Goal: Task Accomplishment & Management: Use online tool/utility

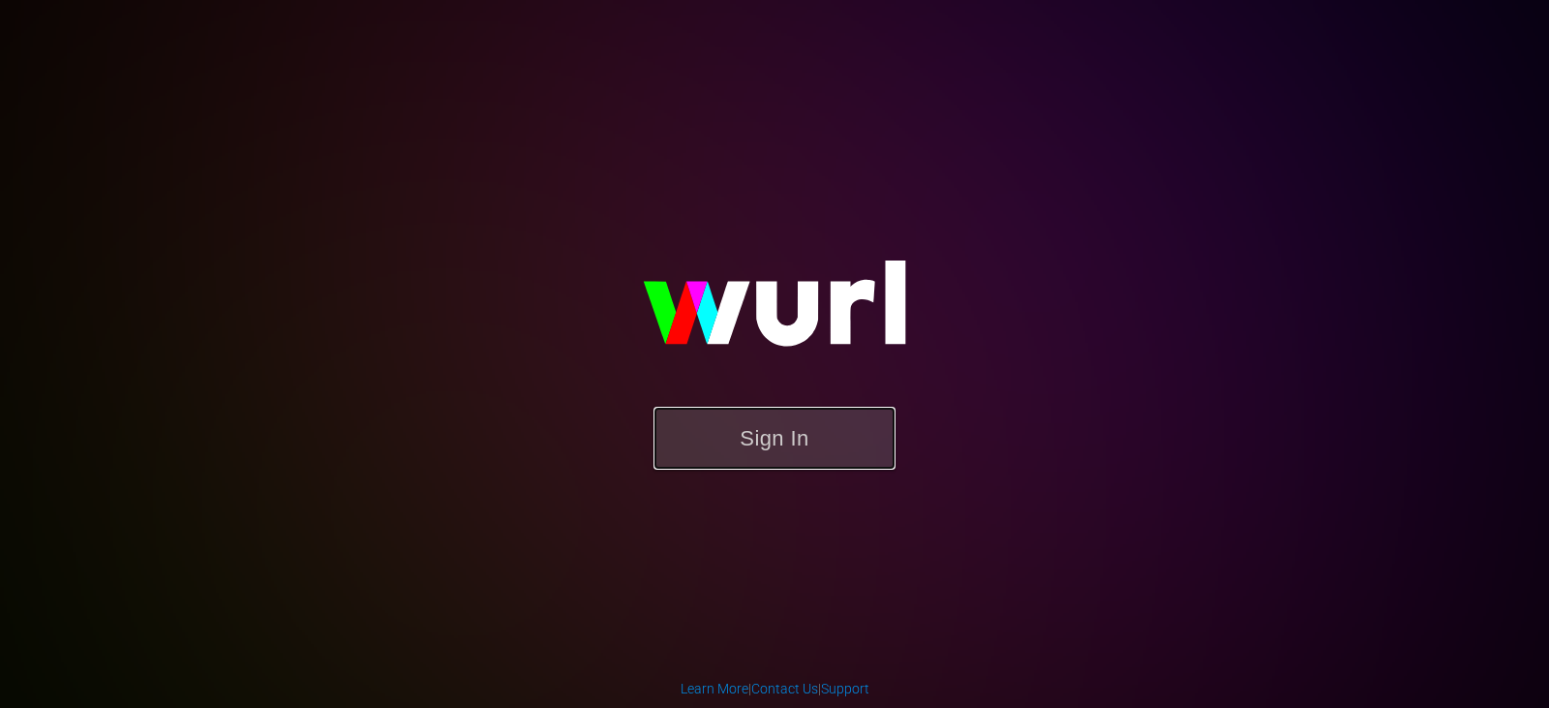
click at [759, 462] on button "Sign In" at bounding box center [774, 438] width 242 height 63
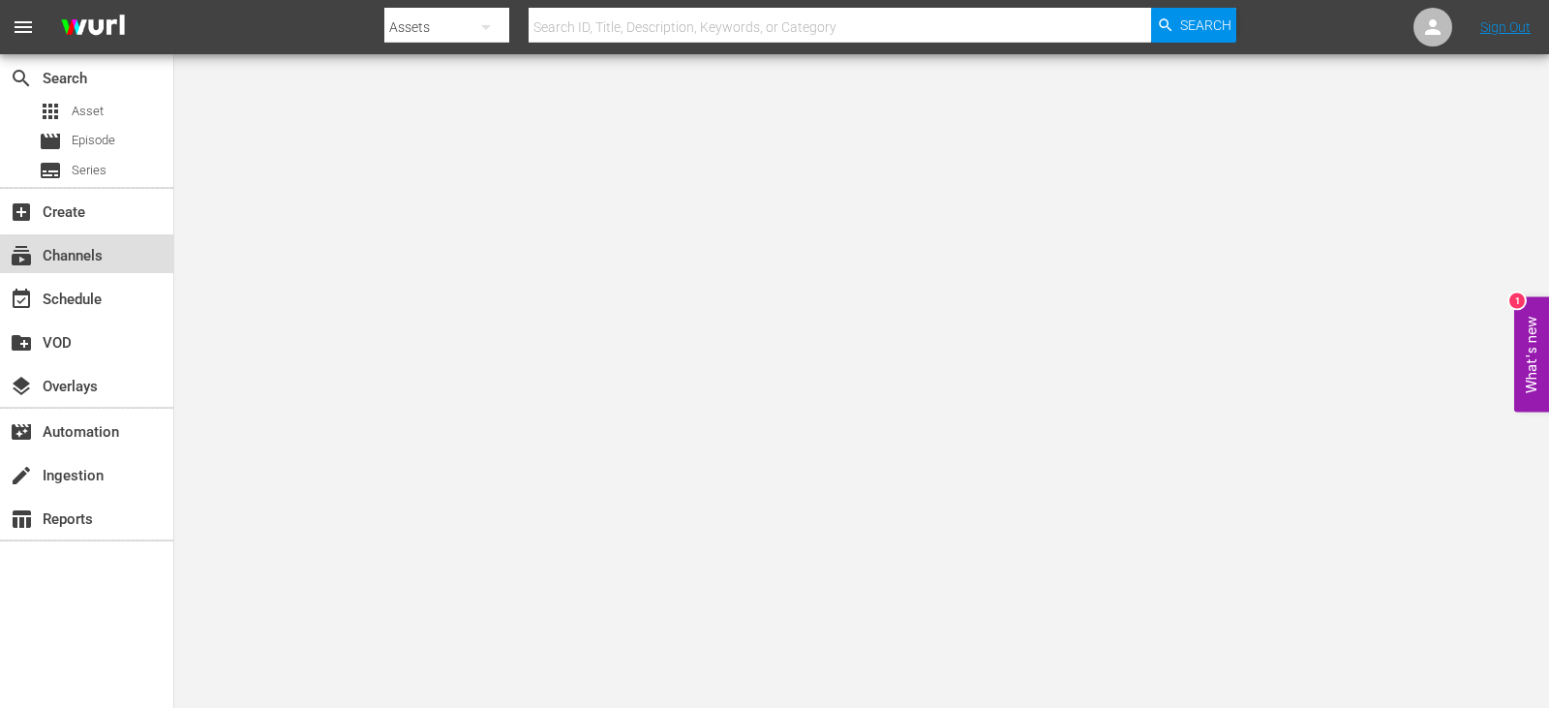
click at [133, 264] on div "subscriptions Channels" at bounding box center [86, 253] width 173 height 39
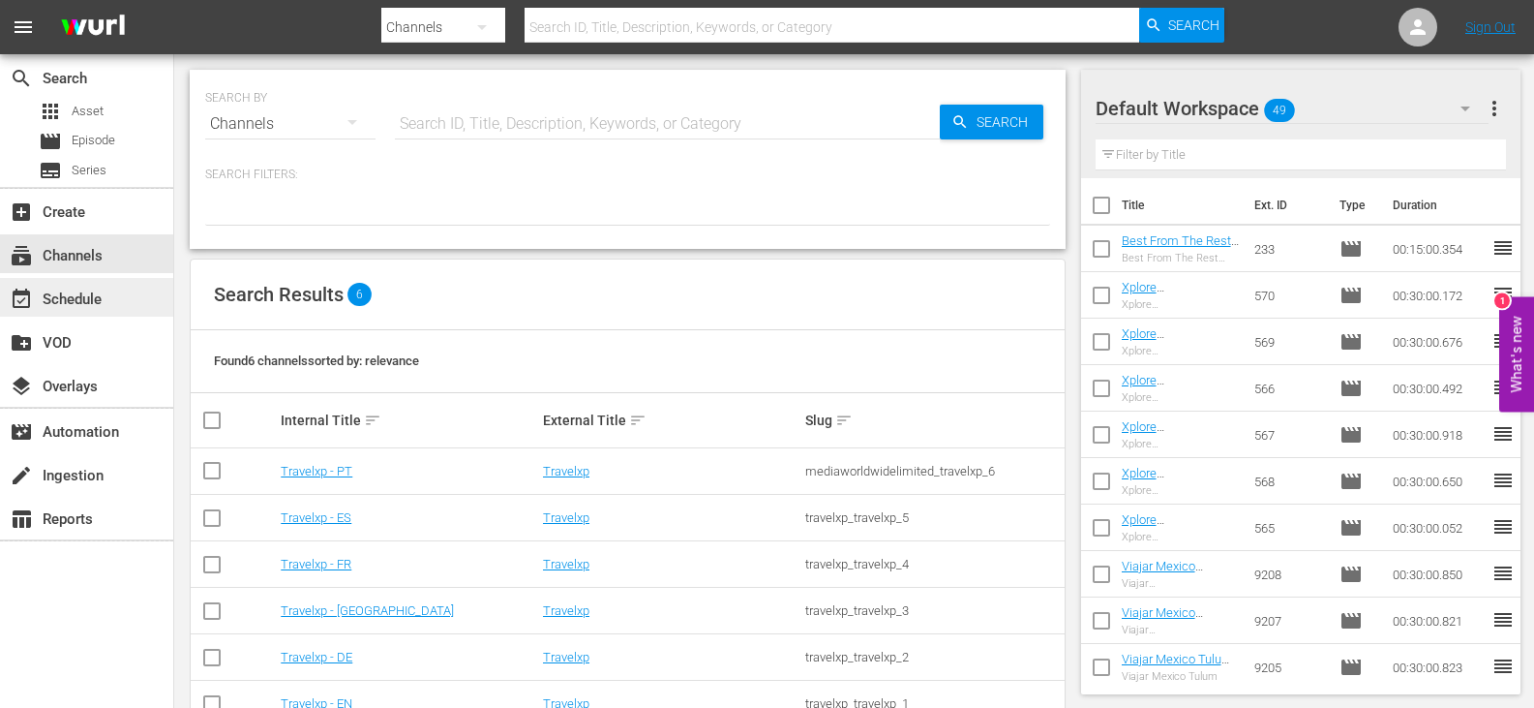
click at [129, 302] on div "event_available Schedule" at bounding box center [86, 297] width 173 height 39
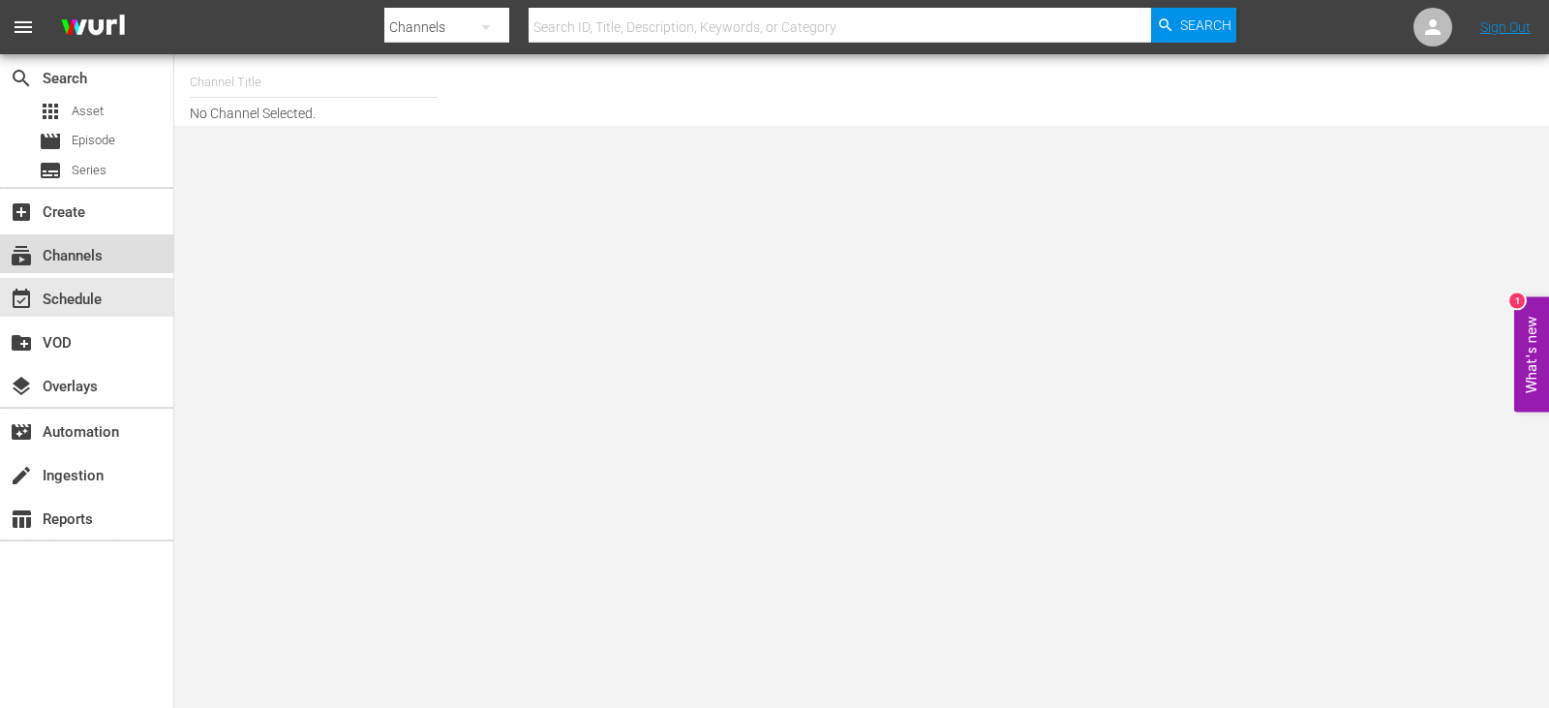
click at [82, 247] on div "subscriptions Channels" at bounding box center [54, 252] width 108 height 17
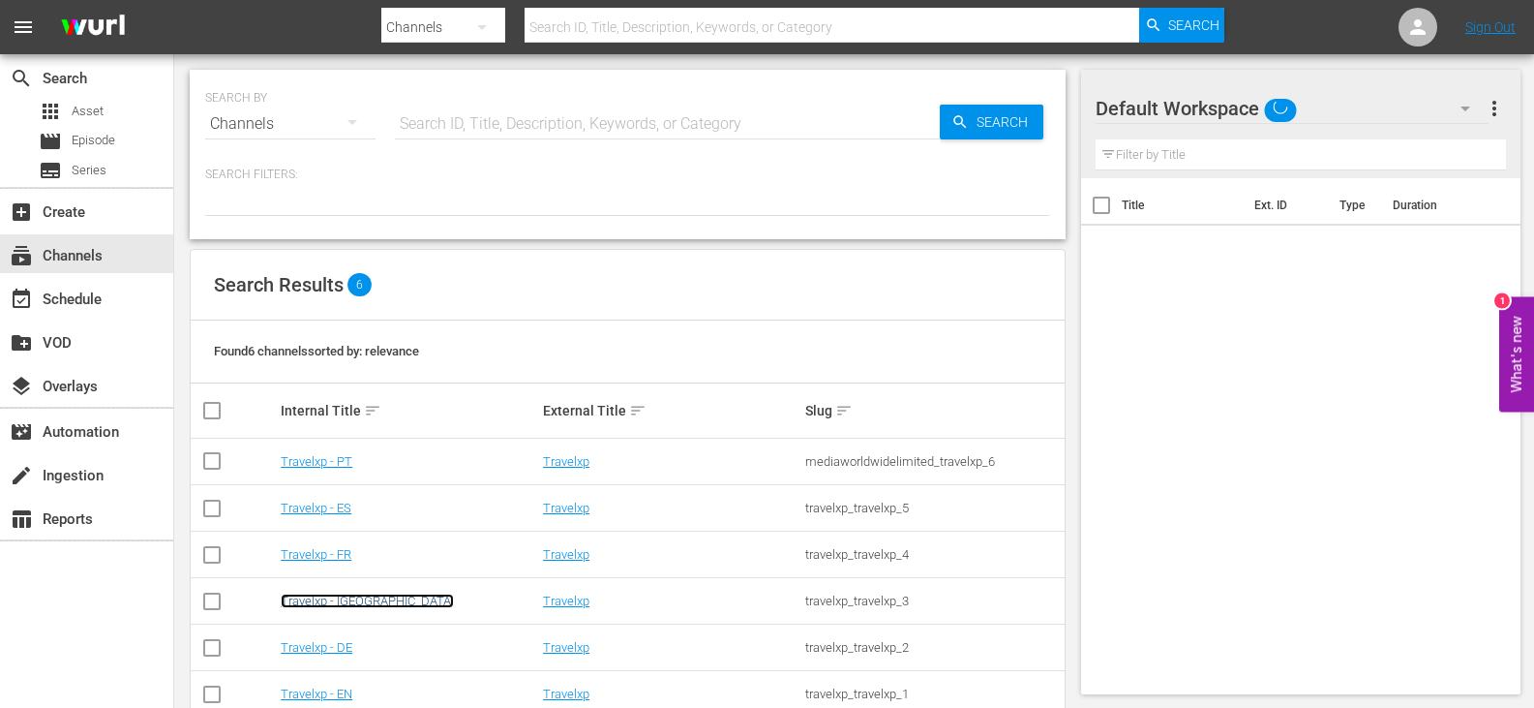
click at [320, 593] on link "Travelxp - [GEOGRAPHIC_DATA]" at bounding box center [367, 600] width 173 height 15
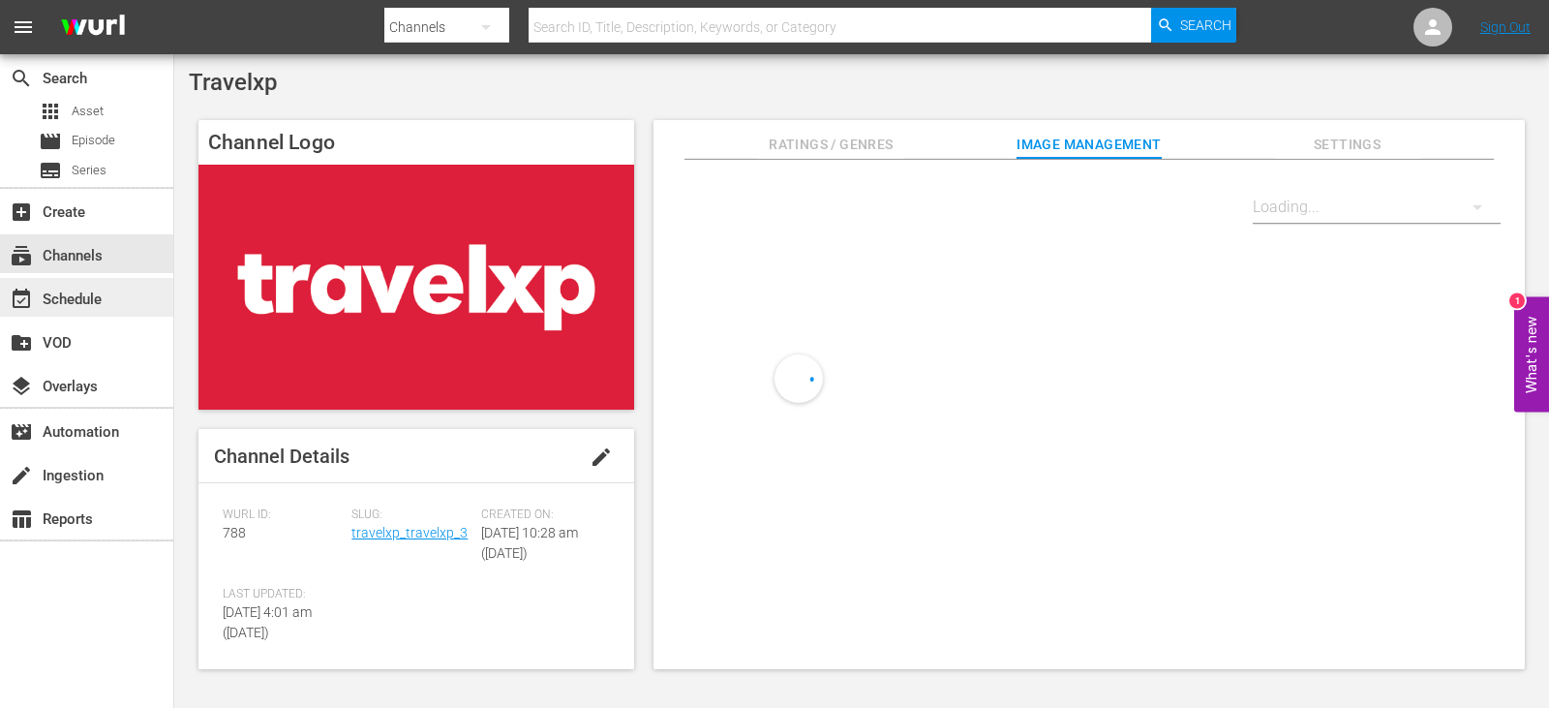
click at [56, 285] on div "event_available Schedule" at bounding box center [86, 297] width 173 height 39
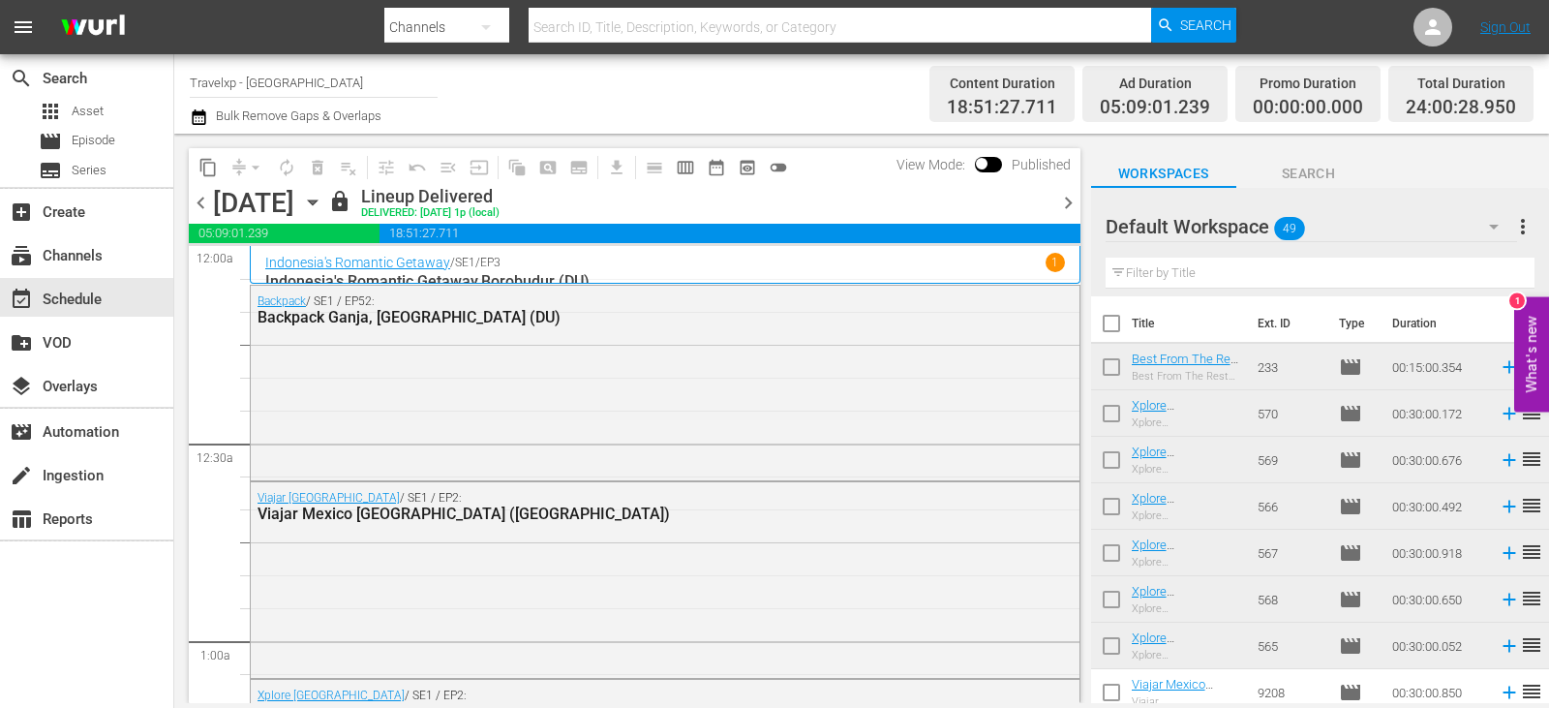
click at [1060, 200] on span "chevron_right" at bounding box center [1068, 203] width 24 height 24
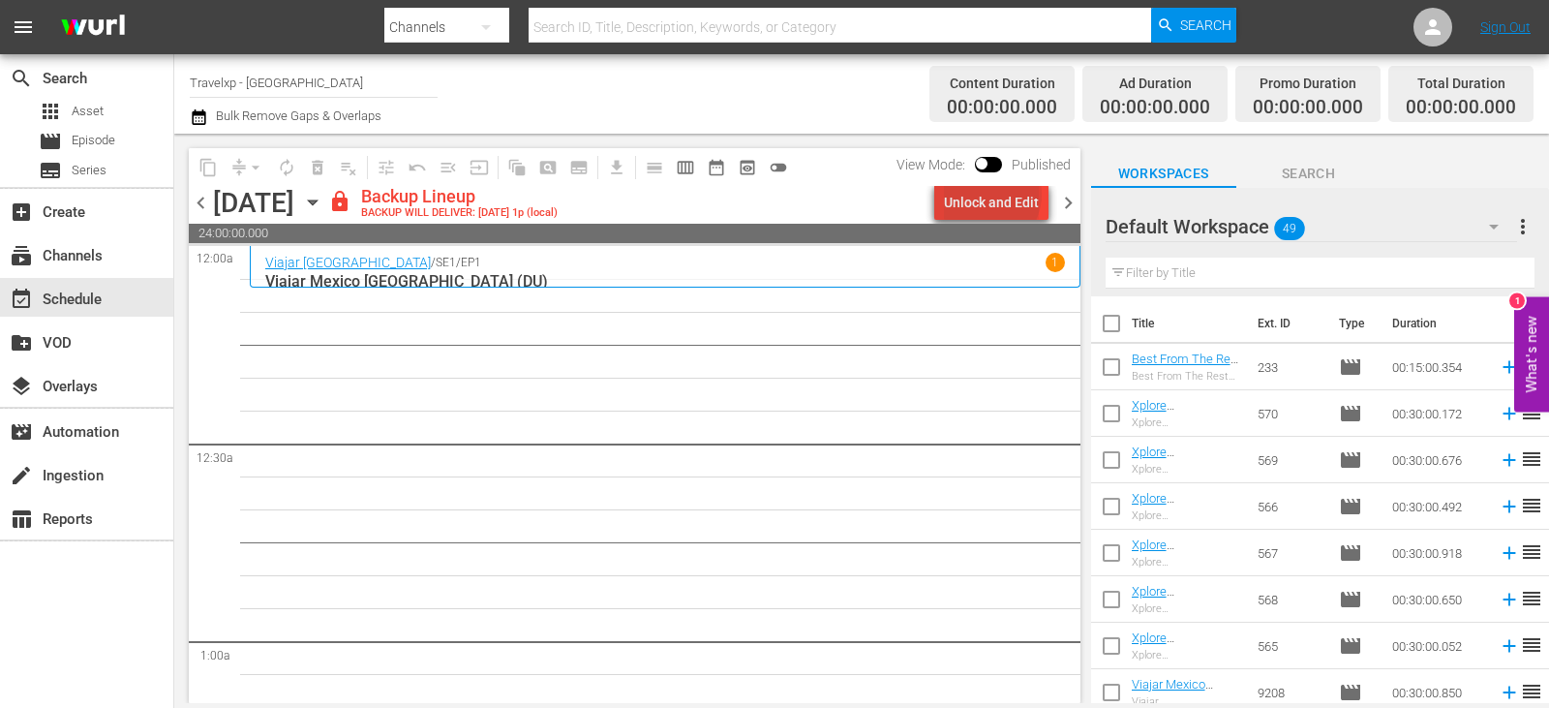
click at [995, 195] on div "Unlock and Edit" at bounding box center [991, 202] width 95 height 35
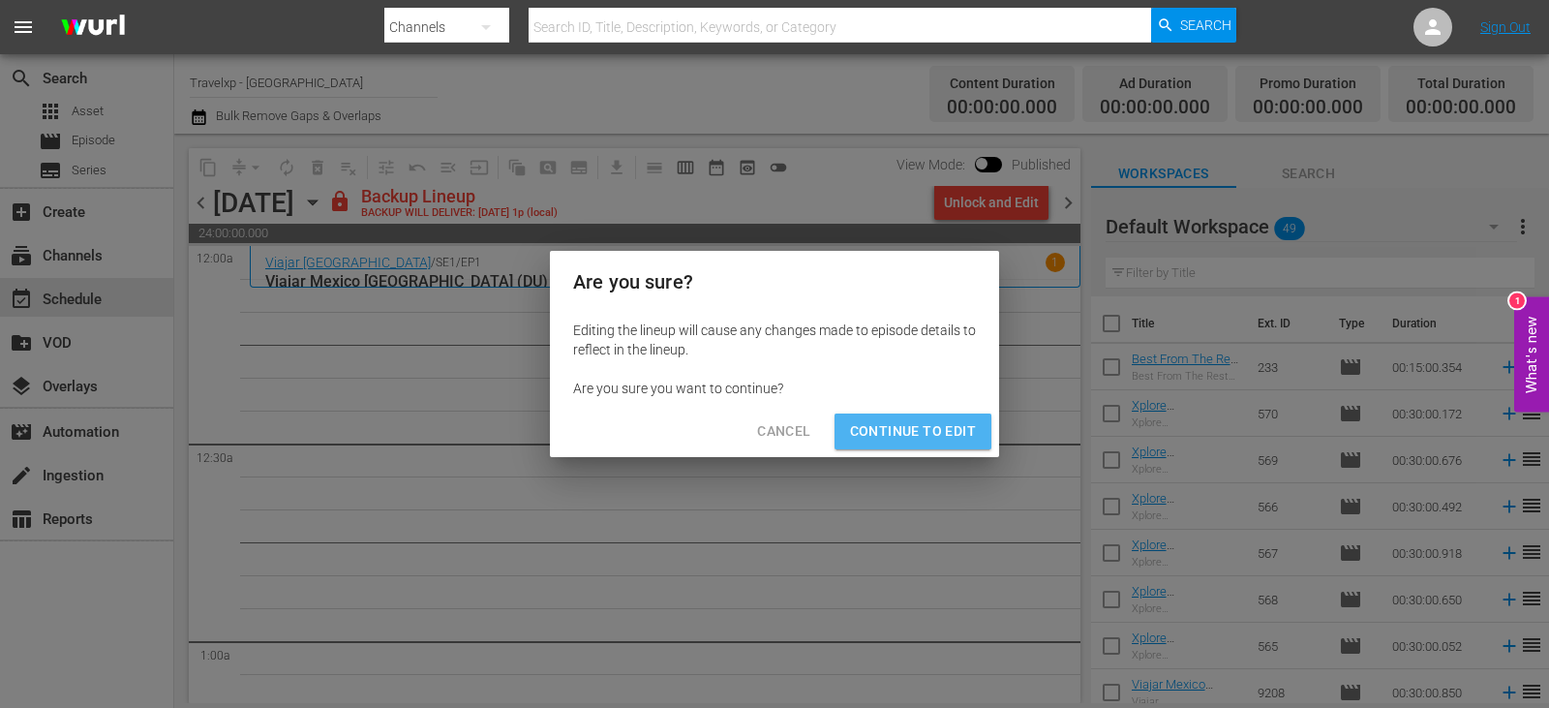
click at [928, 441] on span "Continue to Edit" at bounding box center [913, 431] width 126 height 24
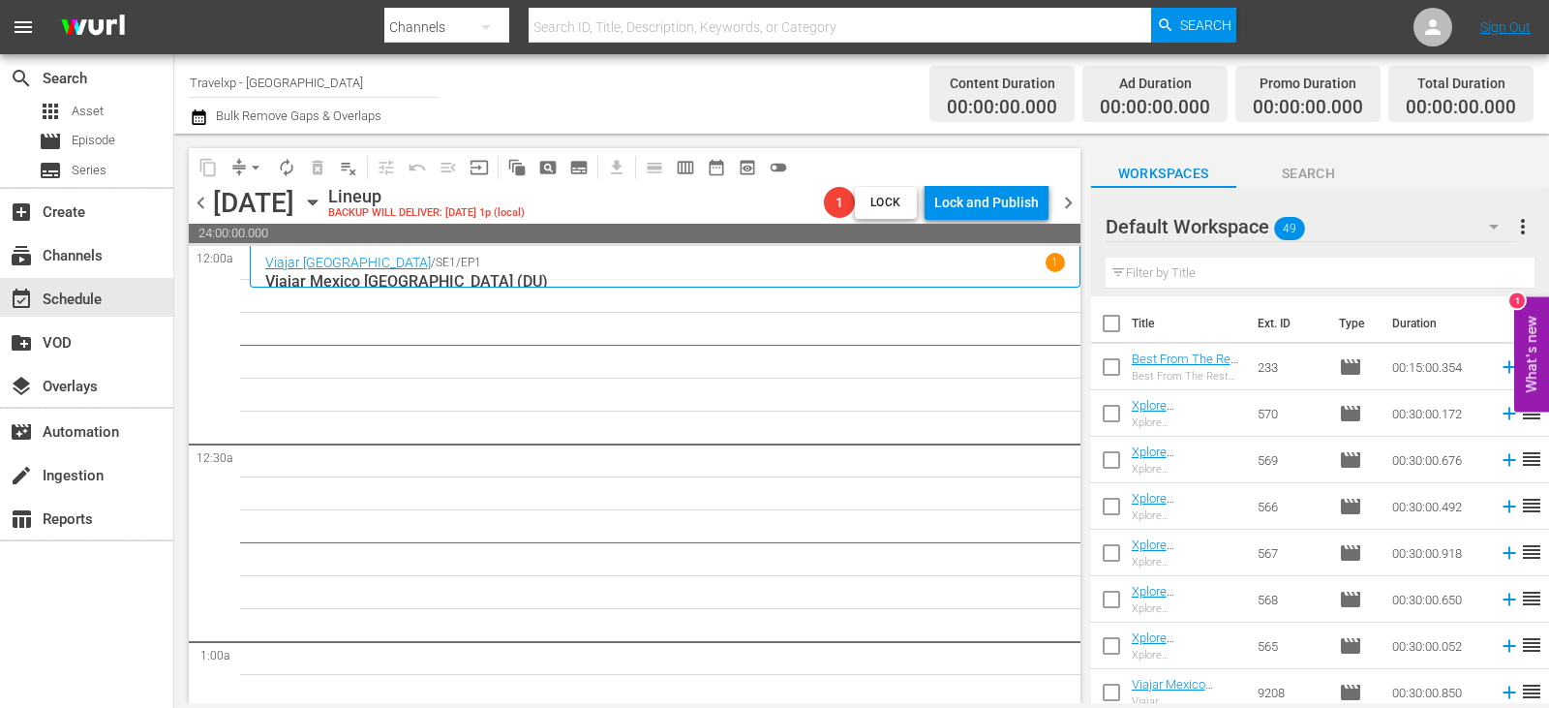
click at [1175, 275] on input "text" at bounding box center [1319, 272] width 429 height 31
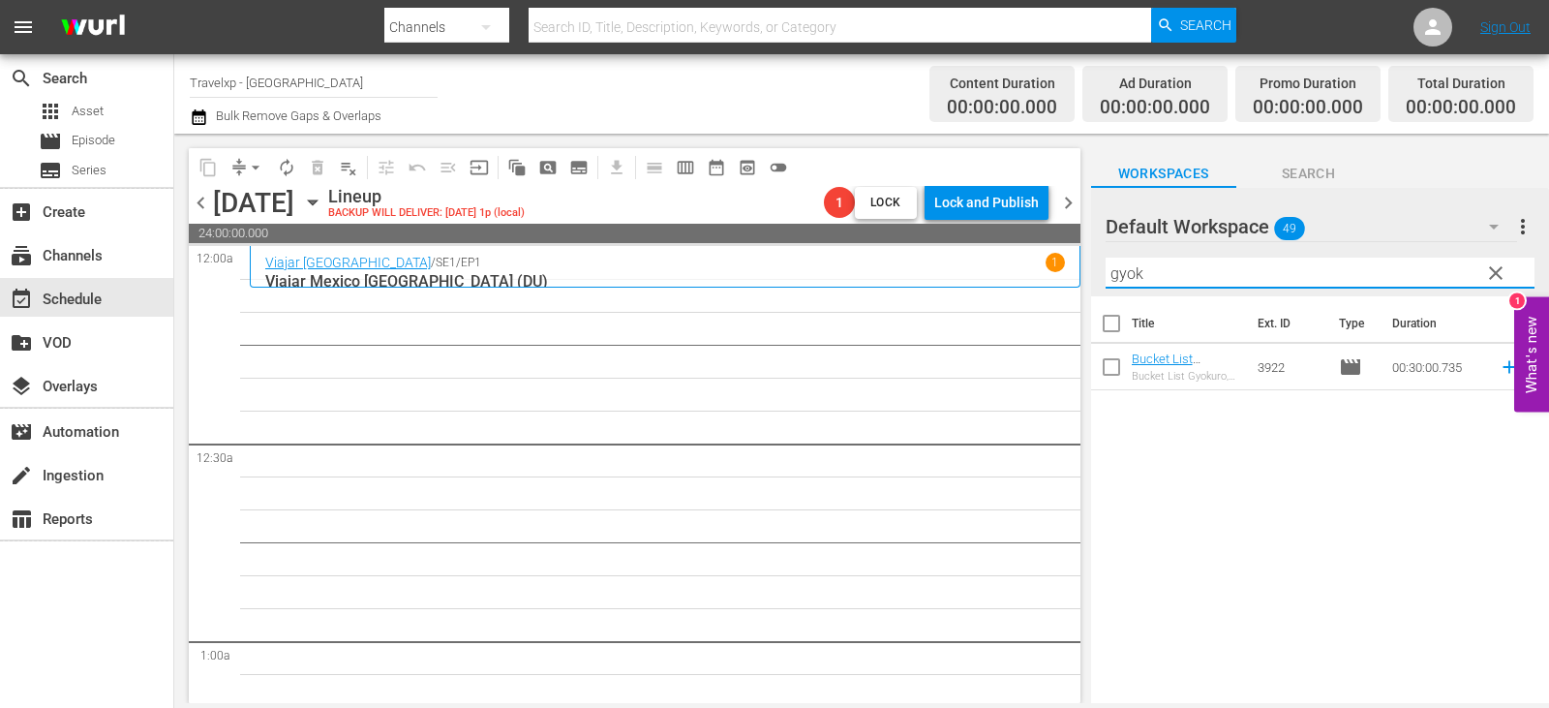
type input "gyok"
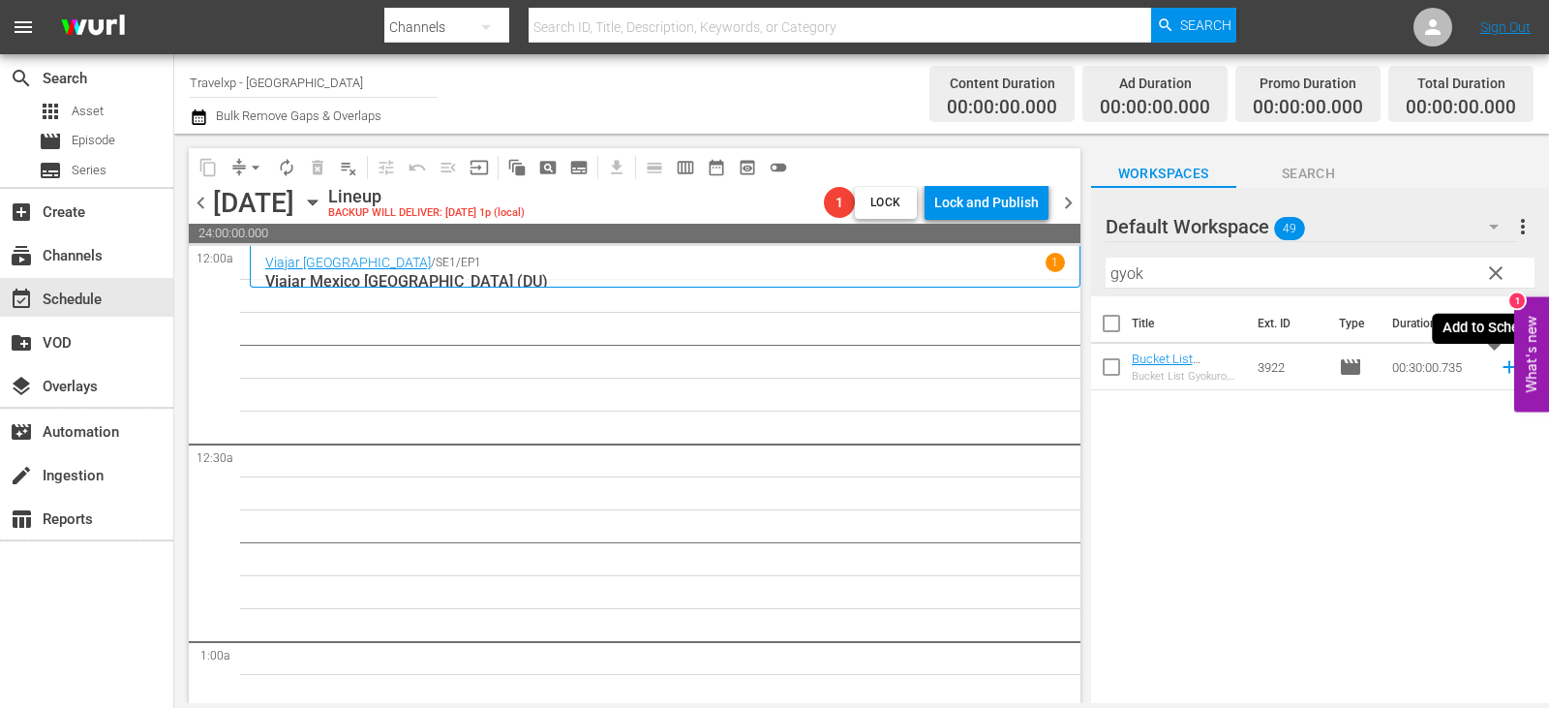
click at [1502, 368] on icon at bounding box center [1508, 367] width 13 height 13
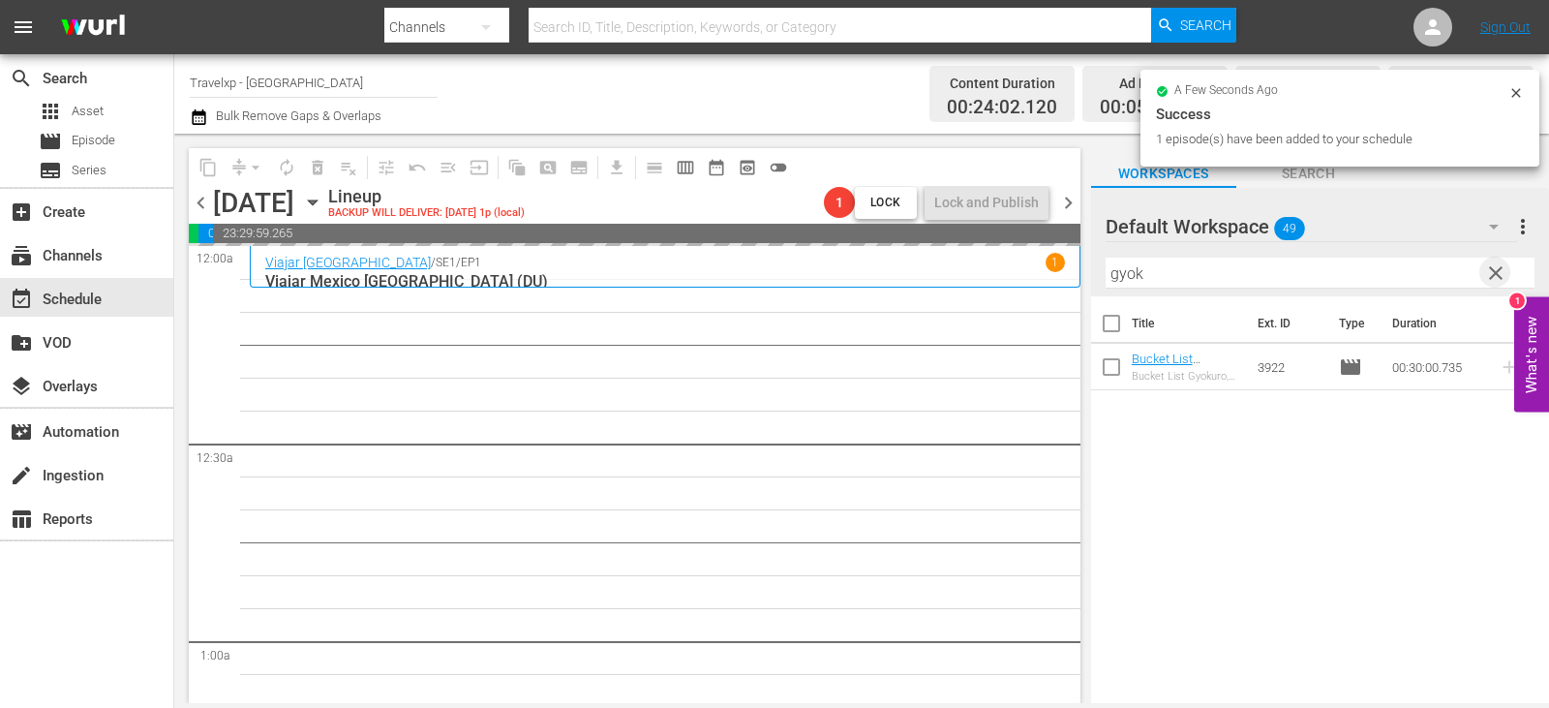
click at [1496, 275] on span "clear" at bounding box center [1495, 272] width 23 height 23
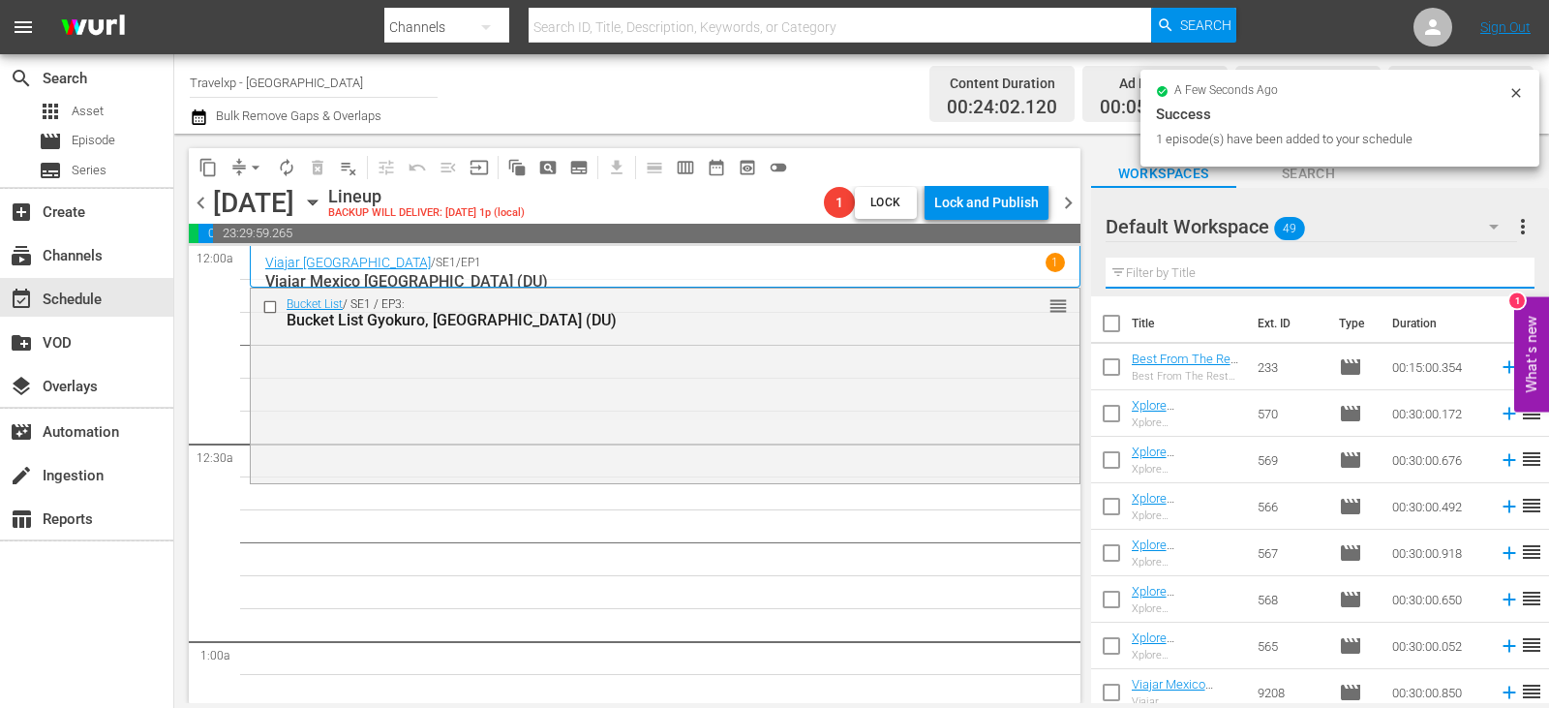
click at [1496, 275] on input "text" at bounding box center [1319, 272] width 429 height 31
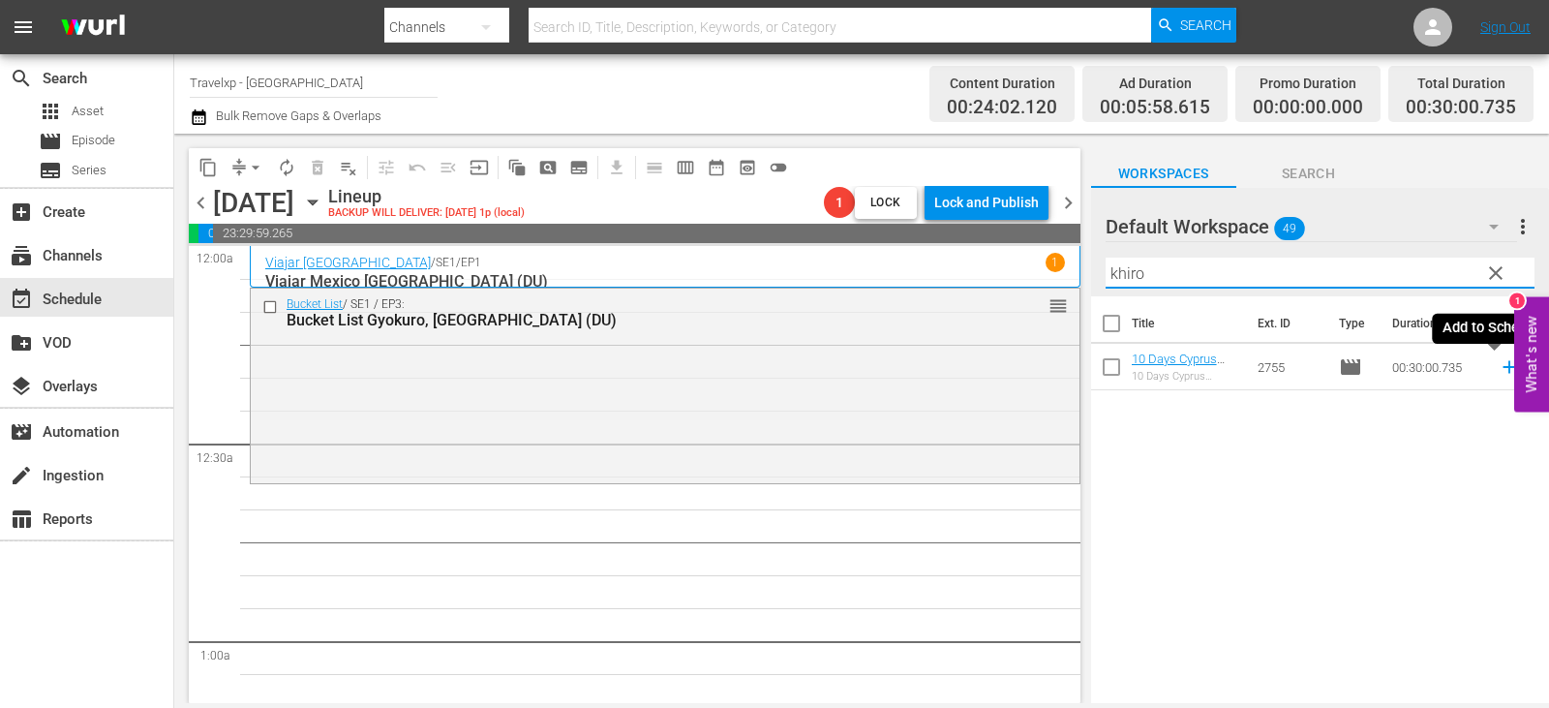
type input "khiro"
click at [1498, 370] on icon at bounding box center [1508, 366] width 21 height 21
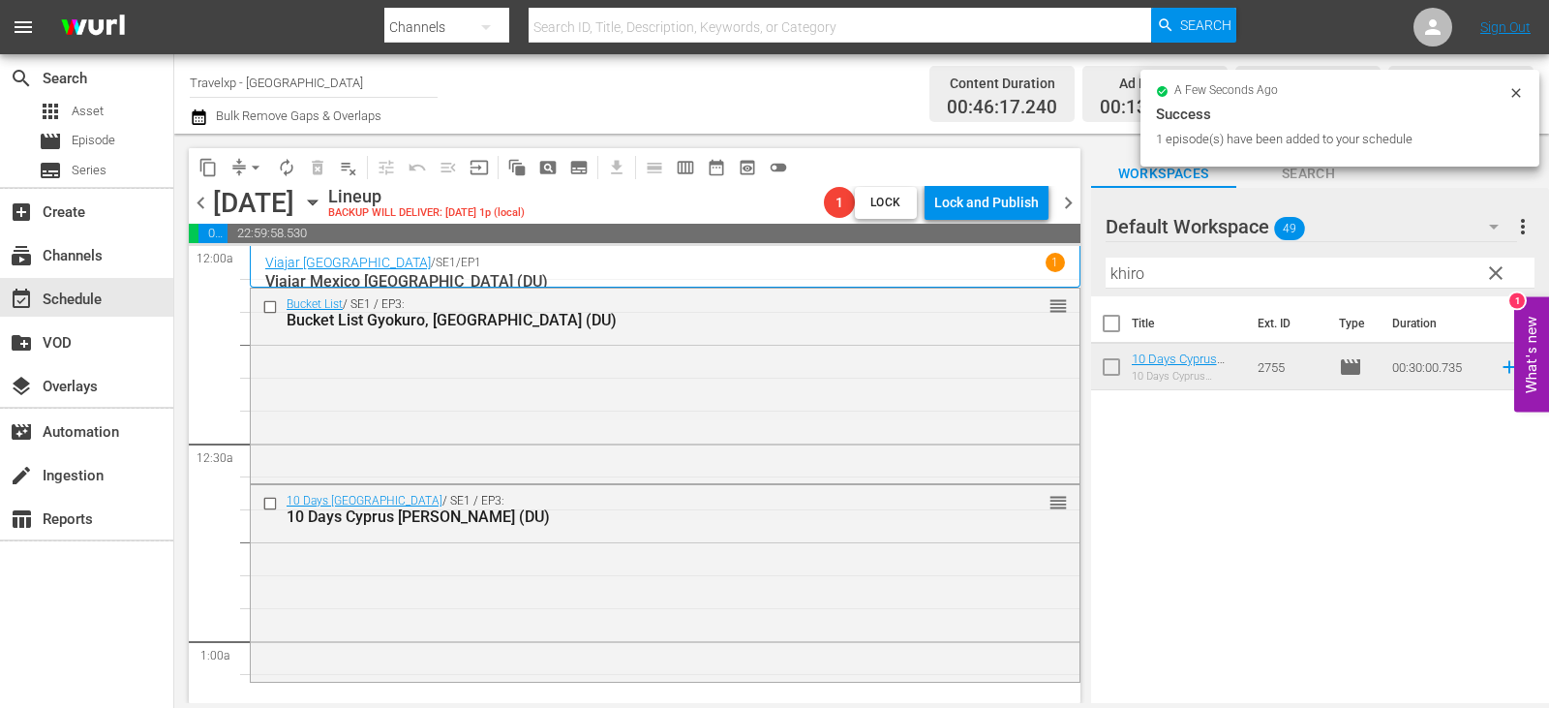
click at [1482, 280] on button "clear" at bounding box center [1494, 272] width 31 height 31
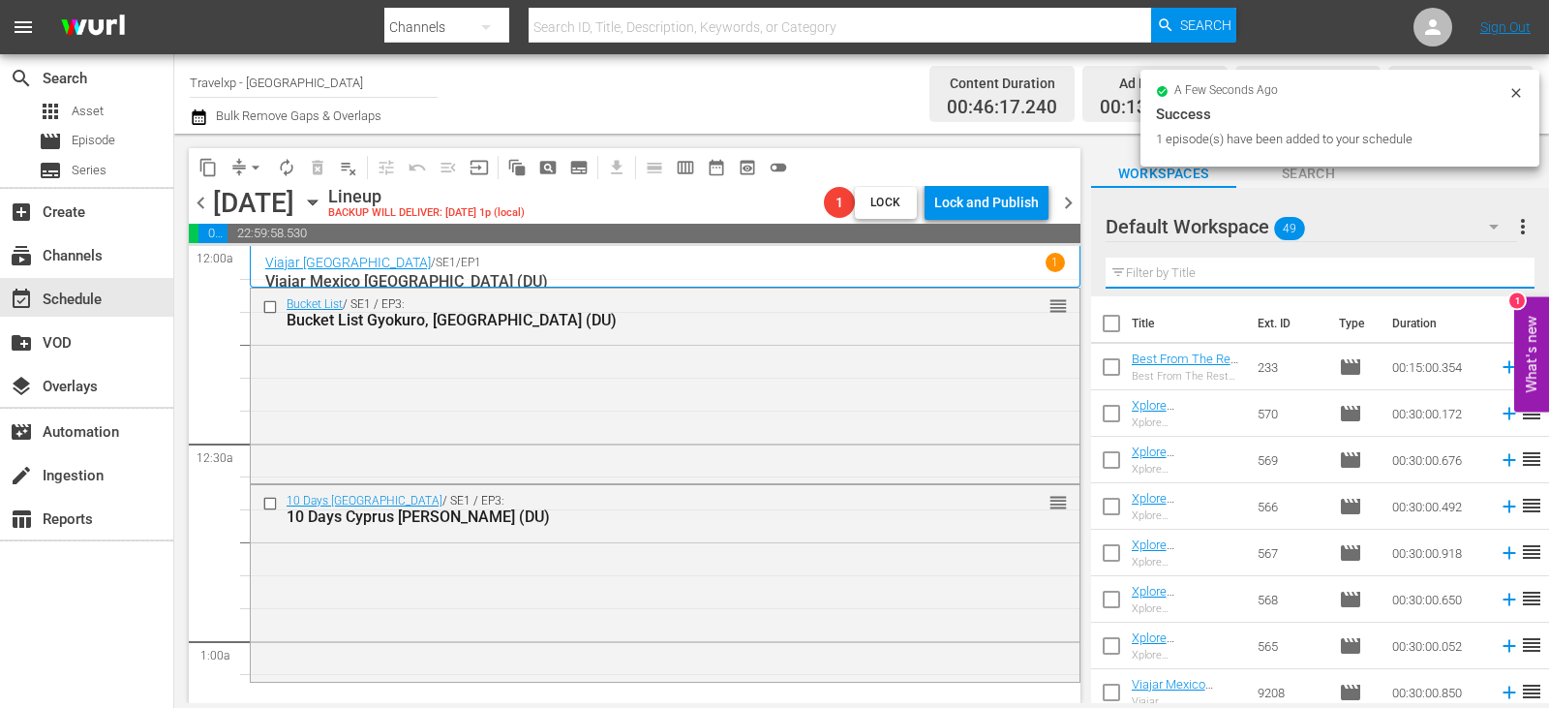
click at [1482, 280] on input "text" at bounding box center [1319, 272] width 429 height 31
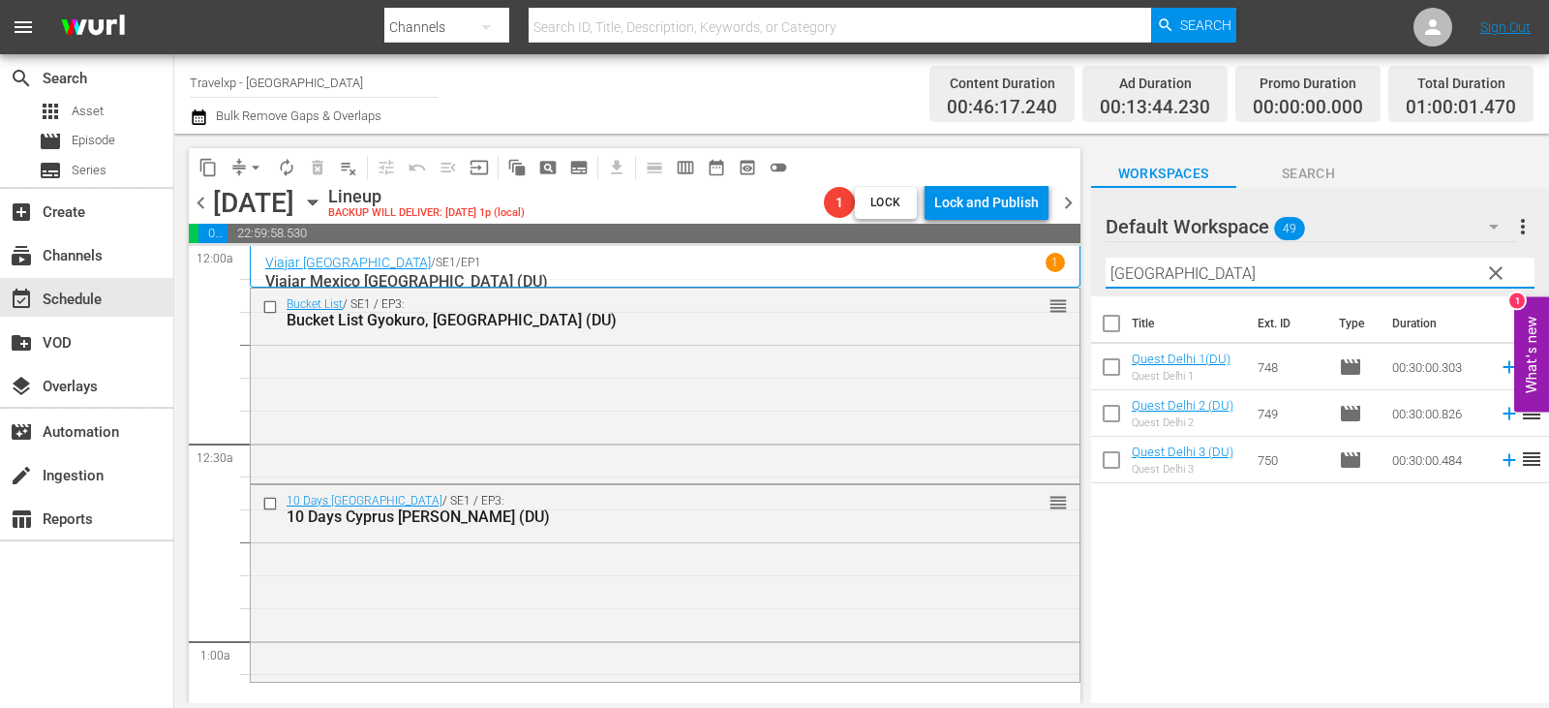
type input "[GEOGRAPHIC_DATA]"
click at [1498, 458] on icon at bounding box center [1508, 459] width 21 height 21
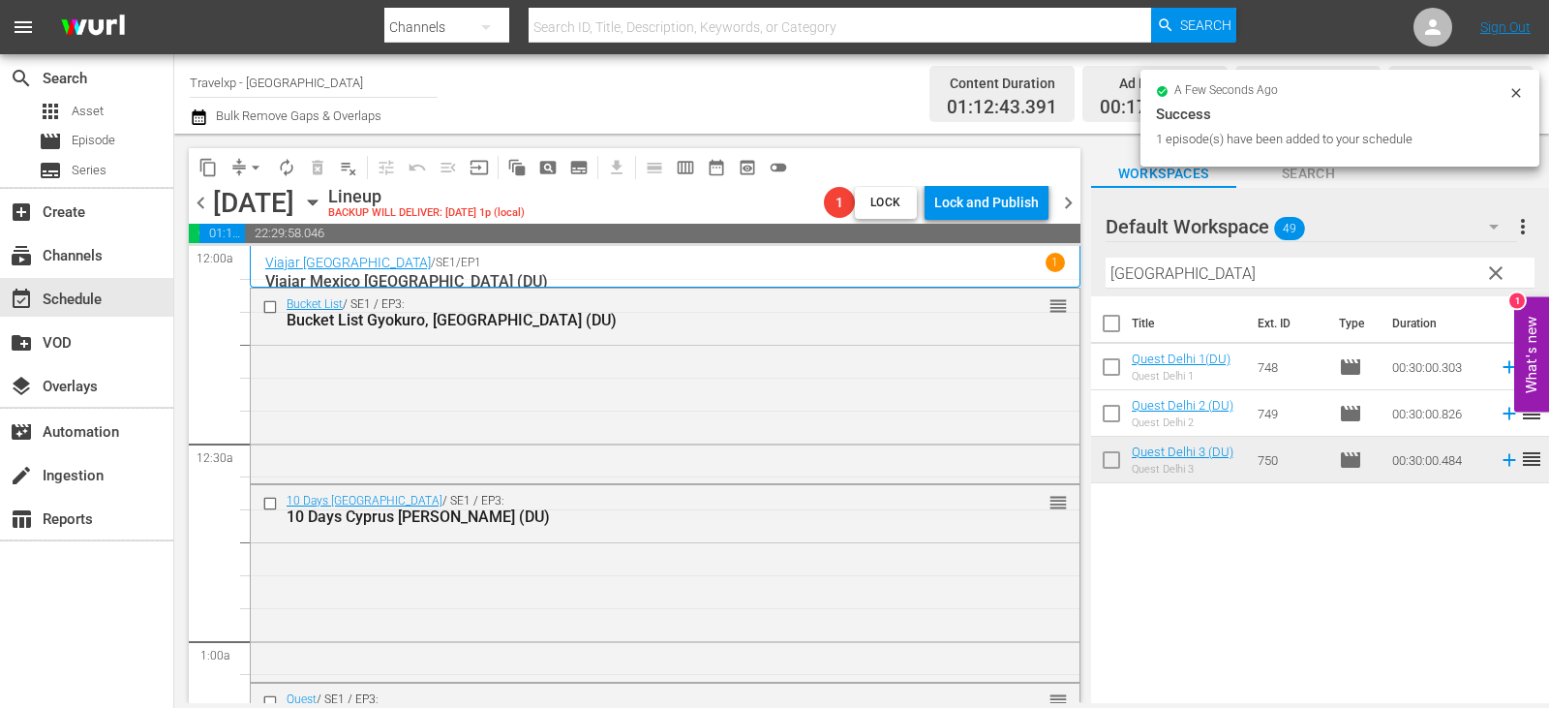
click at [1497, 275] on span "clear" at bounding box center [1495, 272] width 23 height 23
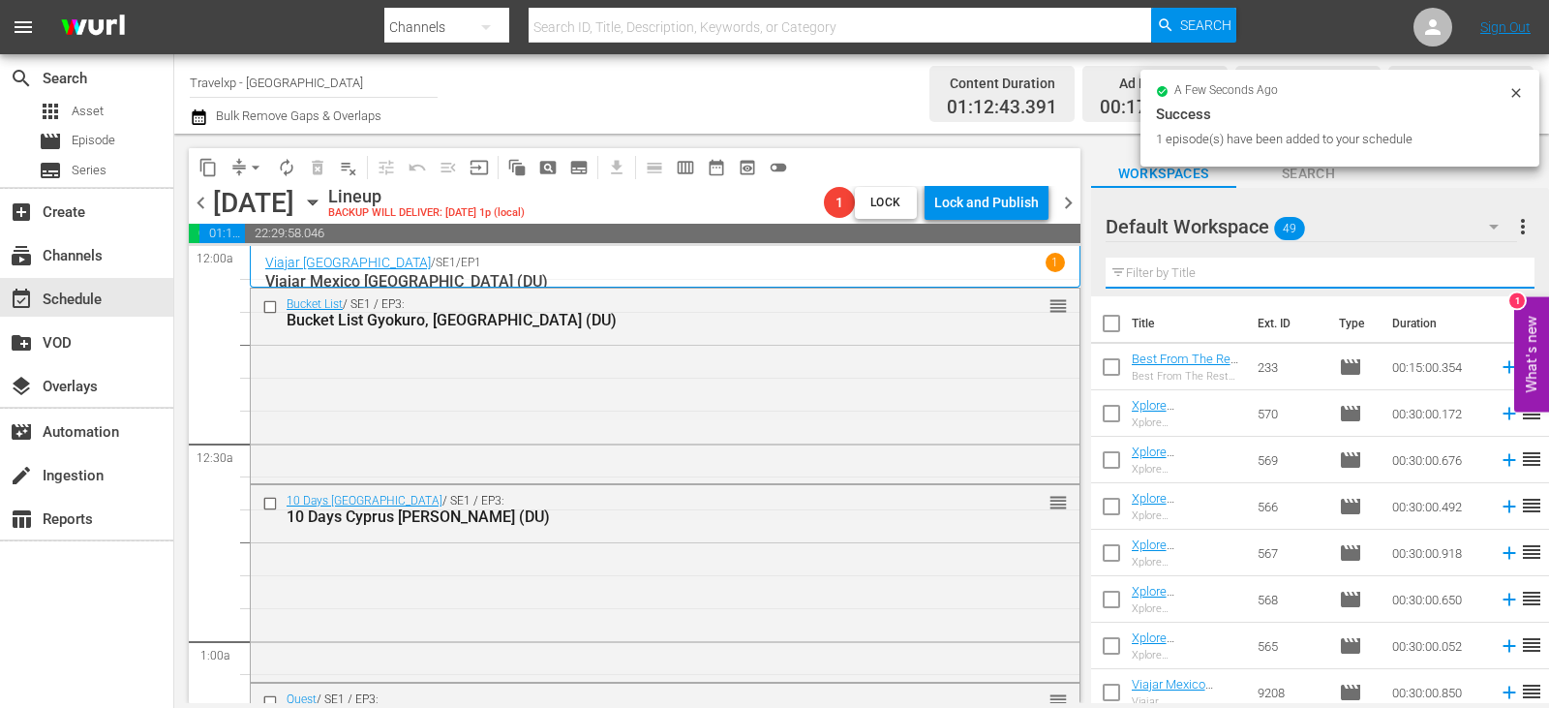
click at [1497, 275] on input "text" at bounding box center [1319, 272] width 429 height 31
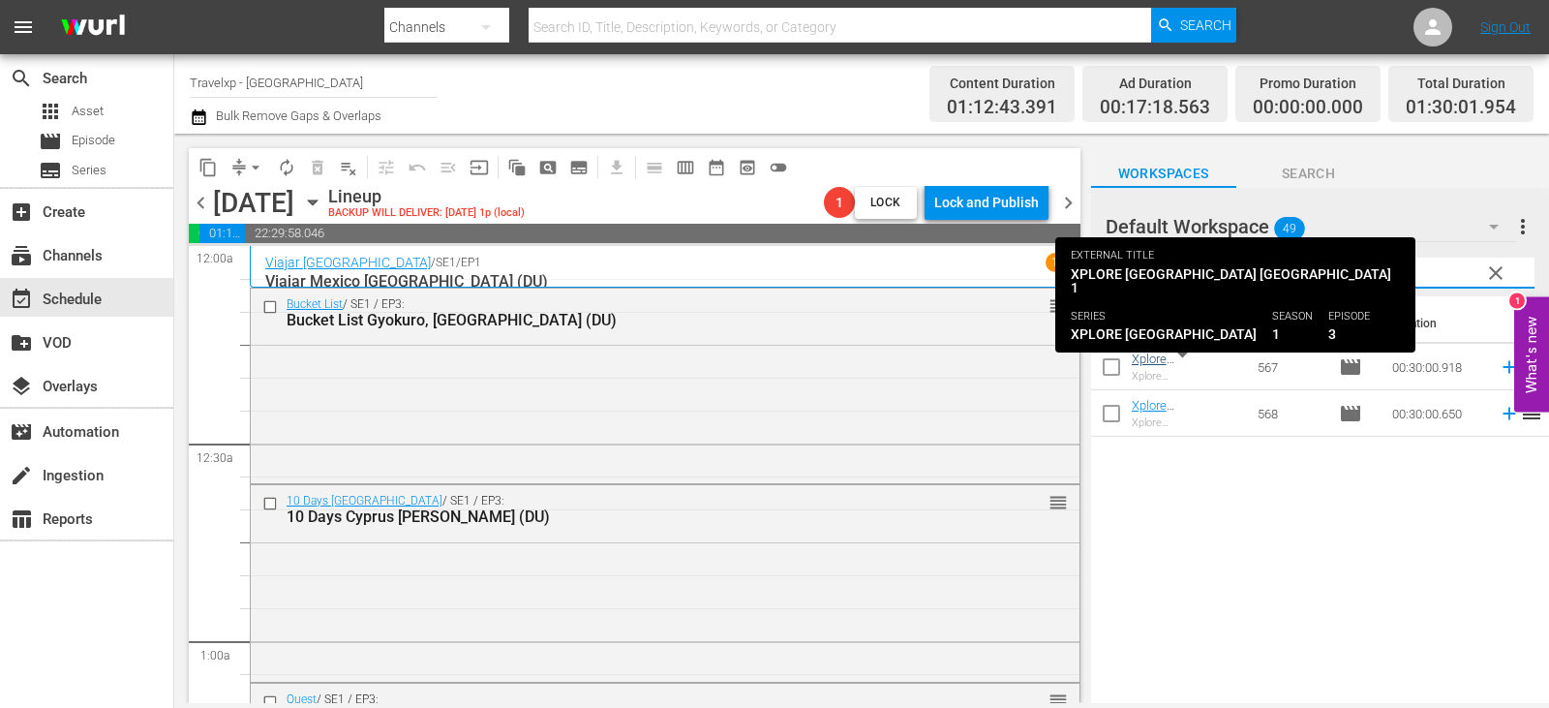
type input "antwerp"
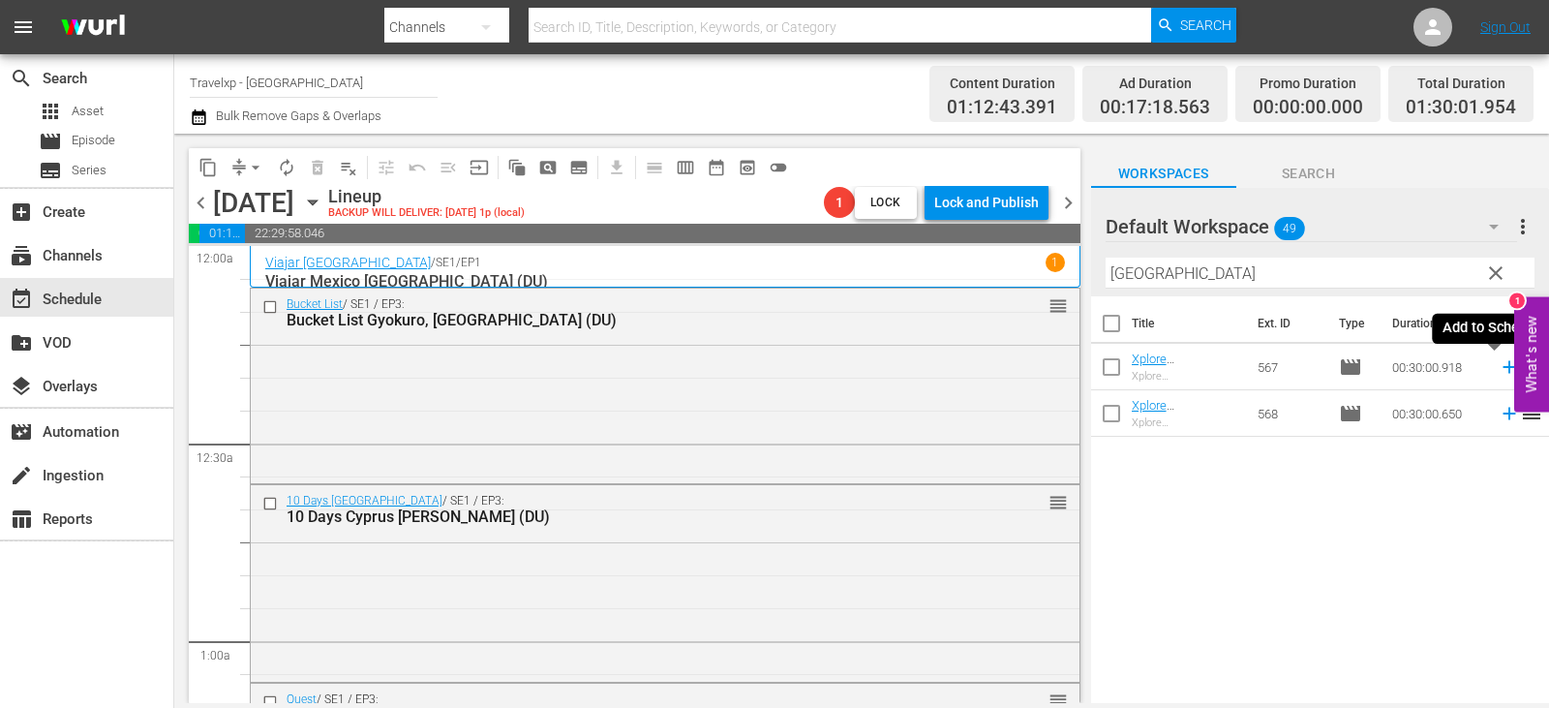
click at [1502, 369] on icon at bounding box center [1508, 367] width 13 height 13
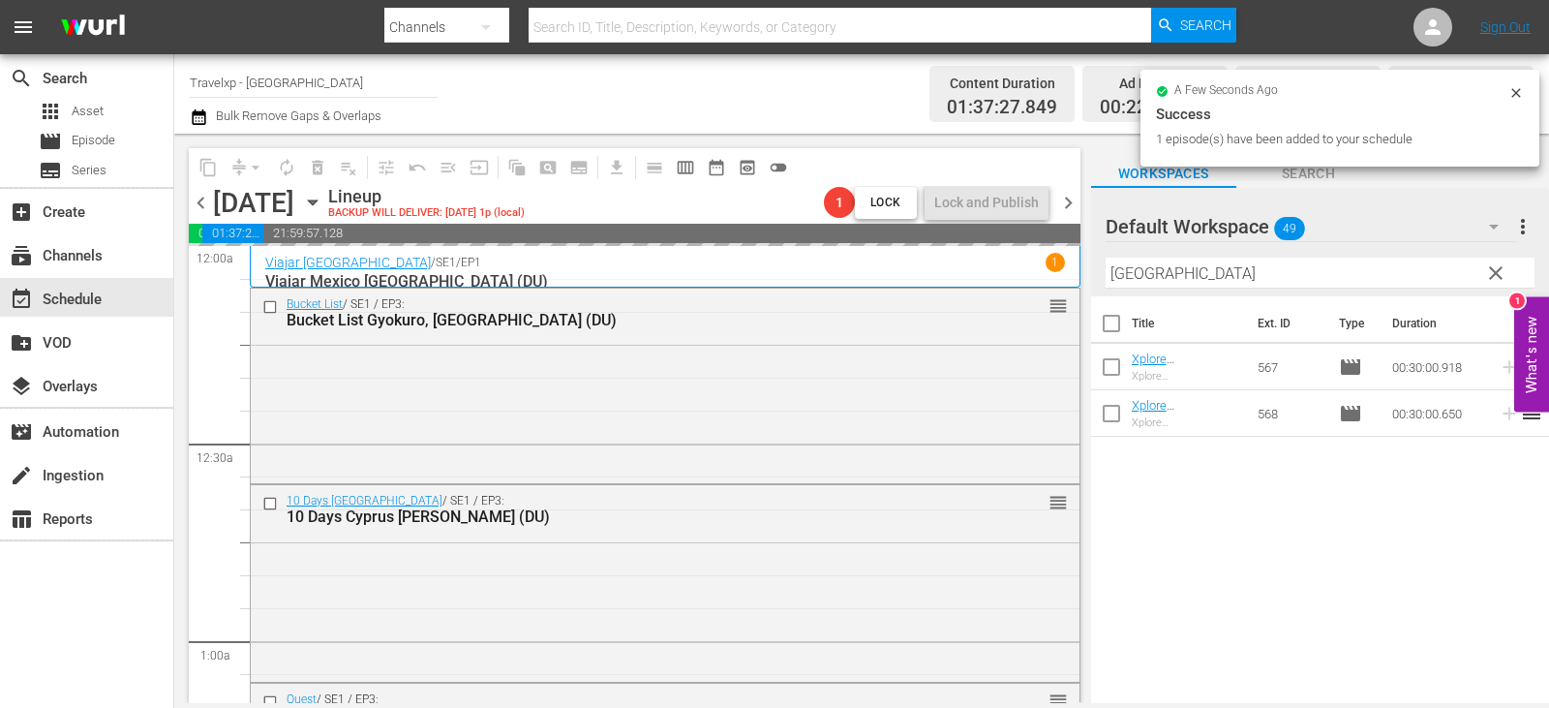
click at [1504, 269] on span "clear" at bounding box center [1495, 272] width 23 height 23
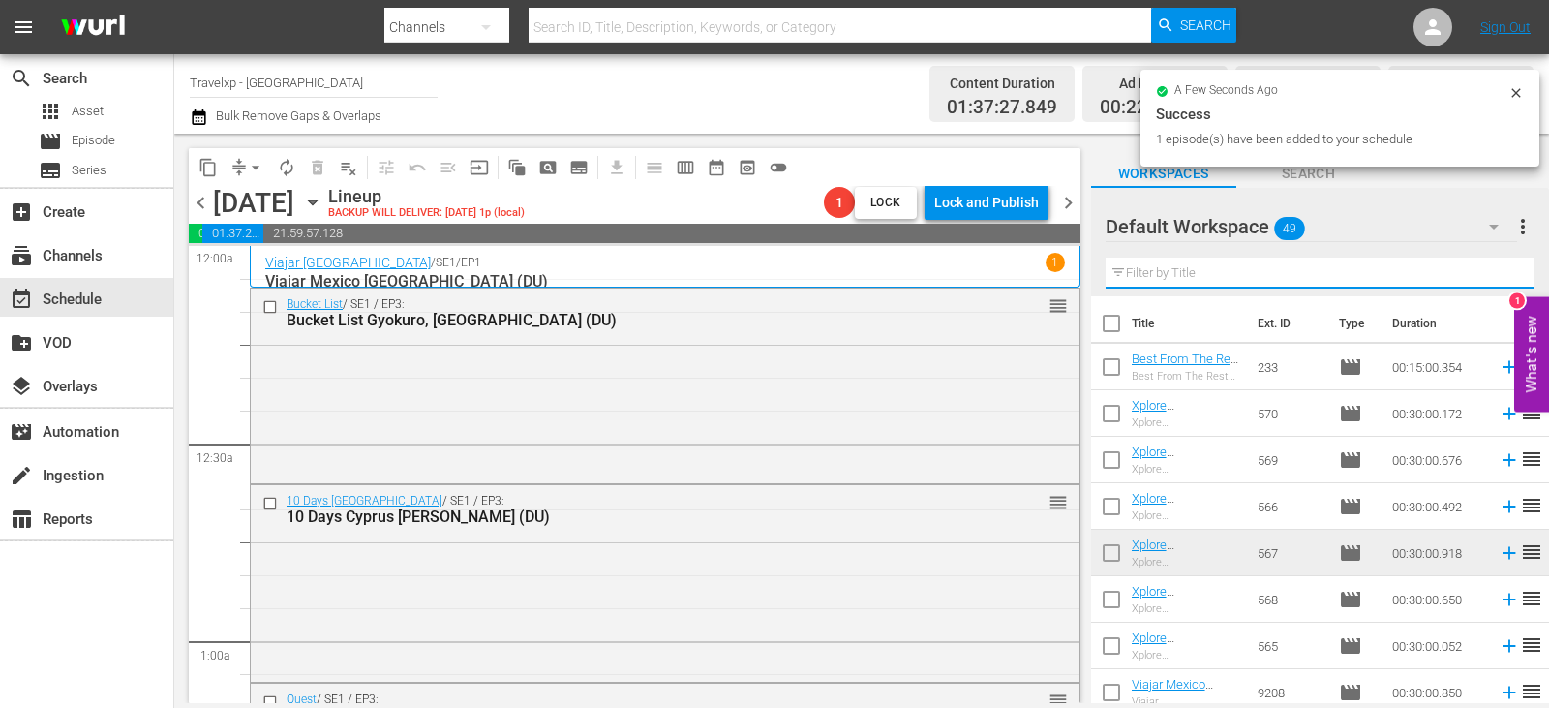
click at [1504, 269] on input "text" at bounding box center [1319, 272] width 429 height 31
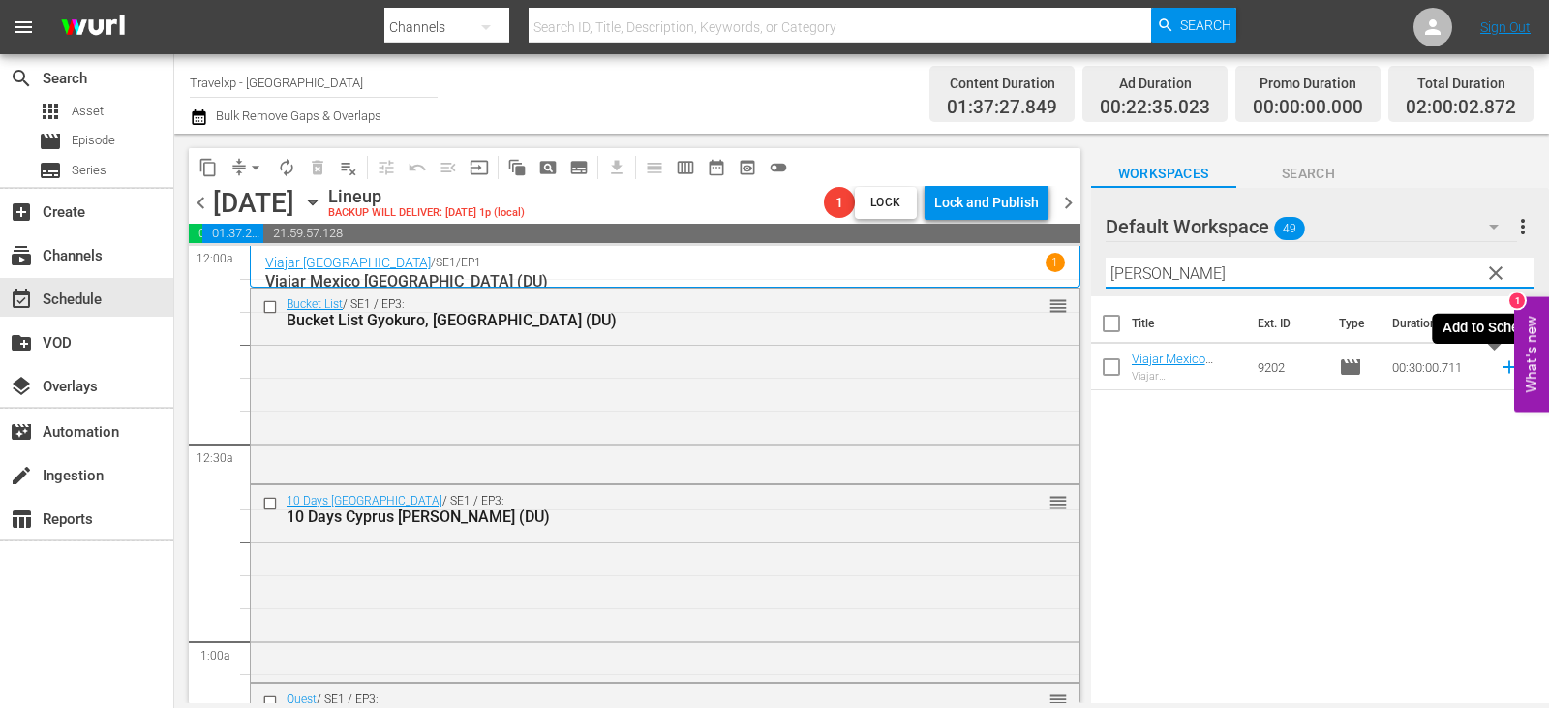
type input "campe"
click at [1502, 364] on icon at bounding box center [1508, 367] width 13 height 13
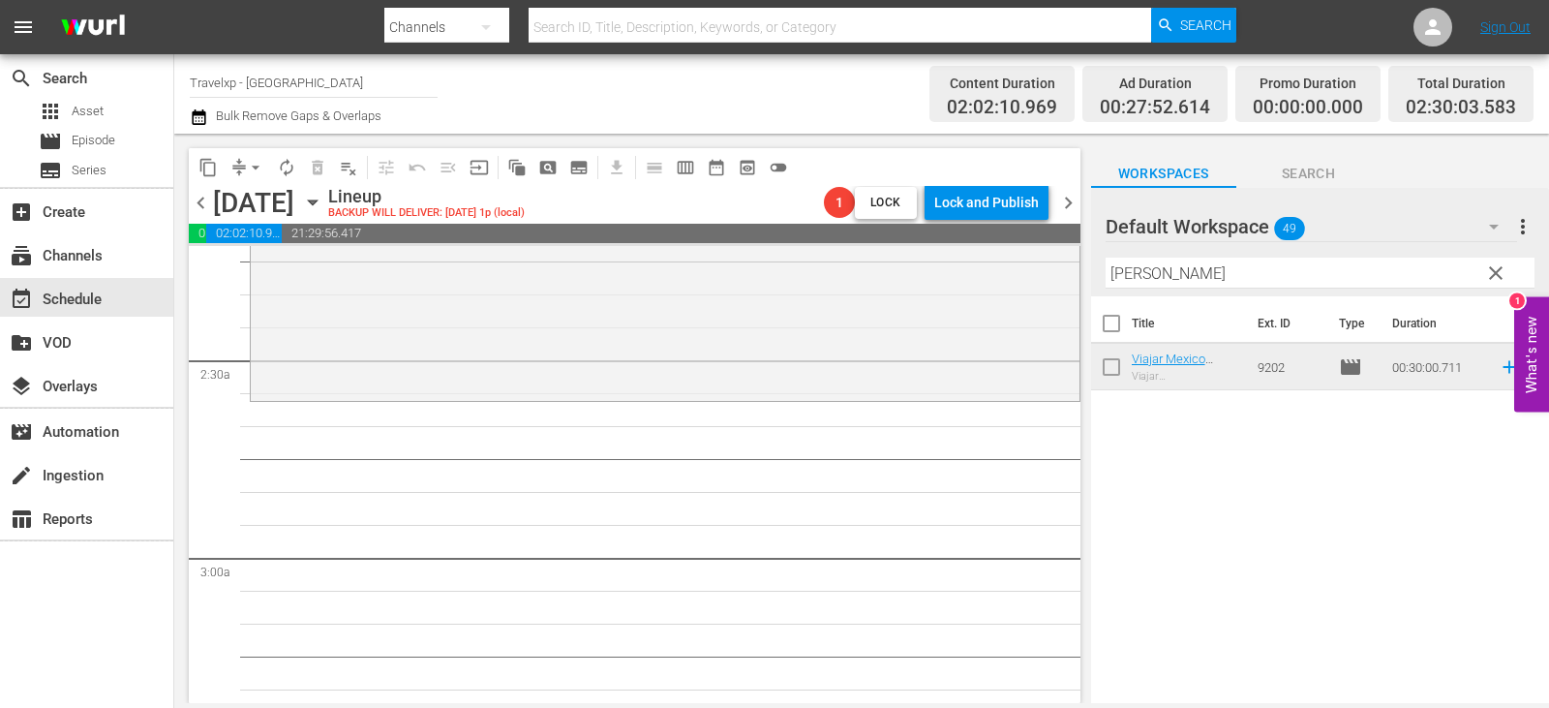
scroll to position [871, 0]
click at [1497, 266] on span "clear" at bounding box center [1495, 272] width 23 height 23
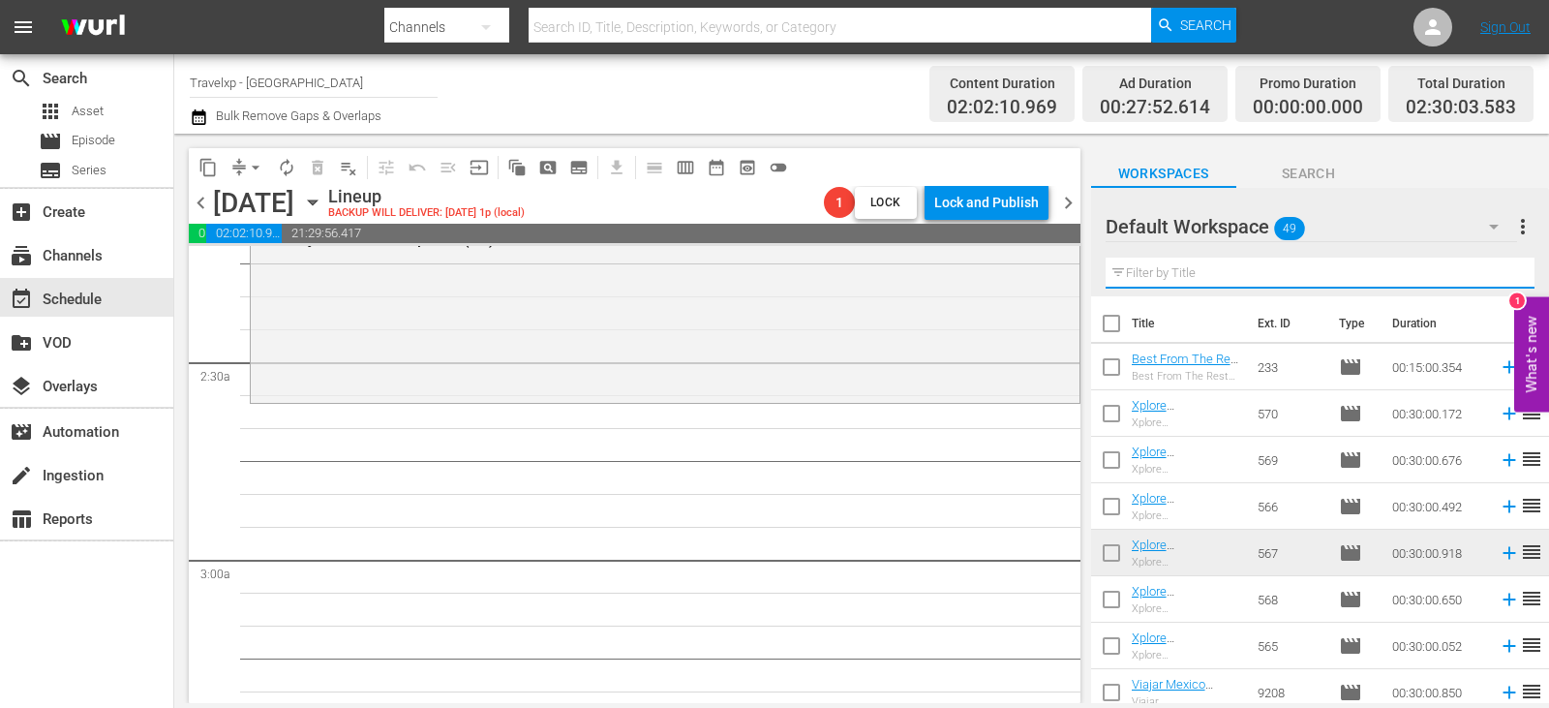
click at [1491, 269] on input "text" at bounding box center [1319, 272] width 429 height 31
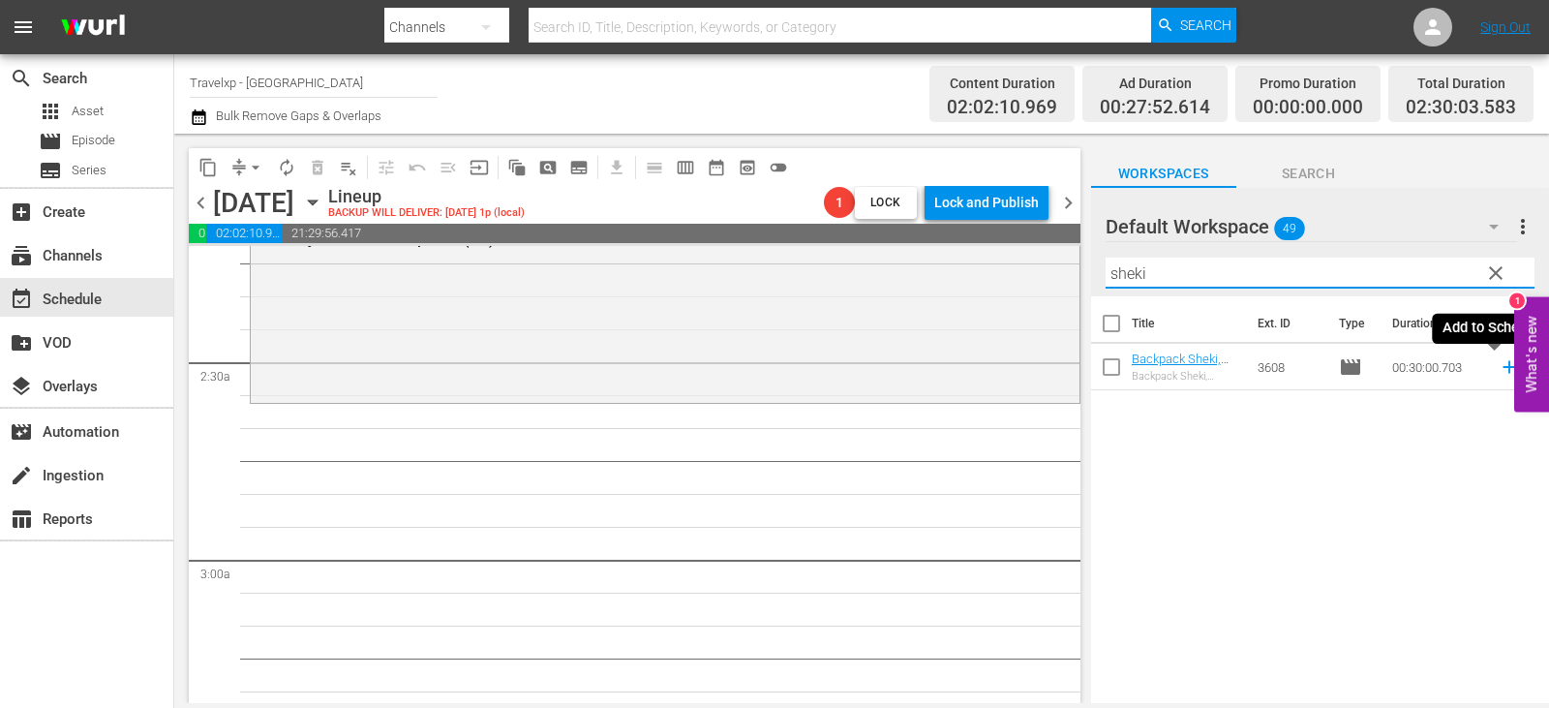
type input "sheki"
click at [1498, 363] on icon at bounding box center [1508, 366] width 21 height 21
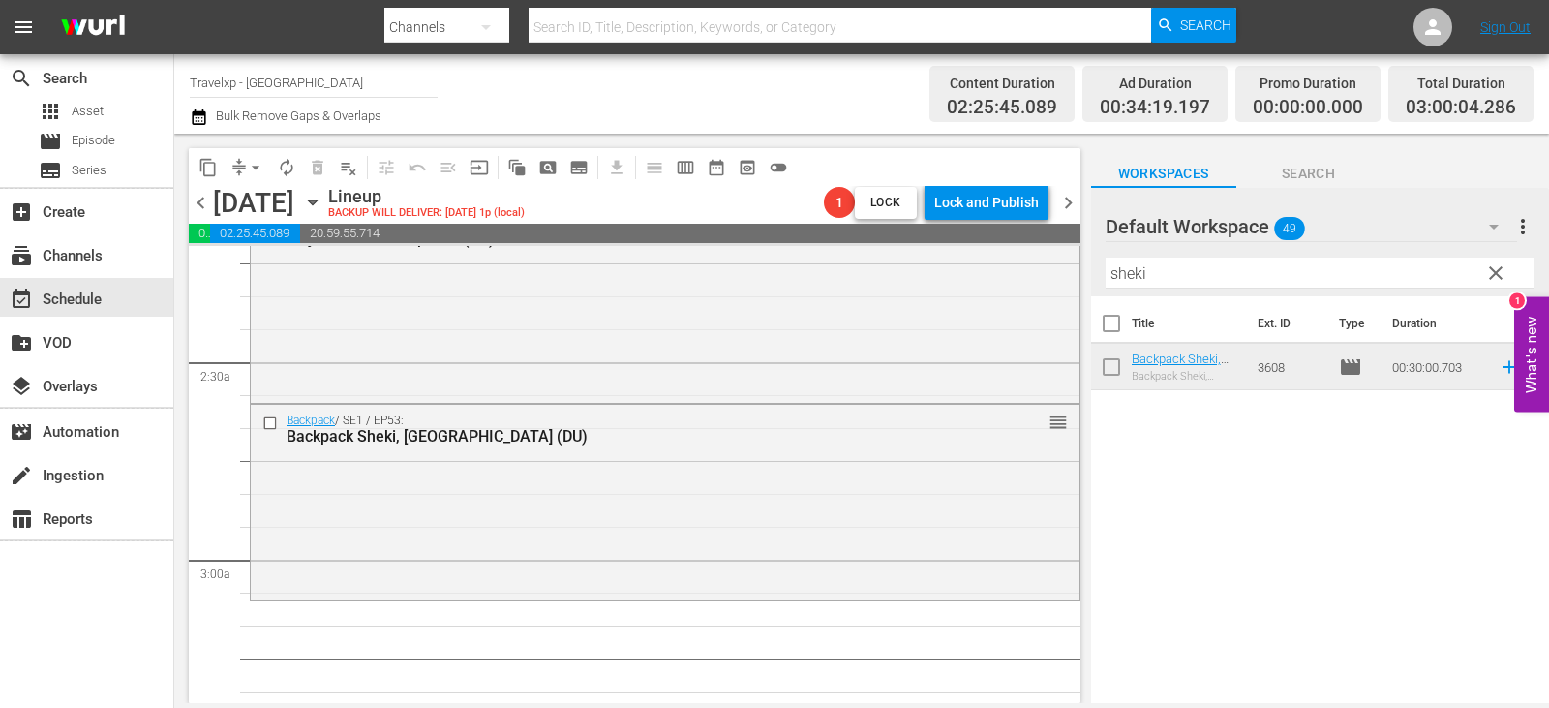
click at [1480, 280] on button "clear" at bounding box center [1494, 272] width 31 height 31
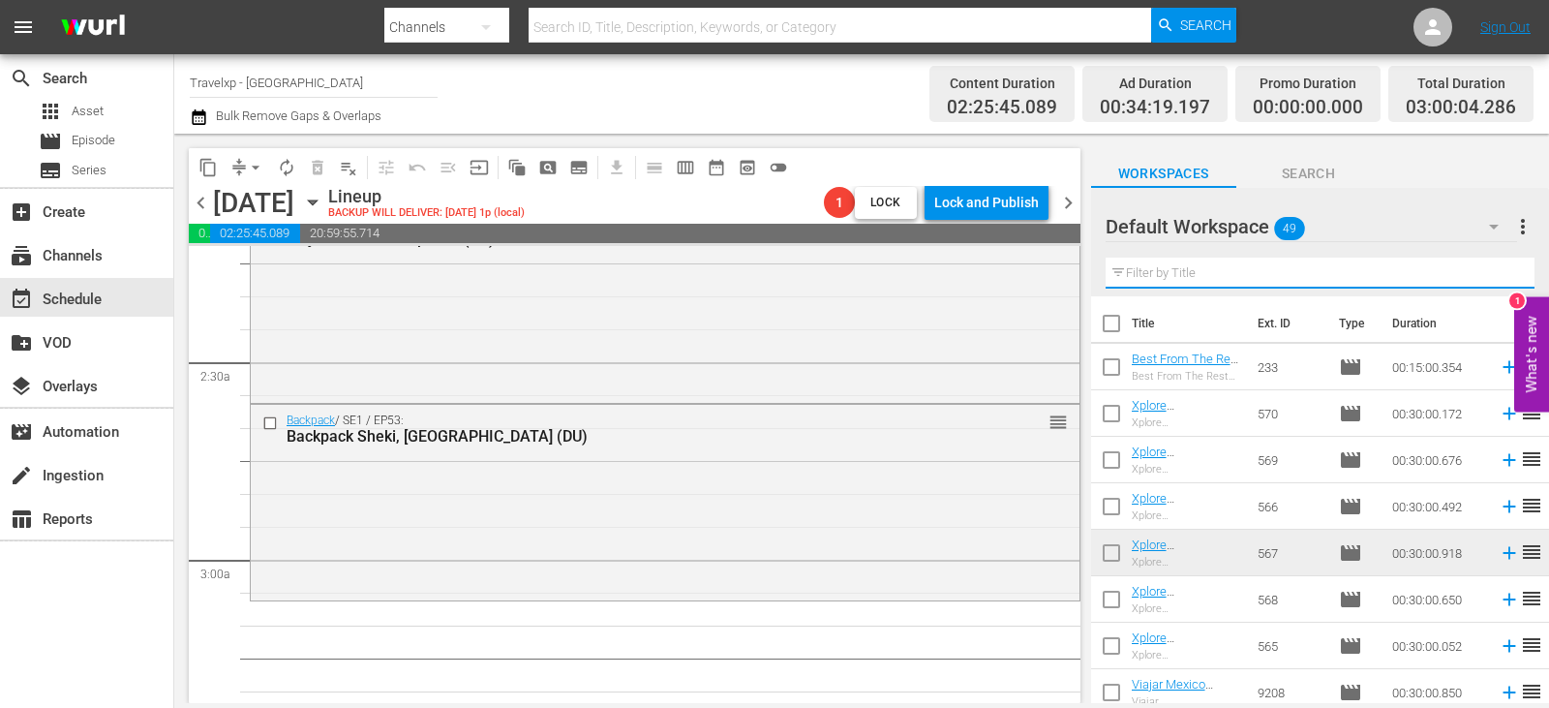
click at [1480, 280] on input "text" at bounding box center [1319, 272] width 429 height 31
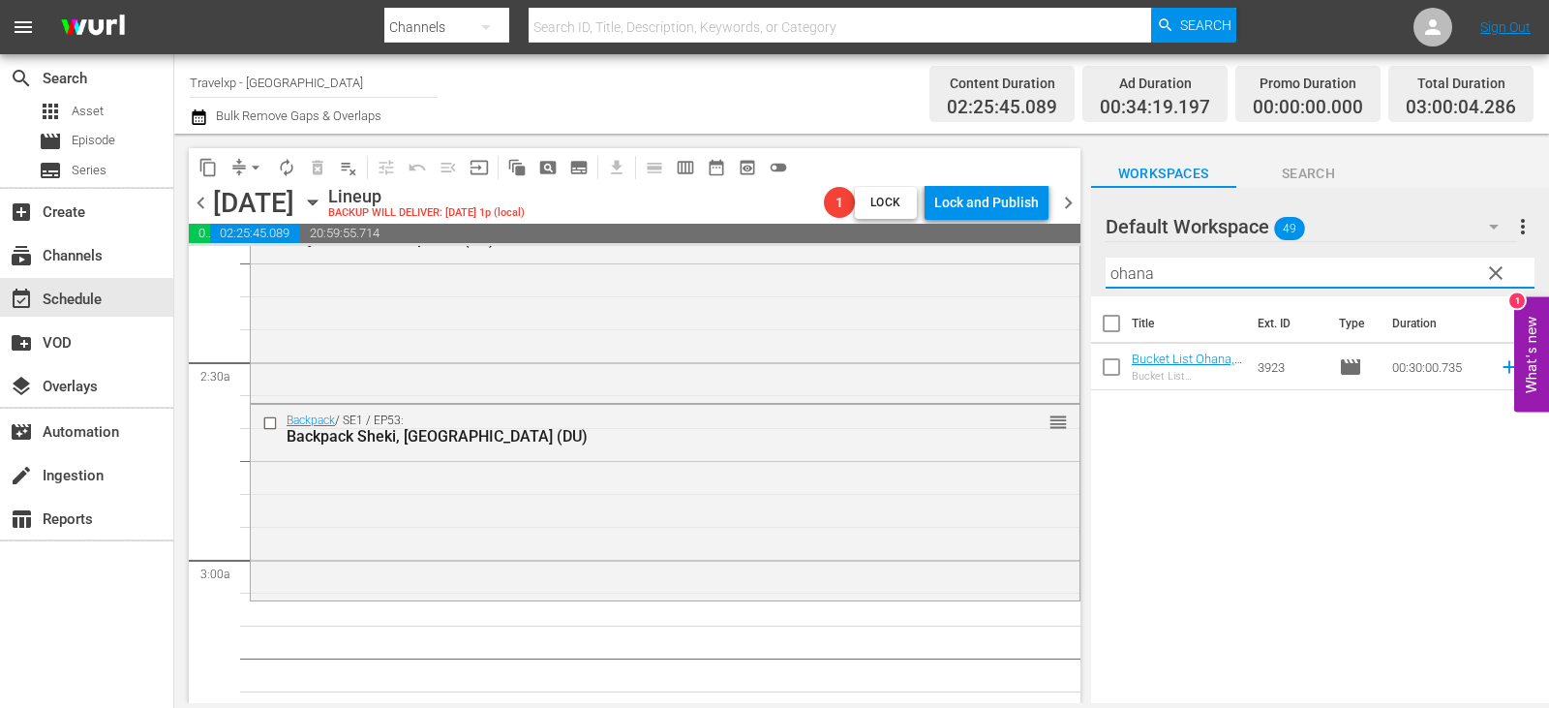
type input "ohana"
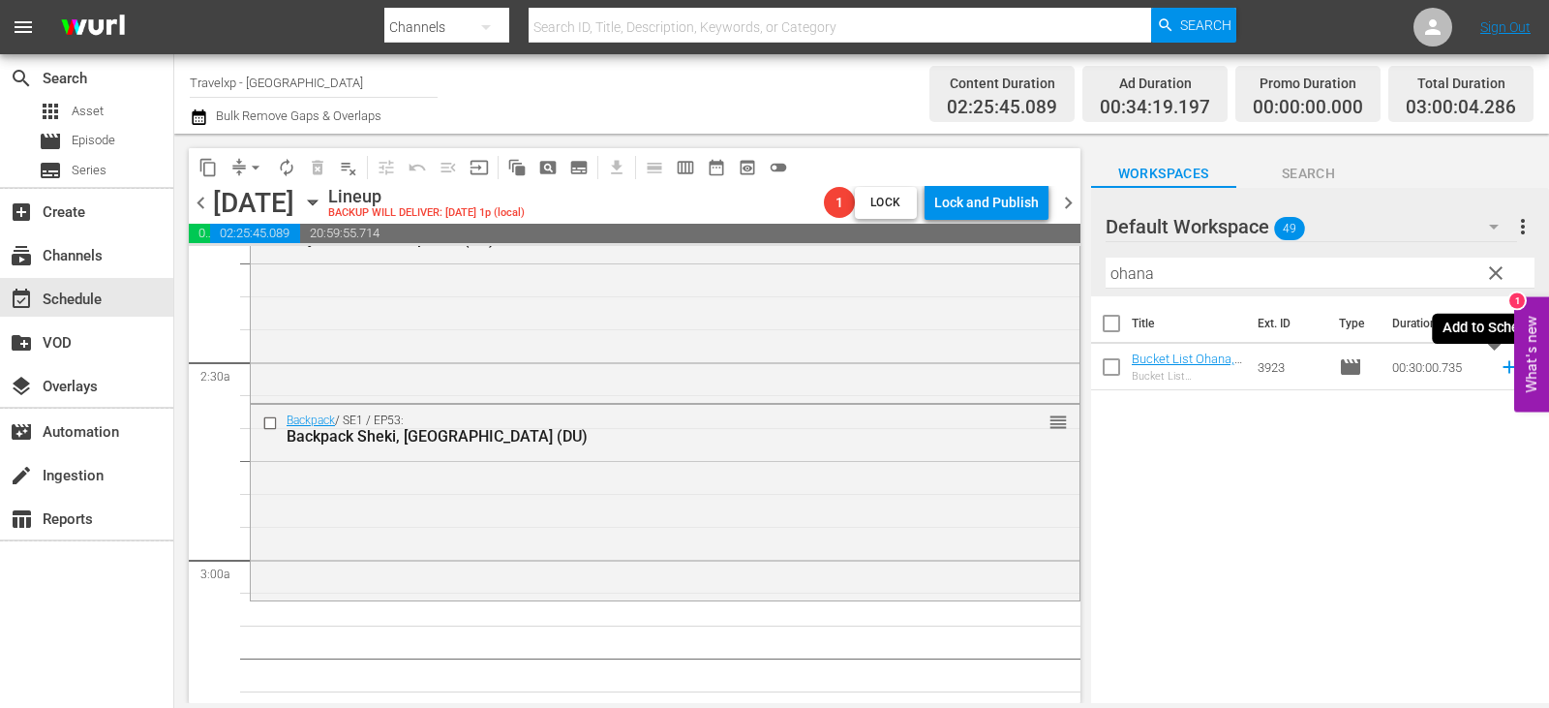
click at [1498, 369] on icon at bounding box center [1508, 366] width 21 height 21
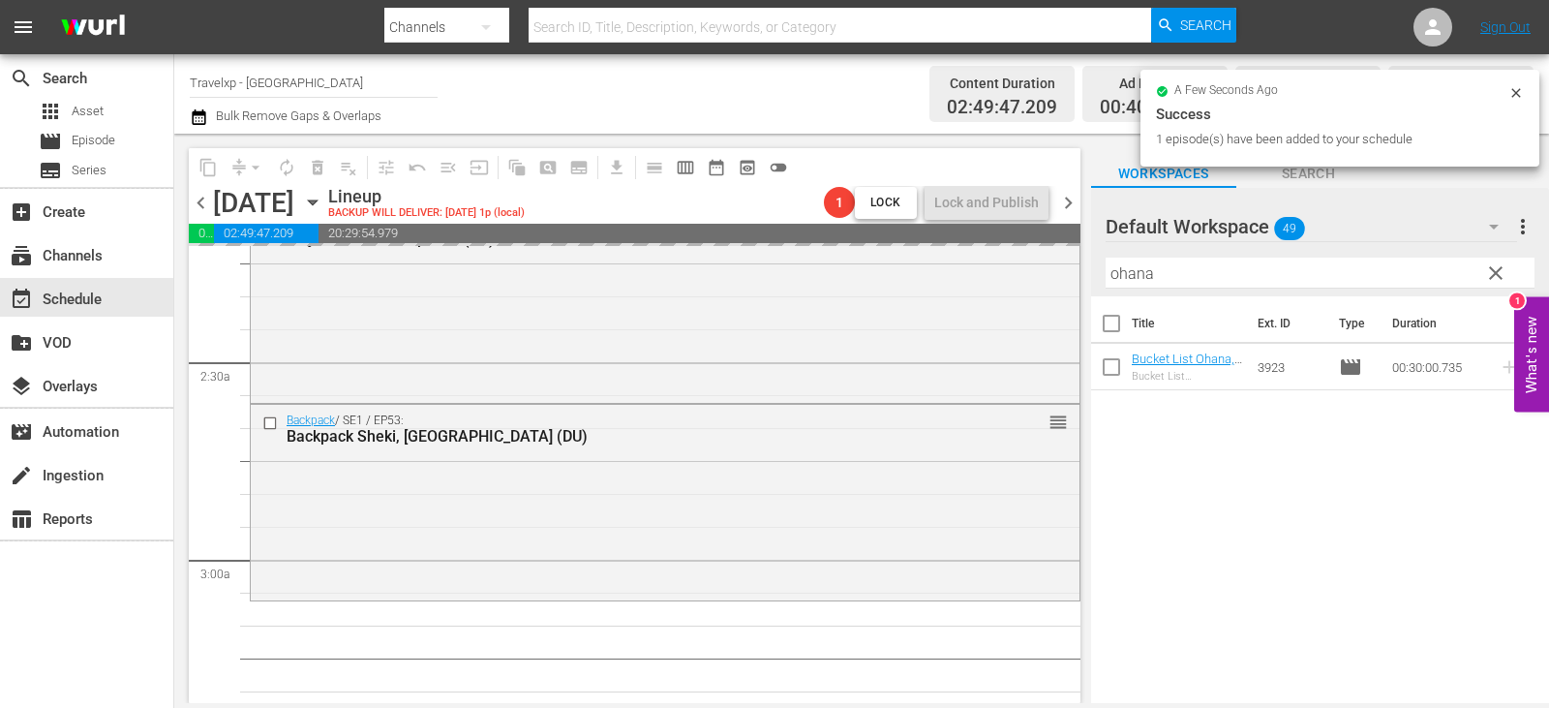
click at [1497, 278] on span "clear" at bounding box center [1495, 272] width 23 height 23
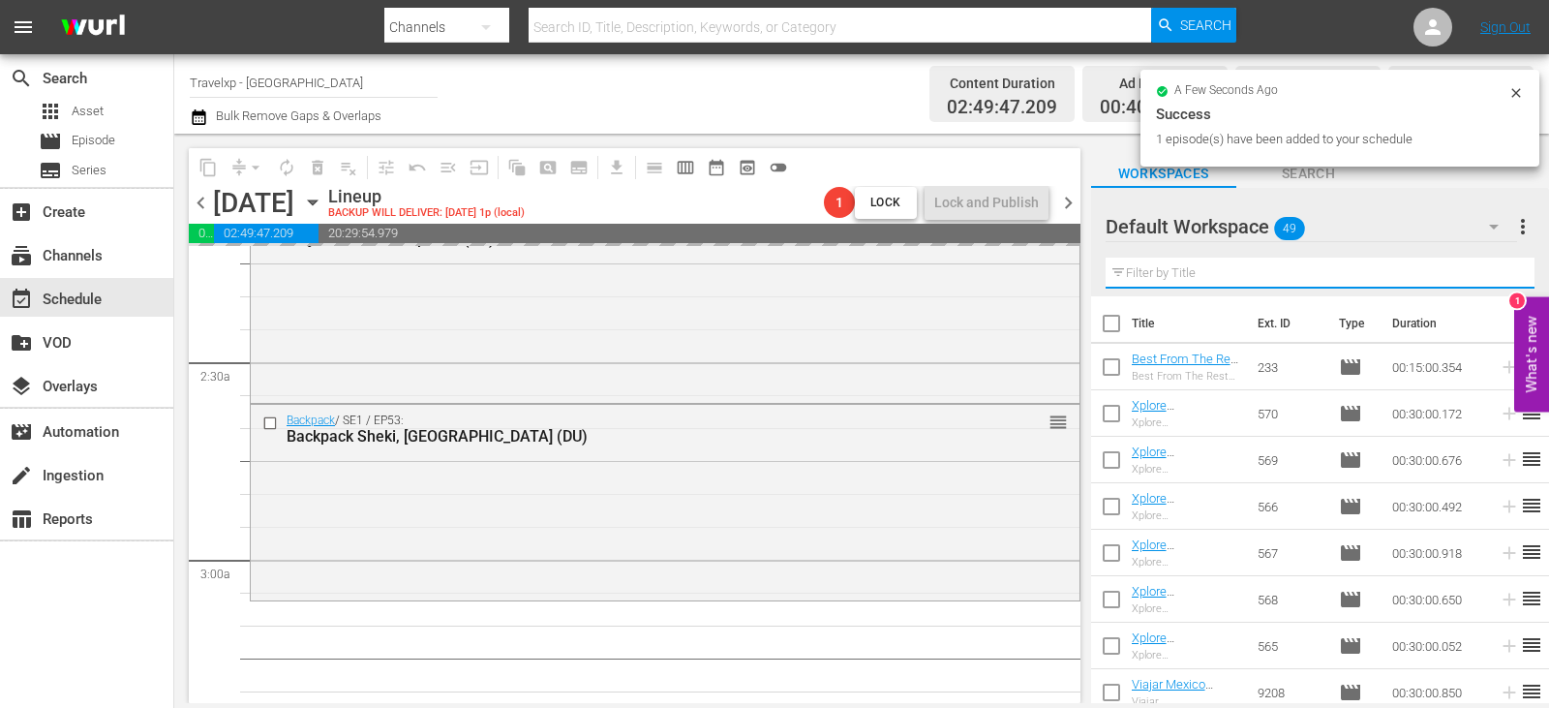
click at [1497, 277] on input "text" at bounding box center [1319, 272] width 429 height 31
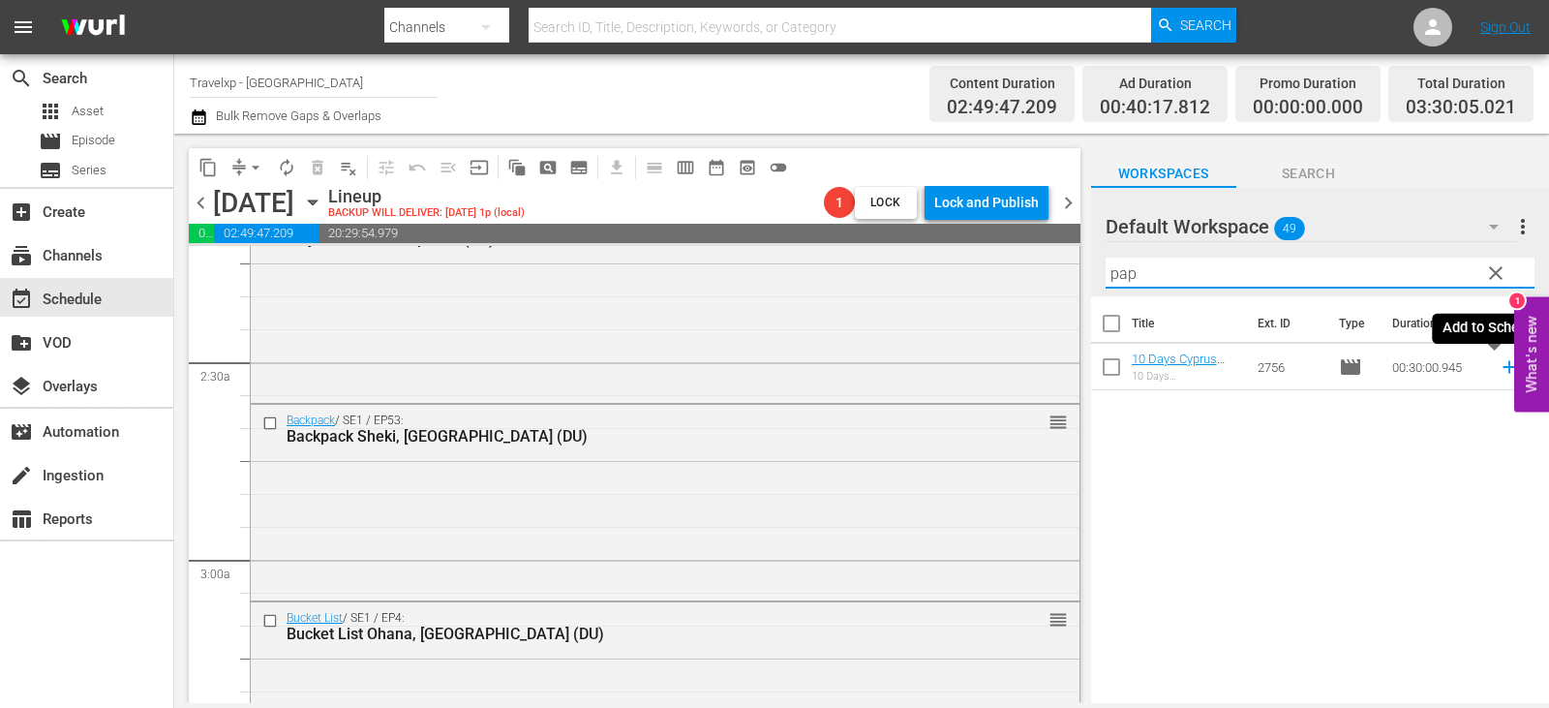
type input "pap"
click at [1502, 372] on icon at bounding box center [1508, 367] width 13 height 13
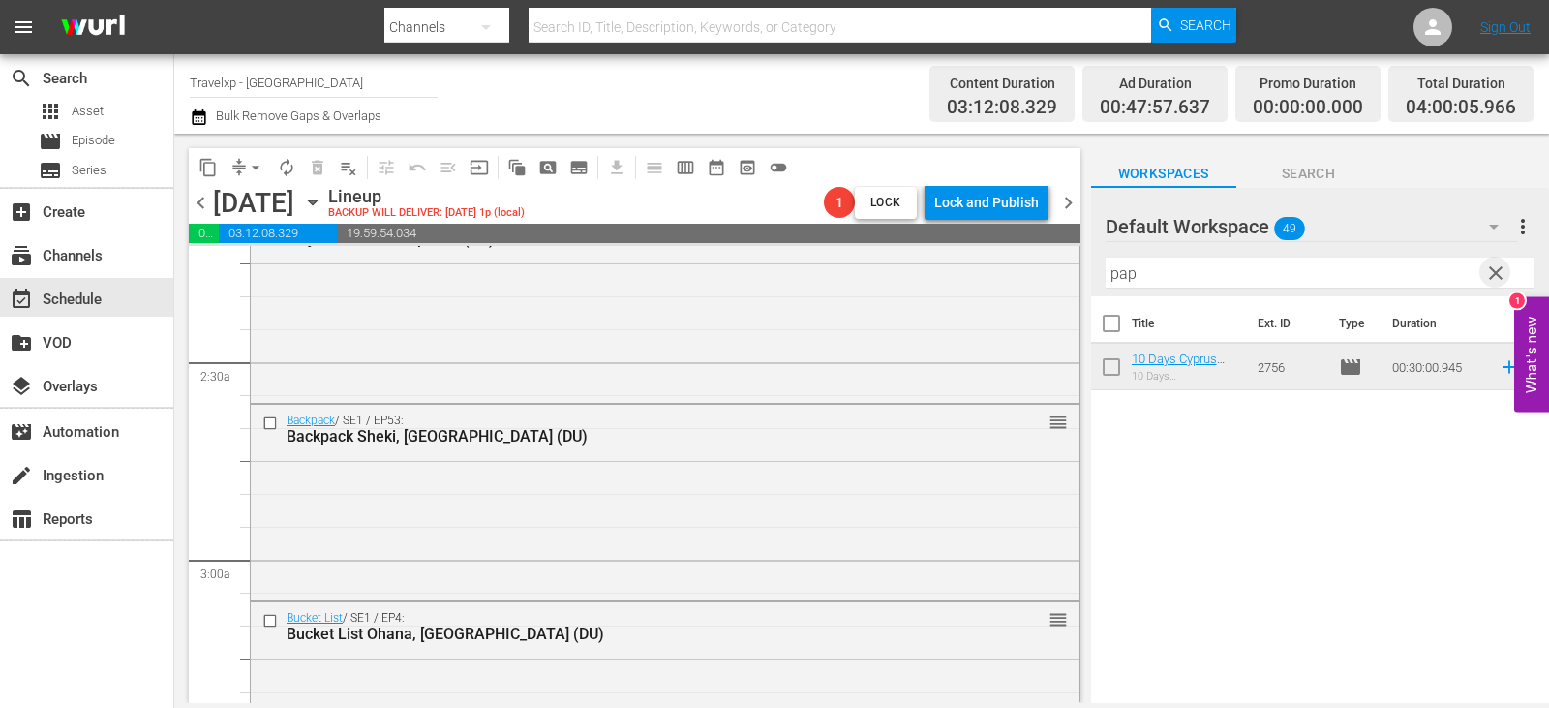
click at [1495, 271] on span "clear" at bounding box center [1495, 272] width 23 height 23
click at [1495, 271] on input "text" at bounding box center [1319, 272] width 429 height 31
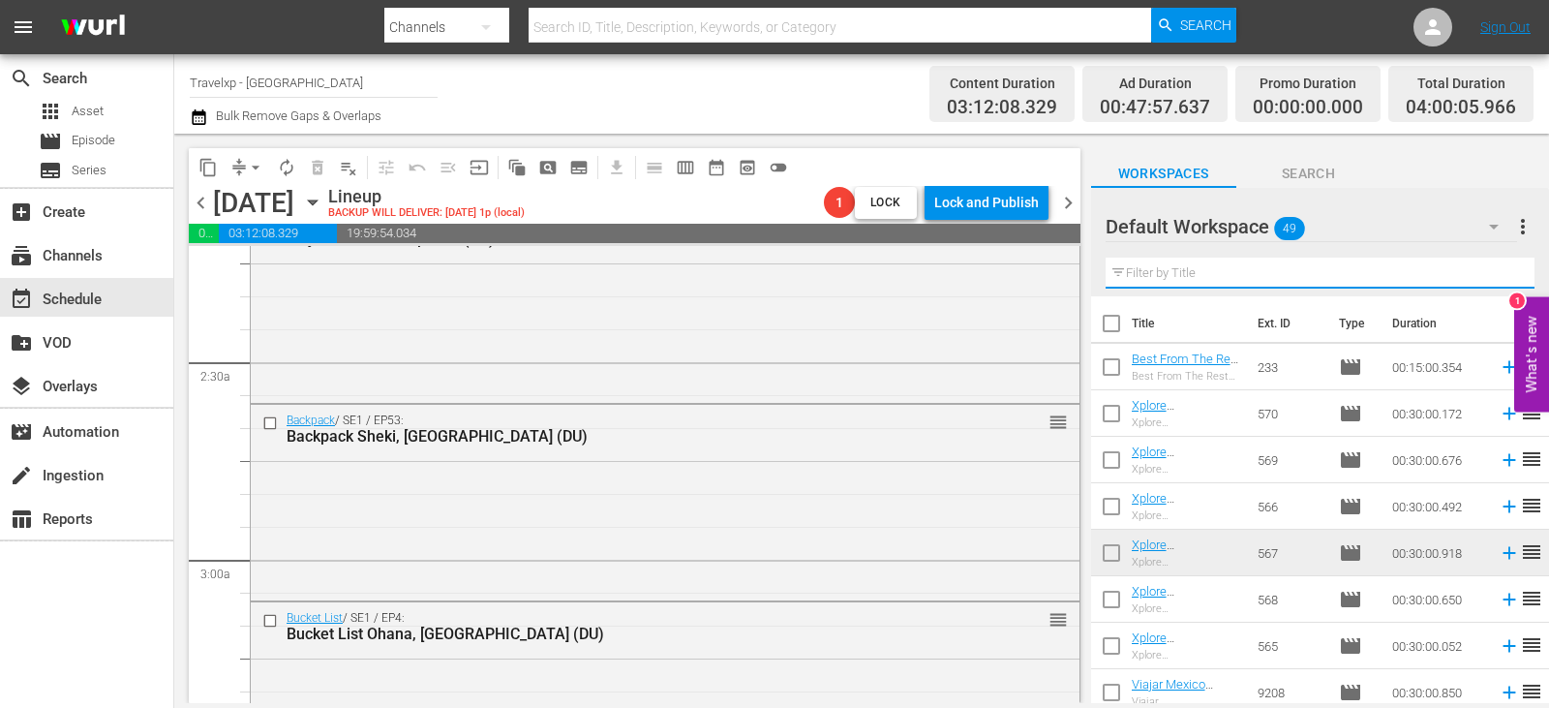
click at [1495, 271] on input "text" at bounding box center [1319, 272] width 429 height 31
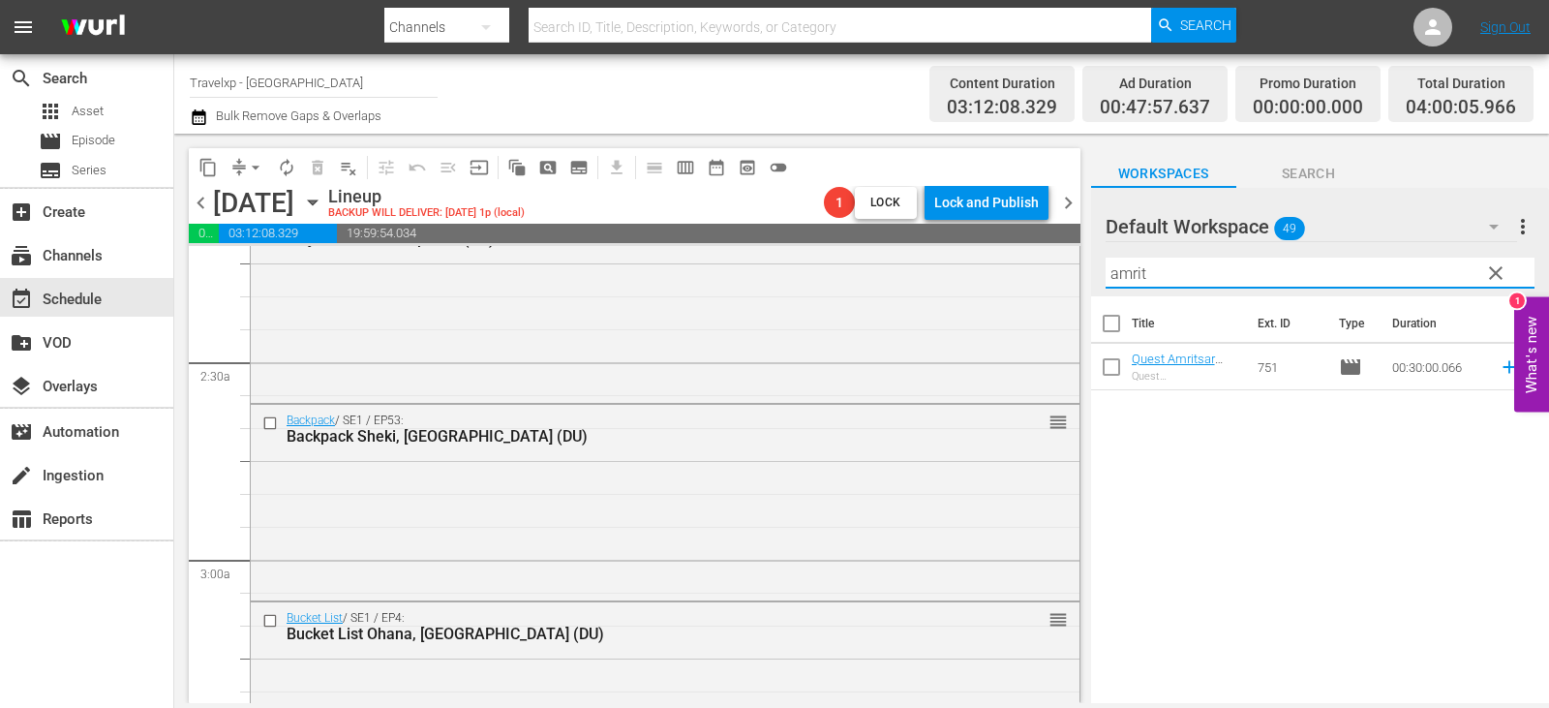
type input "amrit"
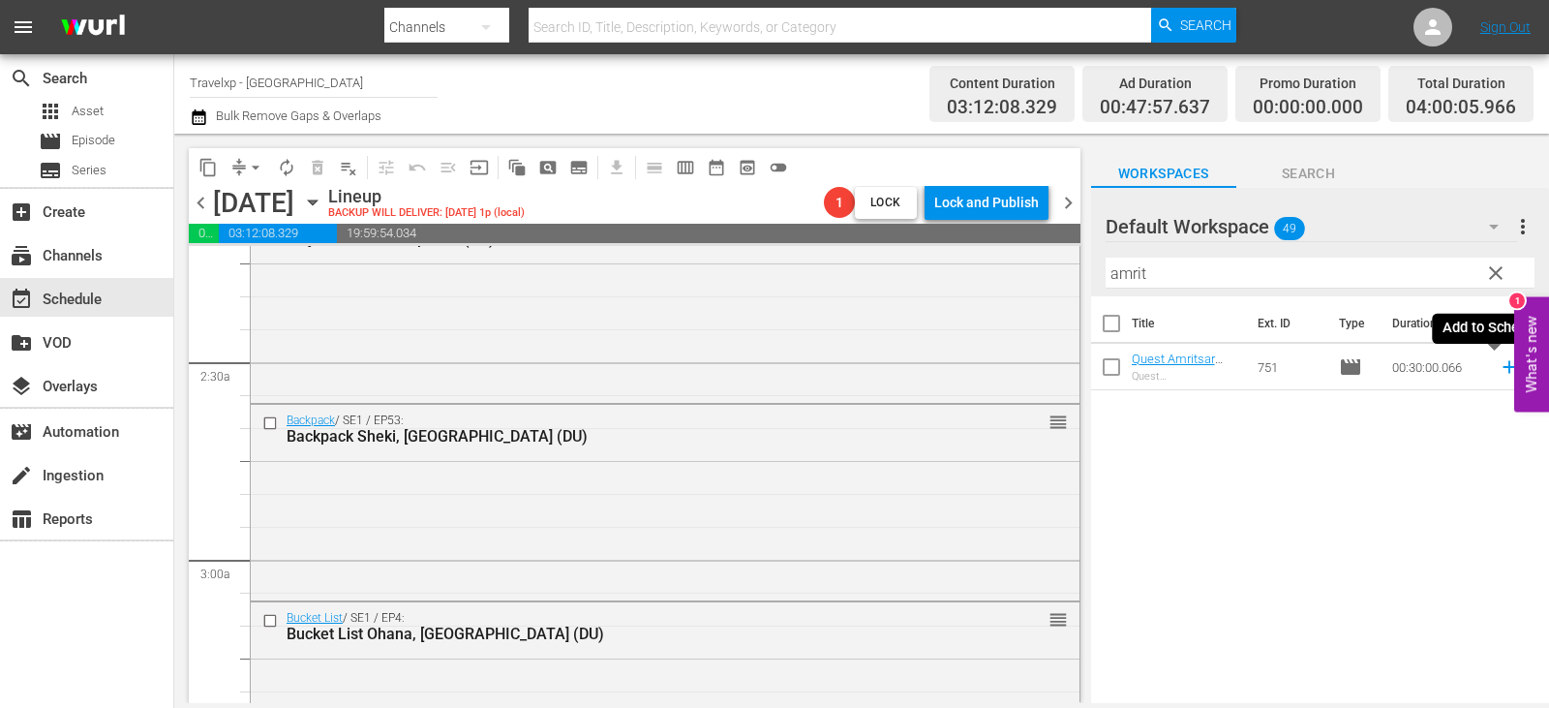
click at [1498, 369] on icon at bounding box center [1508, 366] width 21 height 21
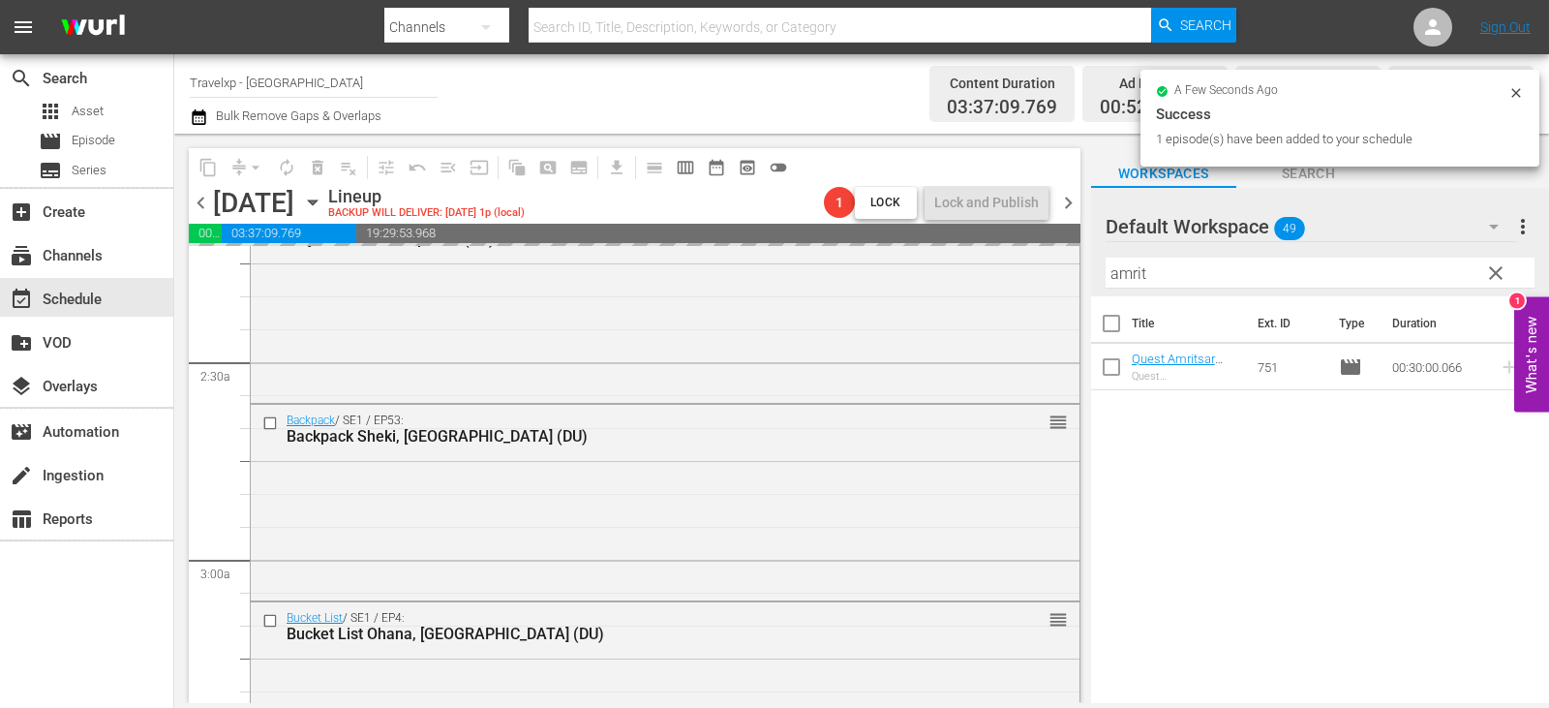
click at [1494, 275] on span "clear" at bounding box center [1495, 272] width 23 height 23
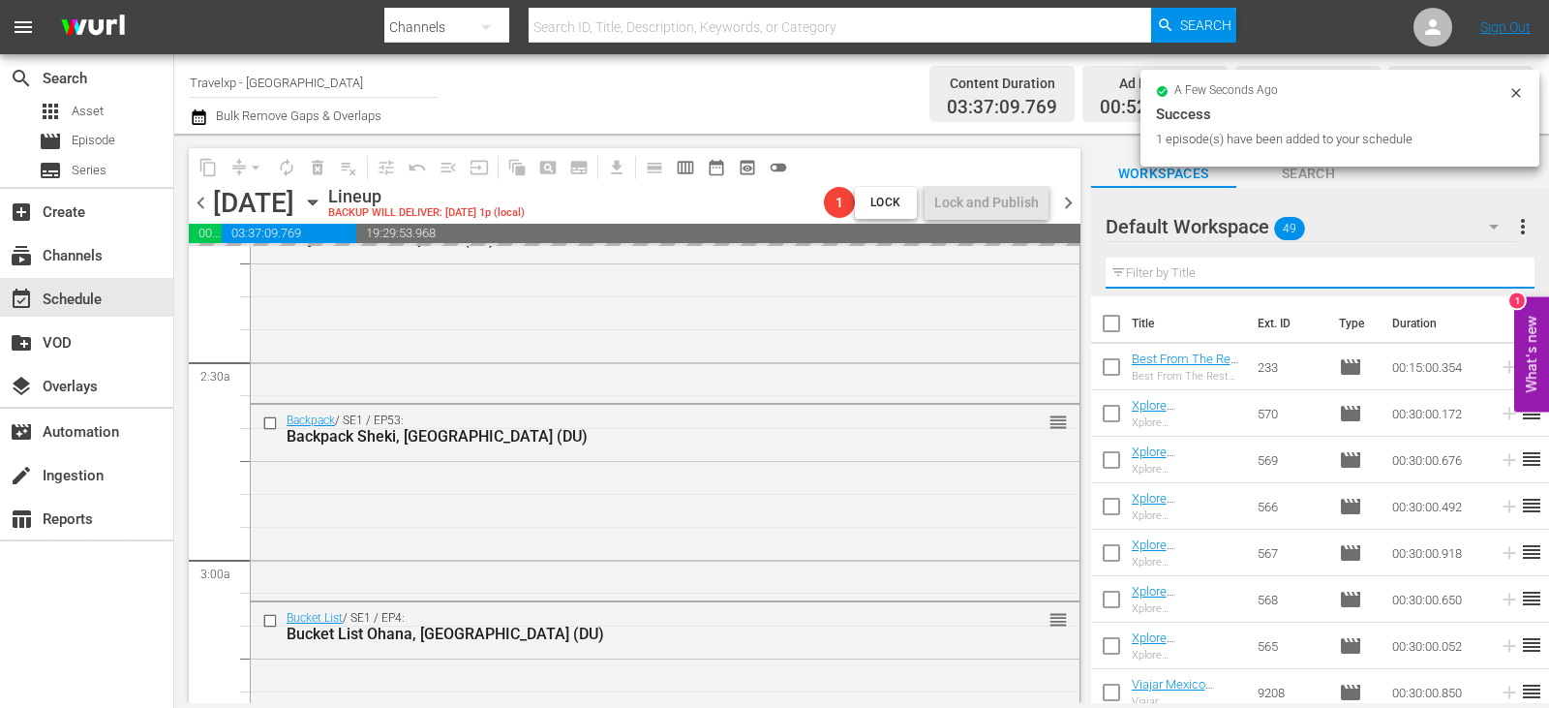
click at [1494, 275] on input "text" at bounding box center [1319, 272] width 429 height 31
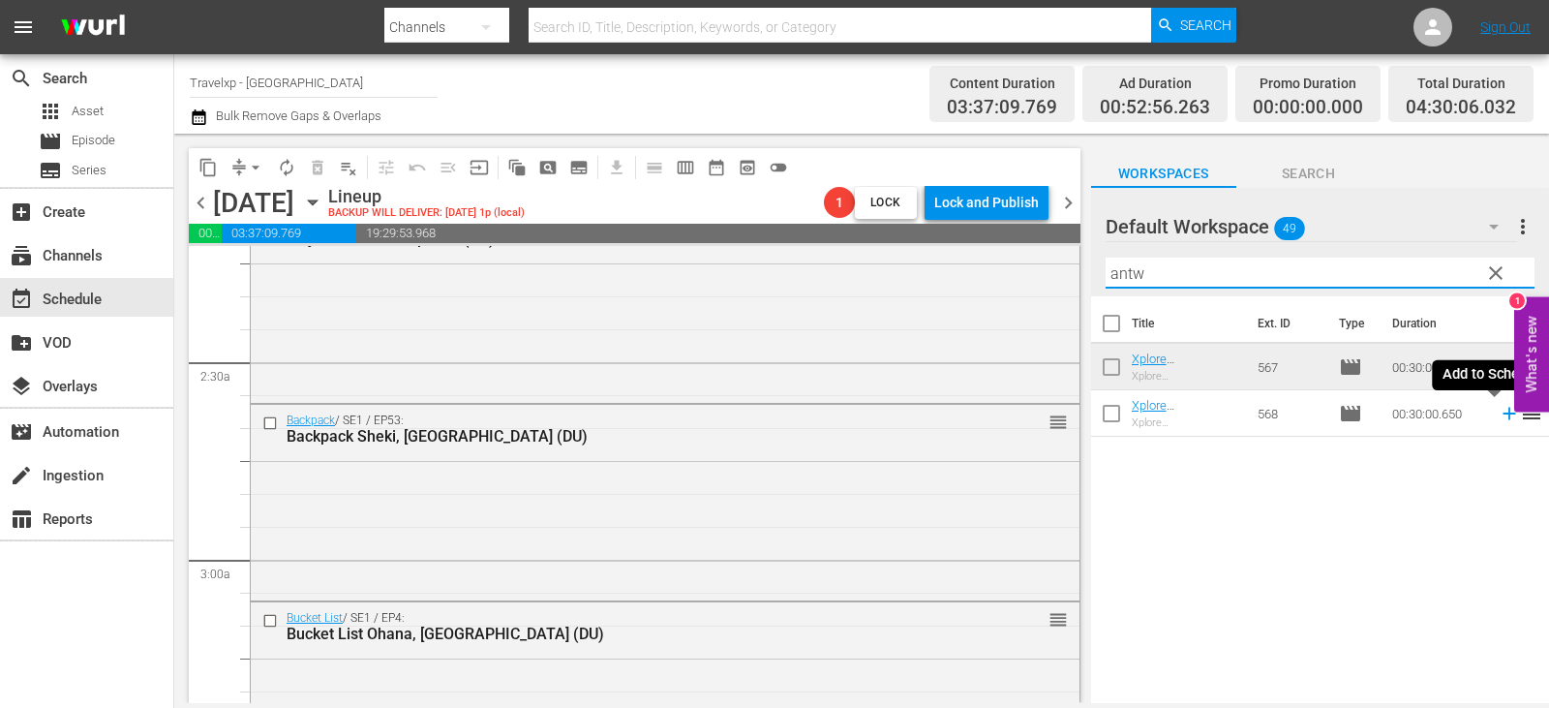
type input "antw"
click at [1502, 411] on icon at bounding box center [1508, 414] width 13 height 13
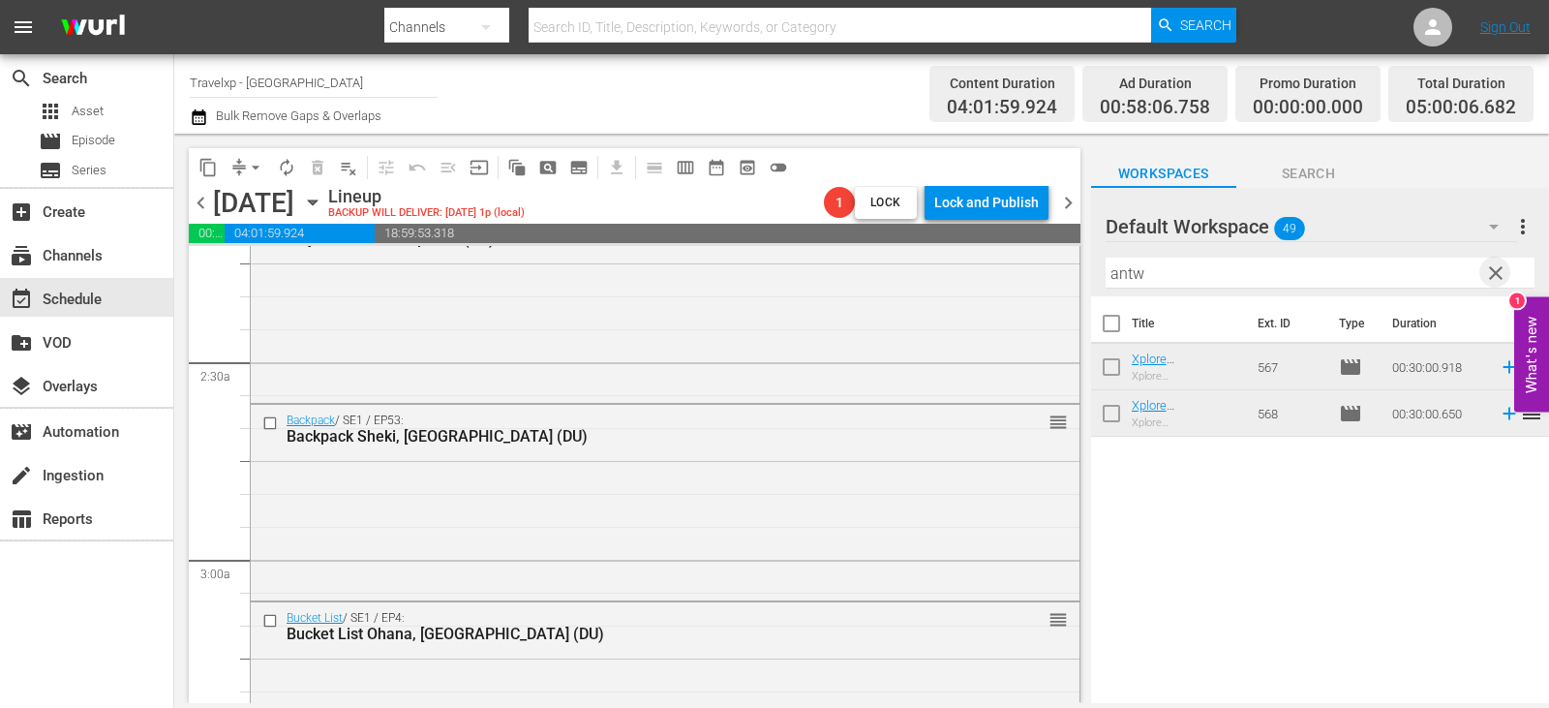
click at [1495, 271] on span "clear" at bounding box center [1495, 272] width 23 height 23
click at [1495, 271] on input "text" at bounding box center [1319, 272] width 429 height 31
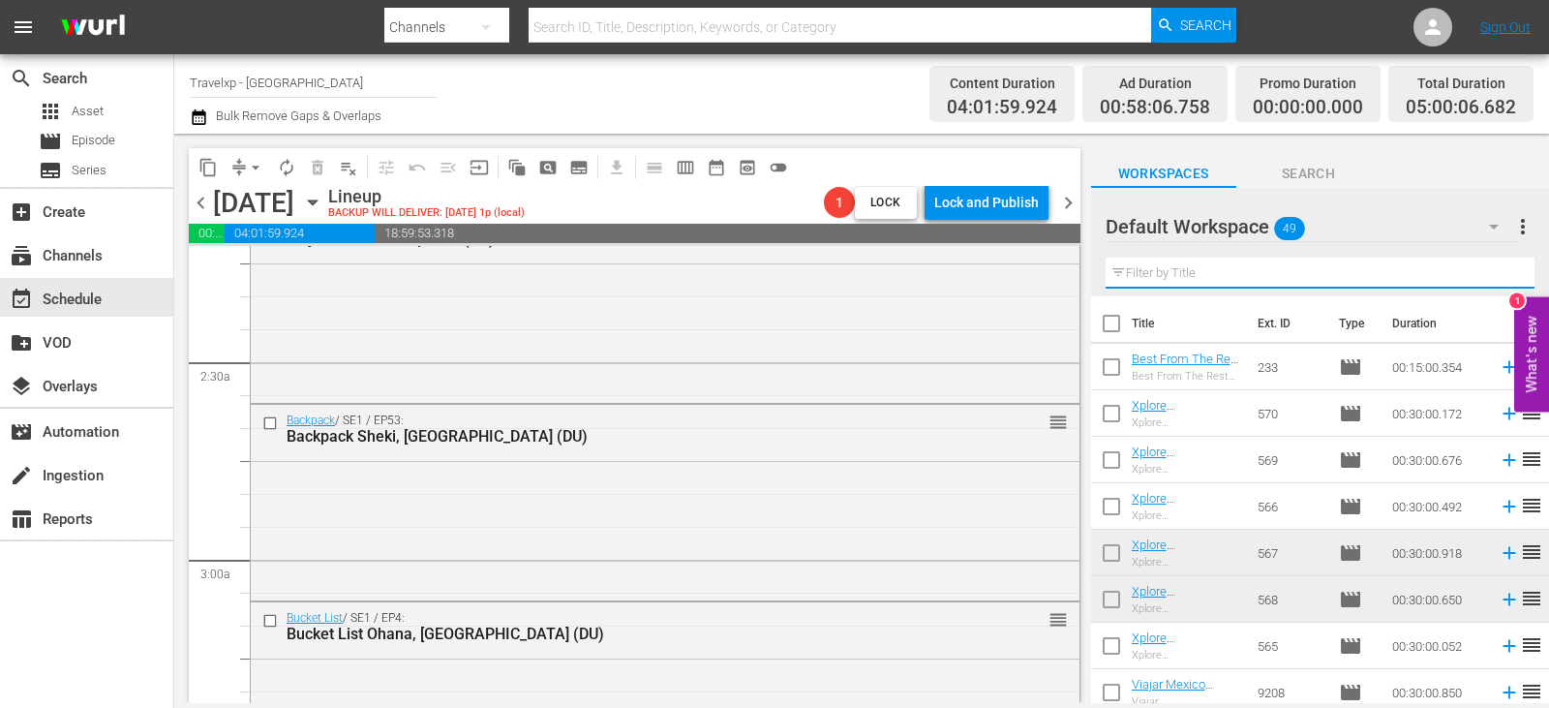
click at [1495, 271] on input "text" at bounding box center [1319, 272] width 429 height 31
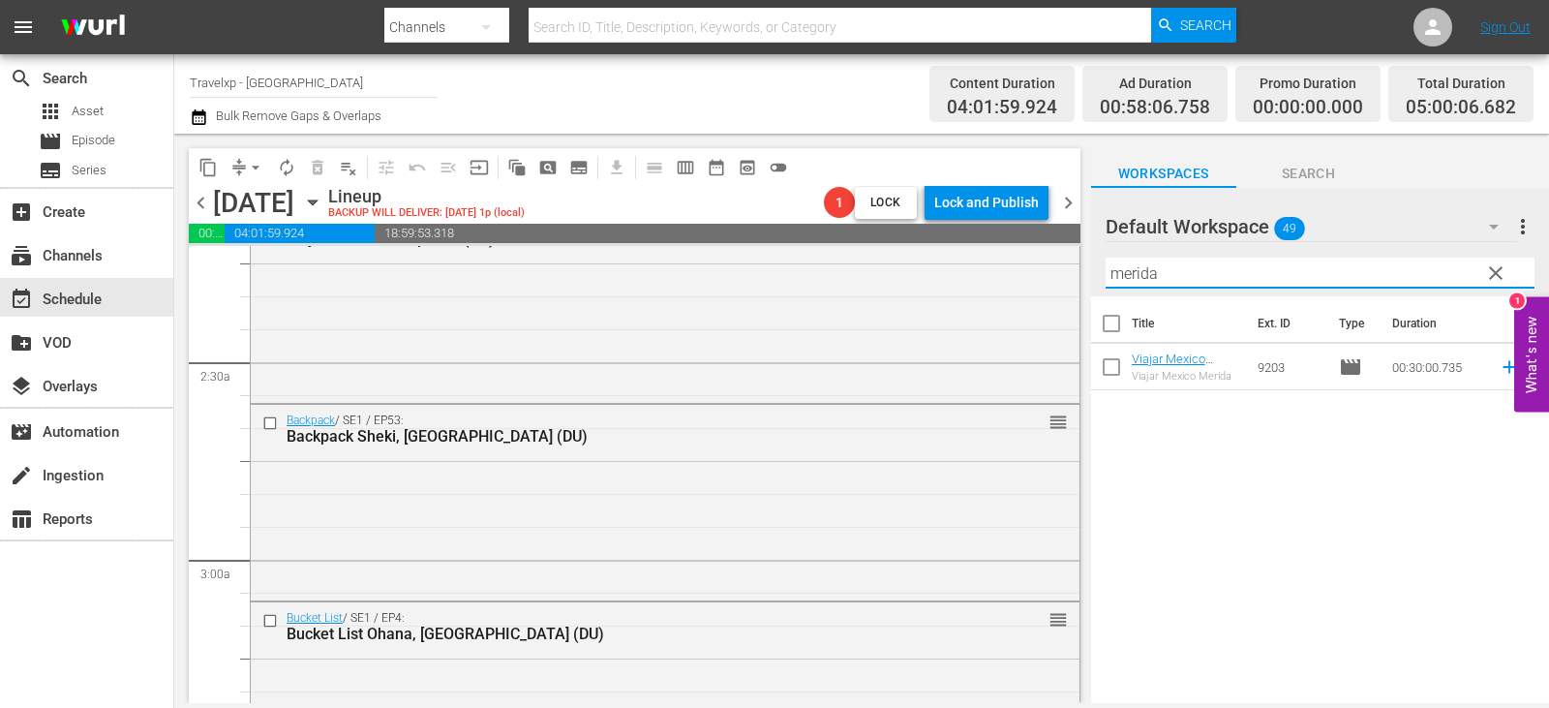
type input "merida"
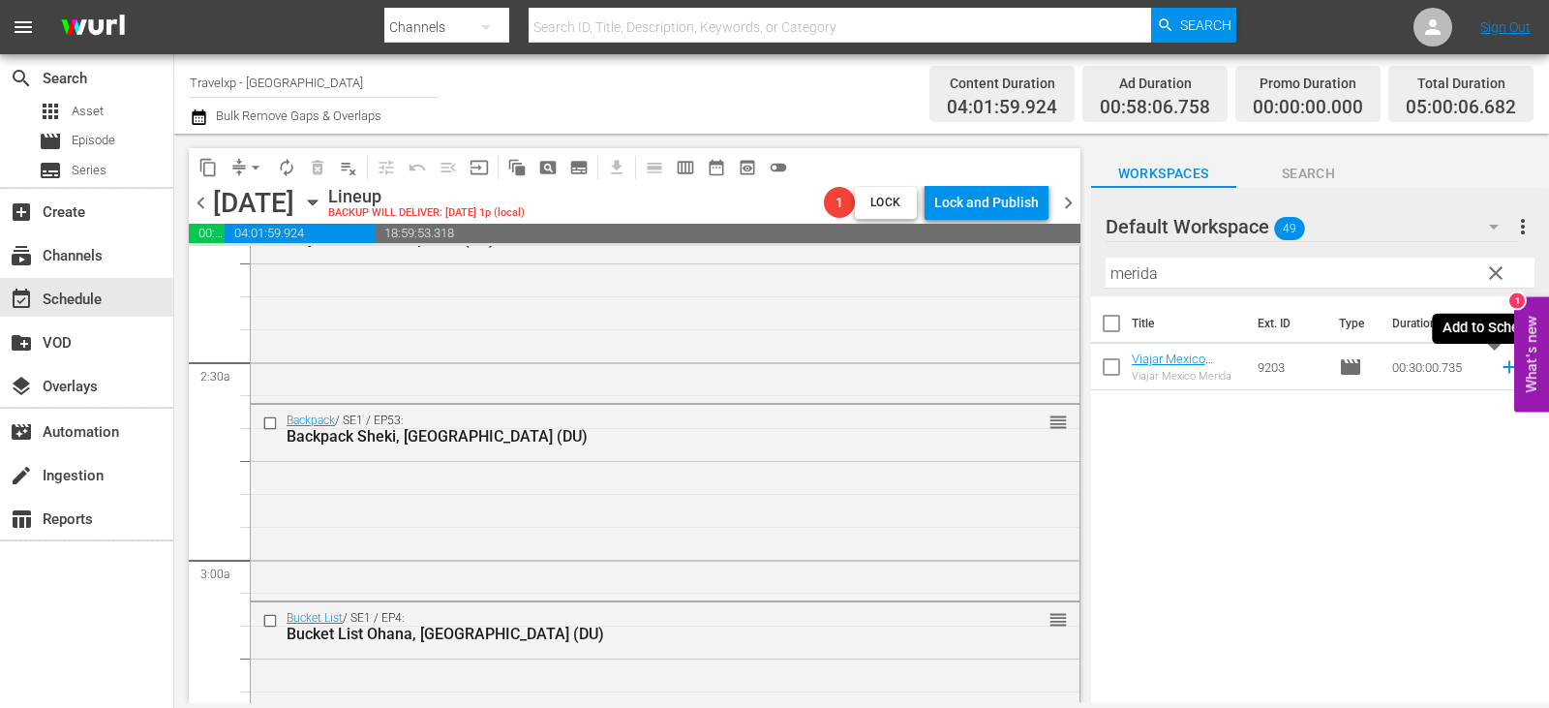
click at [1498, 360] on icon at bounding box center [1508, 366] width 21 height 21
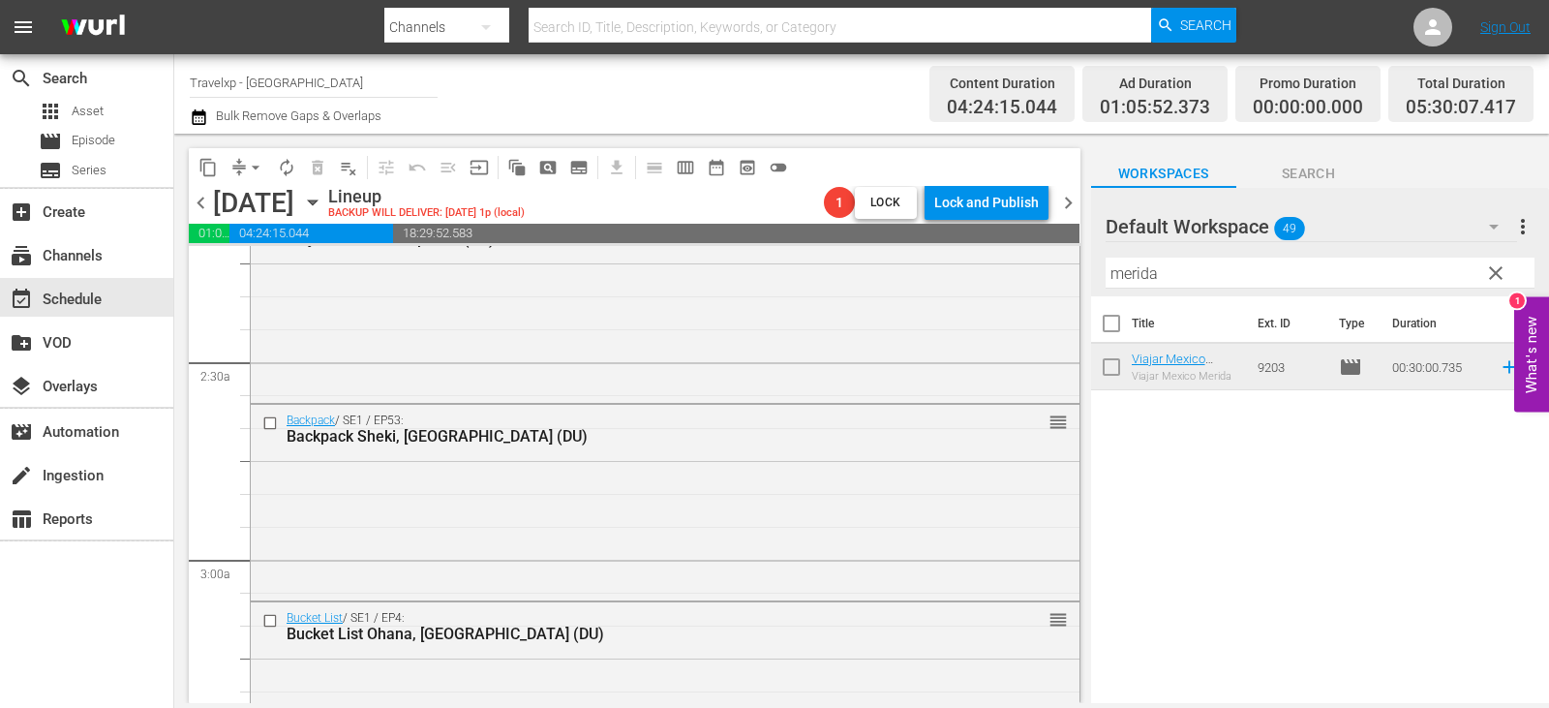
click at [1486, 271] on span "clear" at bounding box center [1495, 272] width 23 height 23
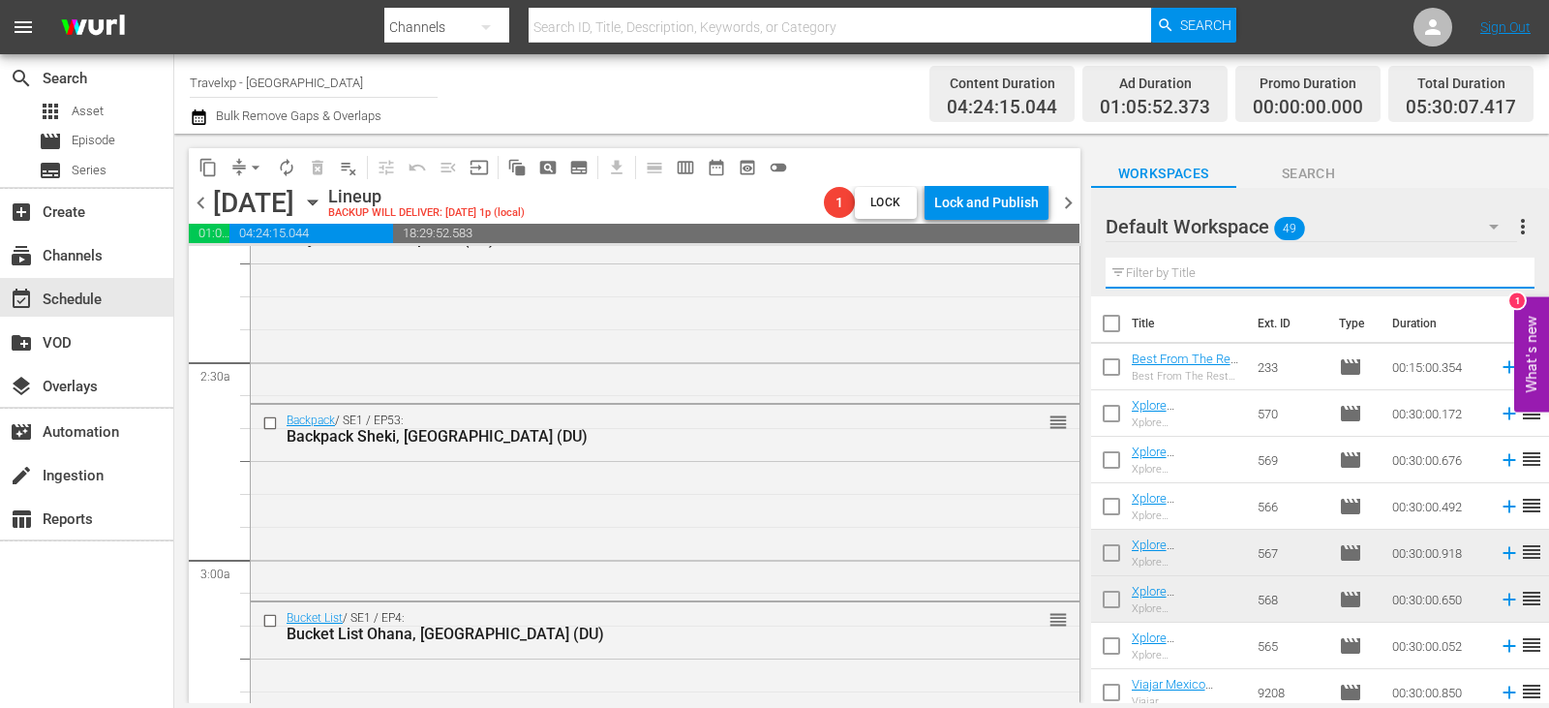
click at [1486, 271] on input "text" at bounding box center [1319, 272] width 429 height 31
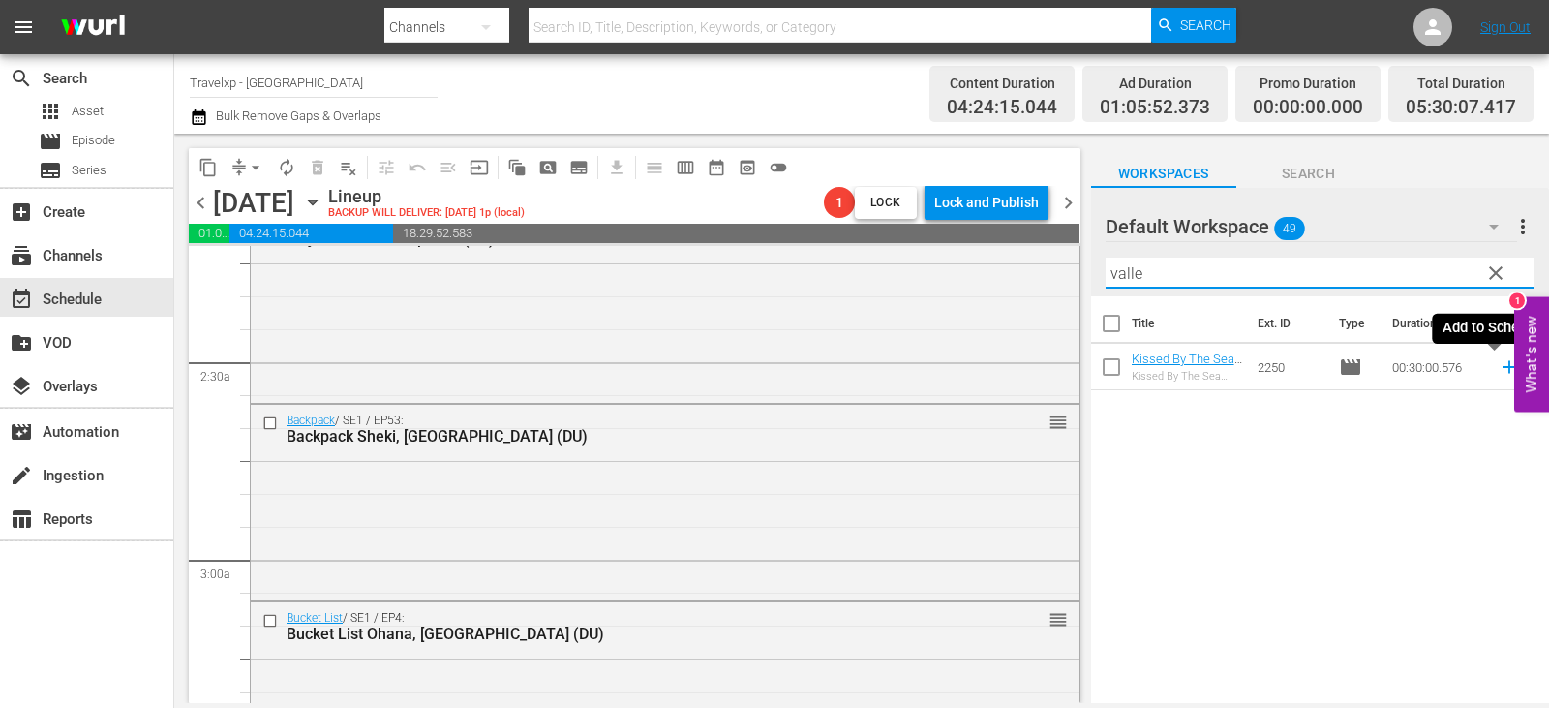
type input "valle"
click at [1498, 370] on icon at bounding box center [1508, 366] width 21 height 21
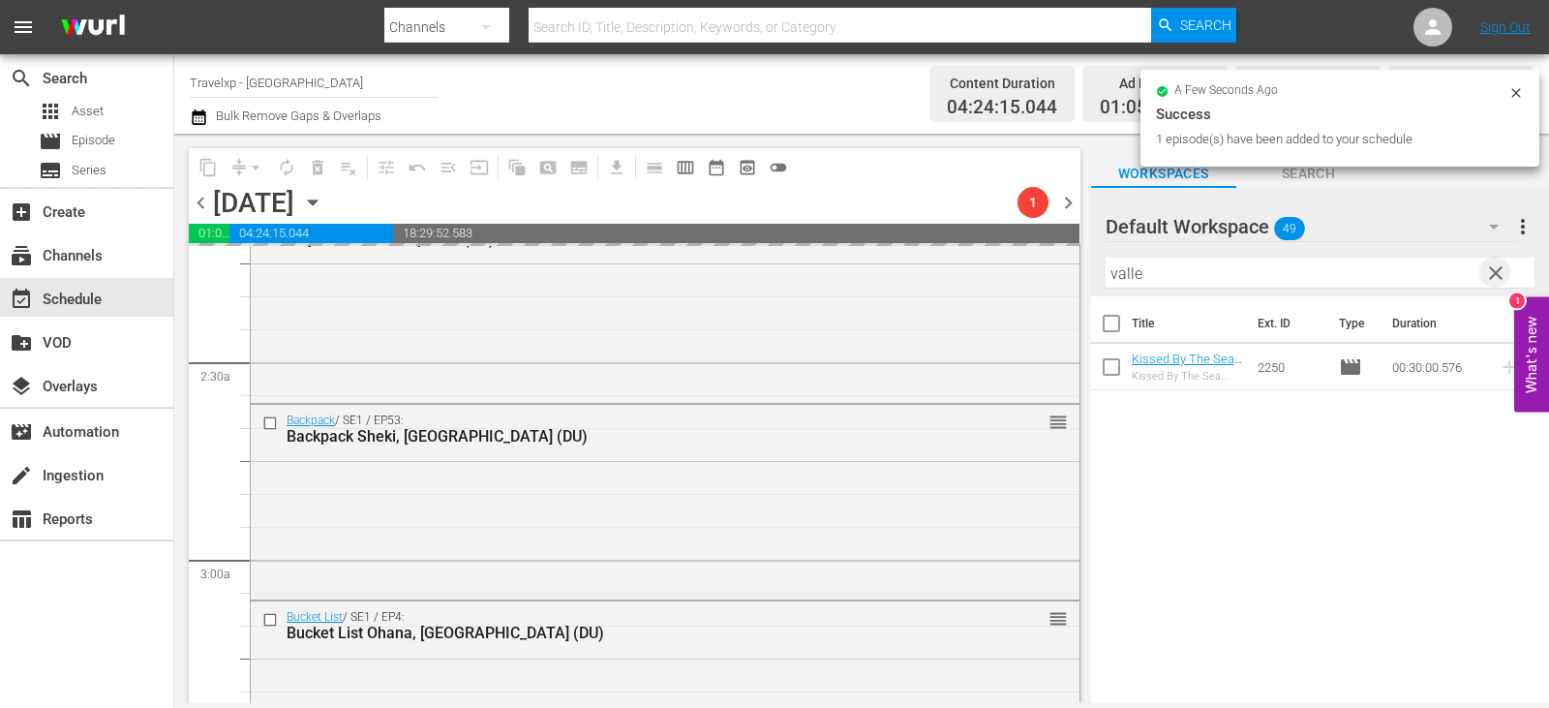
click at [1498, 279] on span "clear" at bounding box center [1495, 272] width 23 height 23
click at [1498, 279] on input "text" at bounding box center [1319, 272] width 429 height 31
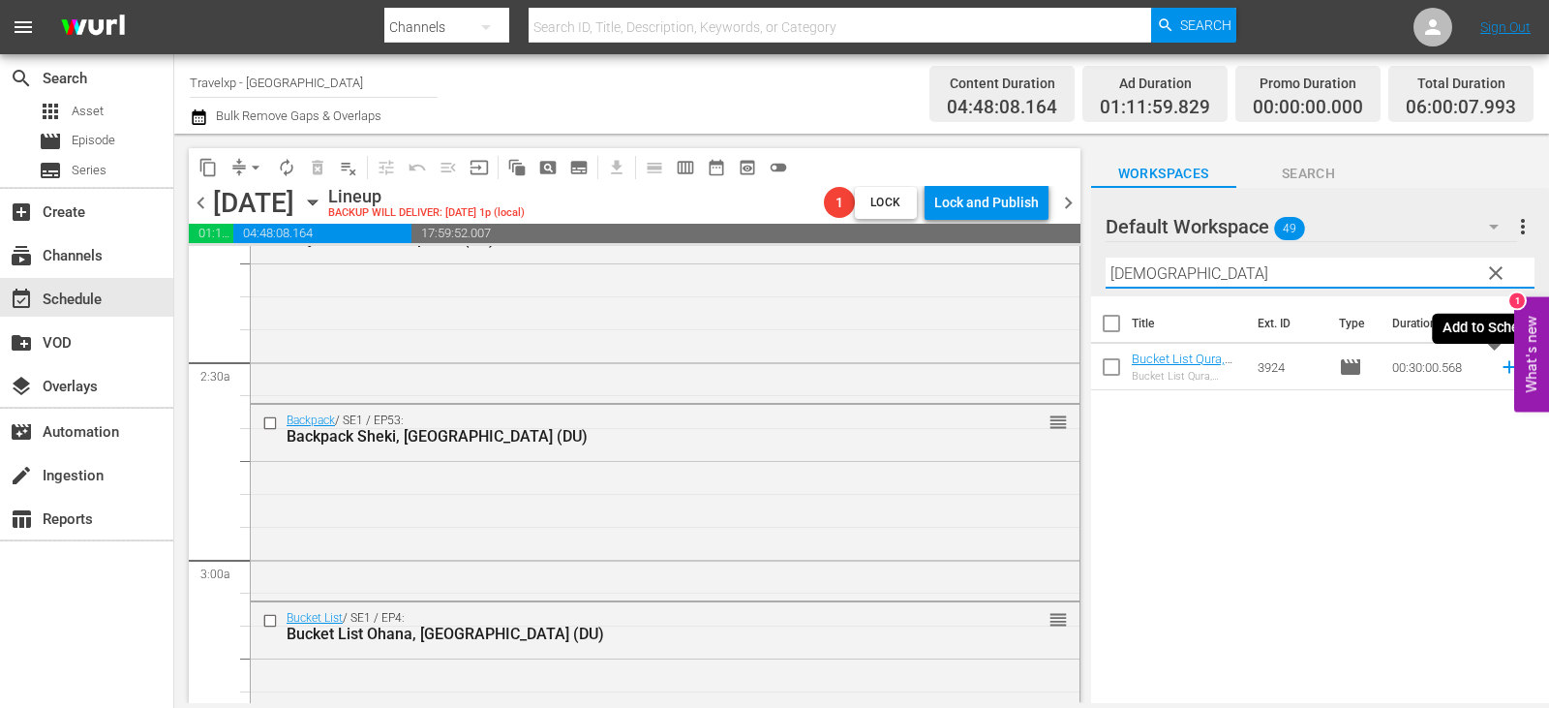
type input "qura"
click at [1498, 366] on icon at bounding box center [1508, 366] width 21 height 21
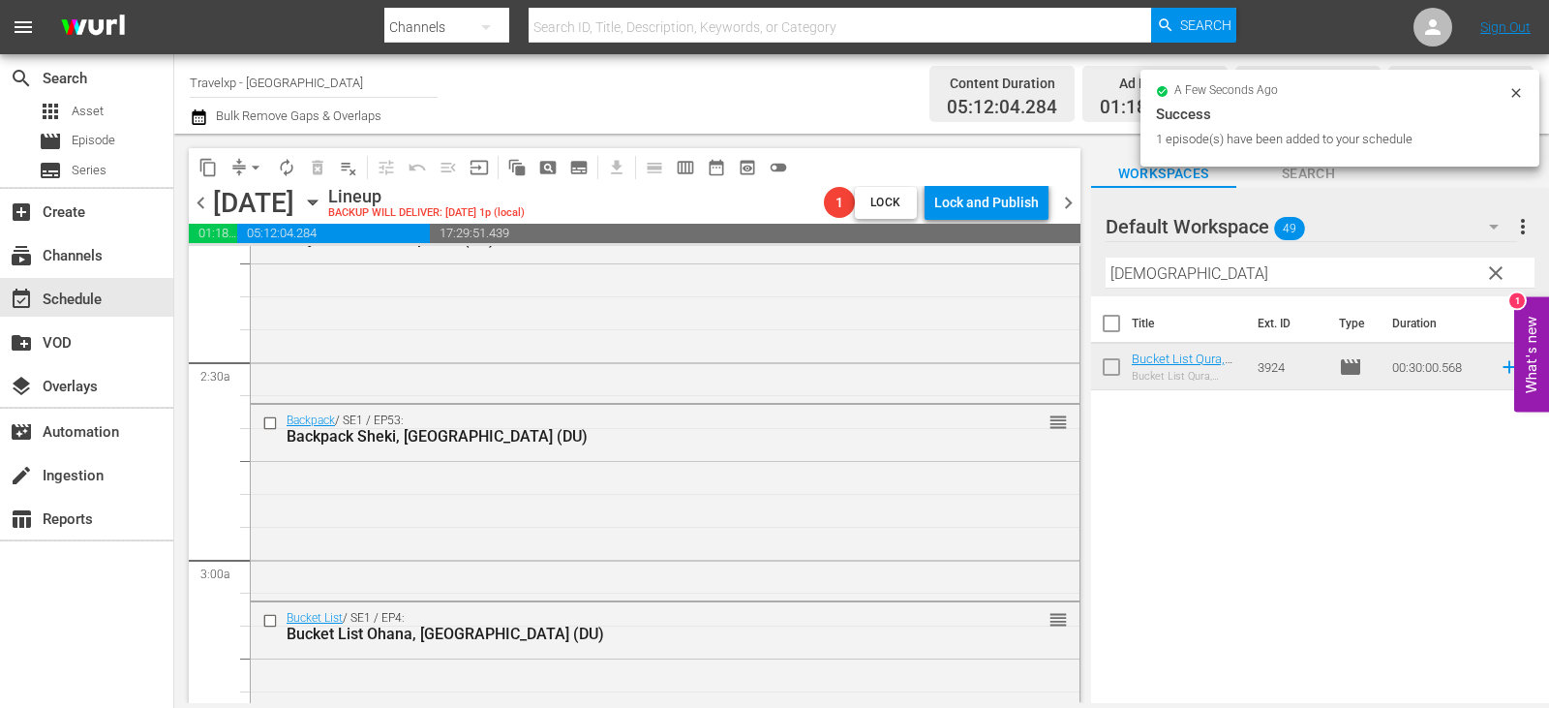
click at [1503, 270] on span "clear" at bounding box center [1495, 272] width 23 height 23
click at [1503, 270] on input "qura" at bounding box center [1319, 272] width 429 height 31
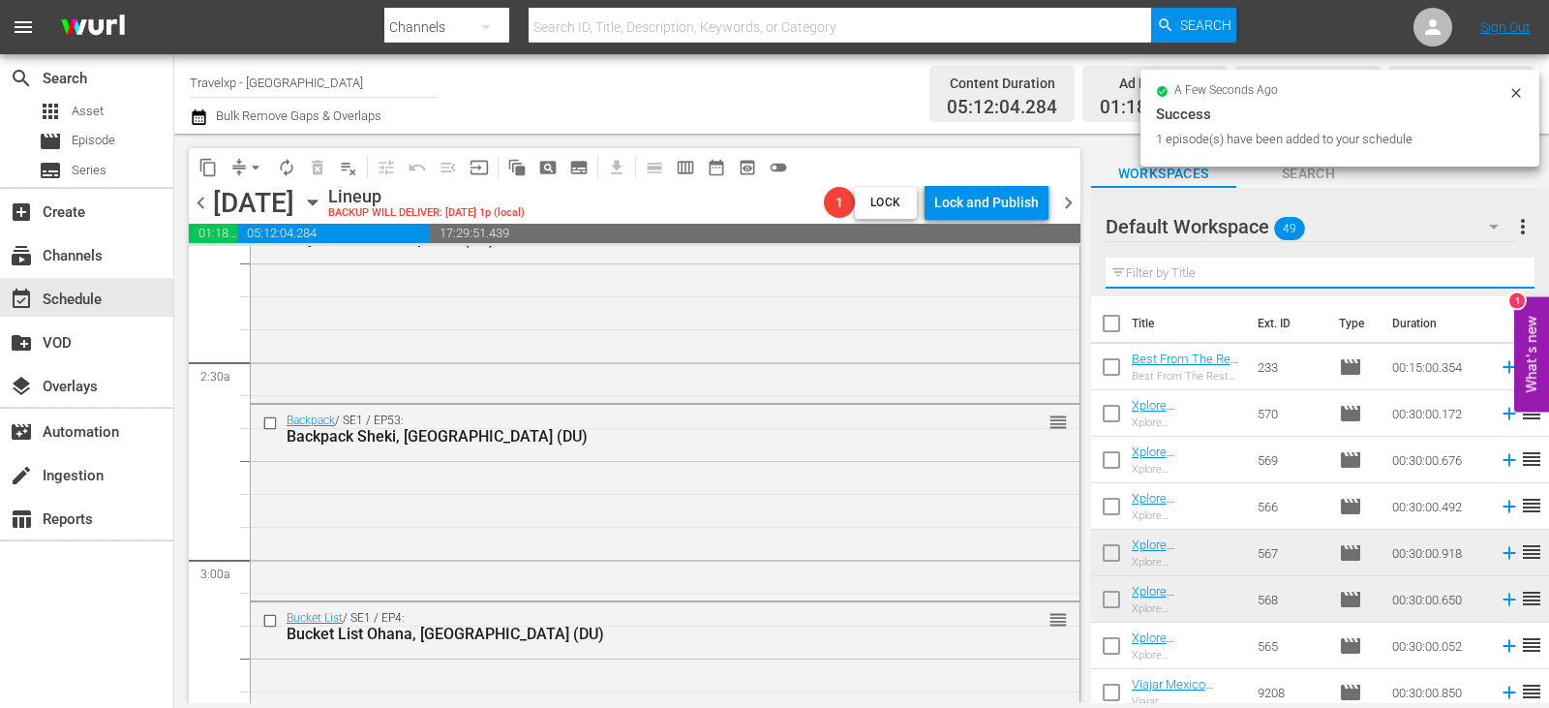
click at [1503, 270] on input "text" at bounding box center [1319, 272] width 429 height 31
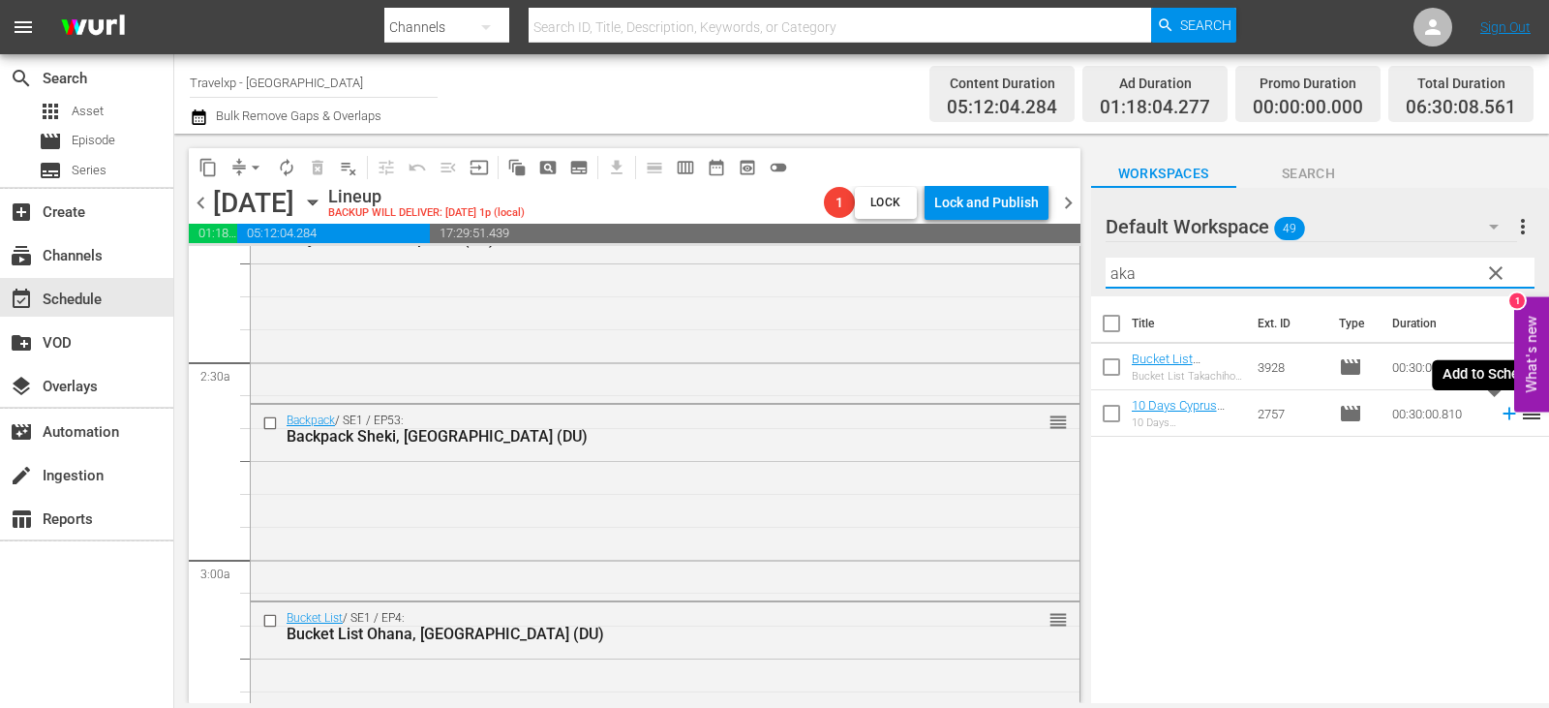
type input "aka"
click at [1498, 416] on icon at bounding box center [1508, 413] width 21 height 21
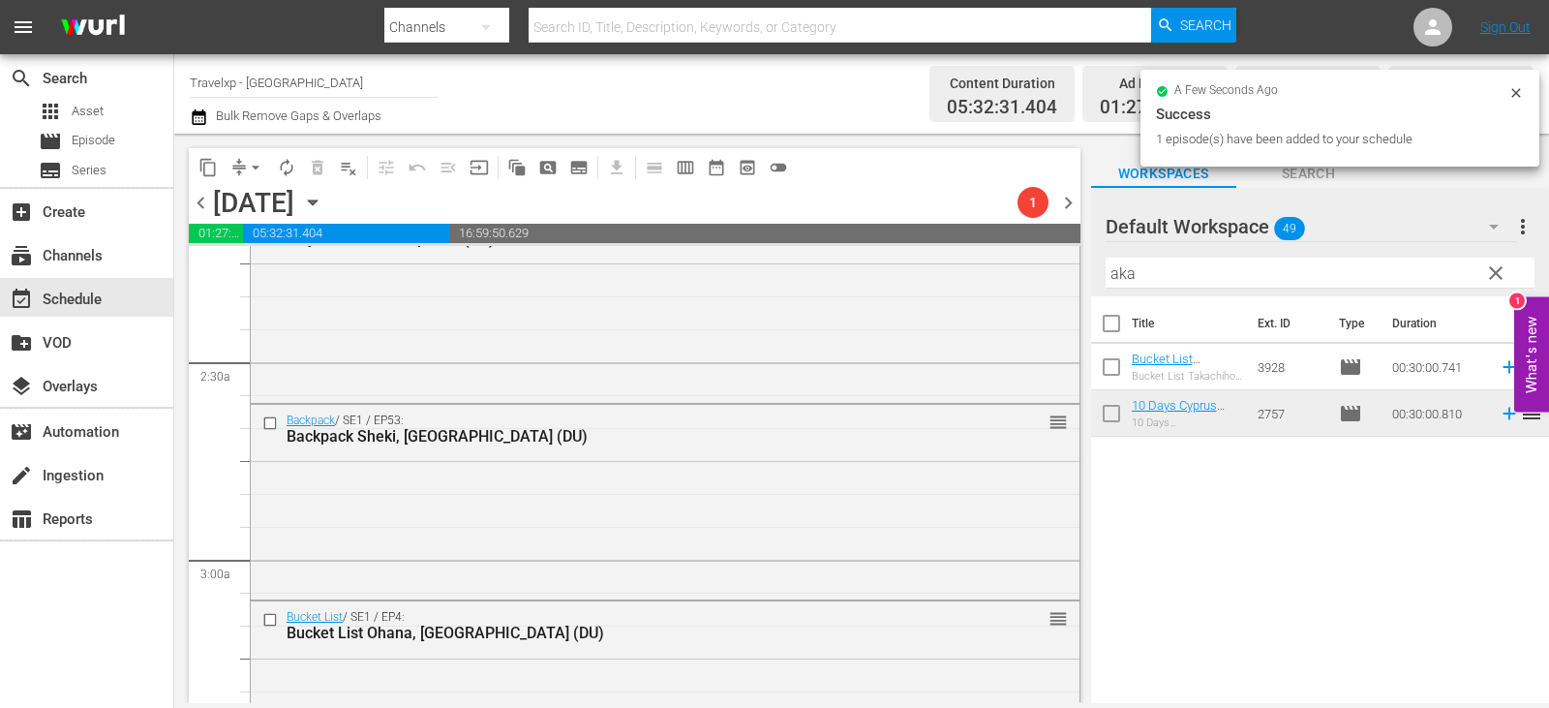
click at [1498, 272] on span "clear" at bounding box center [1495, 272] width 23 height 23
click at [1498, 272] on input "aka" at bounding box center [1319, 272] width 429 height 31
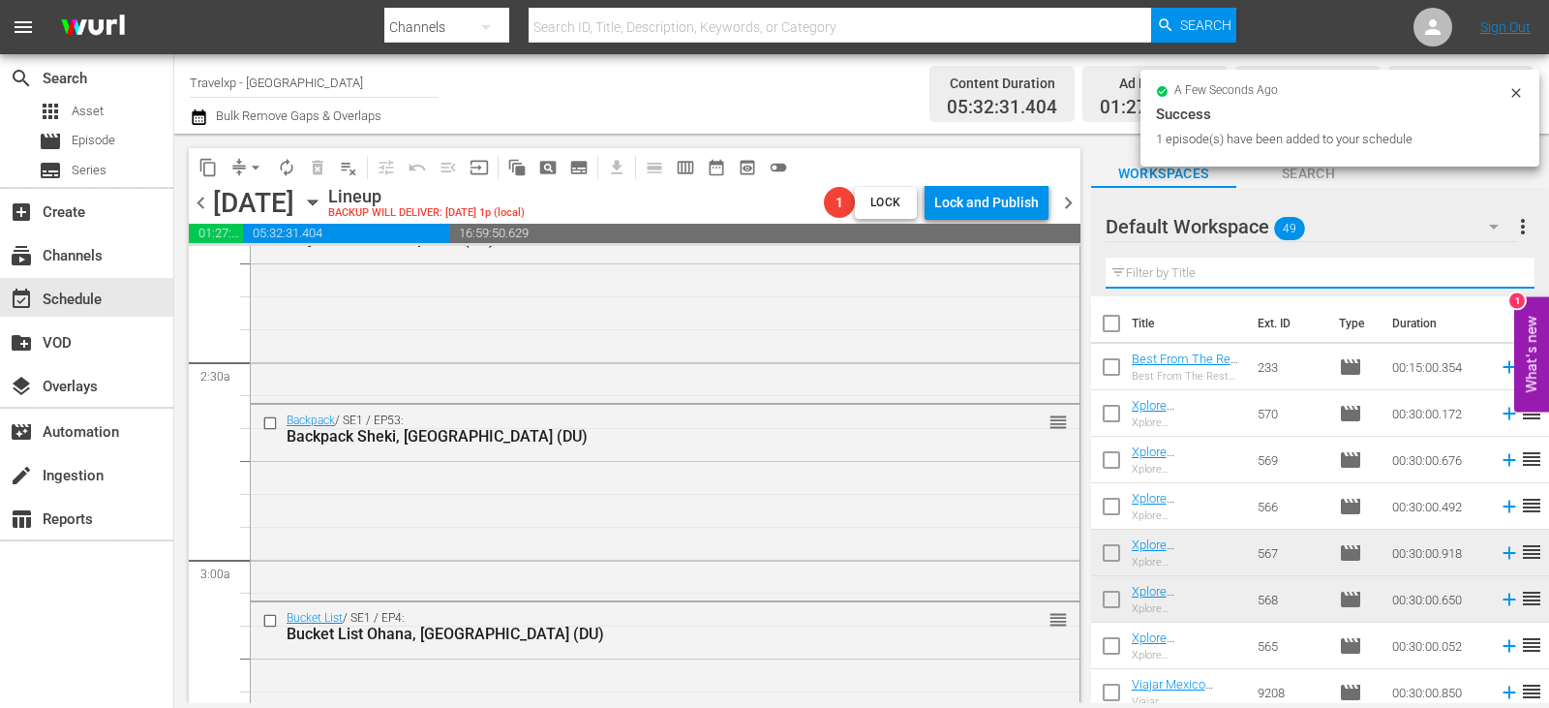
click at [1498, 272] on input "text" at bounding box center [1319, 272] width 429 height 31
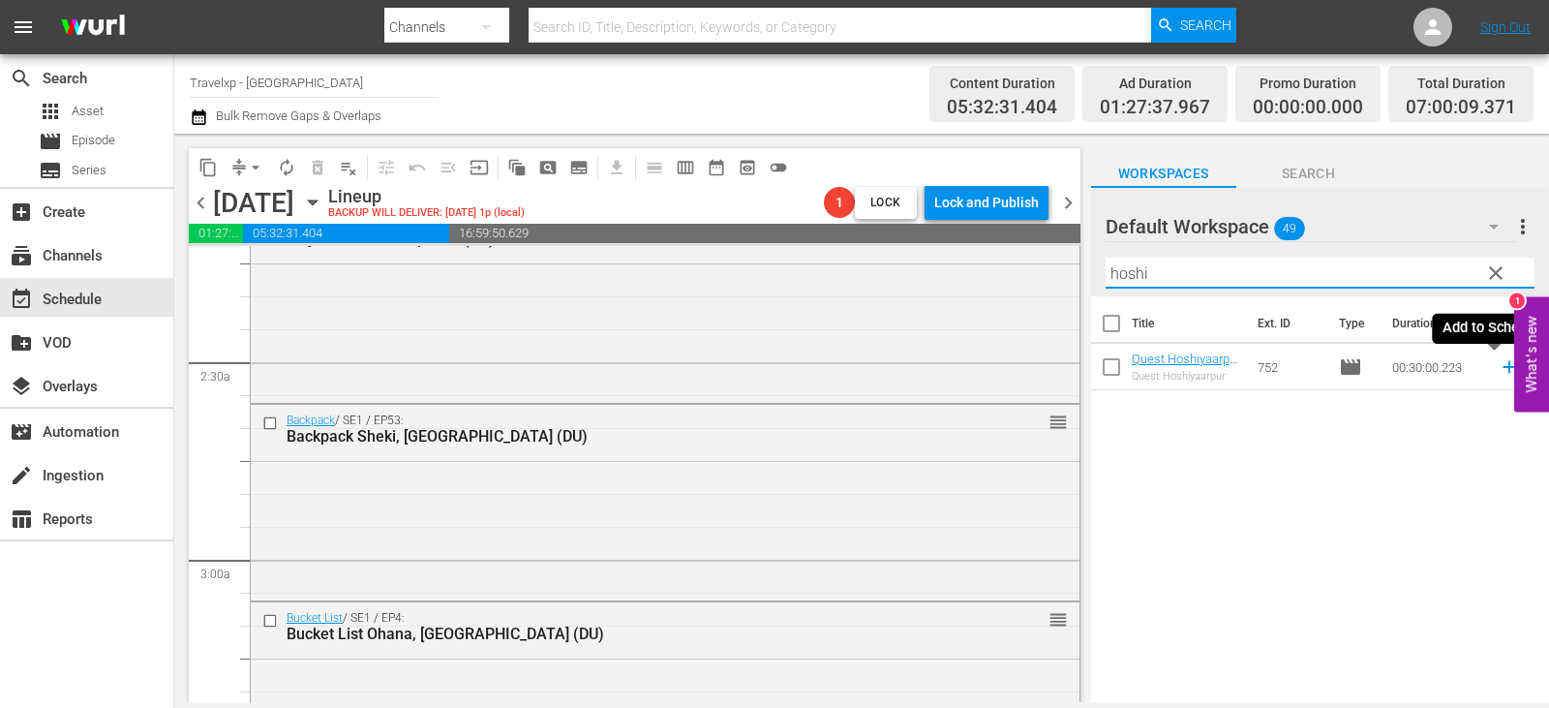
type input "hoshi"
click at [1498, 366] on icon at bounding box center [1508, 366] width 21 height 21
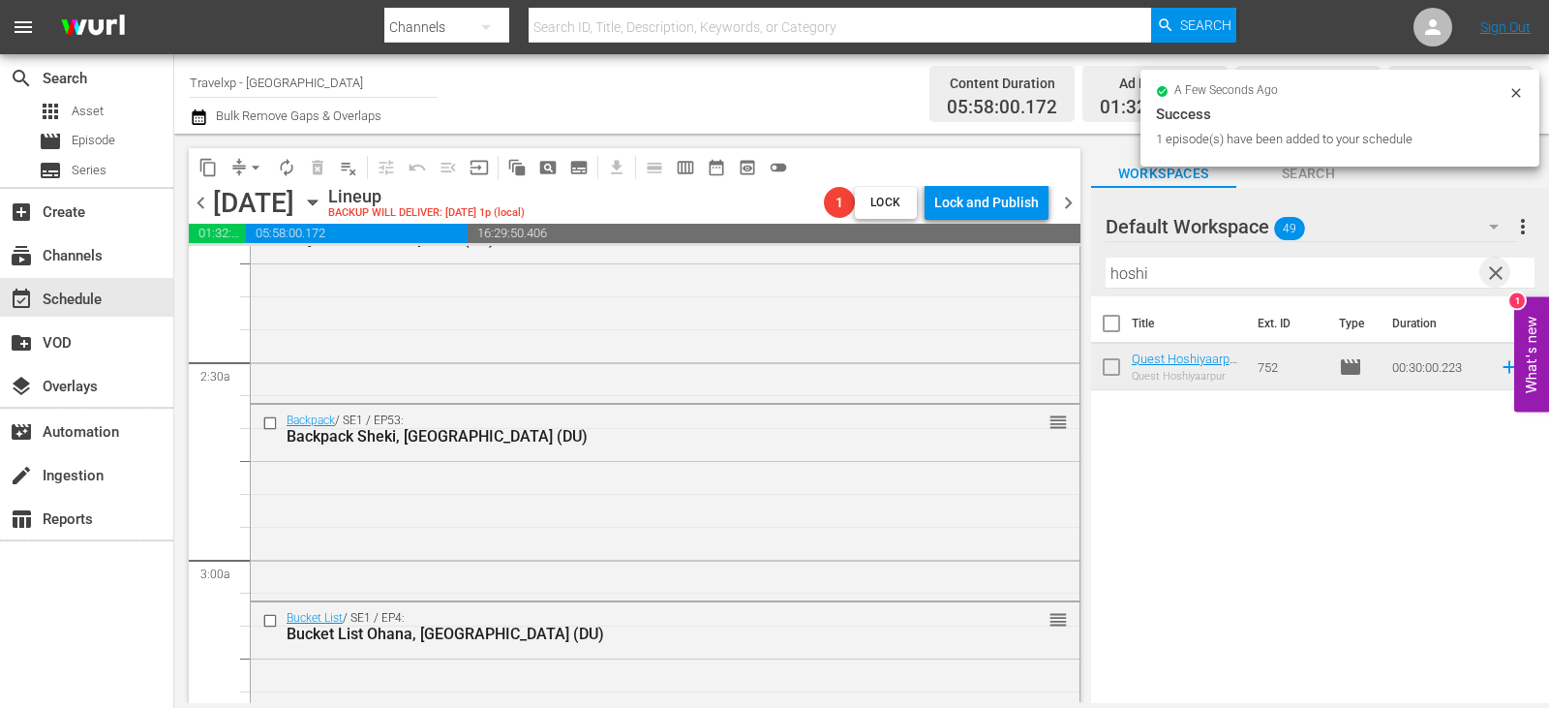
click at [1493, 282] on span "clear" at bounding box center [1495, 272] width 23 height 23
click at [1493, 282] on input "text" at bounding box center [1319, 272] width 429 height 31
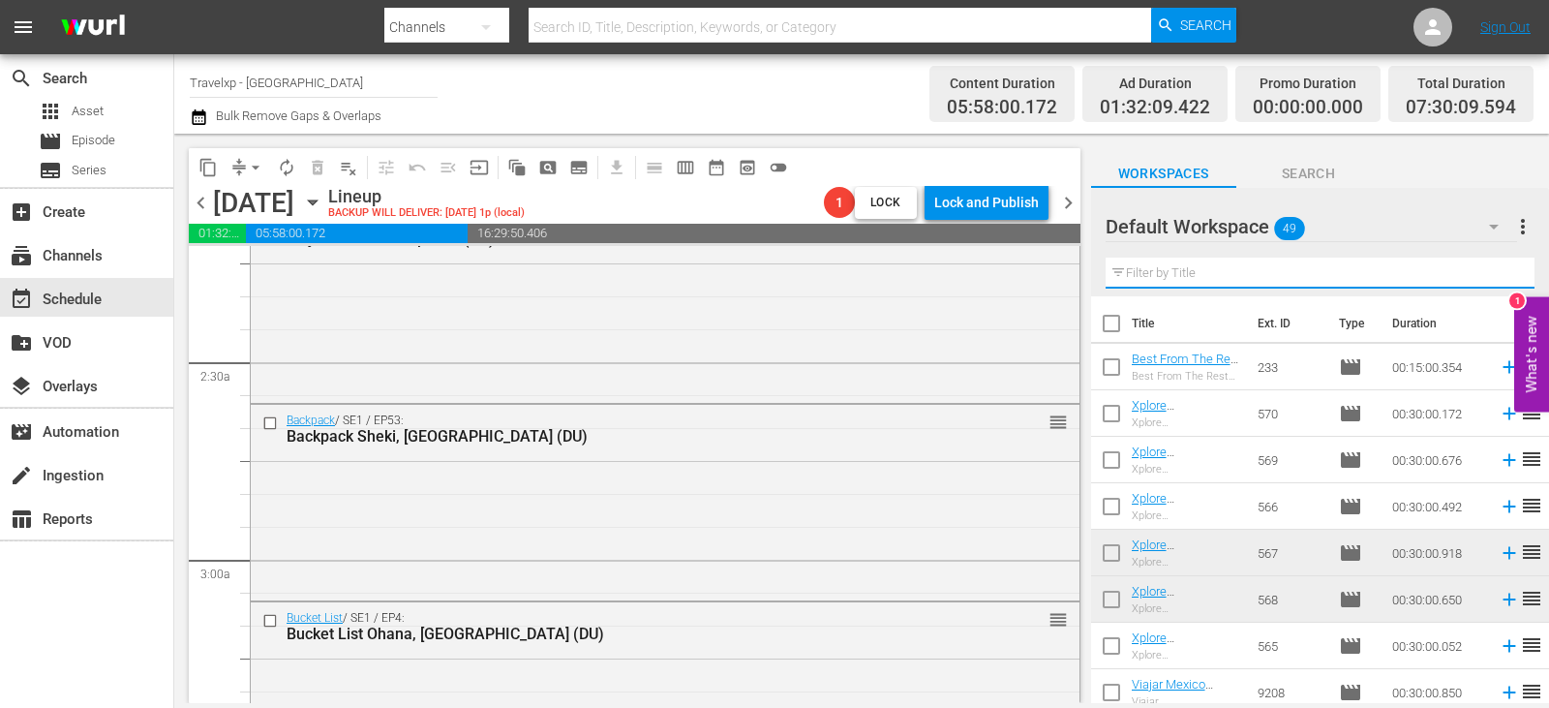
click at [1493, 282] on input "text" at bounding box center [1319, 272] width 429 height 31
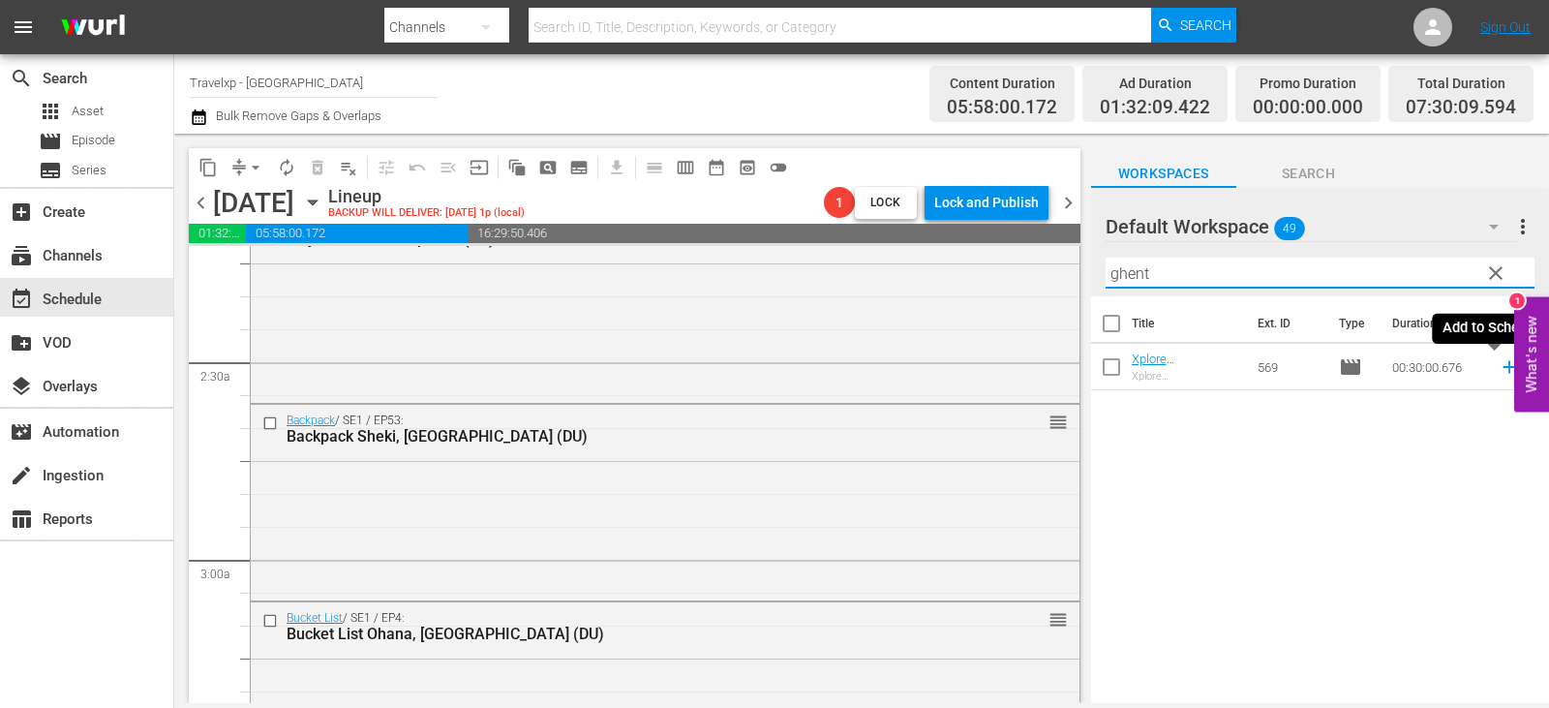
type input "ghent"
click at [1502, 365] on icon at bounding box center [1508, 367] width 13 height 13
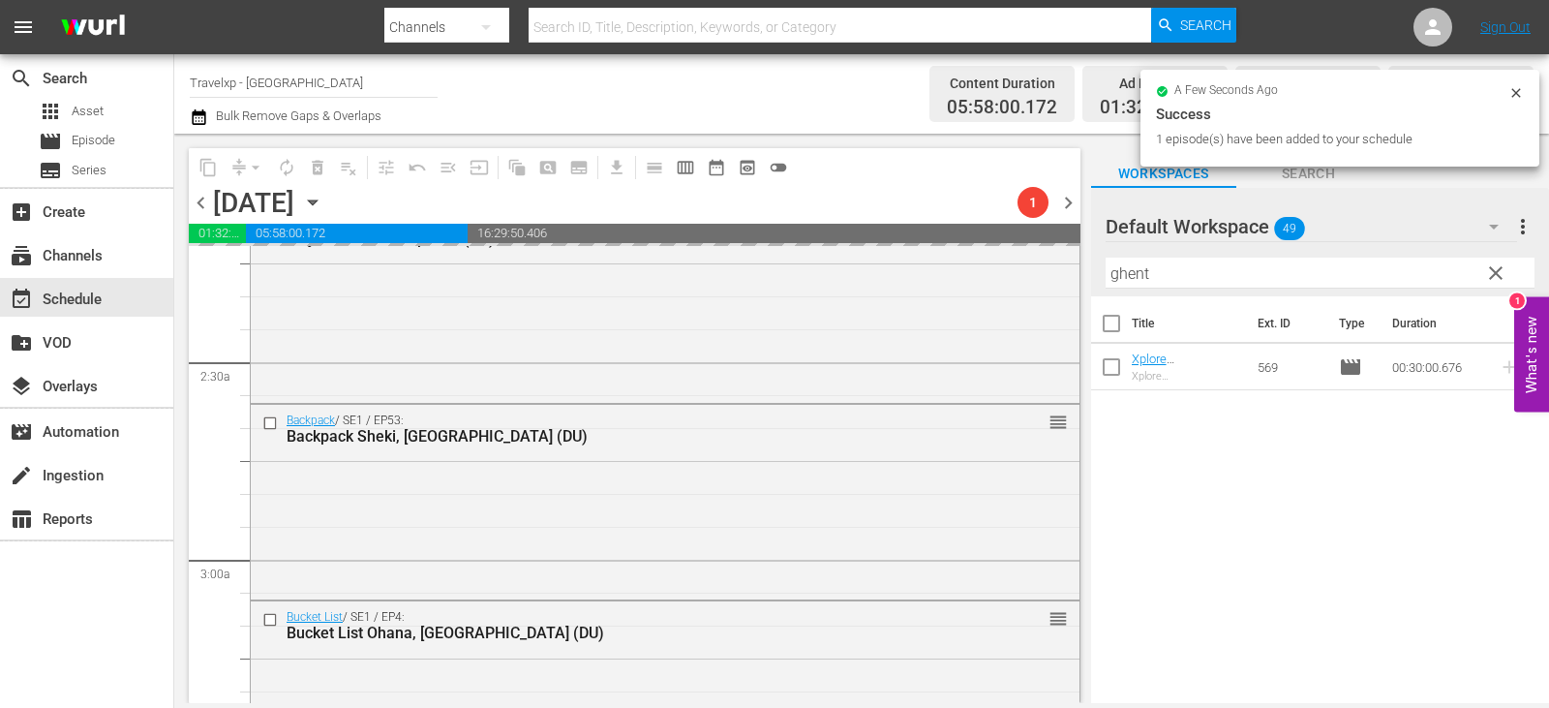
click at [1499, 272] on span "clear" at bounding box center [1495, 272] width 23 height 23
click at [1499, 272] on input "ghent" at bounding box center [1319, 272] width 429 height 31
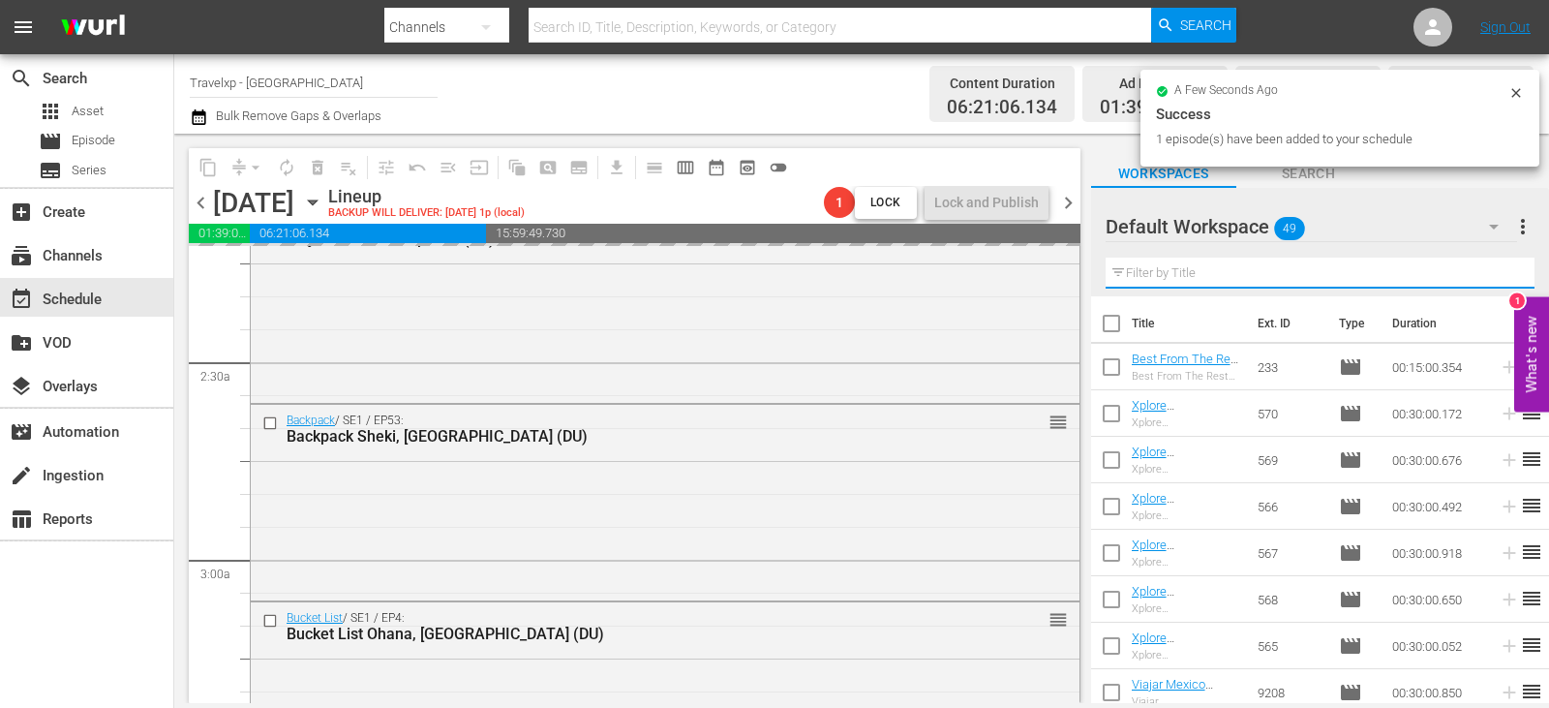
click at [1499, 272] on input "text" at bounding box center [1319, 272] width 429 height 31
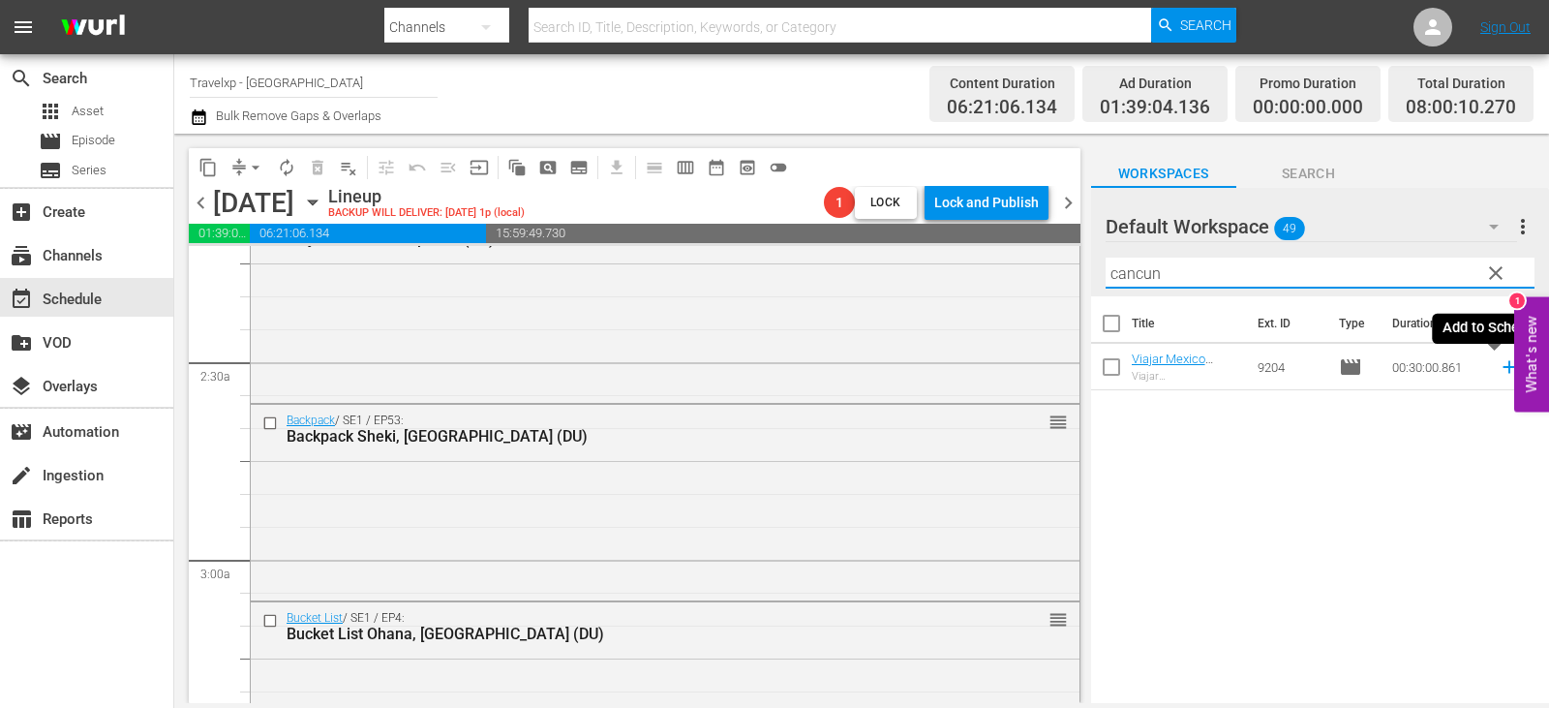
type input "cancun"
click at [1498, 369] on icon at bounding box center [1508, 366] width 21 height 21
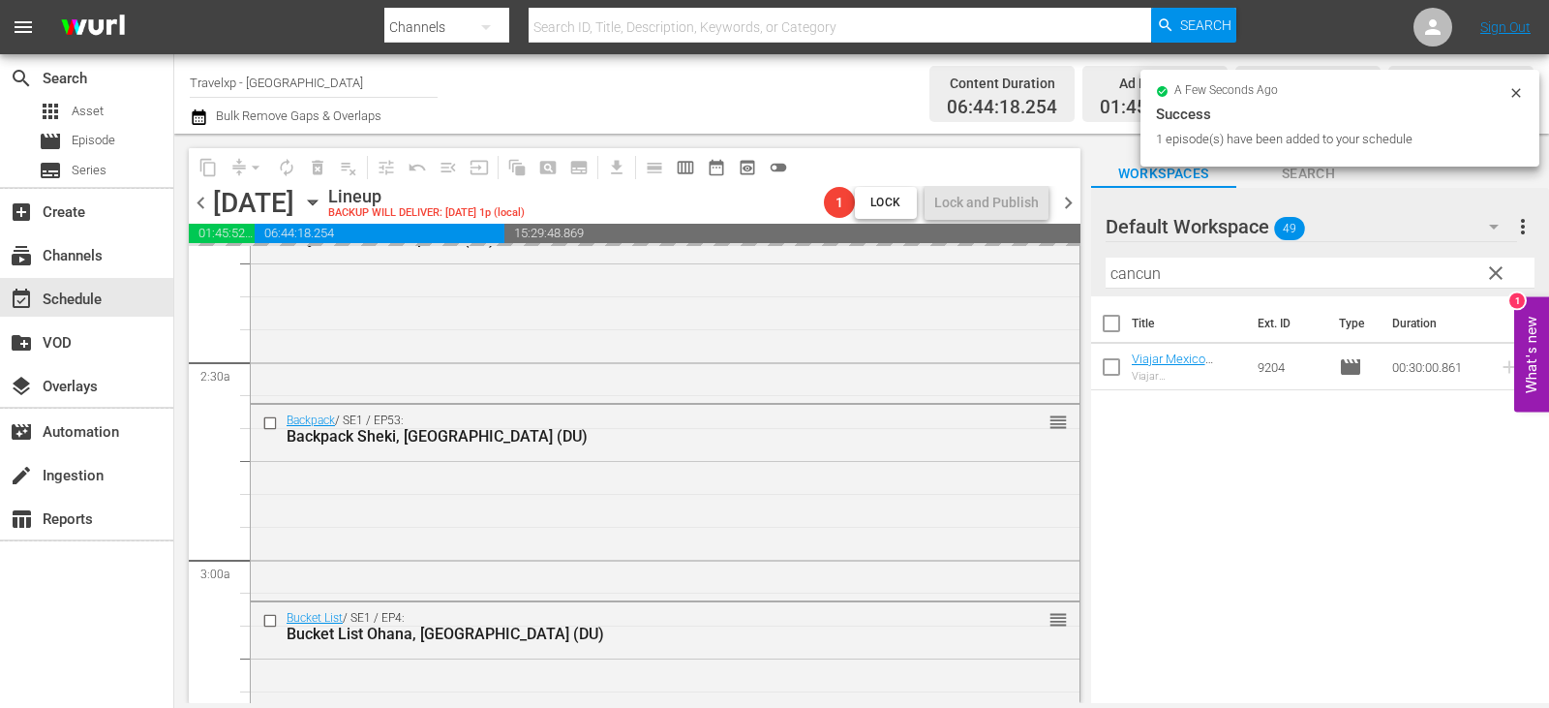
click at [1498, 275] on span "clear" at bounding box center [1495, 272] width 23 height 23
click at [1498, 275] on input "cancun" at bounding box center [1319, 272] width 429 height 31
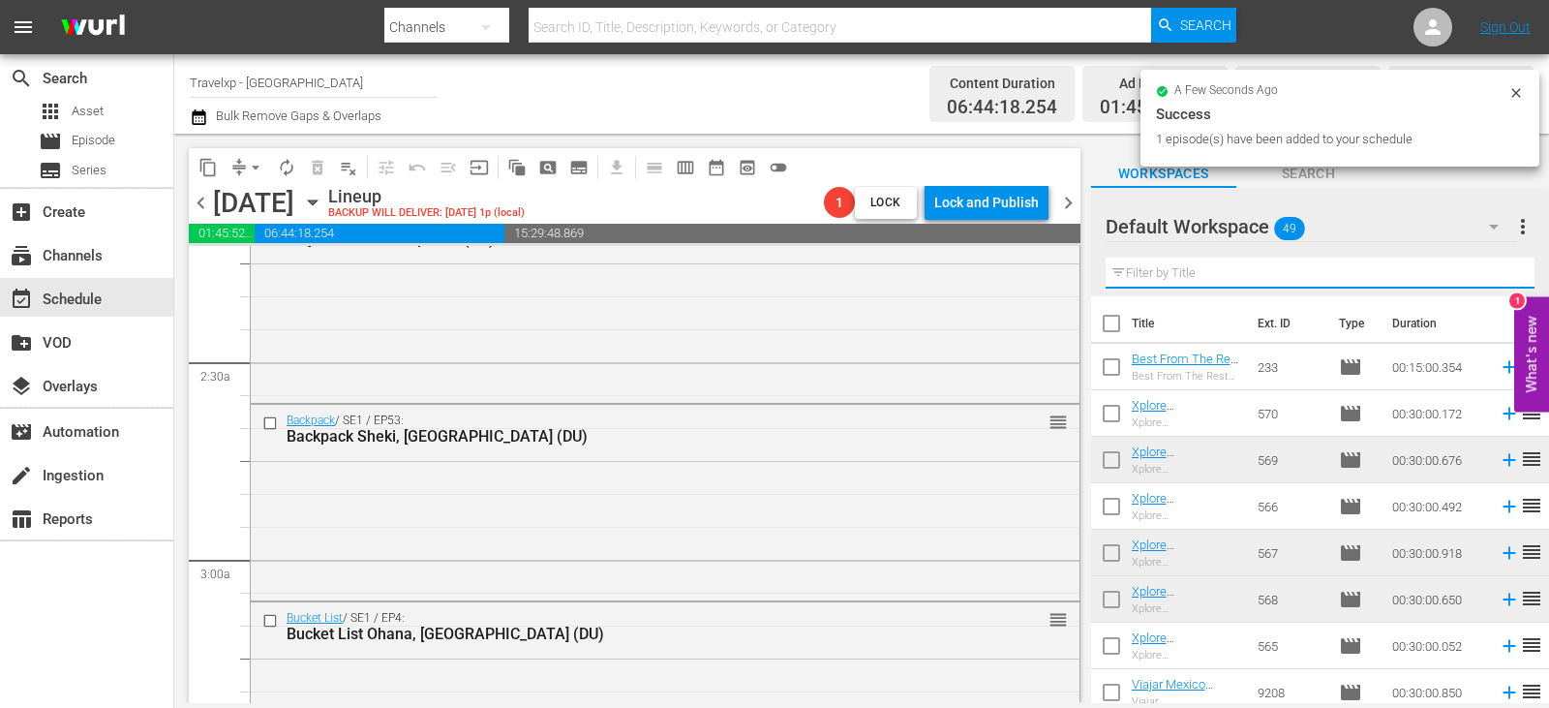
click at [1498, 275] on input "text" at bounding box center [1319, 272] width 429 height 31
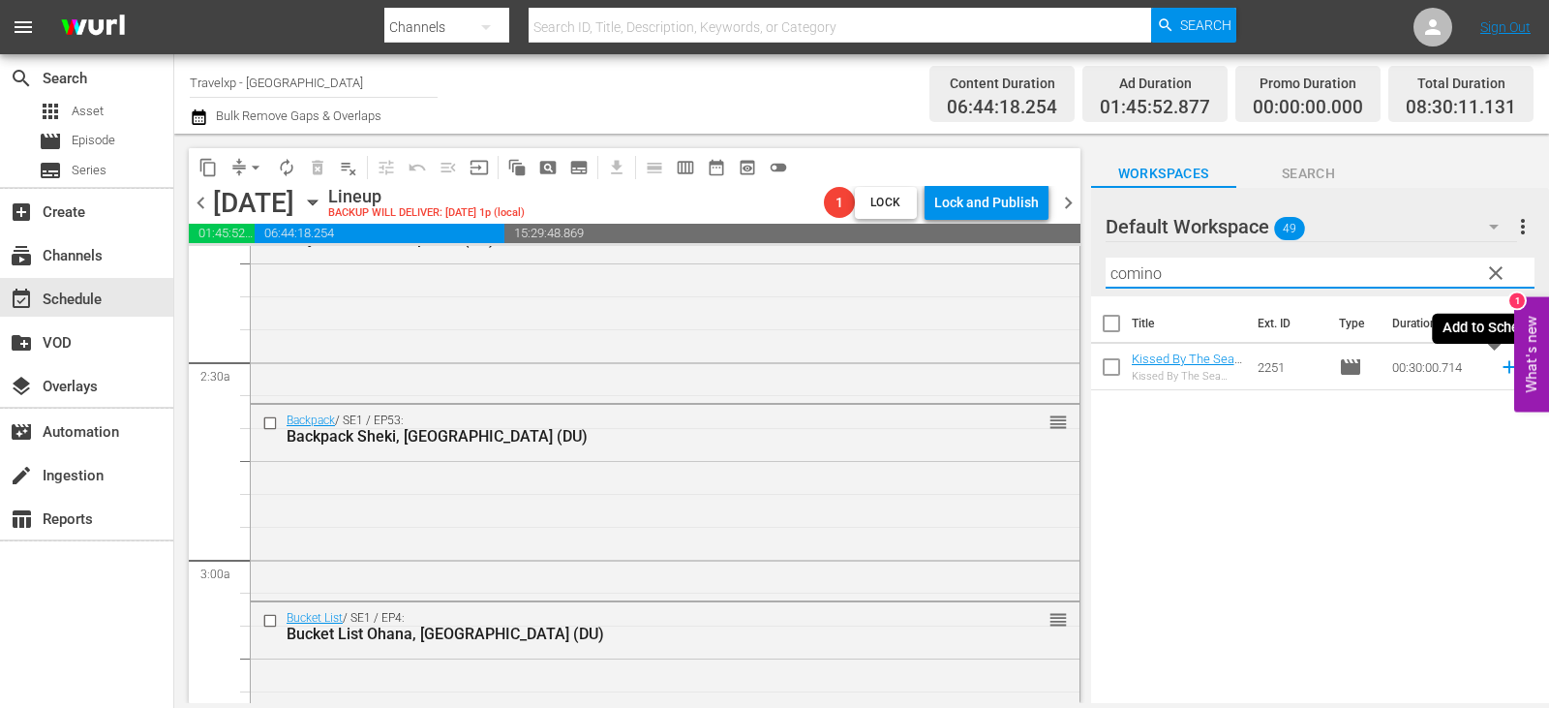
type input "comino"
click at [1502, 368] on icon at bounding box center [1508, 367] width 13 height 13
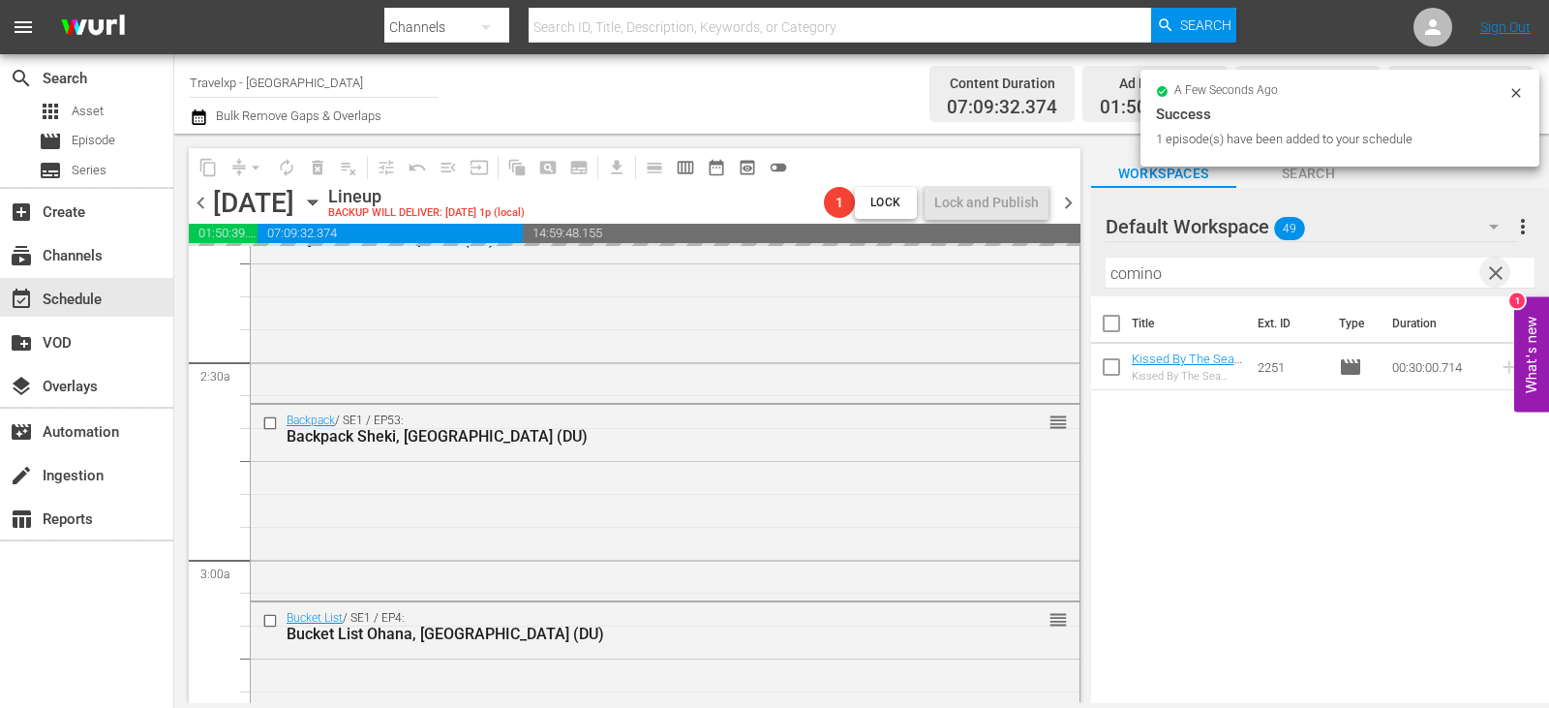
click at [1493, 280] on span "clear" at bounding box center [1495, 272] width 23 height 23
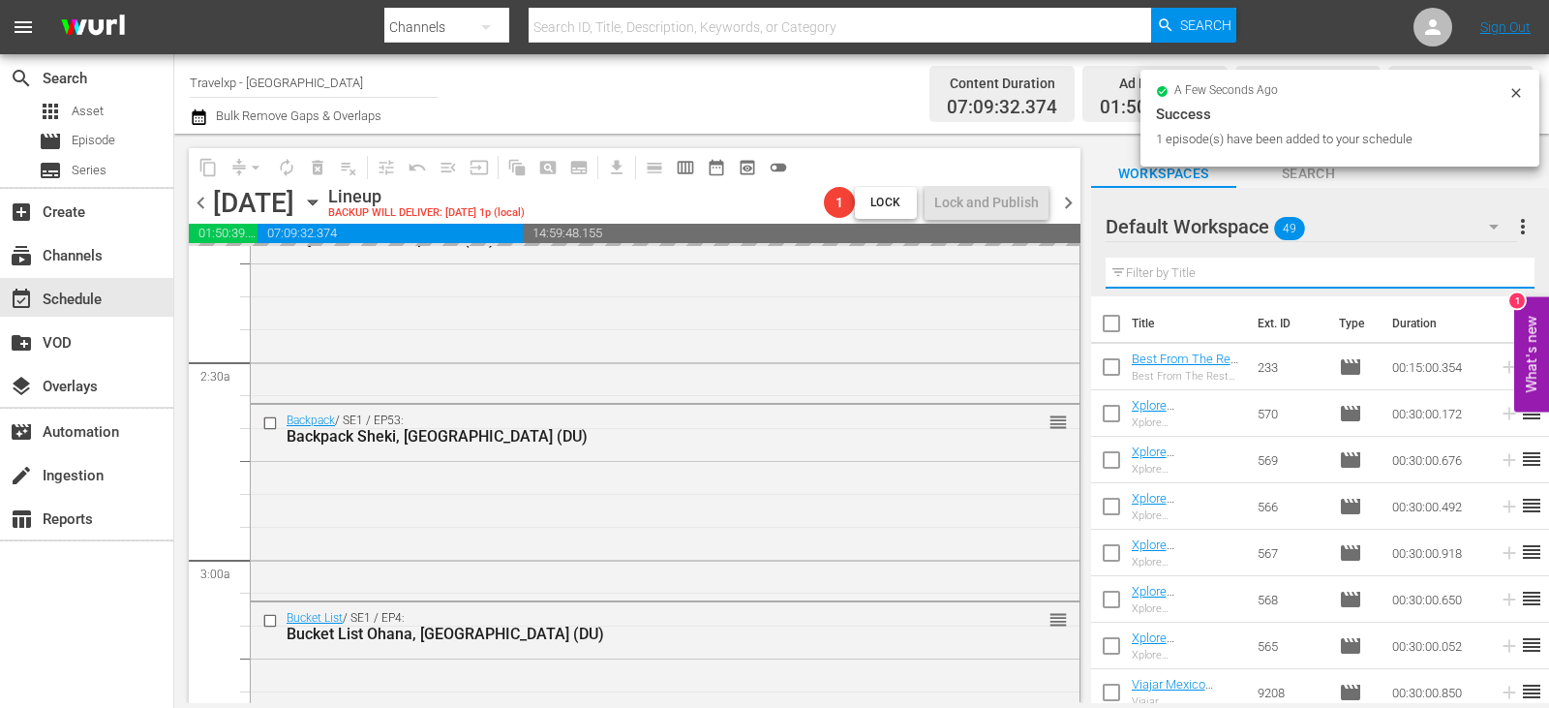
click at [1493, 280] on input "text" at bounding box center [1319, 272] width 429 height 31
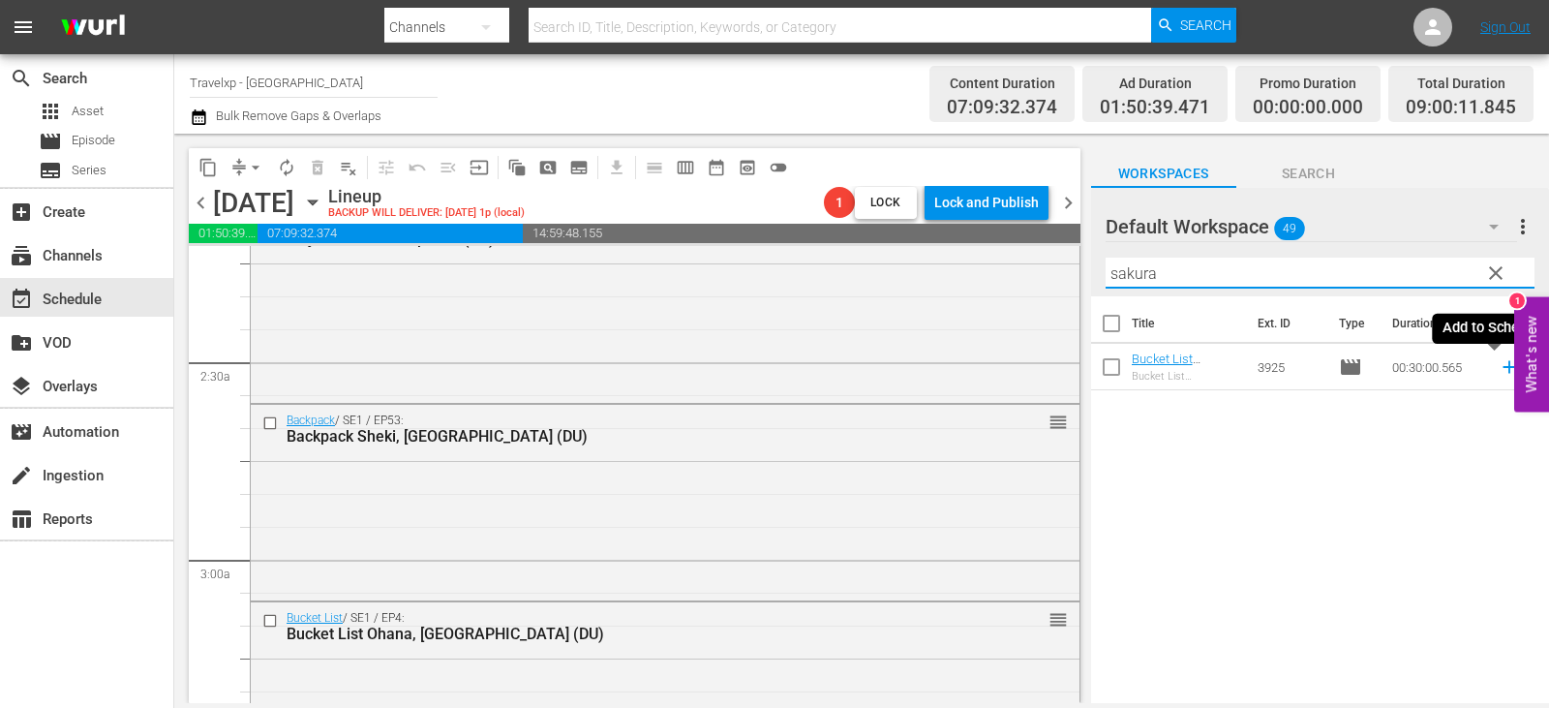
type input "sakura"
click at [1498, 369] on icon at bounding box center [1508, 366] width 21 height 21
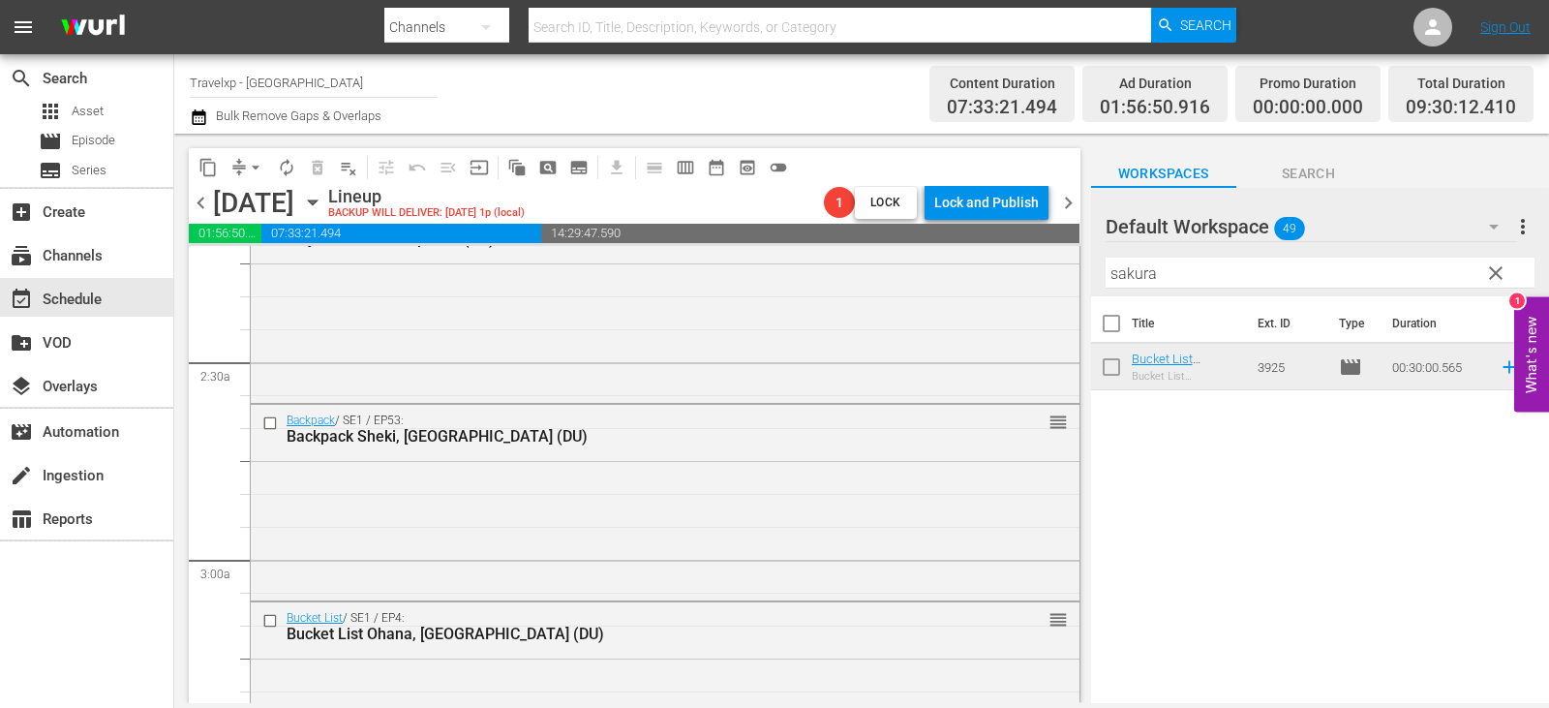
click at [1497, 266] on span "clear" at bounding box center [1495, 272] width 23 height 23
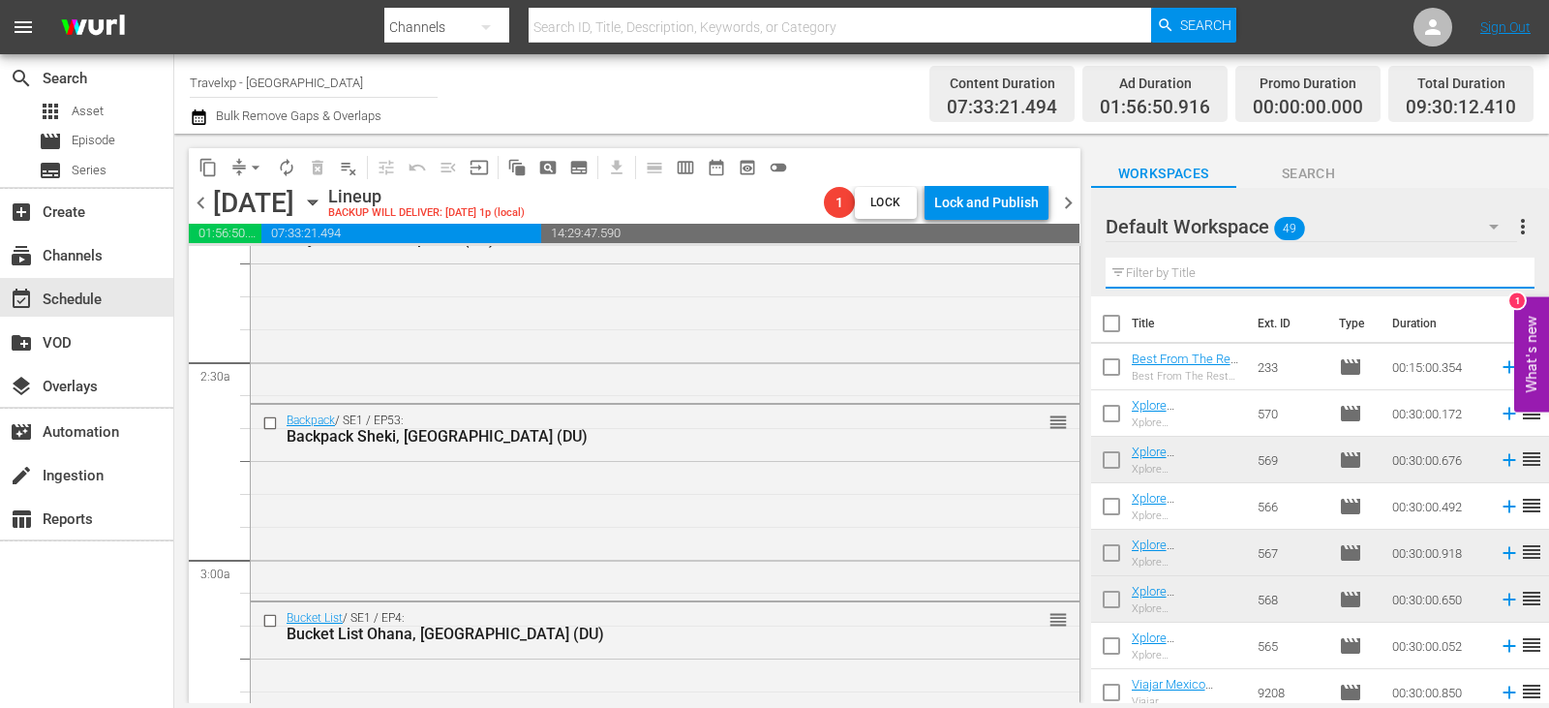
click at [1497, 266] on input "text" at bounding box center [1319, 272] width 429 height 31
click at [1403, 266] on input "text" at bounding box center [1319, 272] width 429 height 31
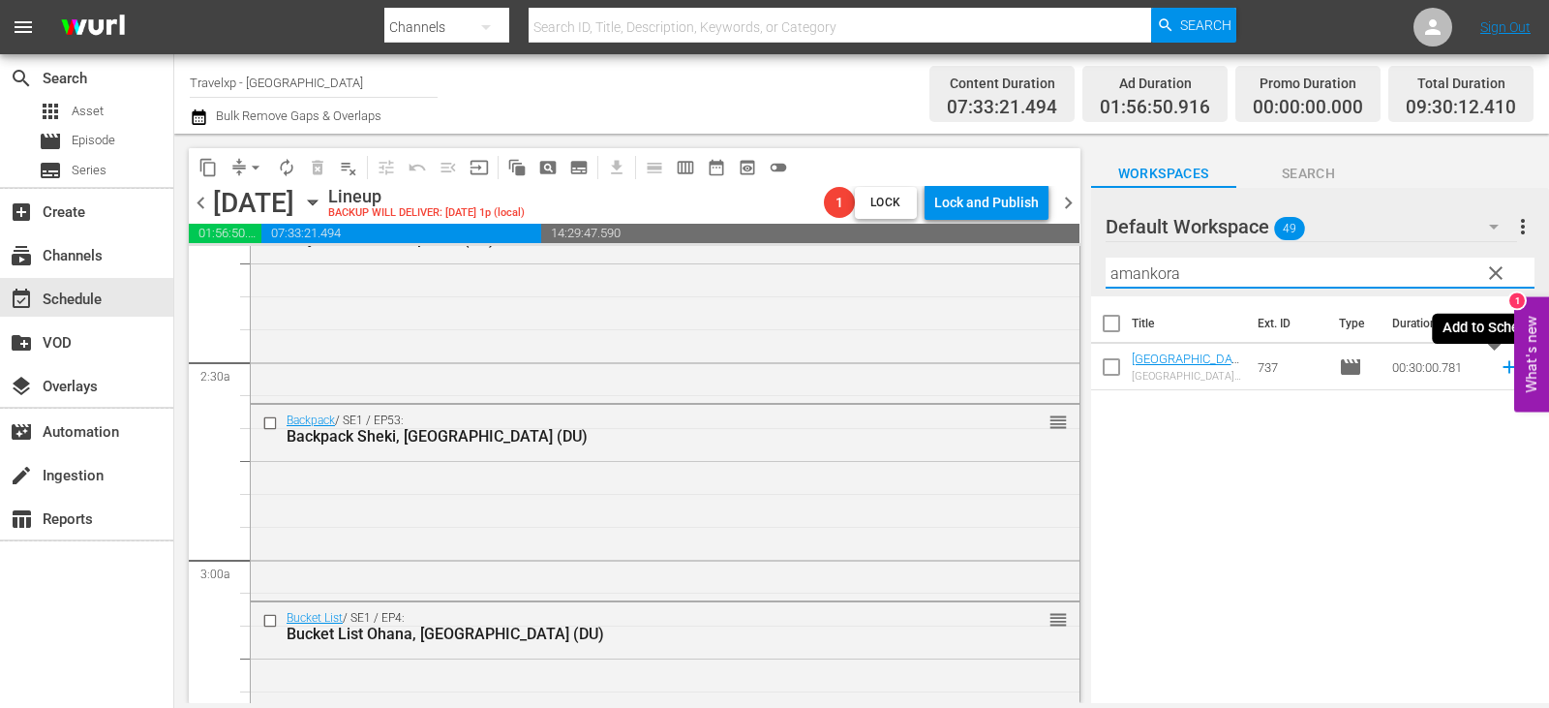
type input "amankora"
click at [1502, 368] on icon at bounding box center [1508, 367] width 13 height 13
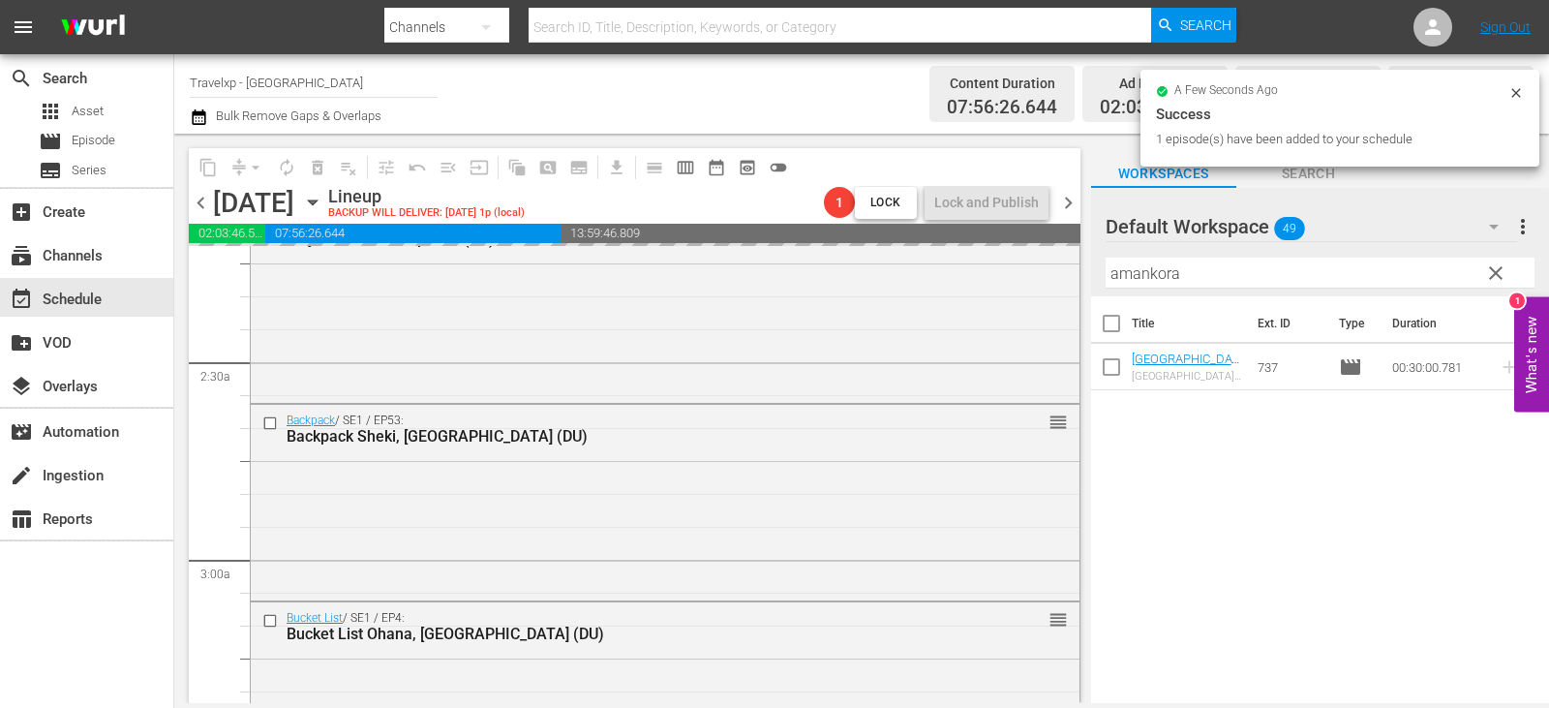
click at [1500, 275] on span "clear" at bounding box center [1495, 272] width 23 height 23
click at [1500, 275] on input "amankora" at bounding box center [1319, 272] width 429 height 31
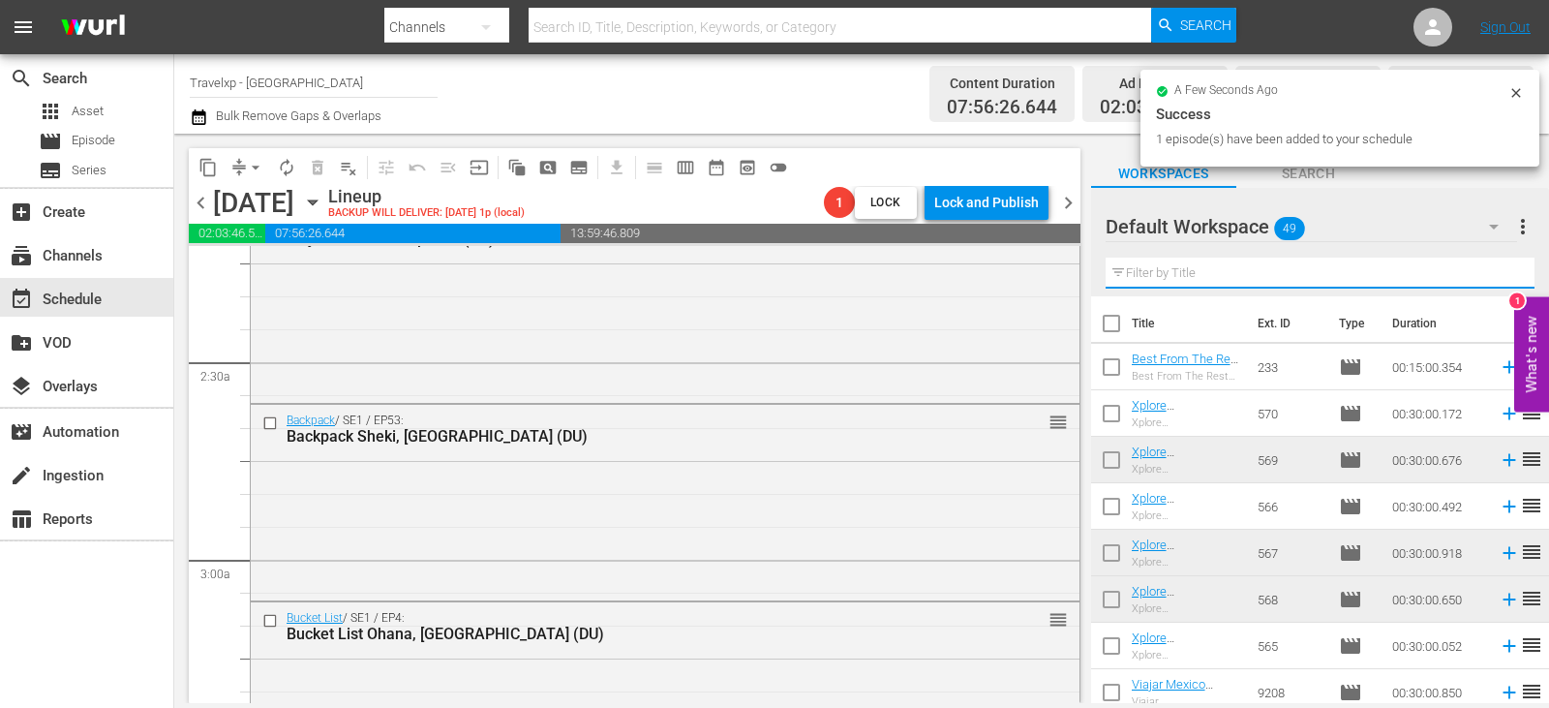
click at [1500, 275] on input "text" at bounding box center [1319, 272] width 429 height 31
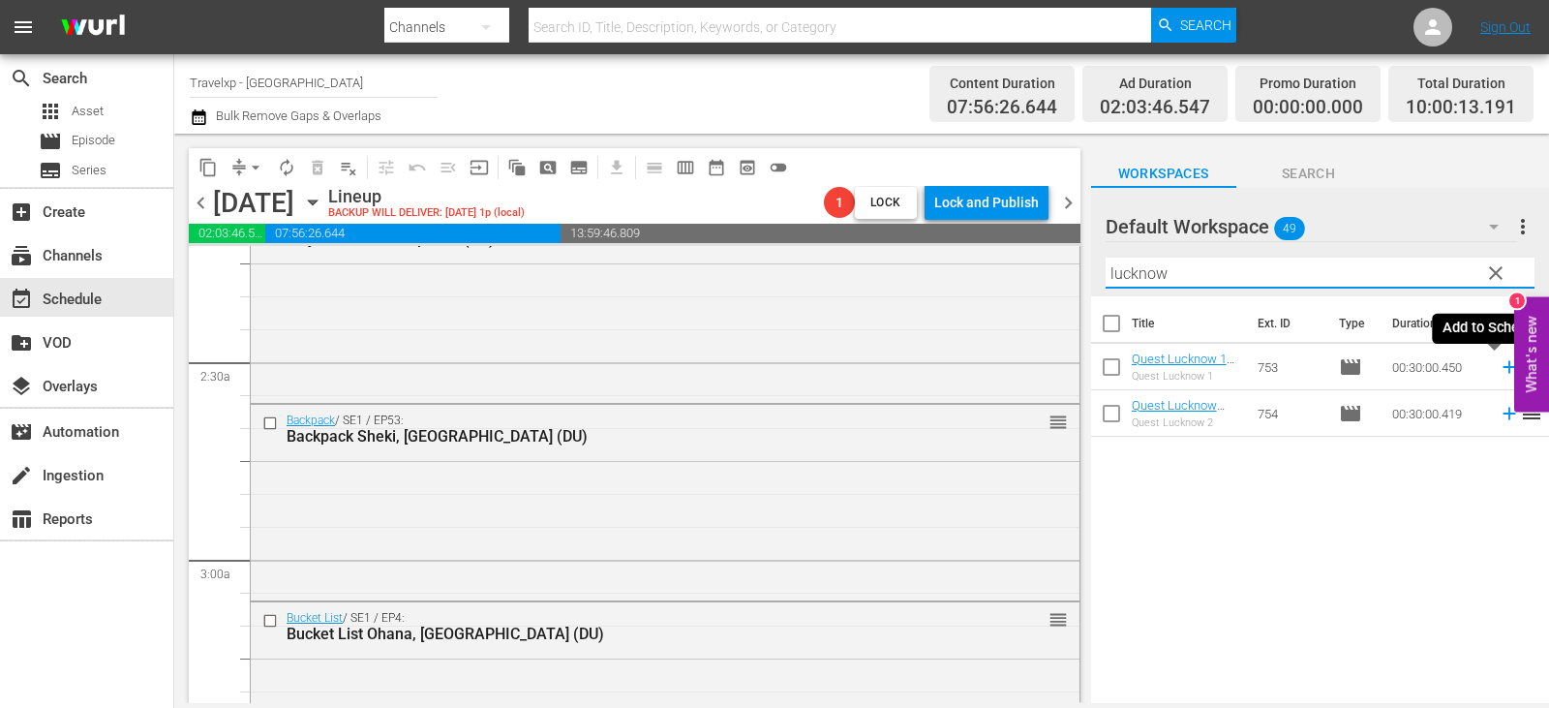
type input "lucknow"
click at [1502, 365] on icon at bounding box center [1508, 367] width 13 height 13
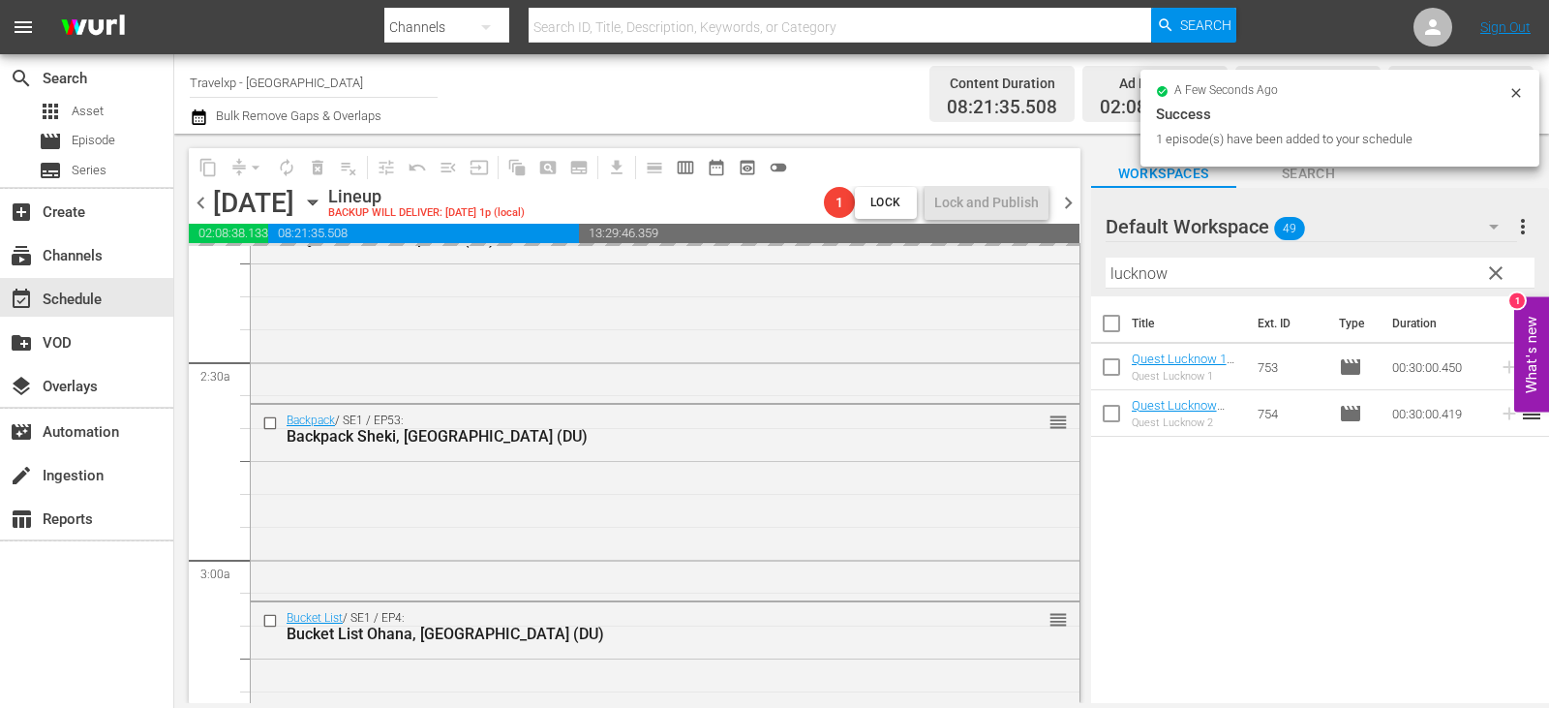
click at [1506, 273] on span "clear" at bounding box center [1495, 272] width 23 height 23
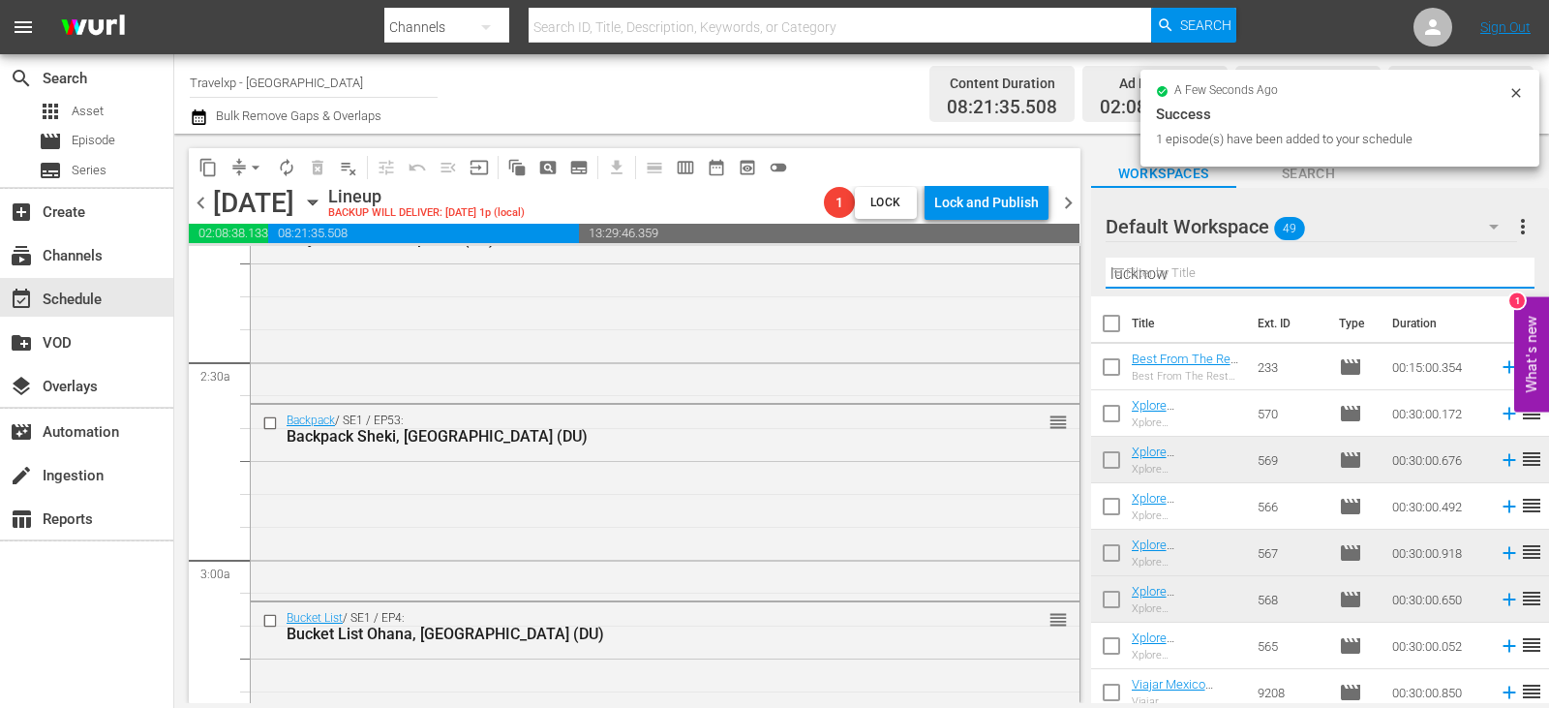
click at [1506, 273] on input "lucknow" at bounding box center [1319, 272] width 429 height 31
click at [1506, 273] on input "text" at bounding box center [1319, 272] width 429 height 31
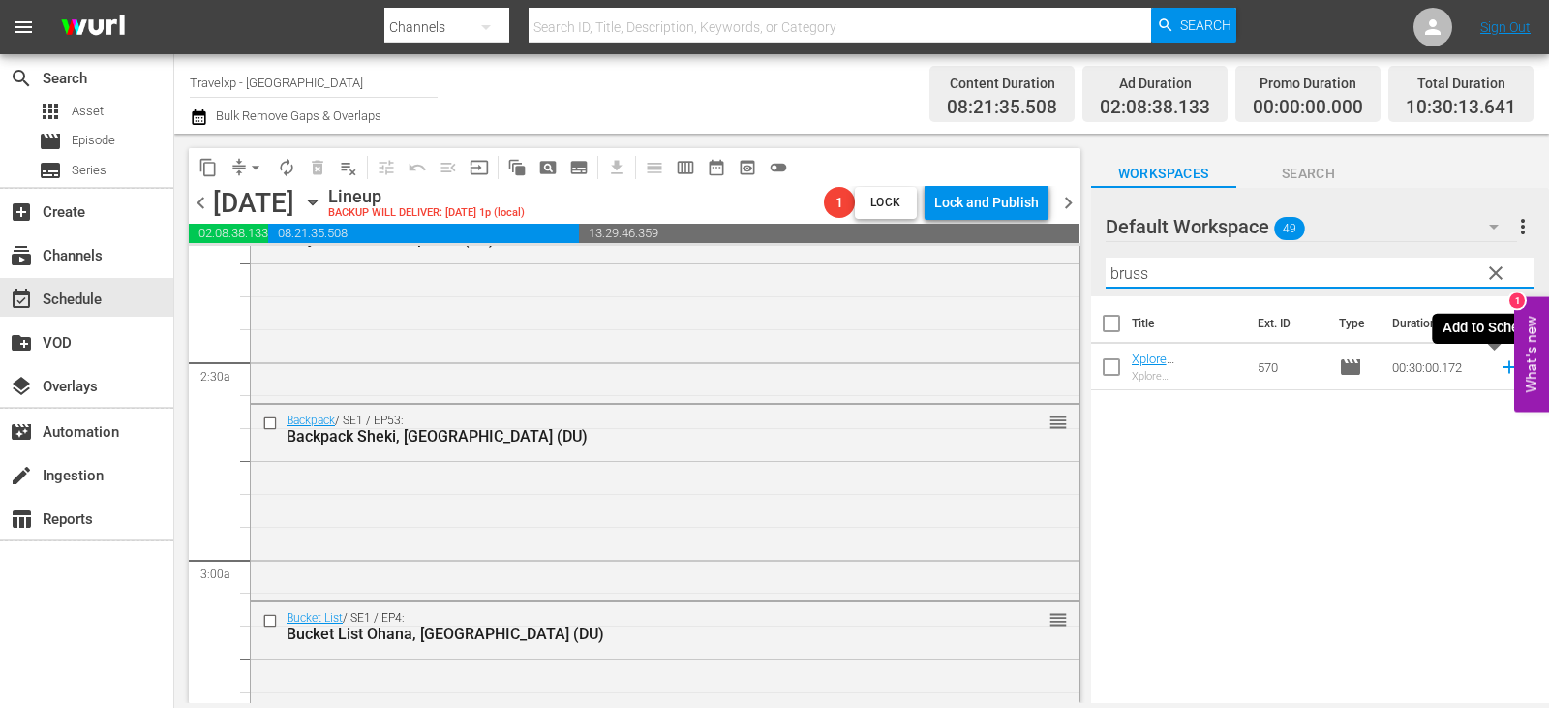
type input "bruss"
click at [1502, 372] on icon at bounding box center [1508, 366] width 21 height 21
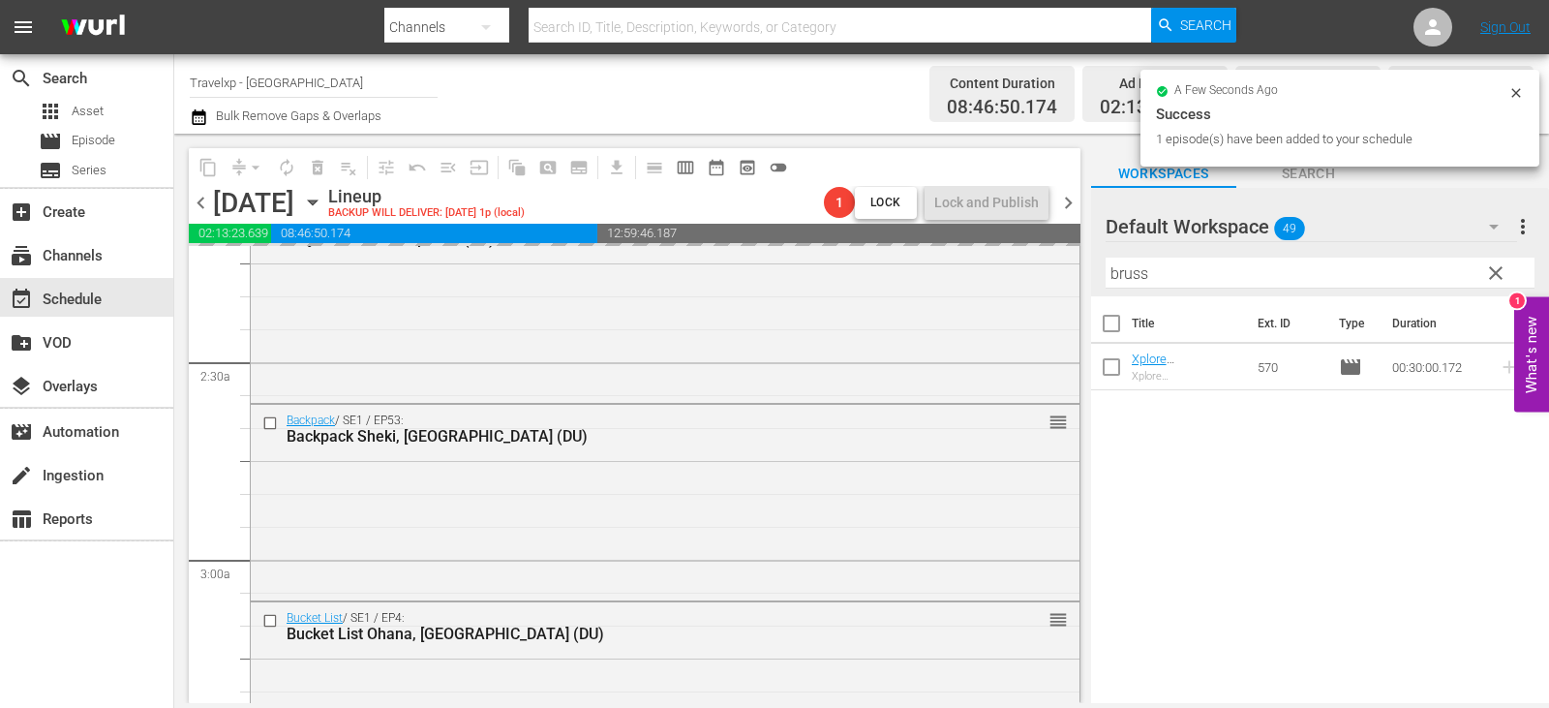
click at [1488, 270] on span "clear" at bounding box center [1495, 272] width 23 height 23
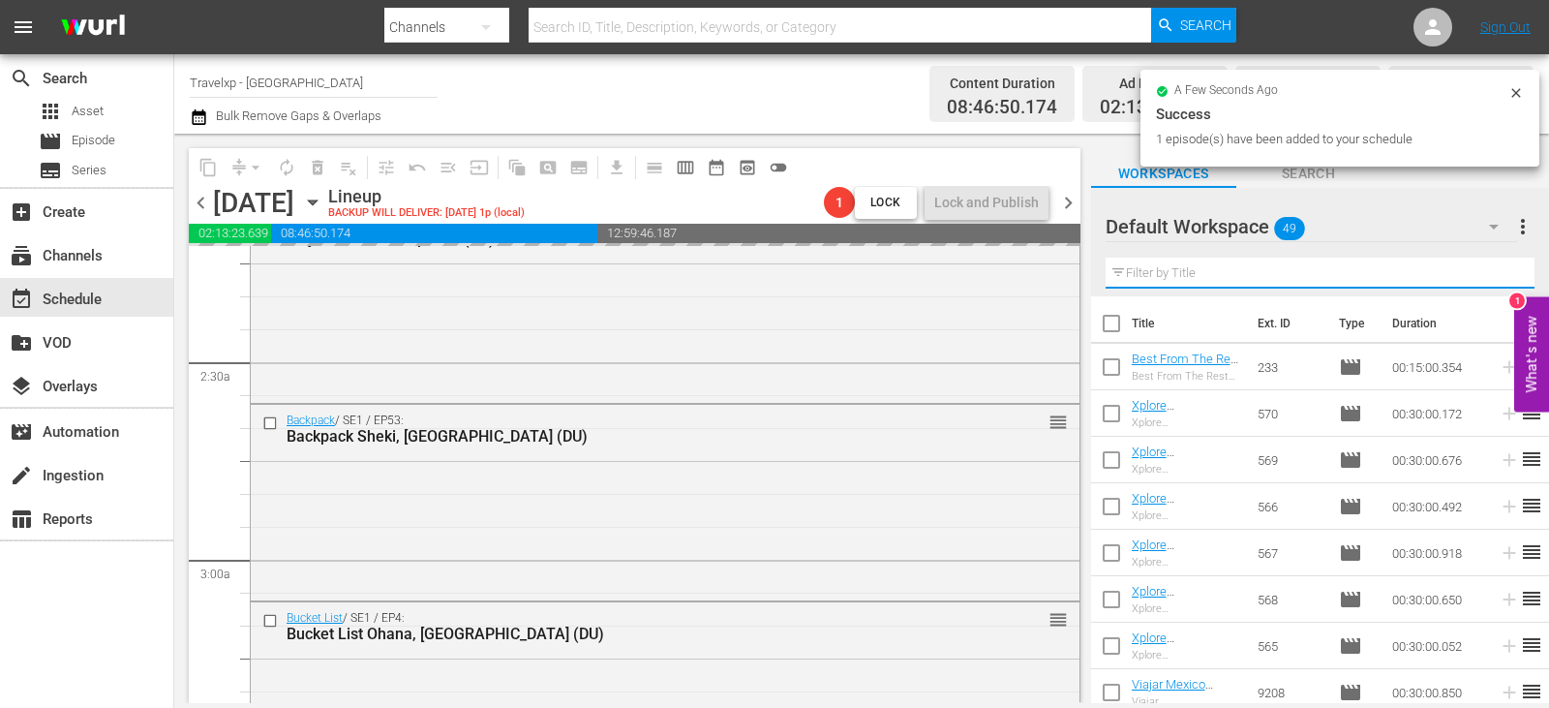
click at [1488, 270] on input "text" at bounding box center [1319, 272] width 429 height 31
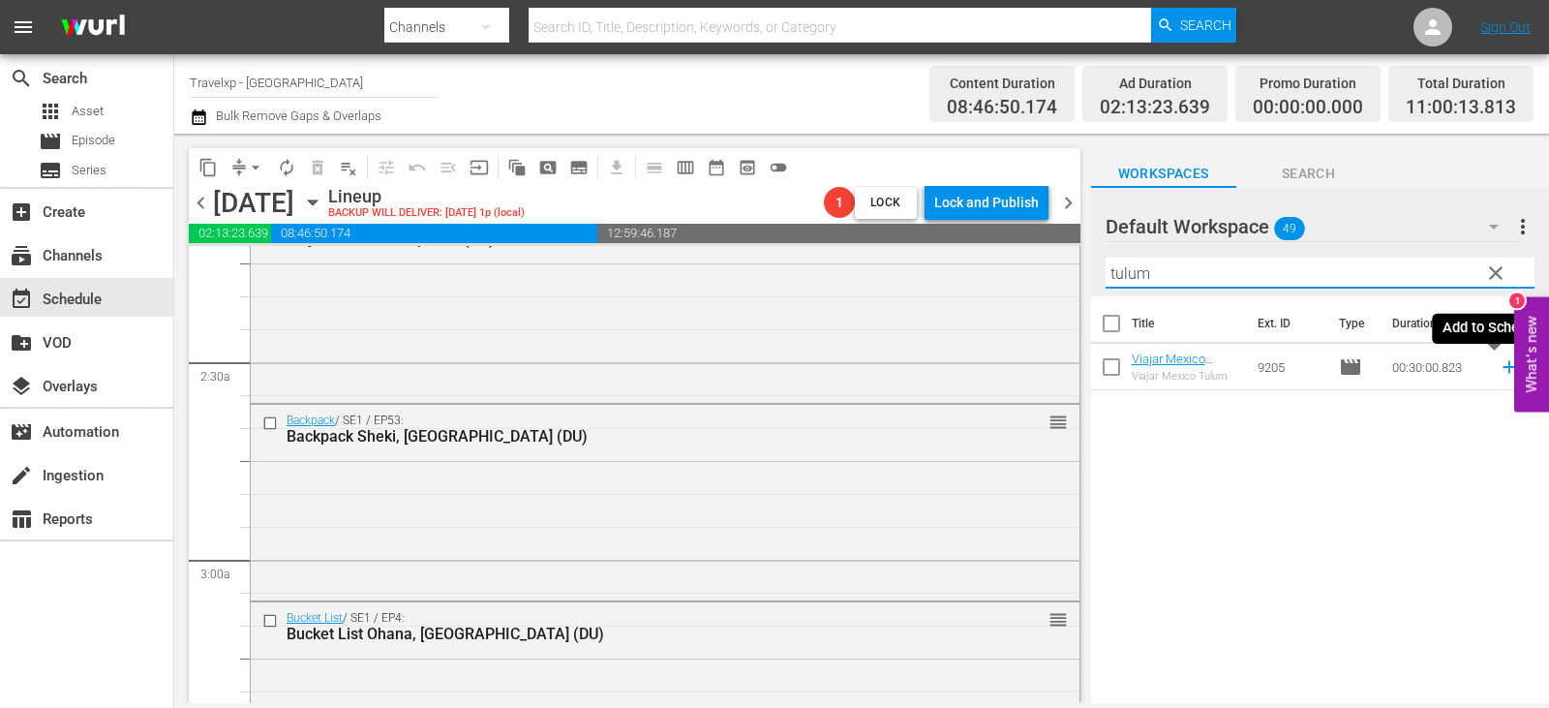
type input "tulum"
click at [1500, 369] on icon at bounding box center [1508, 366] width 21 height 21
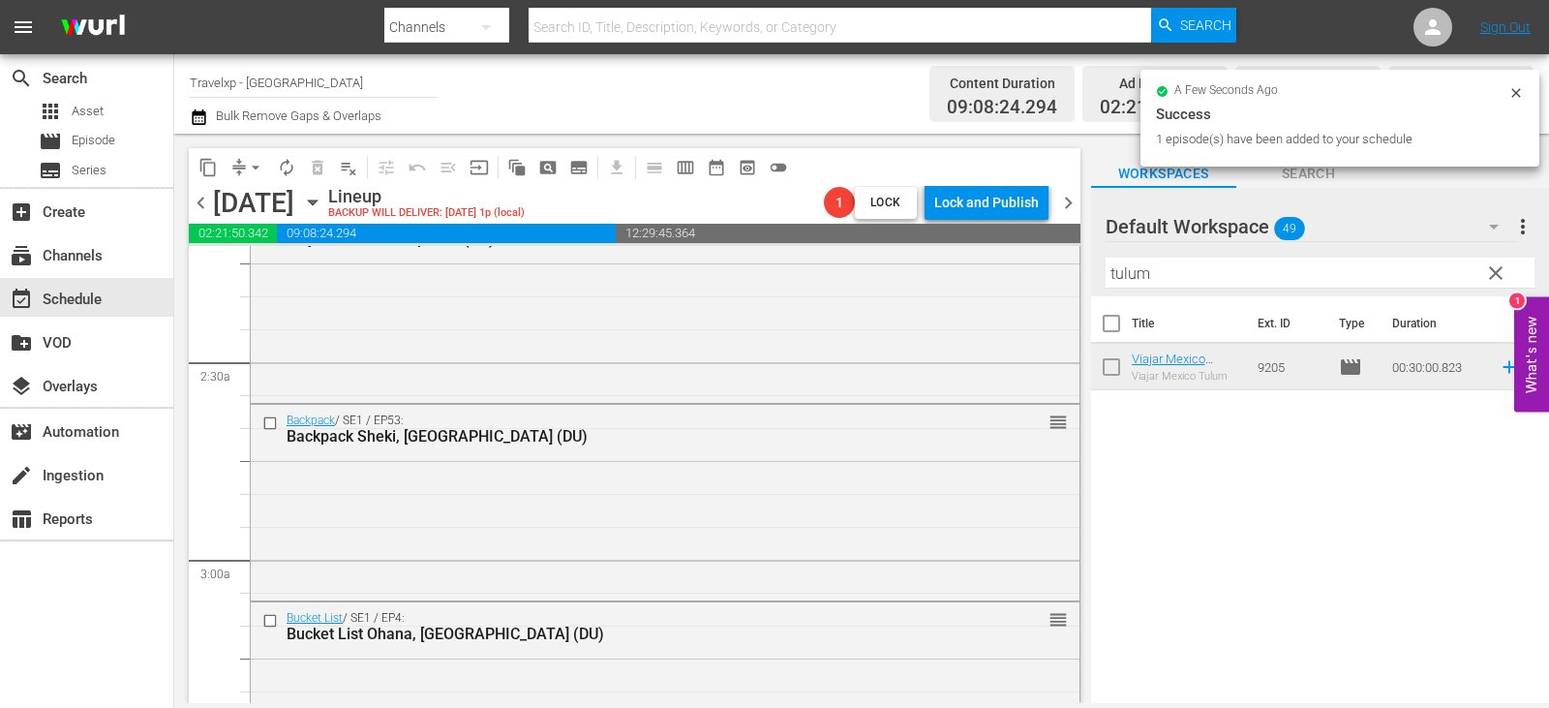
click at [1491, 280] on span "clear" at bounding box center [1495, 272] width 23 height 23
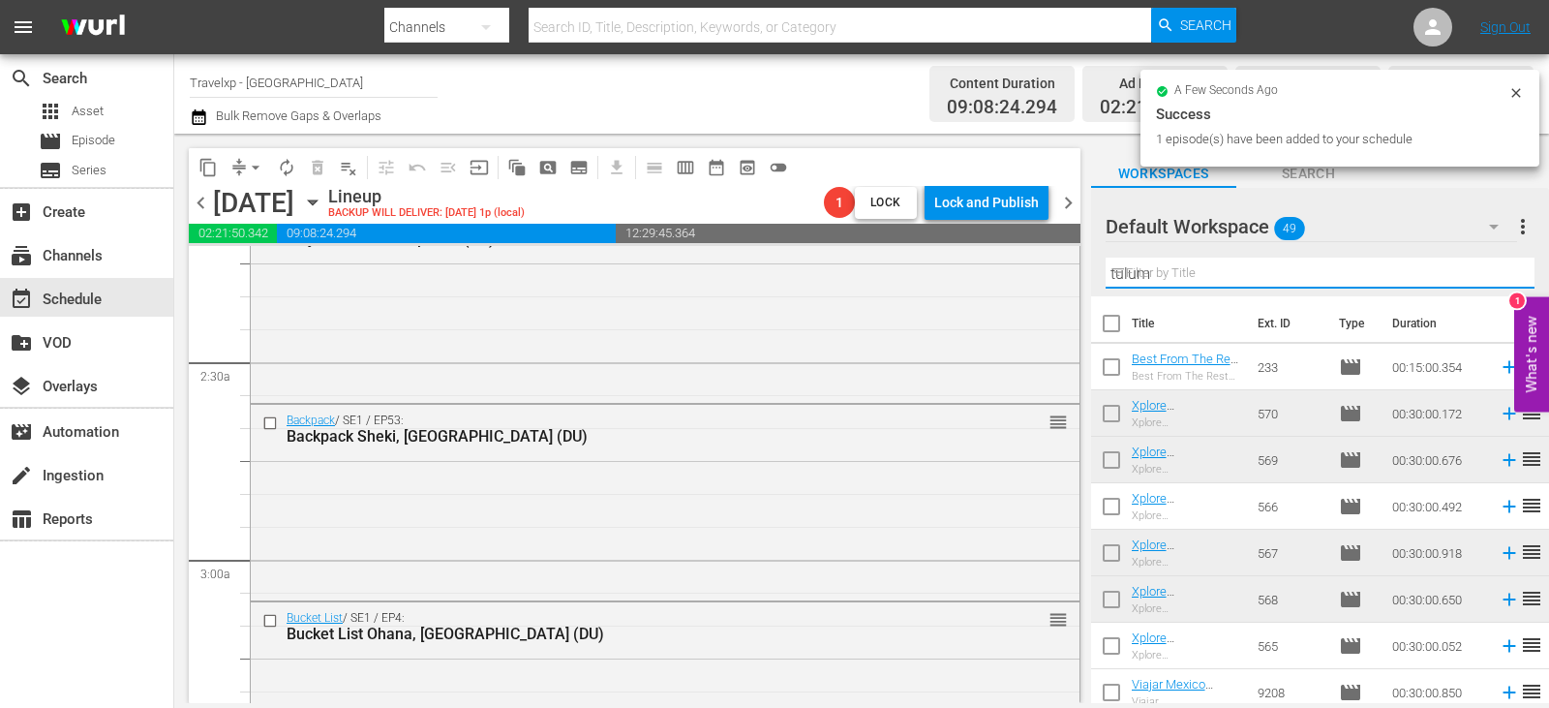
click at [1491, 280] on input "tulum" at bounding box center [1319, 272] width 429 height 31
click at [1491, 280] on input "text" at bounding box center [1319, 272] width 429 height 31
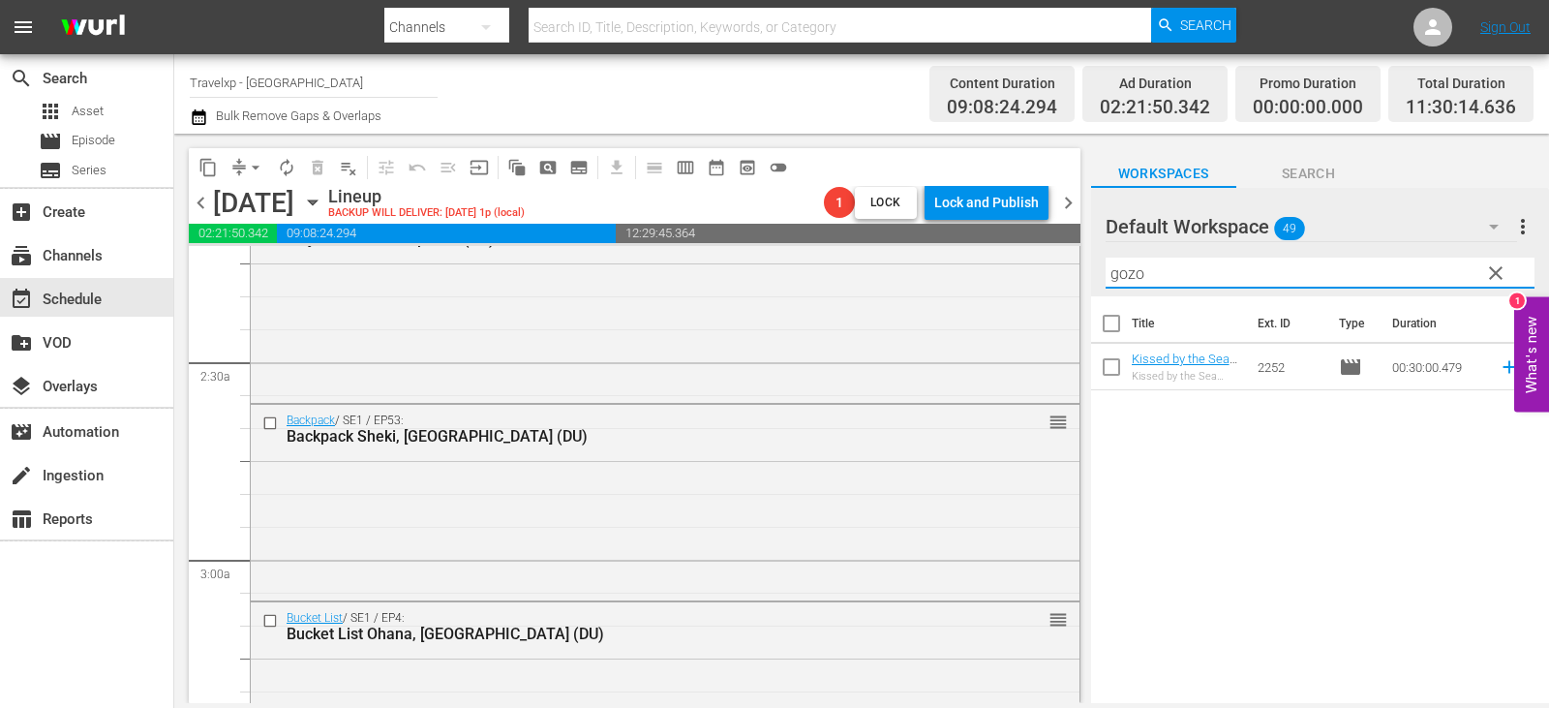
type input "gozo"
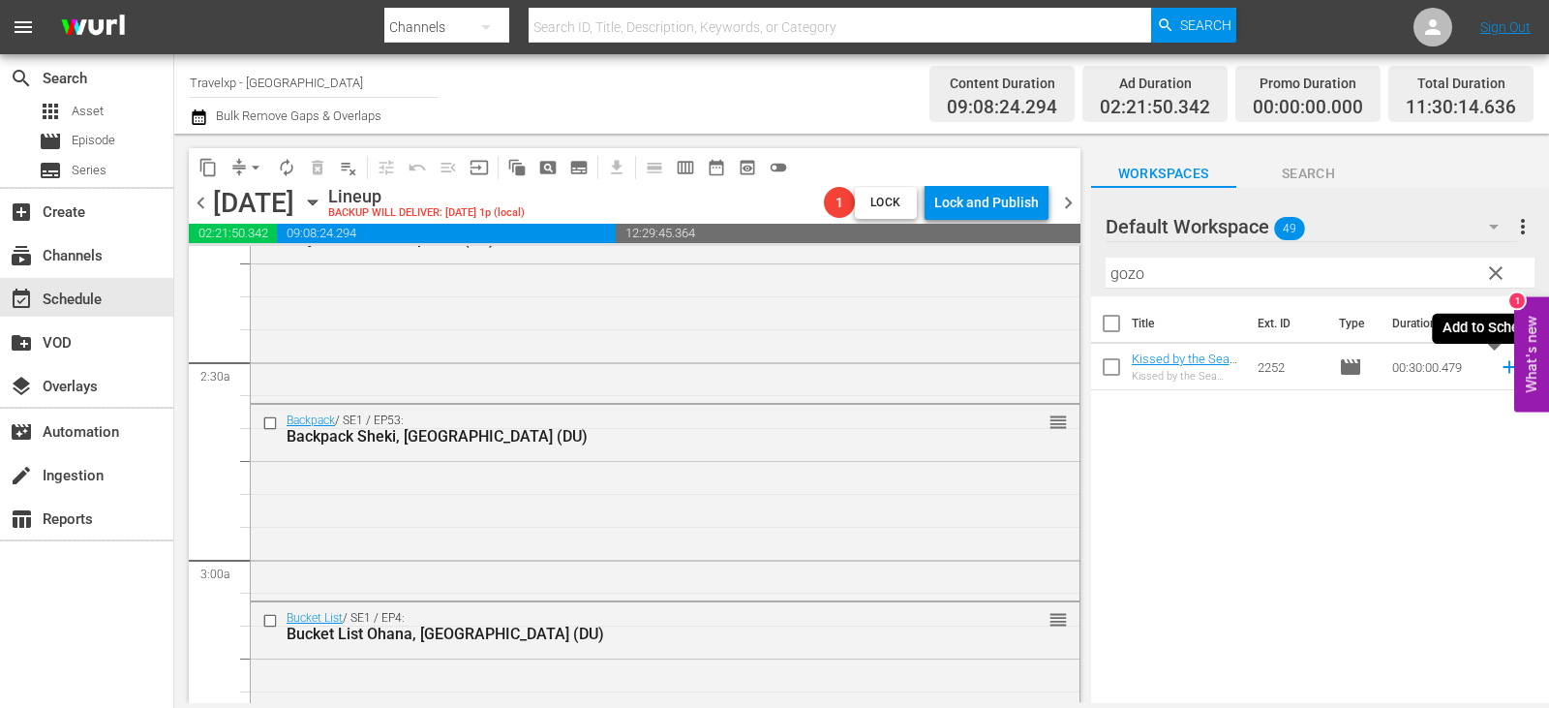
click at [1498, 366] on icon at bounding box center [1508, 366] width 21 height 21
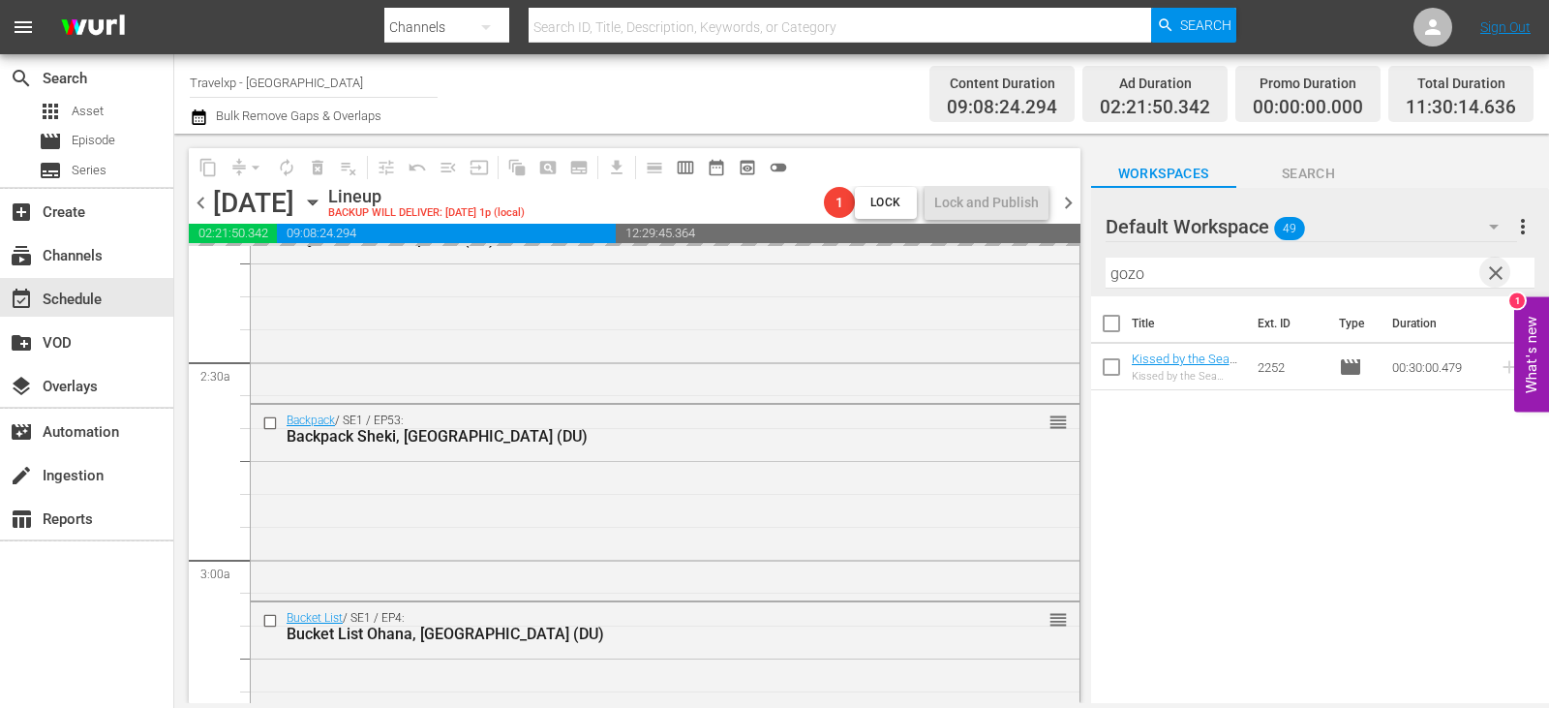
click at [1498, 274] on span "clear" at bounding box center [1495, 272] width 23 height 23
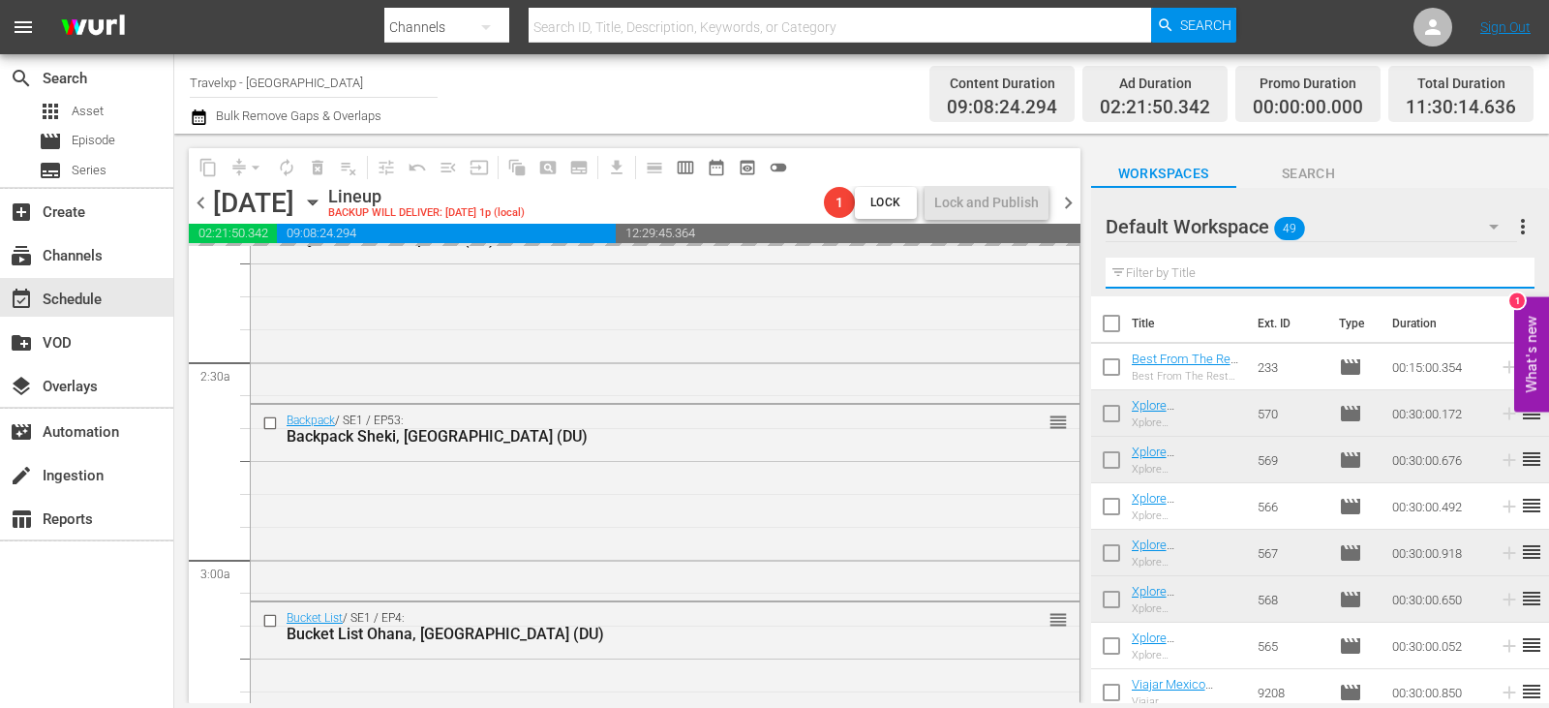
click at [1498, 274] on input "text" at bounding box center [1319, 272] width 429 height 31
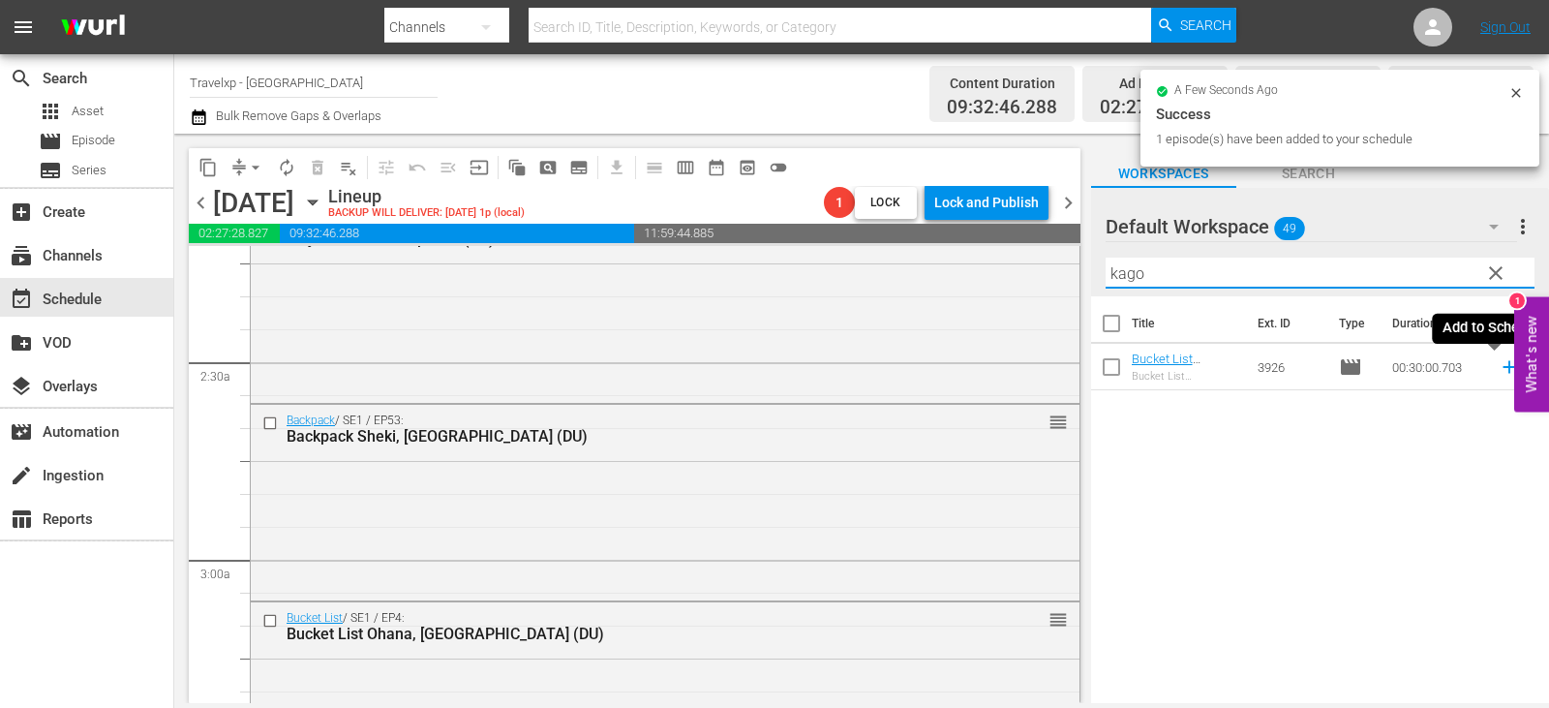
type input "kago"
click at [1502, 371] on icon at bounding box center [1508, 367] width 13 height 13
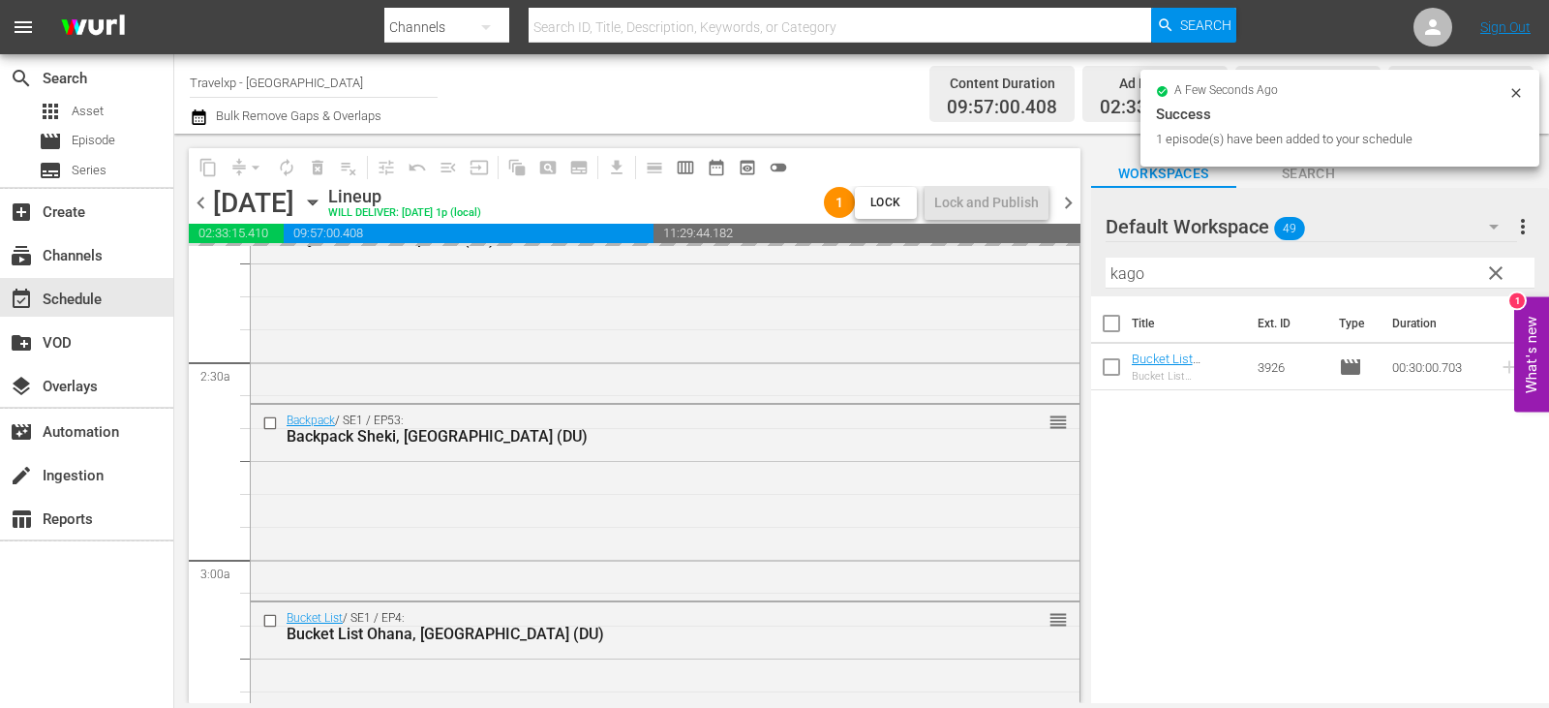
click at [1493, 266] on span "clear" at bounding box center [1495, 272] width 23 height 23
click at [1493, 266] on input "kago" at bounding box center [1319, 272] width 429 height 31
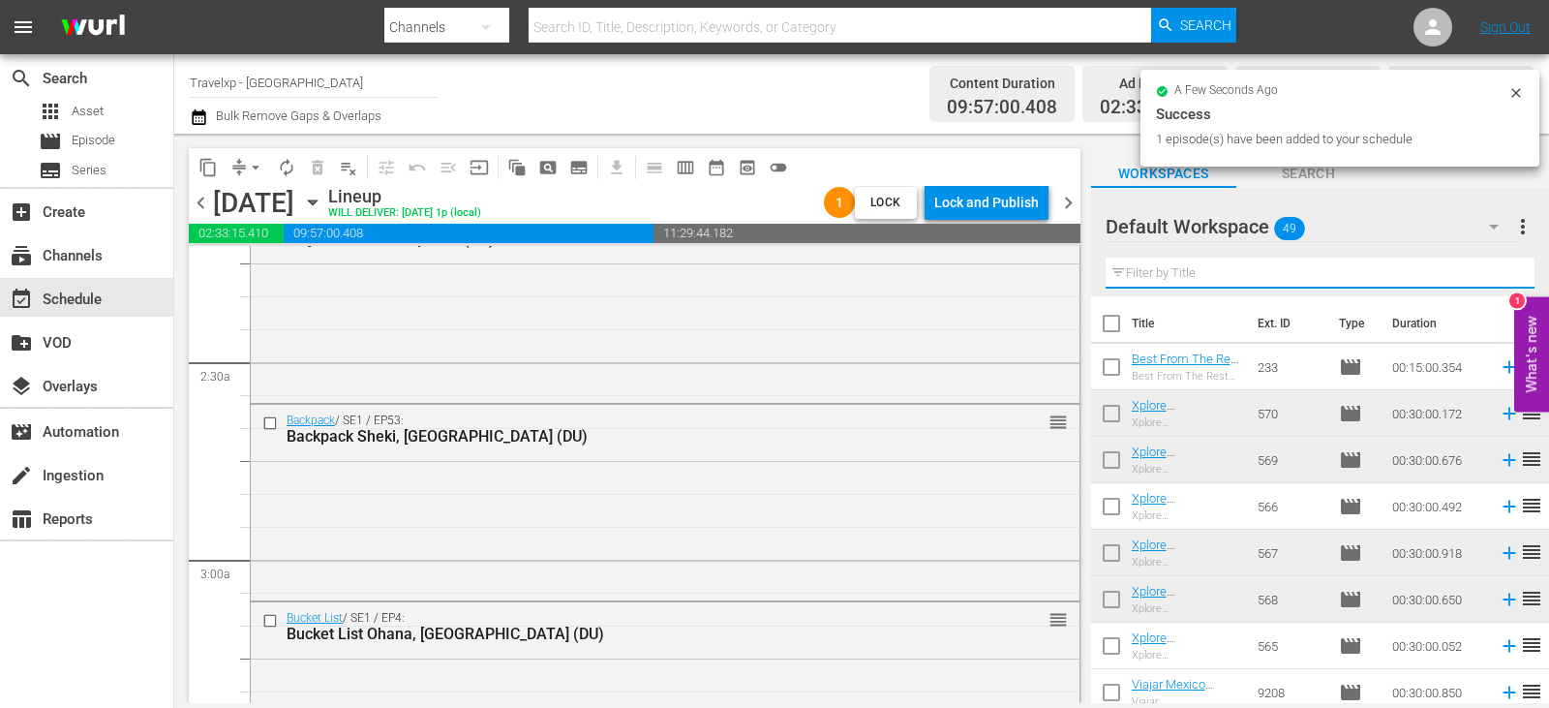
click at [1493, 266] on input "text" at bounding box center [1319, 272] width 429 height 31
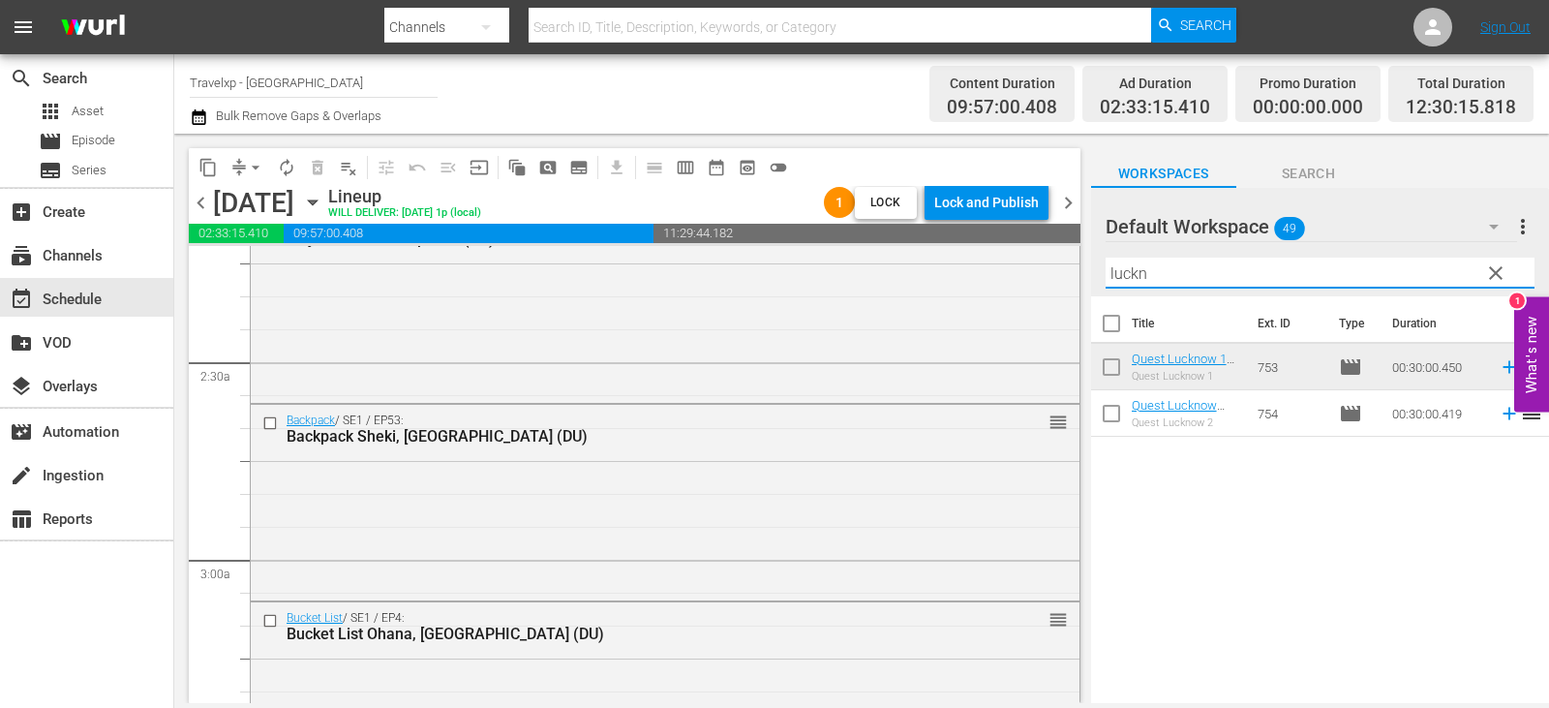
type input "luckn"
click at [1502, 409] on icon at bounding box center [1508, 414] width 13 height 13
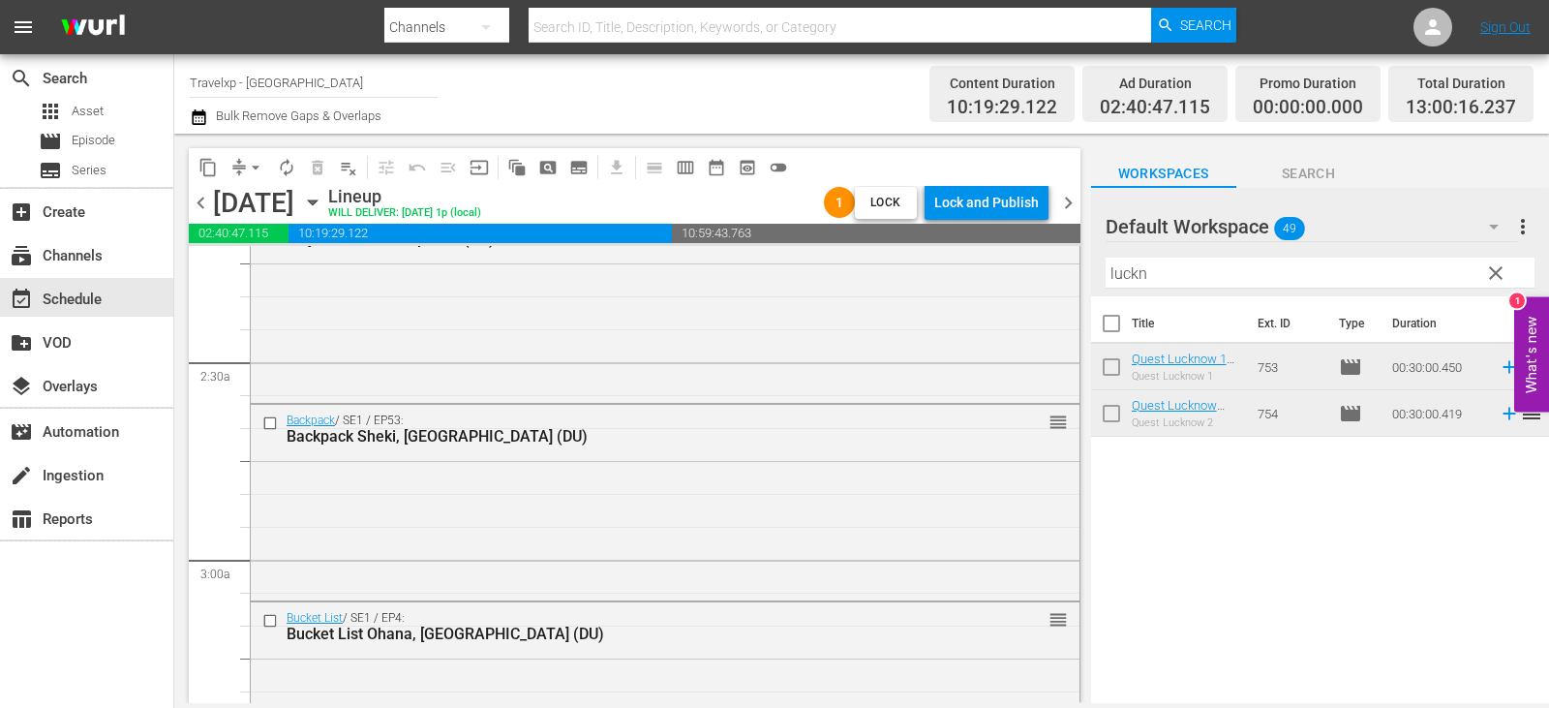
click at [1502, 270] on span "clear" at bounding box center [1495, 272] width 23 height 23
click at [1502, 270] on input "text" at bounding box center [1319, 272] width 429 height 31
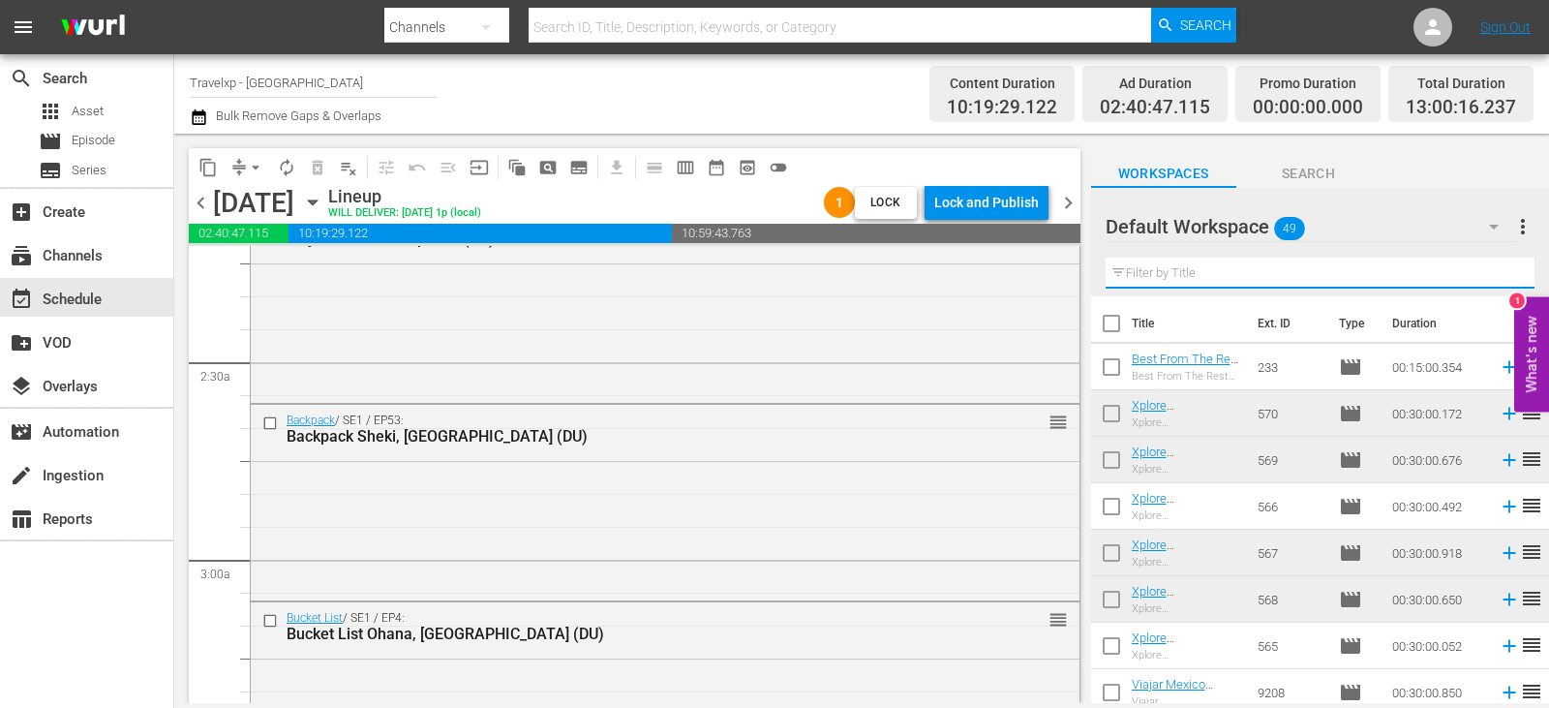
click at [1502, 270] on input "text" at bounding box center [1319, 272] width 429 height 31
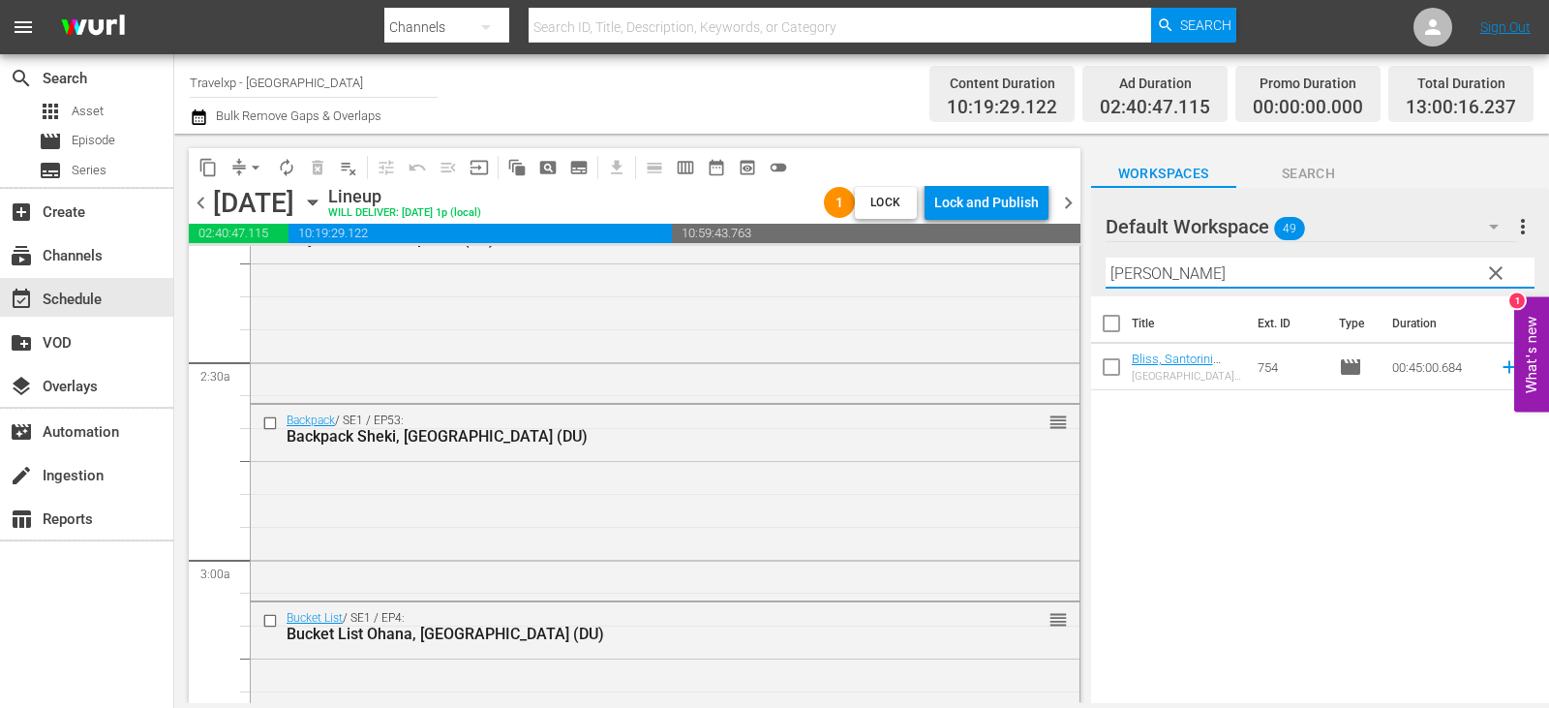
type input "santori"
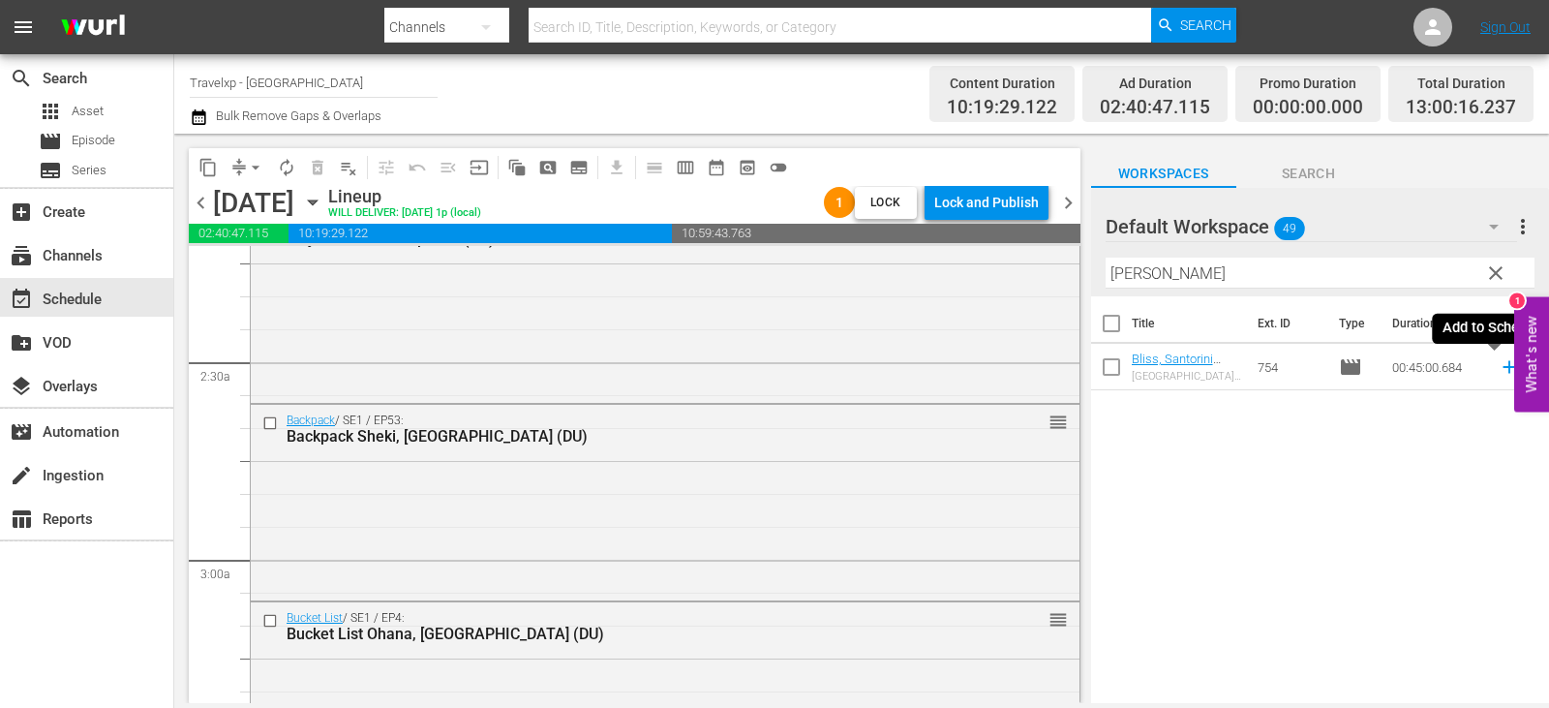
click at [1499, 370] on icon at bounding box center [1508, 366] width 21 height 21
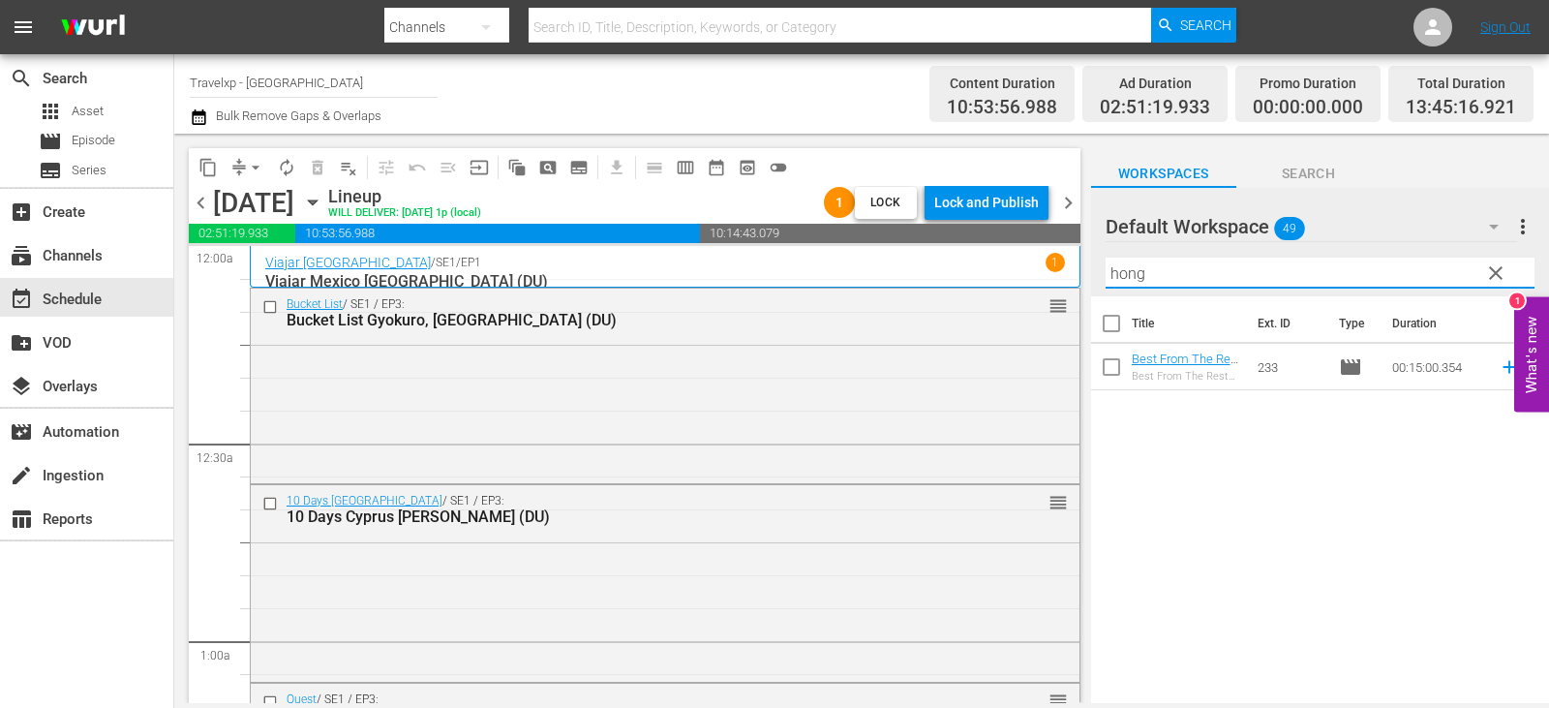
scroll to position [871, 0]
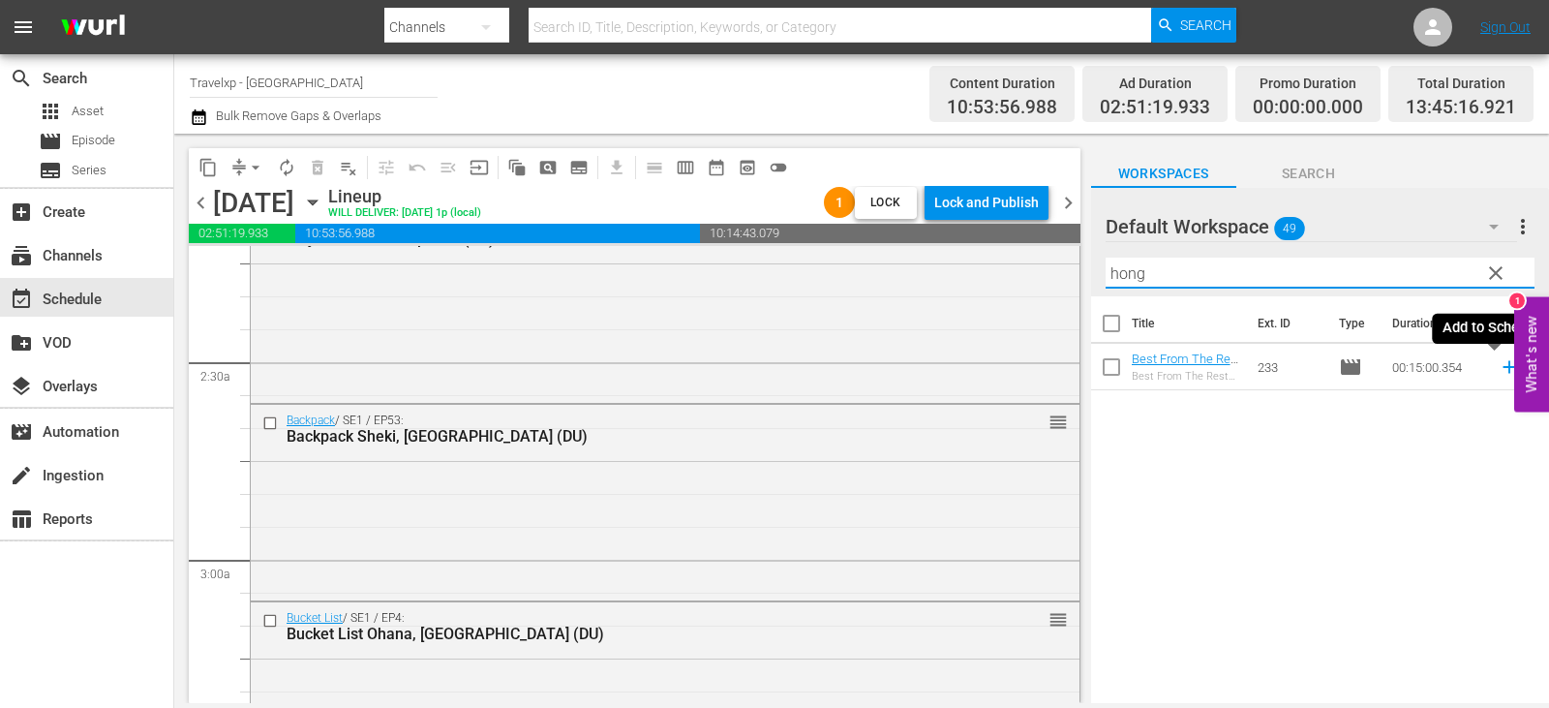
type input "hong"
click at [1502, 368] on icon at bounding box center [1508, 367] width 13 height 13
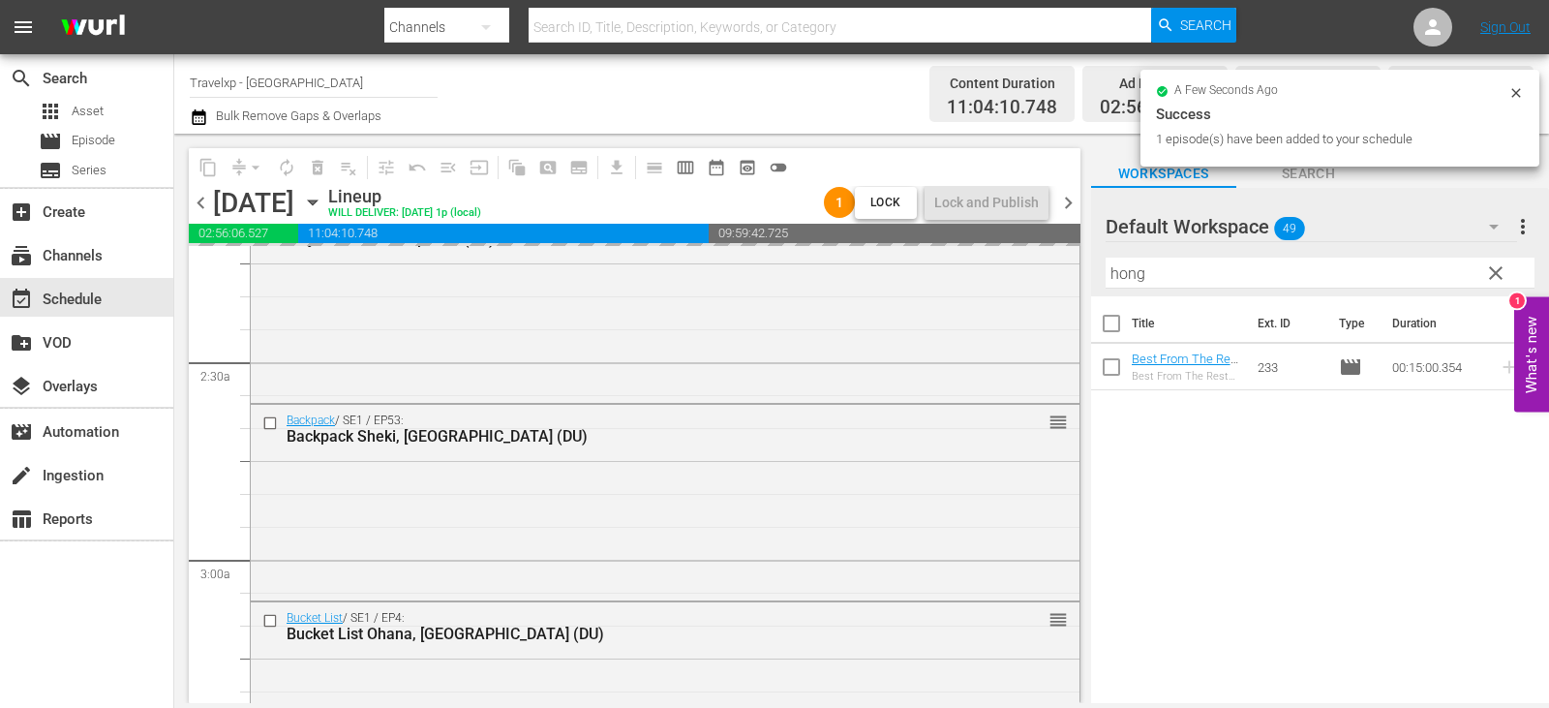
click at [1482, 278] on button "clear" at bounding box center [1494, 272] width 31 height 31
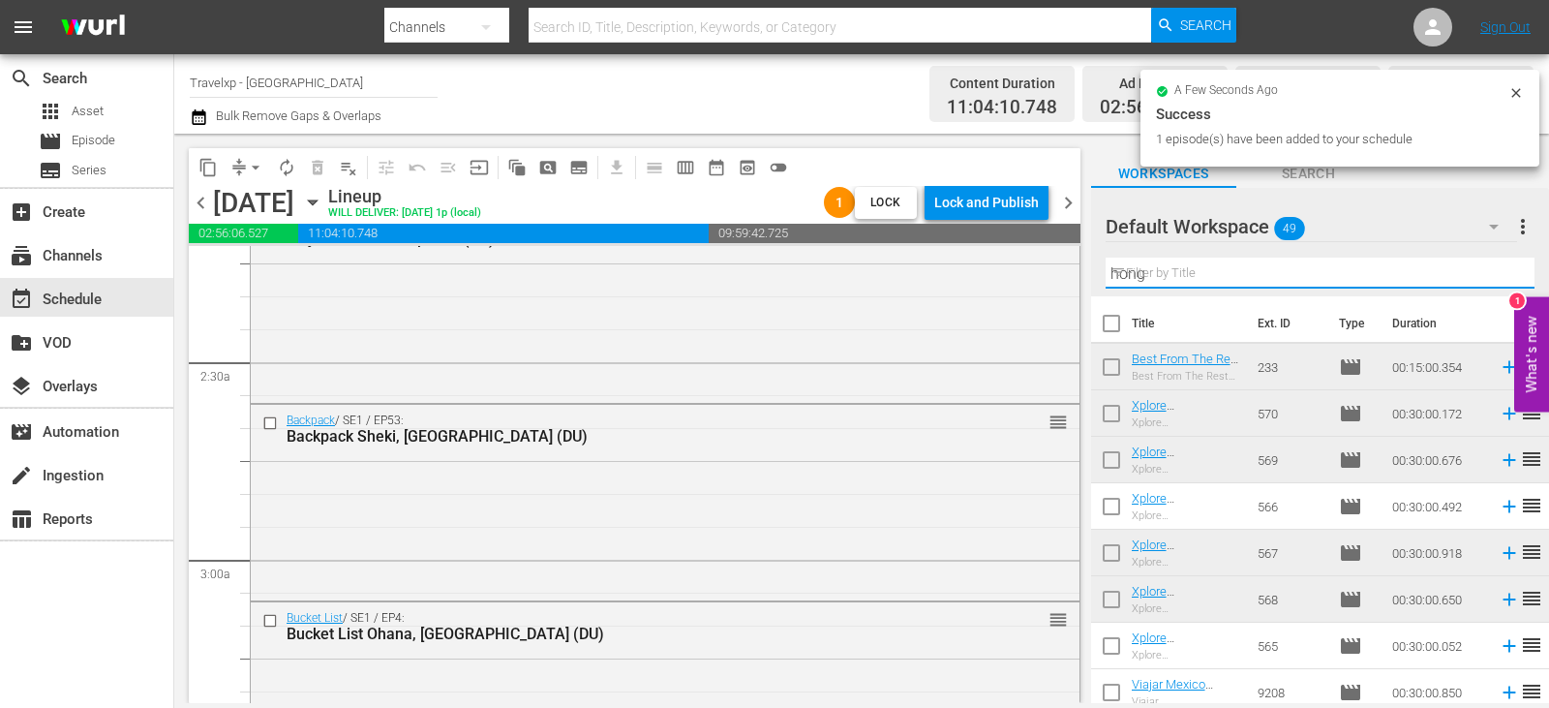
click at [1482, 278] on input "hong" at bounding box center [1319, 272] width 429 height 31
click at [1482, 278] on input "text" at bounding box center [1319, 272] width 429 height 31
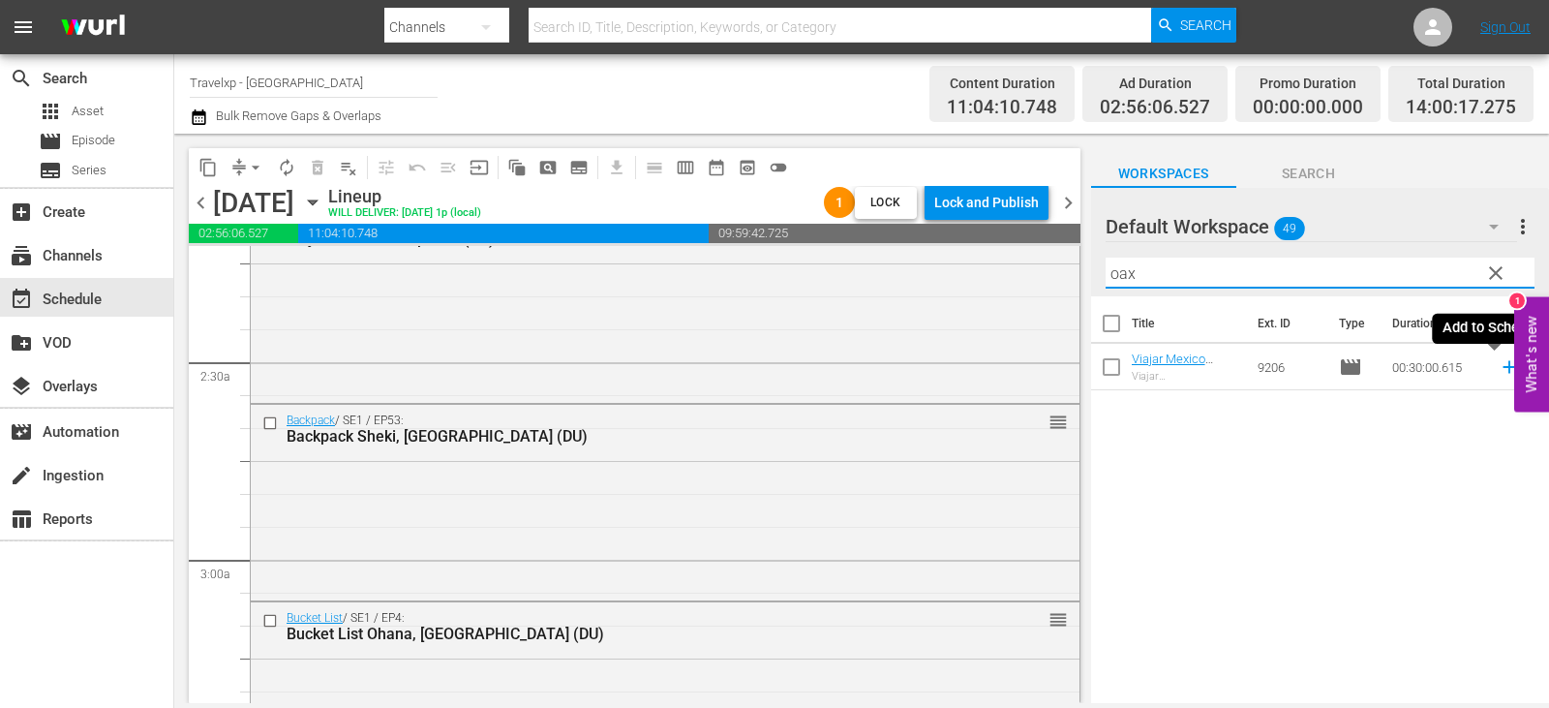
type input "oax"
click at [1498, 369] on icon at bounding box center [1508, 366] width 21 height 21
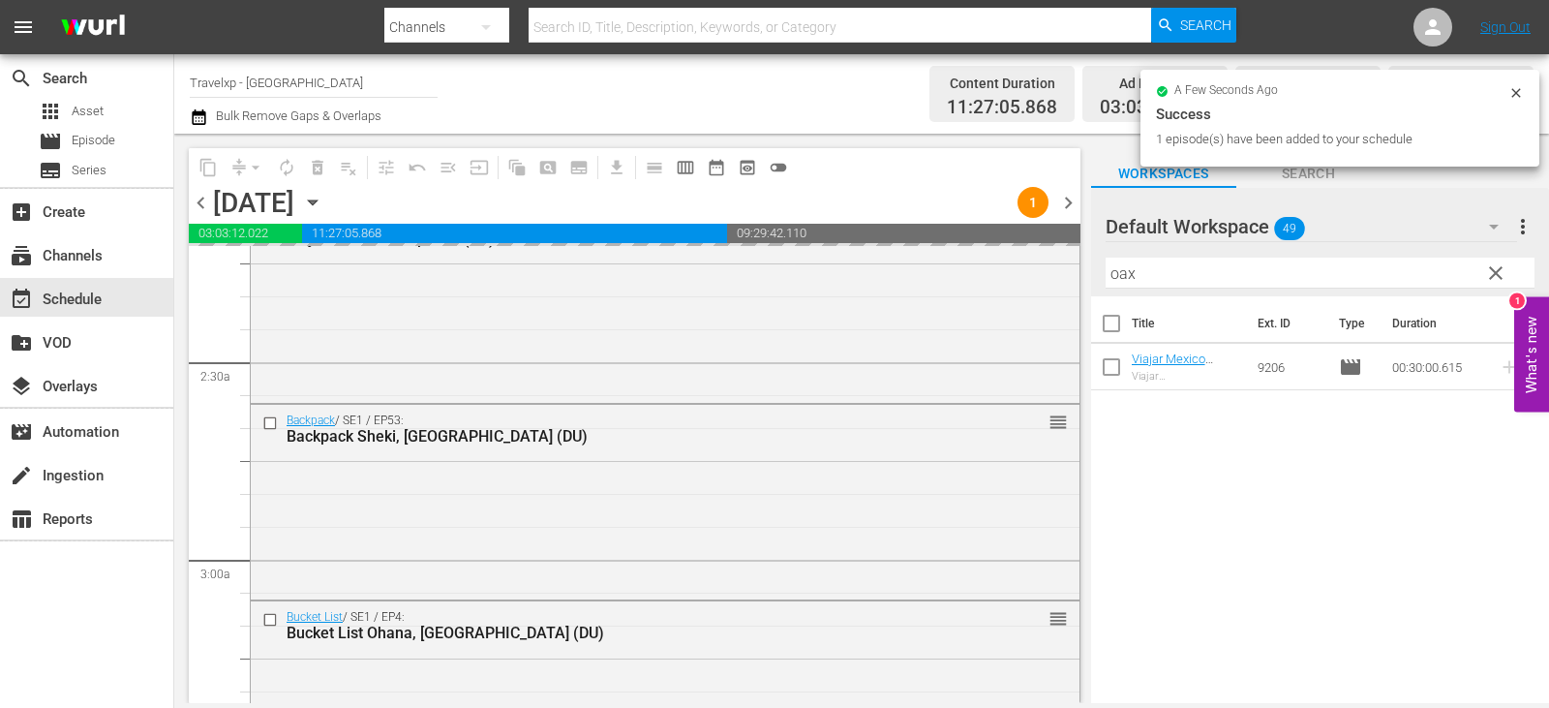
click at [1508, 273] on button "clear" at bounding box center [1494, 272] width 31 height 31
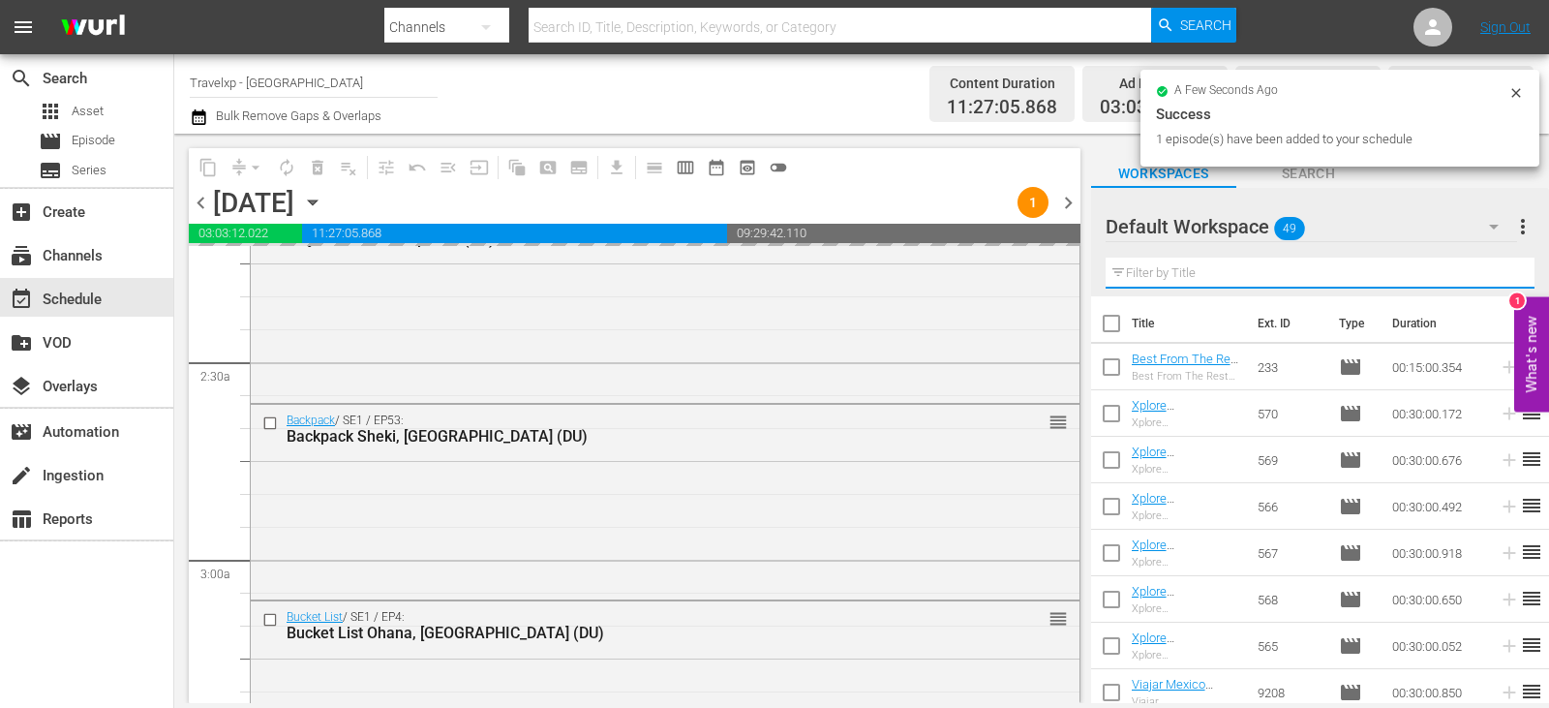
click at [1508, 273] on input "text" at bounding box center [1319, 272] width 429 height 31
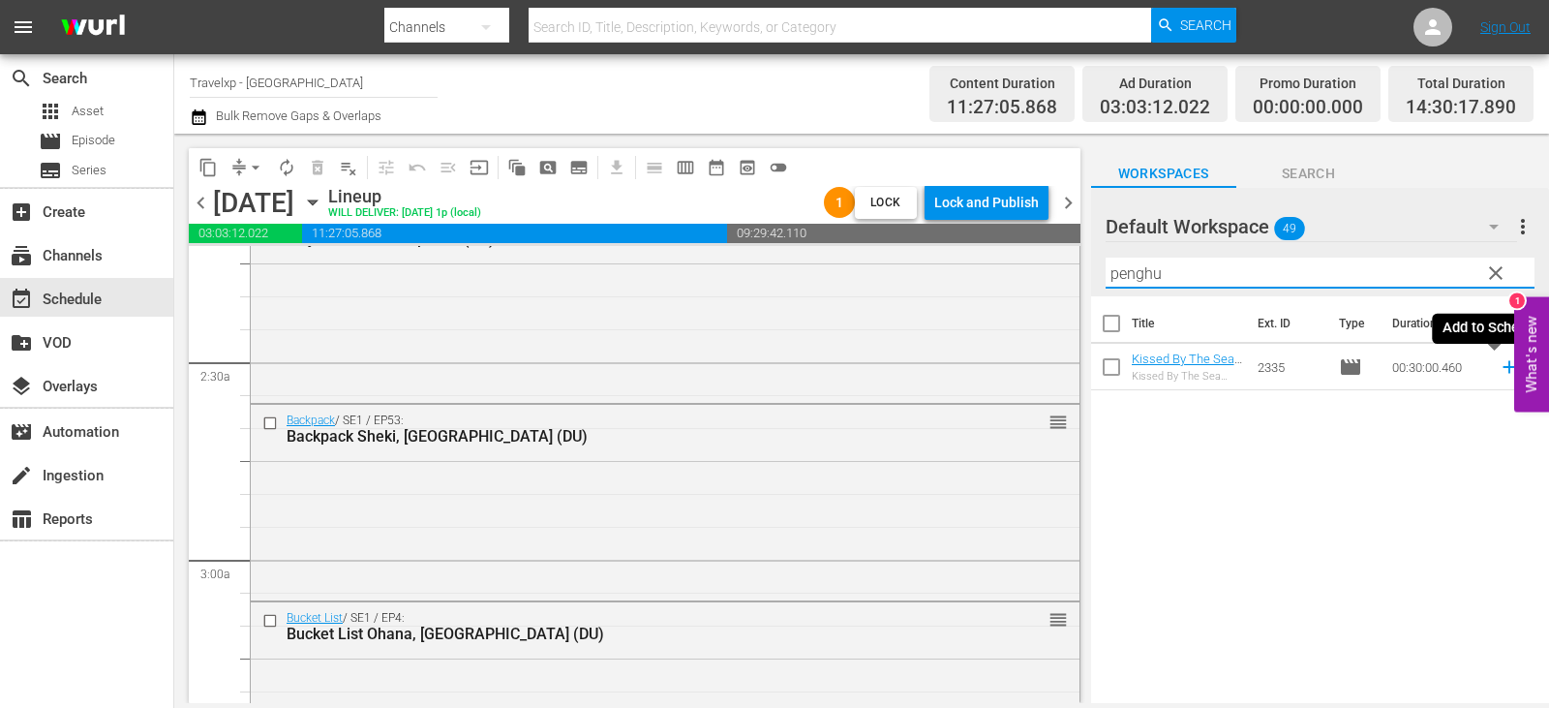
type input "penghu"
click at [1502, 368] on icon at bounding box center [1508, 367] width 13 height 13
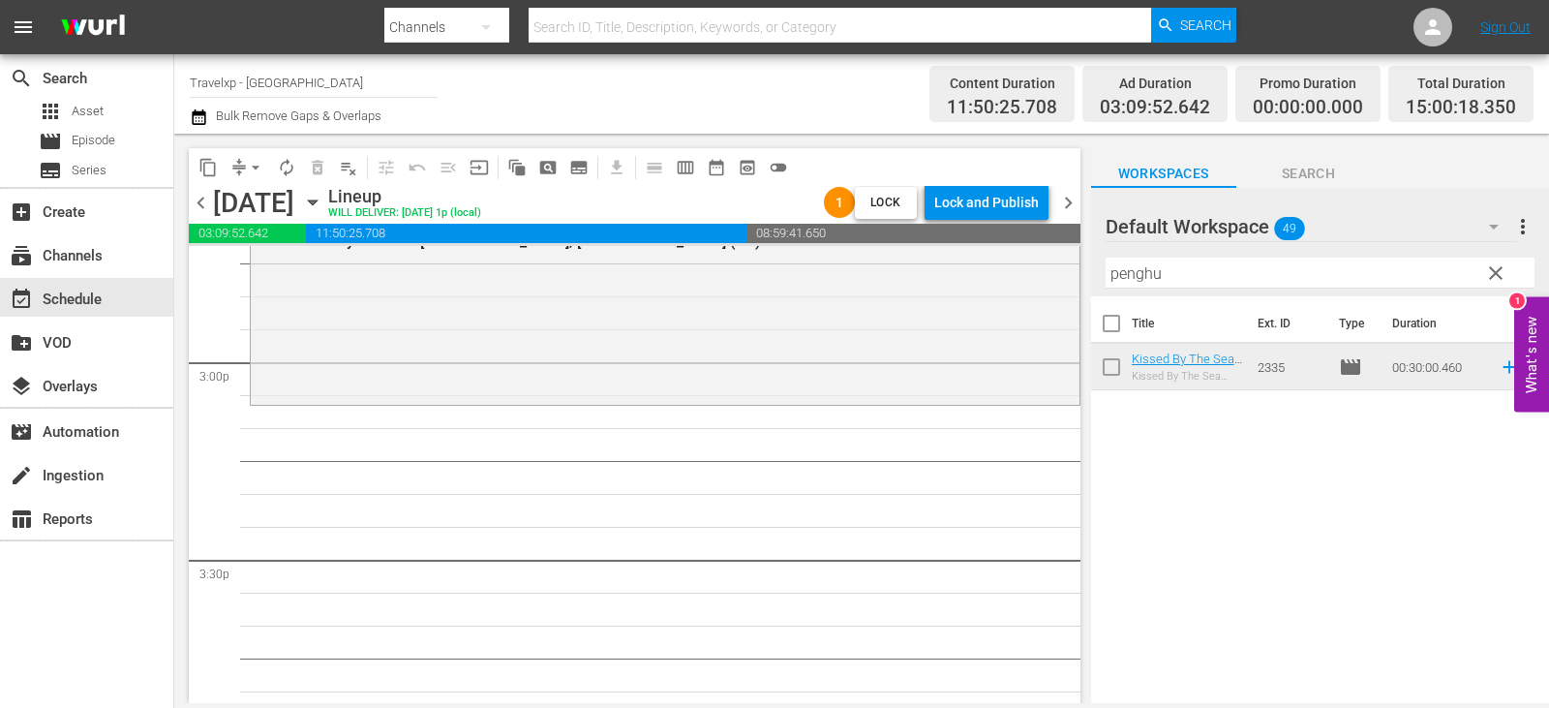
scroll to position [5711, 0]
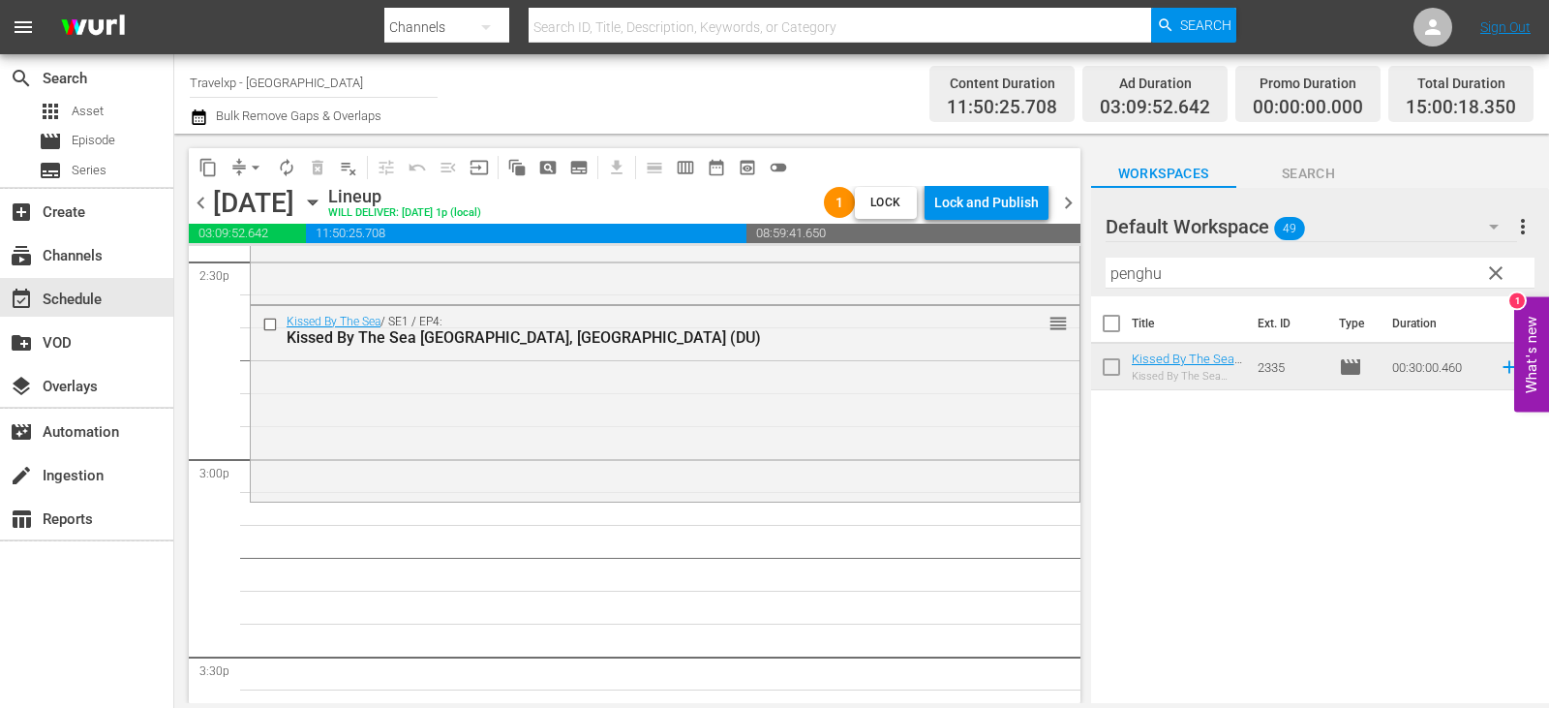
click at [1499, 271] on span "clear" at bounding box center [1495, 272] width 23 height 23
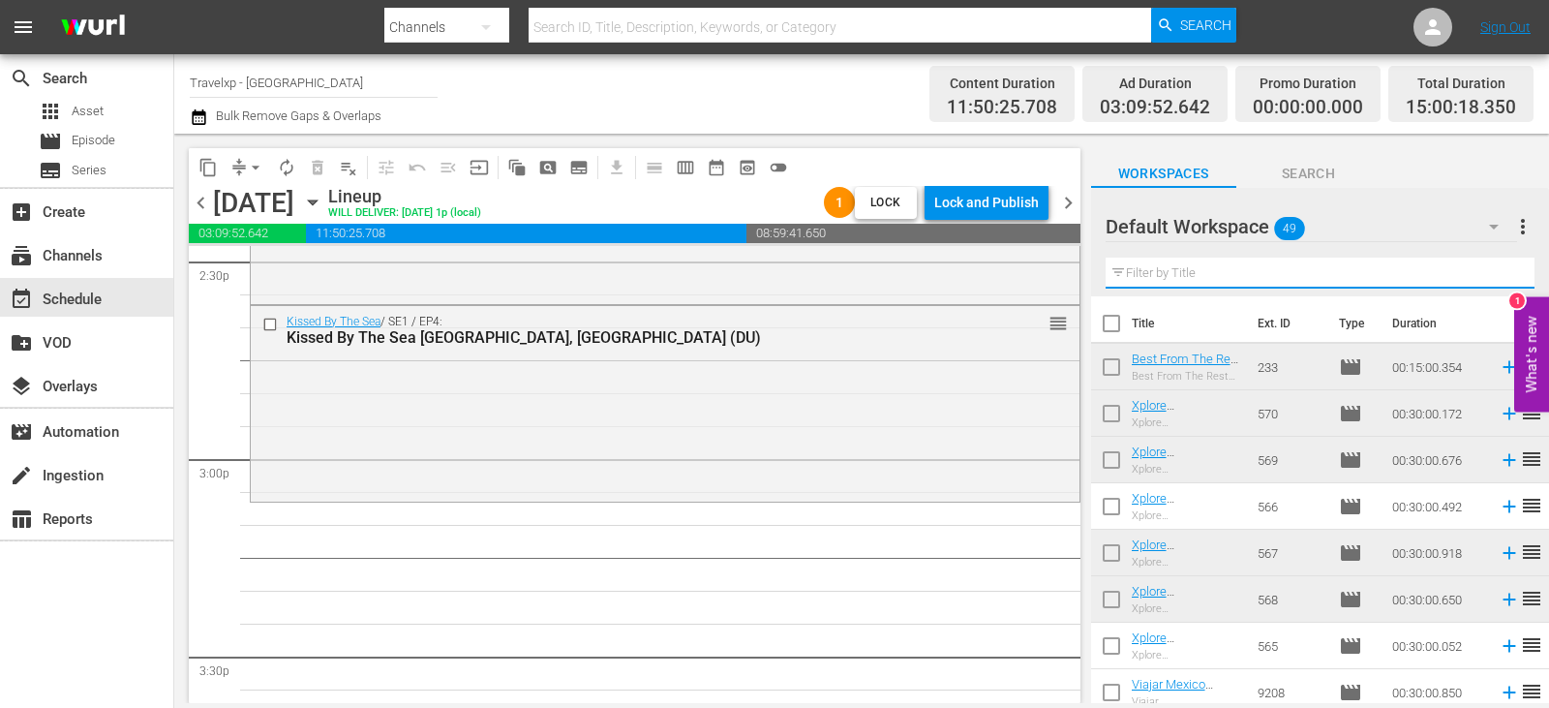
click at [1499, 271] on input "text" at bounding box center [1319, 272] width 429 height 31
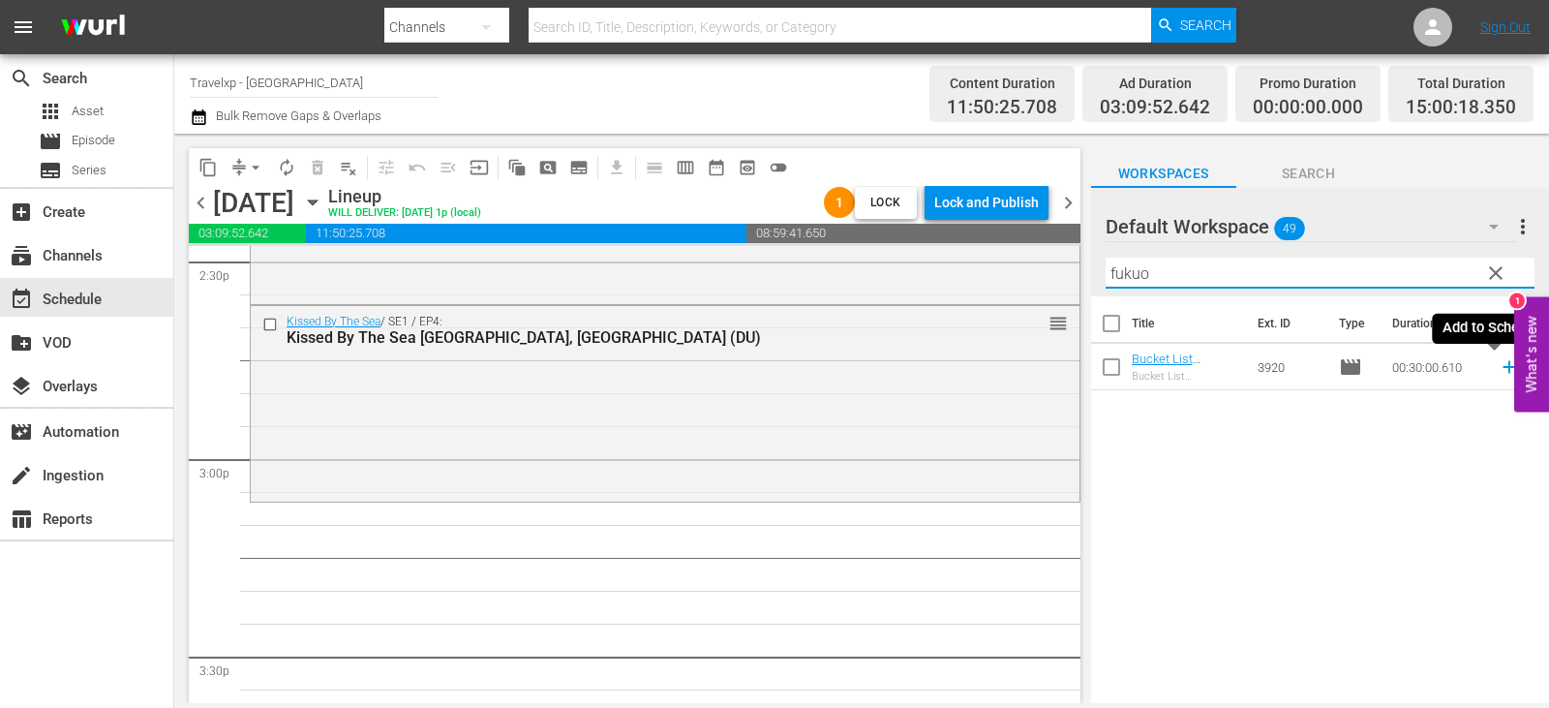
type input "fukuo"
click at [1498, 371] on icon at bounding box center [1508, 366] width 21 height 21
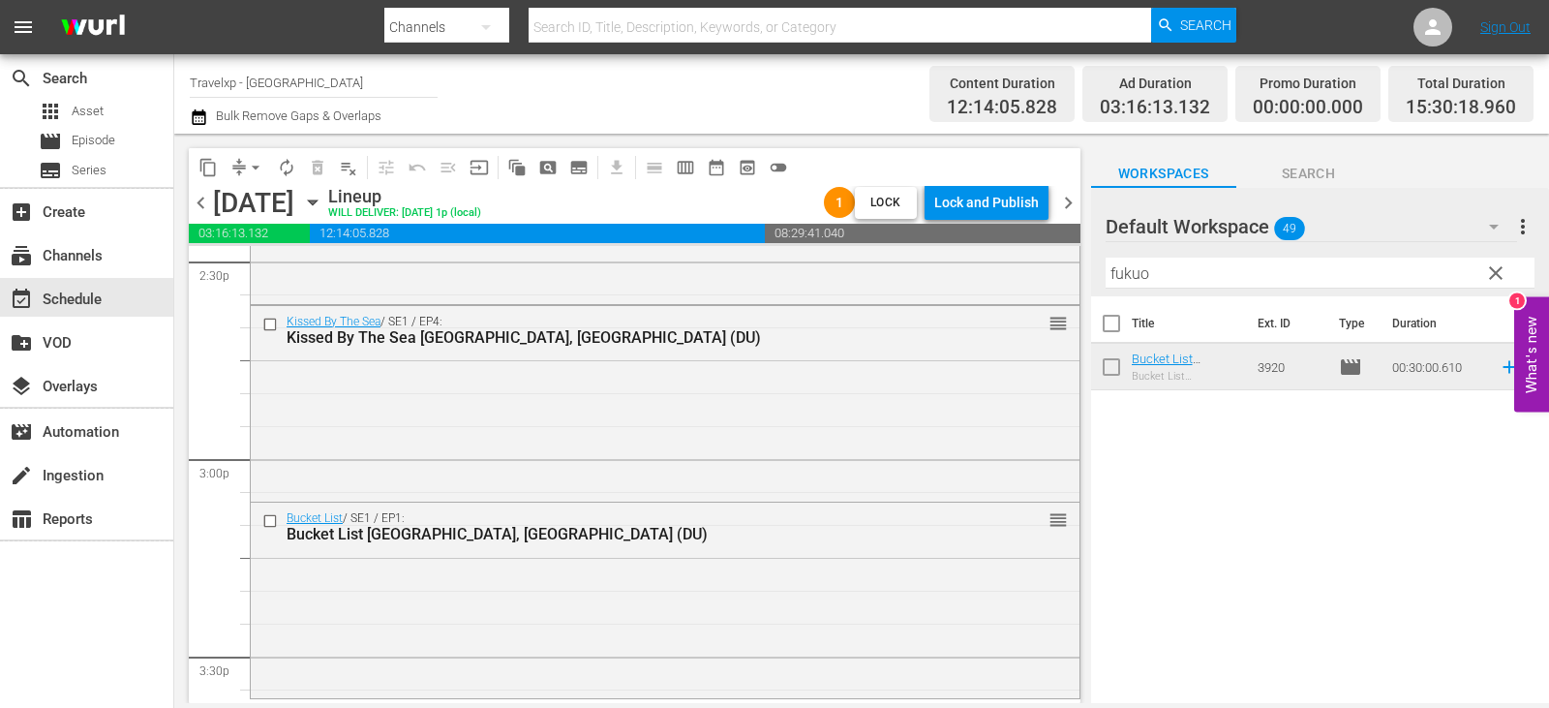
click at [1490, 274] on span "clear" at bounding box center [1495, 272] width 23 height 23
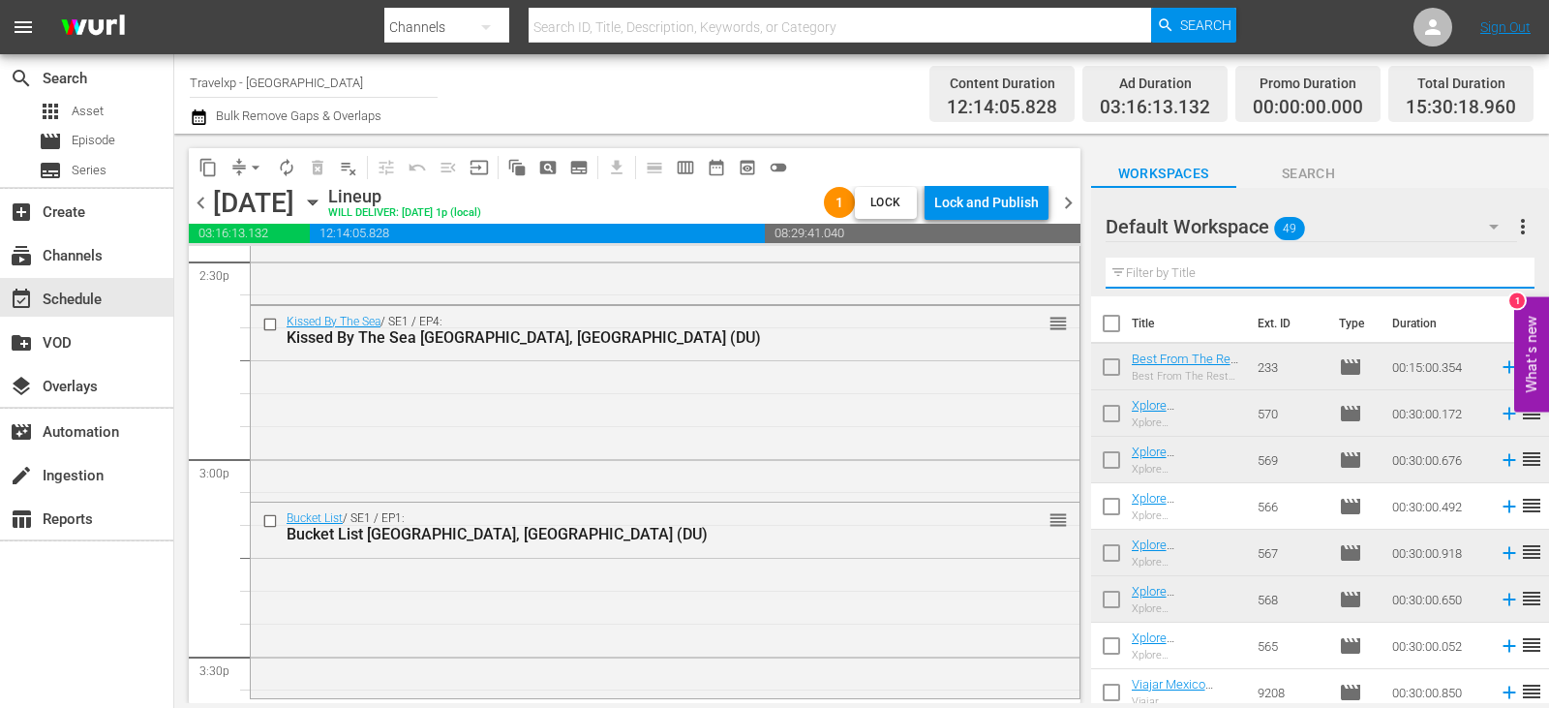
click at [1490, 274] on input "text" at bounding box center [1319, 272] width 429 height 31
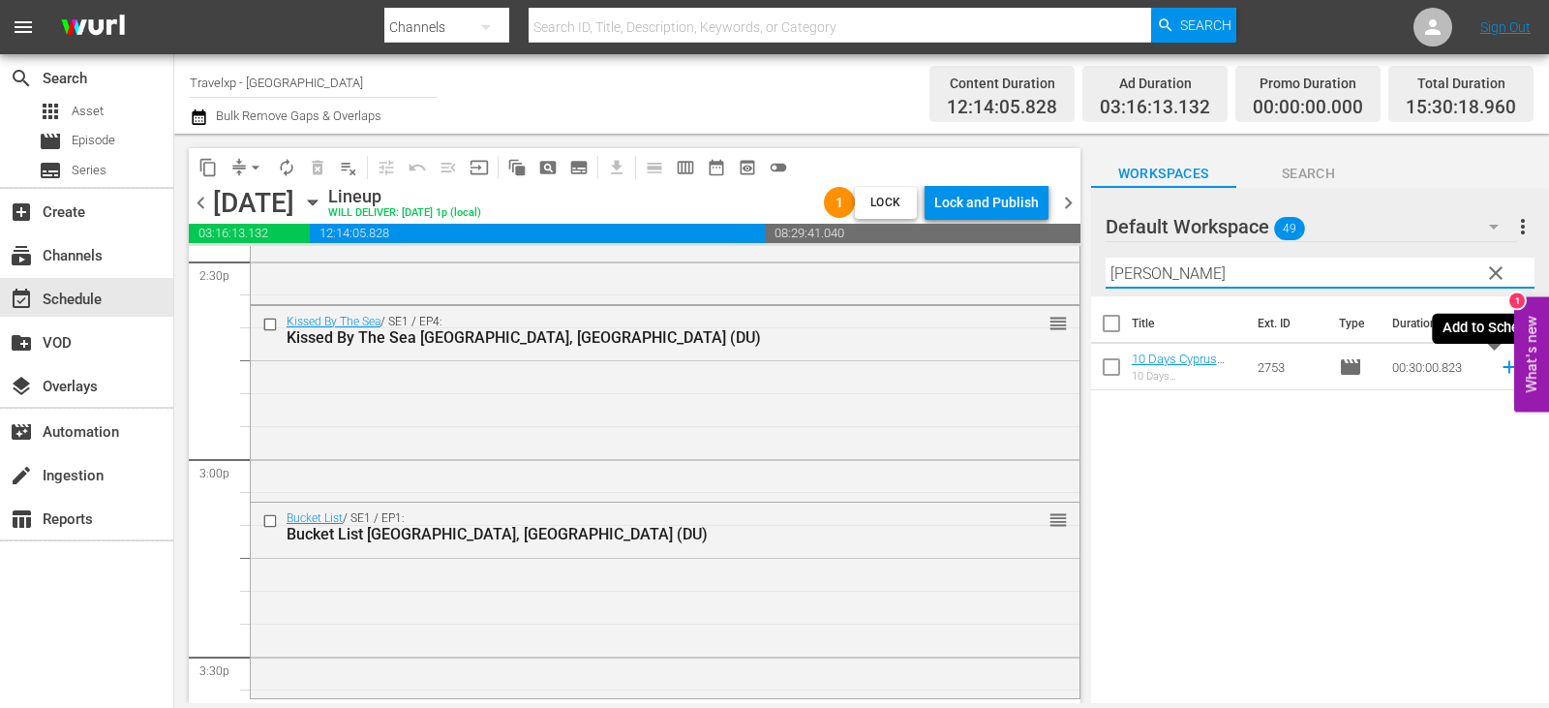
type input "[PERSON_NAME]"
click at [1498, 367] on icon at bounding box center [1508, 366] width 21 height 21
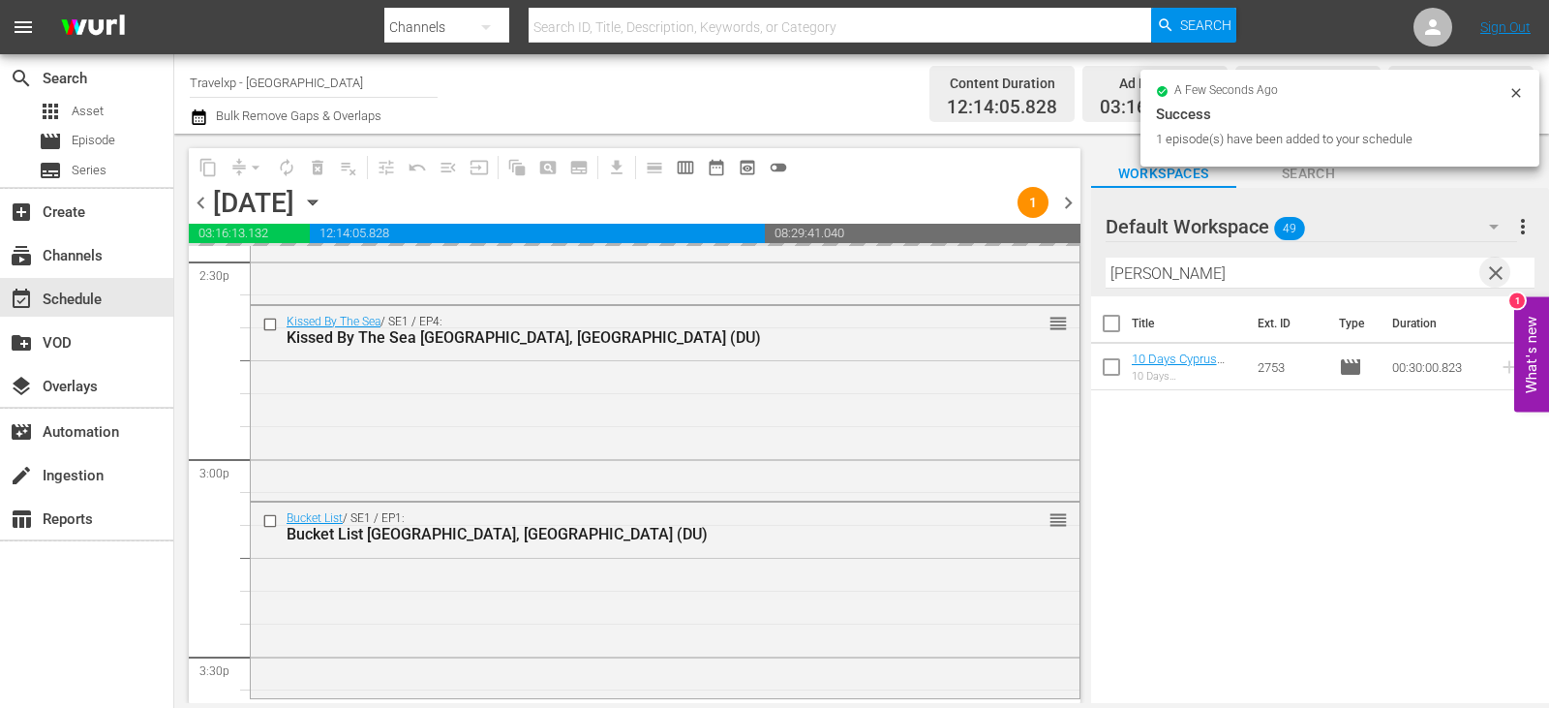
click at [1490, 276] on span "clear" at bounding box center [1495, 272] width 23 height 23
click at [1490, 276] on input "text" at bounding box center [1319, 272] width 429 height 31
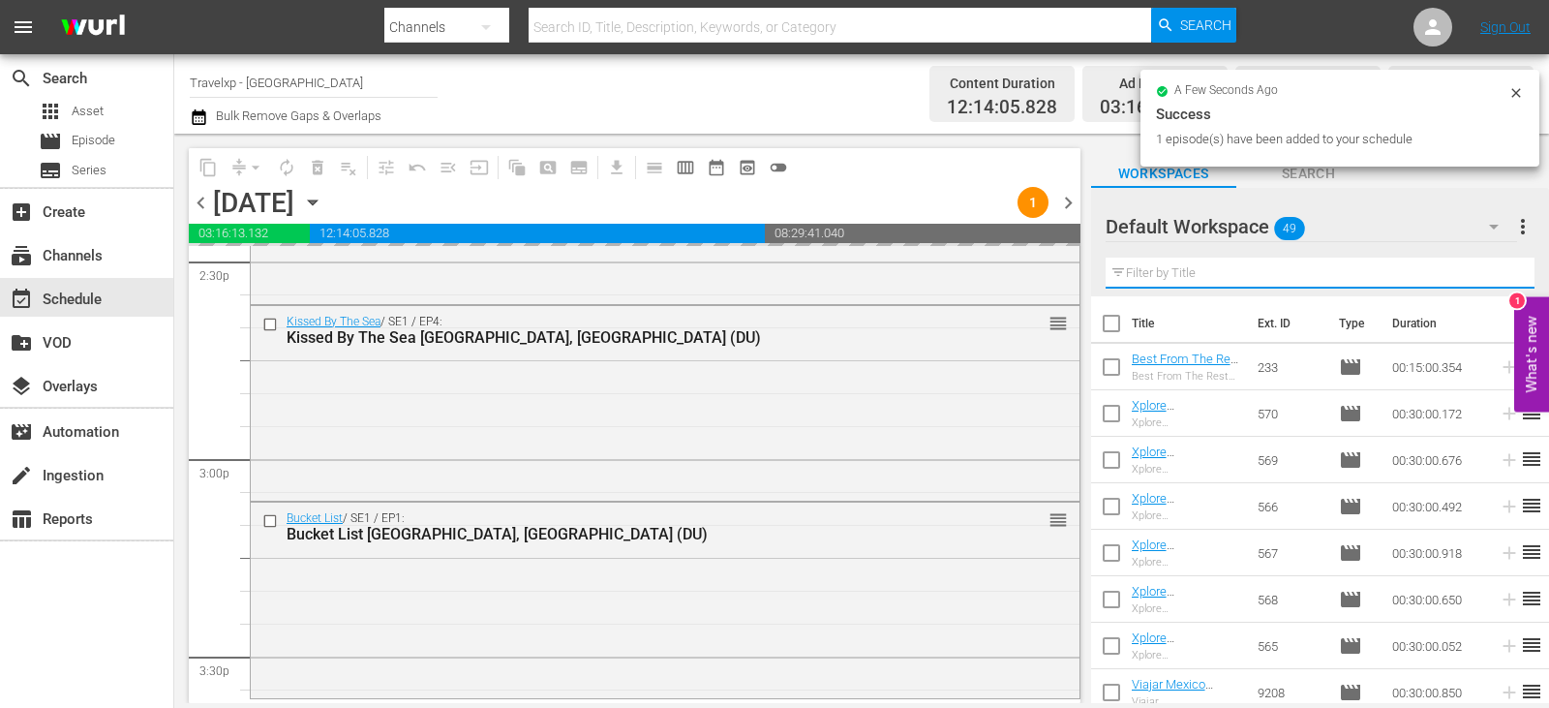
click at [1490, 276] on input "text" at bounding box center [1319, 272] width 429 height 31
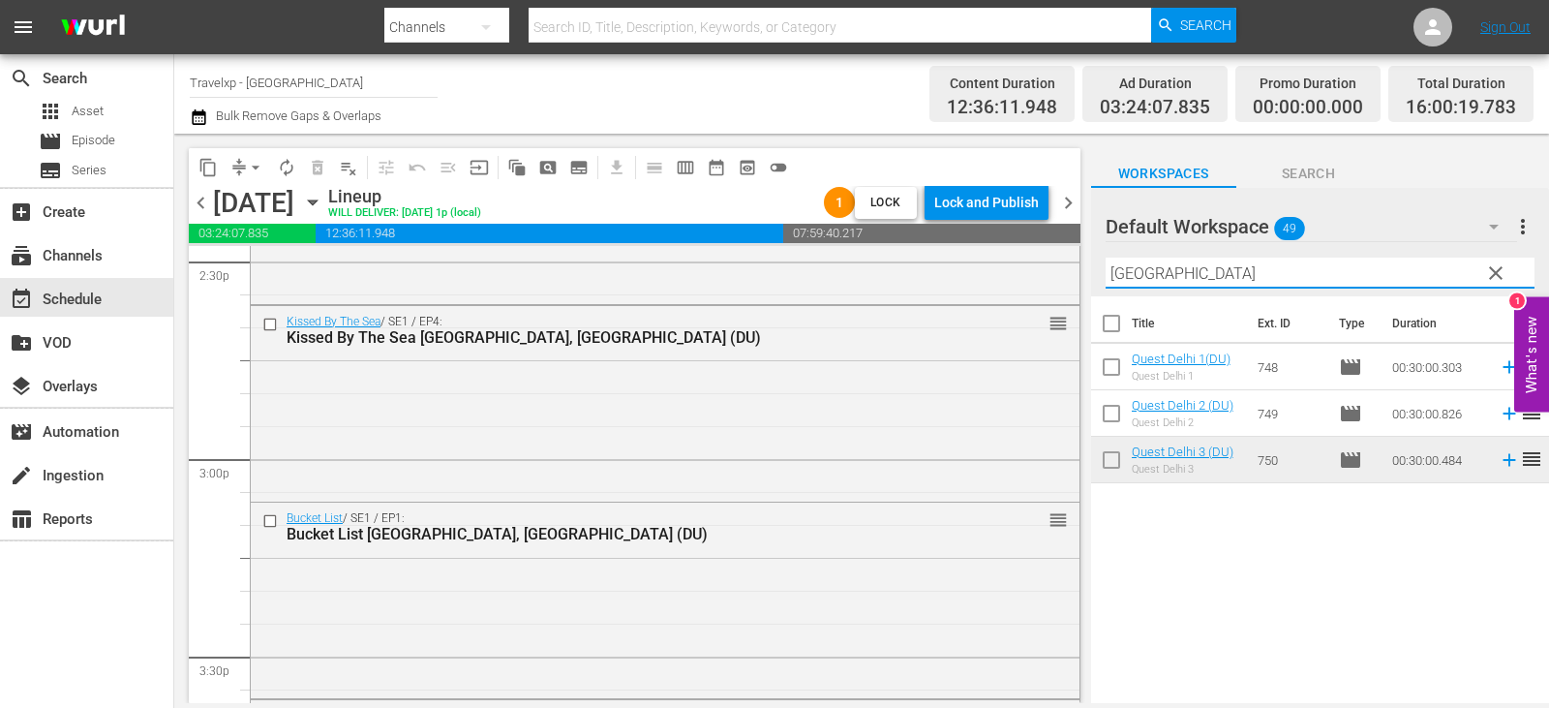
type input "[GEOGRAPHIC_DATA]"
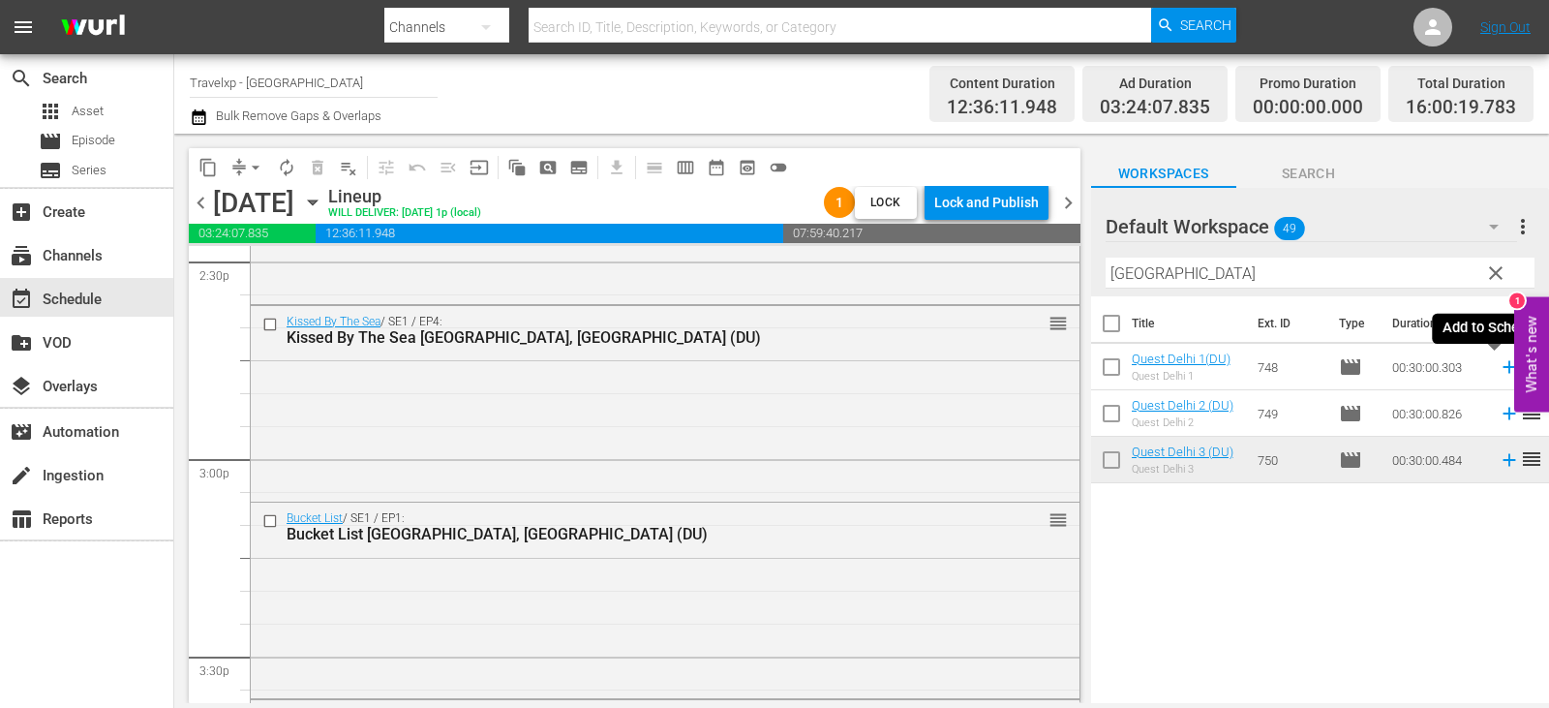
click at [1498, 365] on icon at bounding box center [1508, 366] width 21 height 21
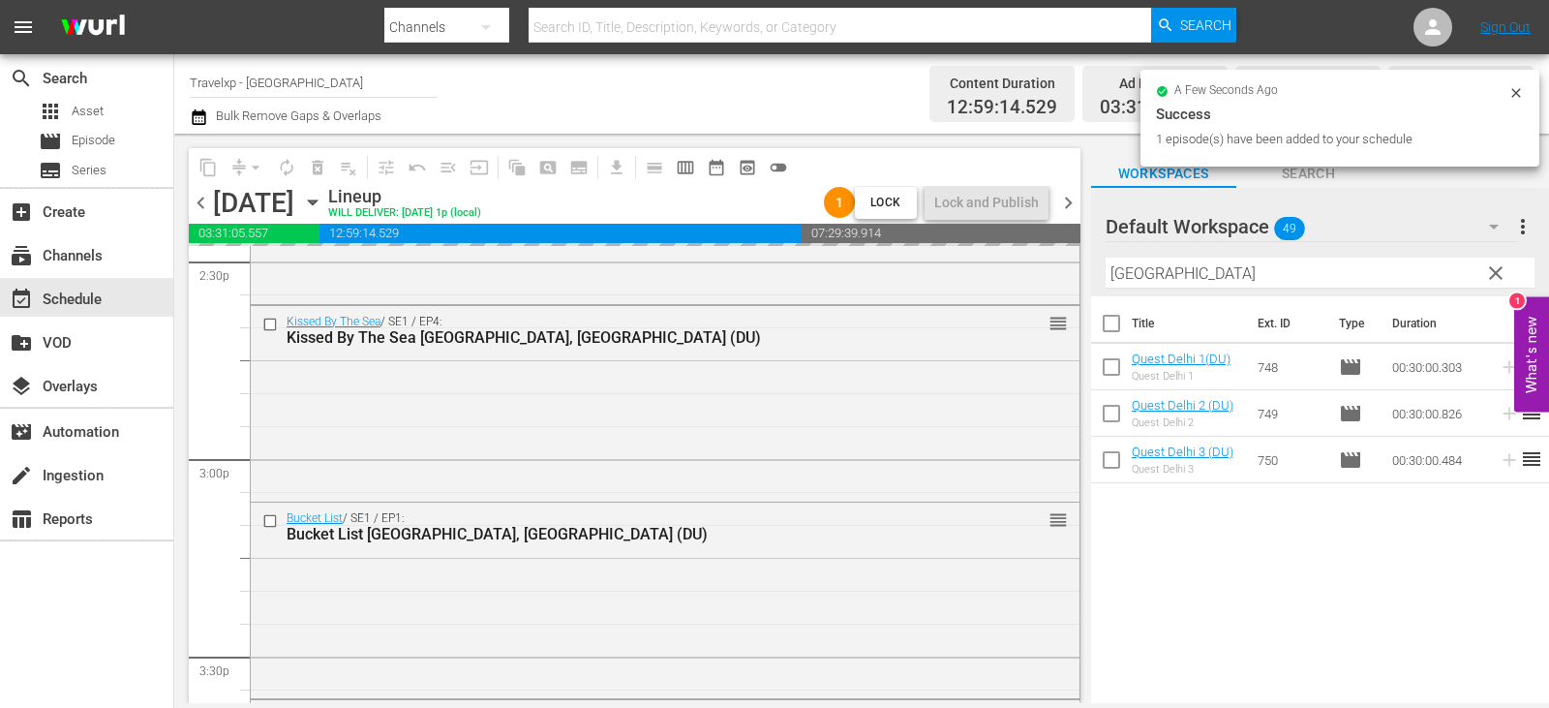
click at [1492, 274] on span "clear" at bounding box center [1495, 272] width 23 height 23
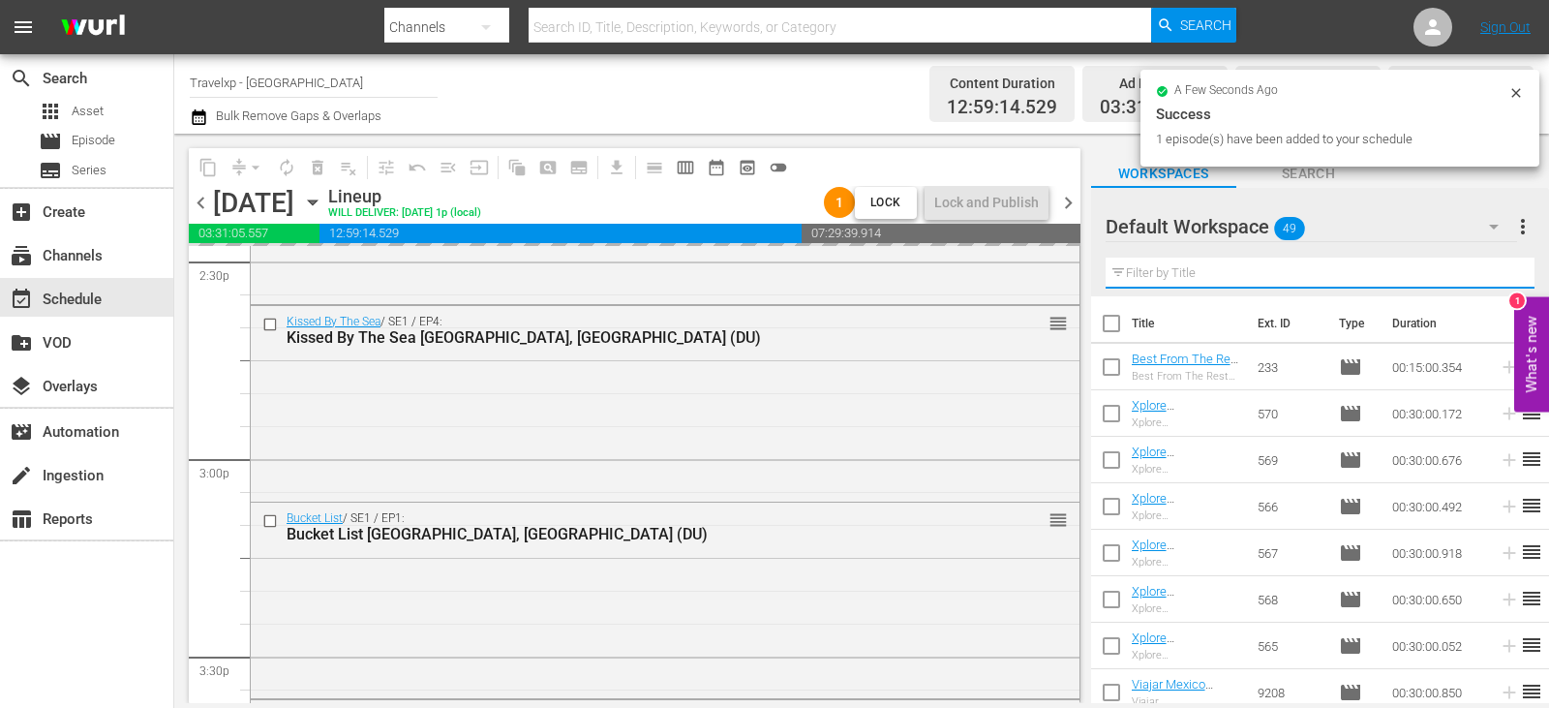
click at [1492, 274] on input "text" at bounding box center [1319, 272] width 429 height 31
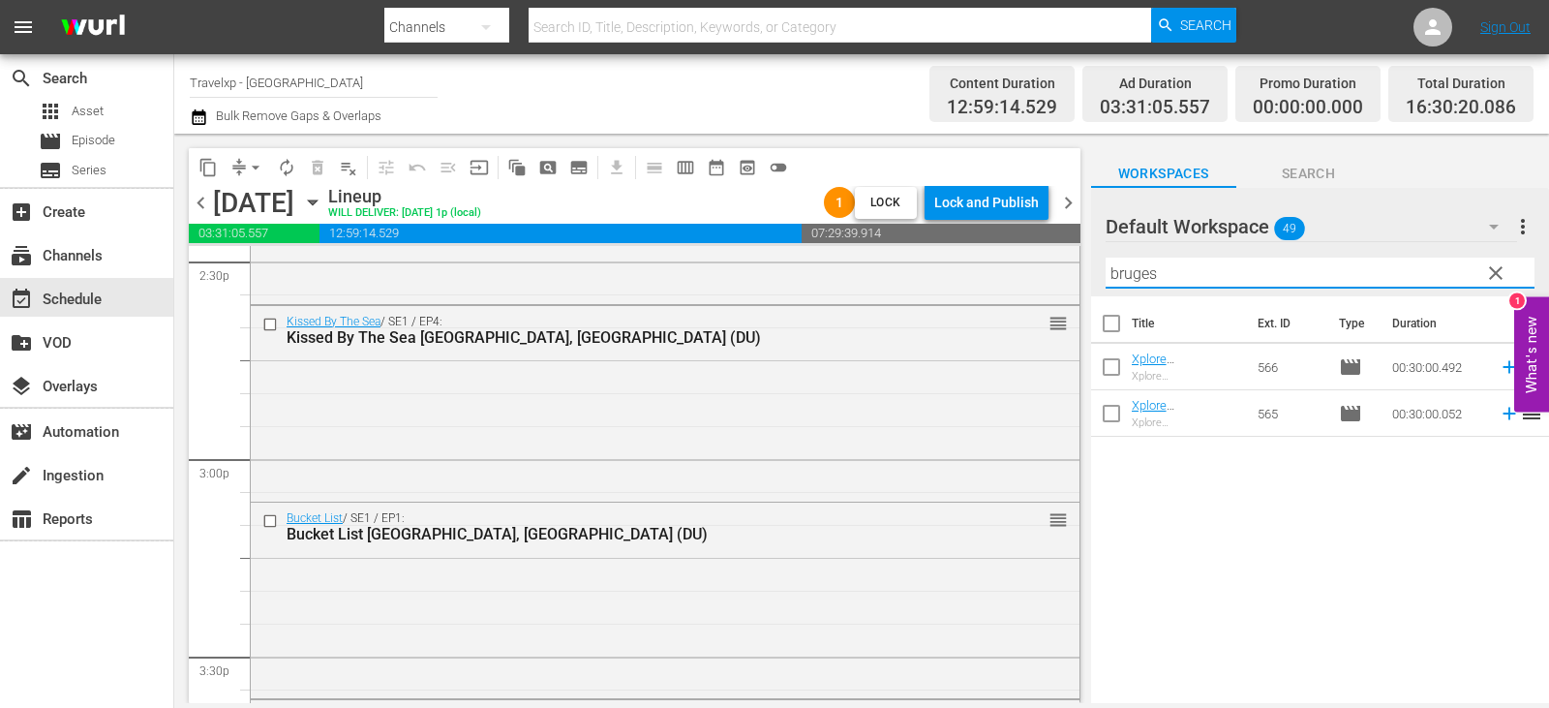
type input "bruges"
click at [1498, 417] on icon at bounding box center [1508, 413] width 21 height 21
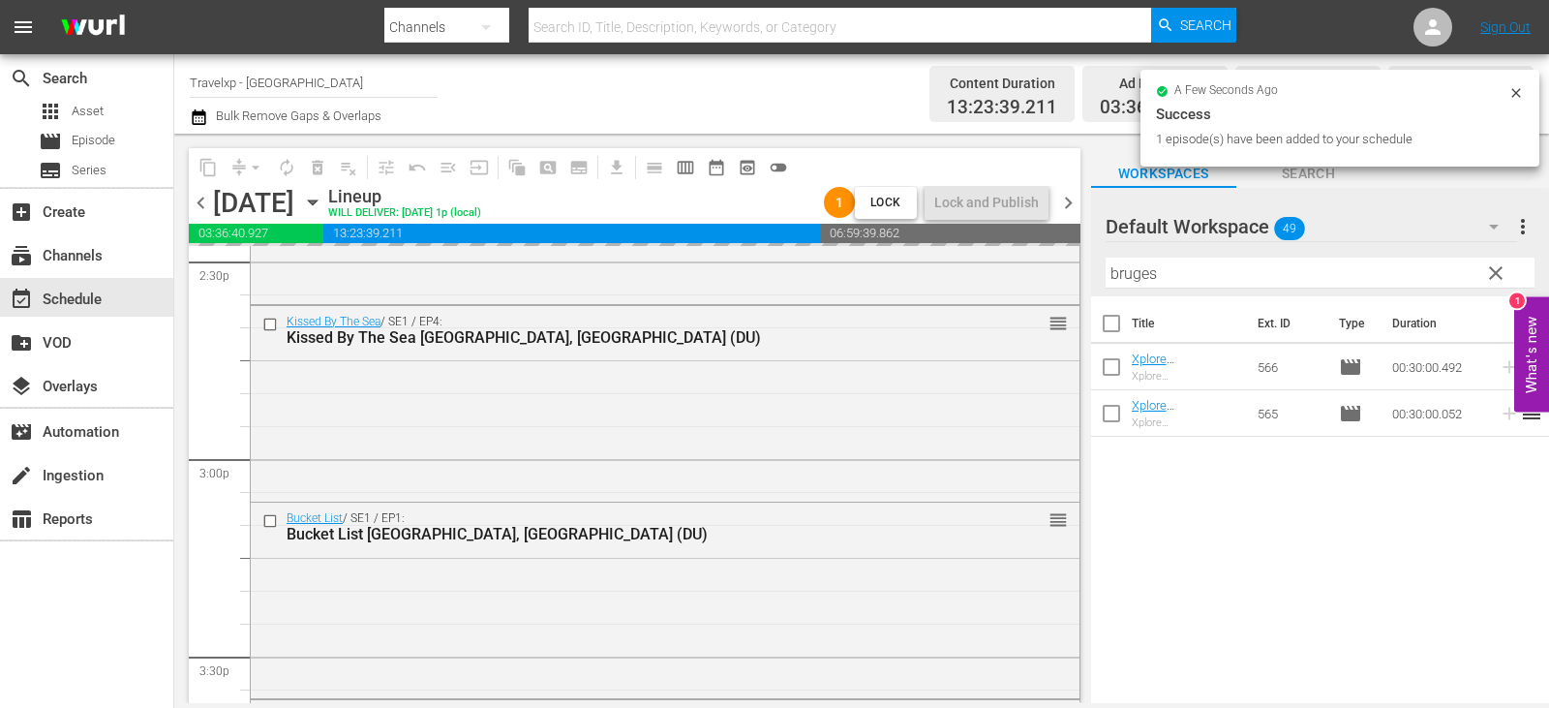
click at [1491, 276] on span "clear" at bounding box center [1495, 272] width 23 height 23
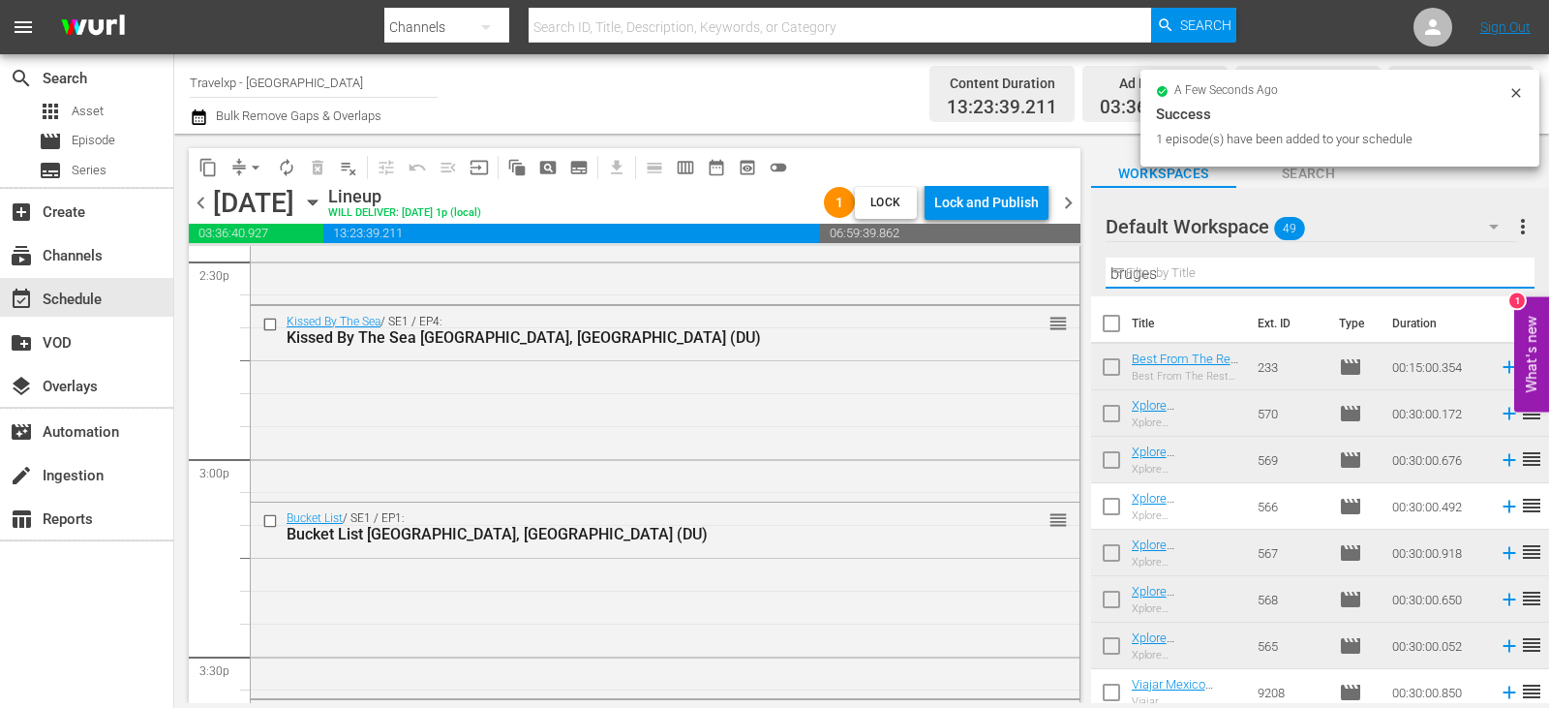
click at [1491, 276] on input "bruges" at bounding box center [1319, 272] width 429 height 31
click at [1491, 276] on input "text" at bounding box center [1319, 272] width 429 height 31
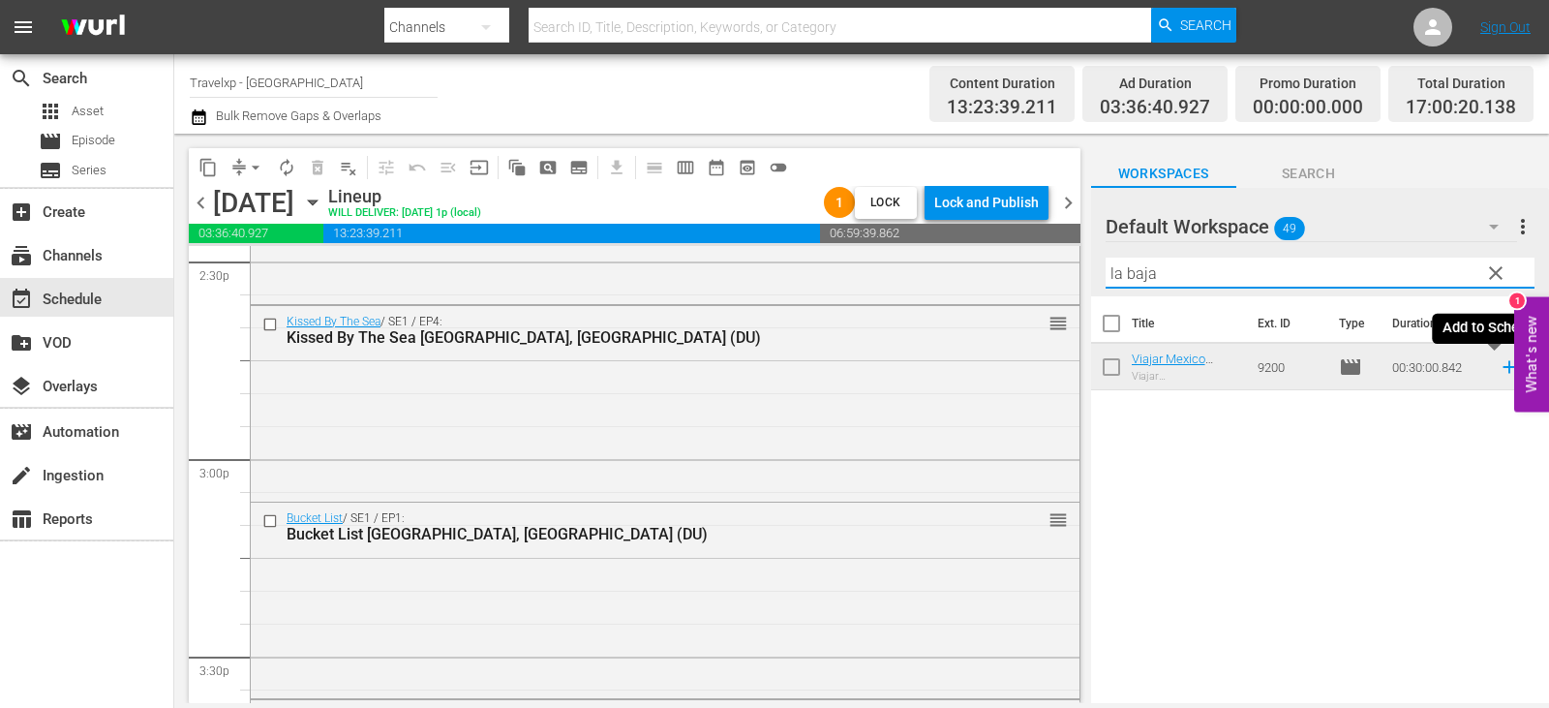
type input "la baja"
click at [1498, 367] on icon at bounding box center [1508, 366] width 21 height 21
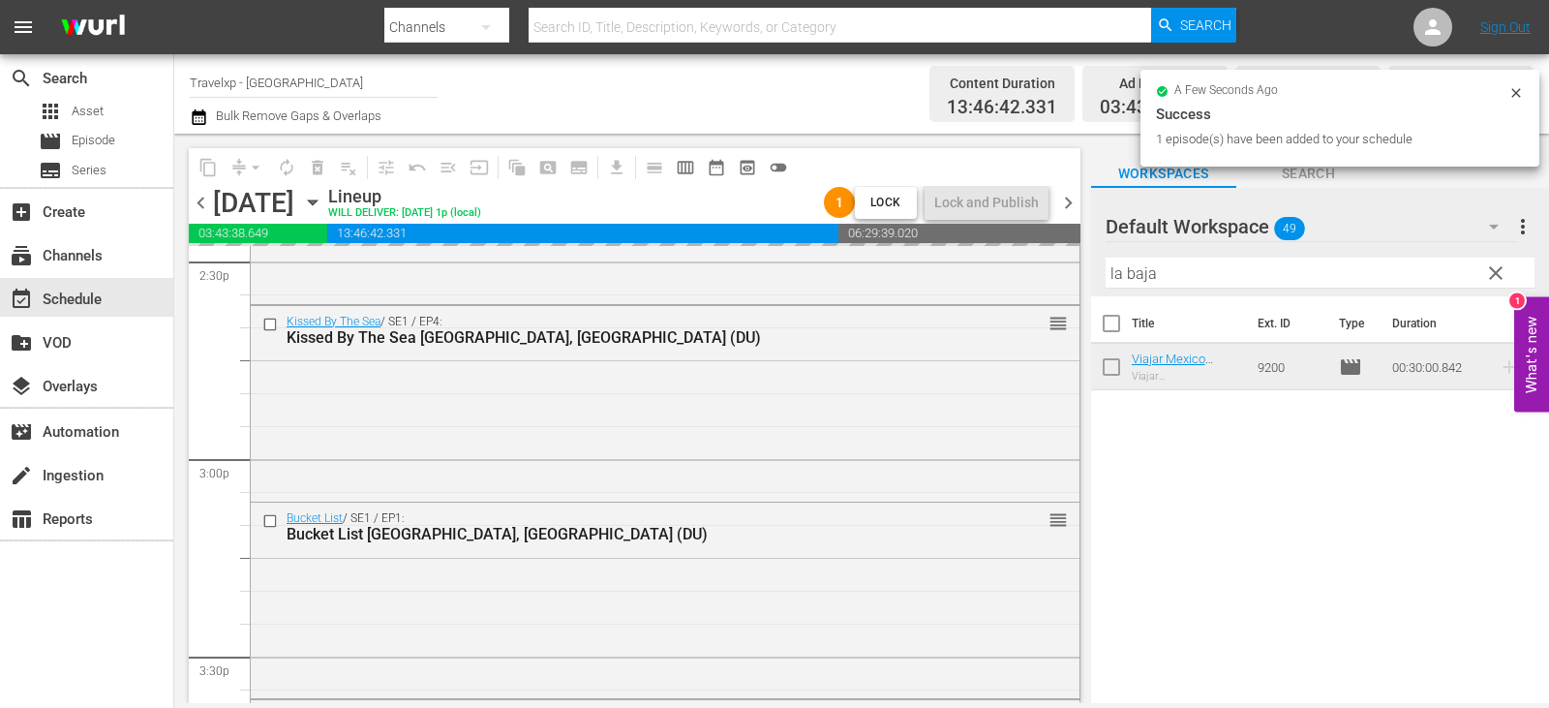
click at [1495, 274] on span "clear" at bounding box center [1495, 272] width 23 height 23
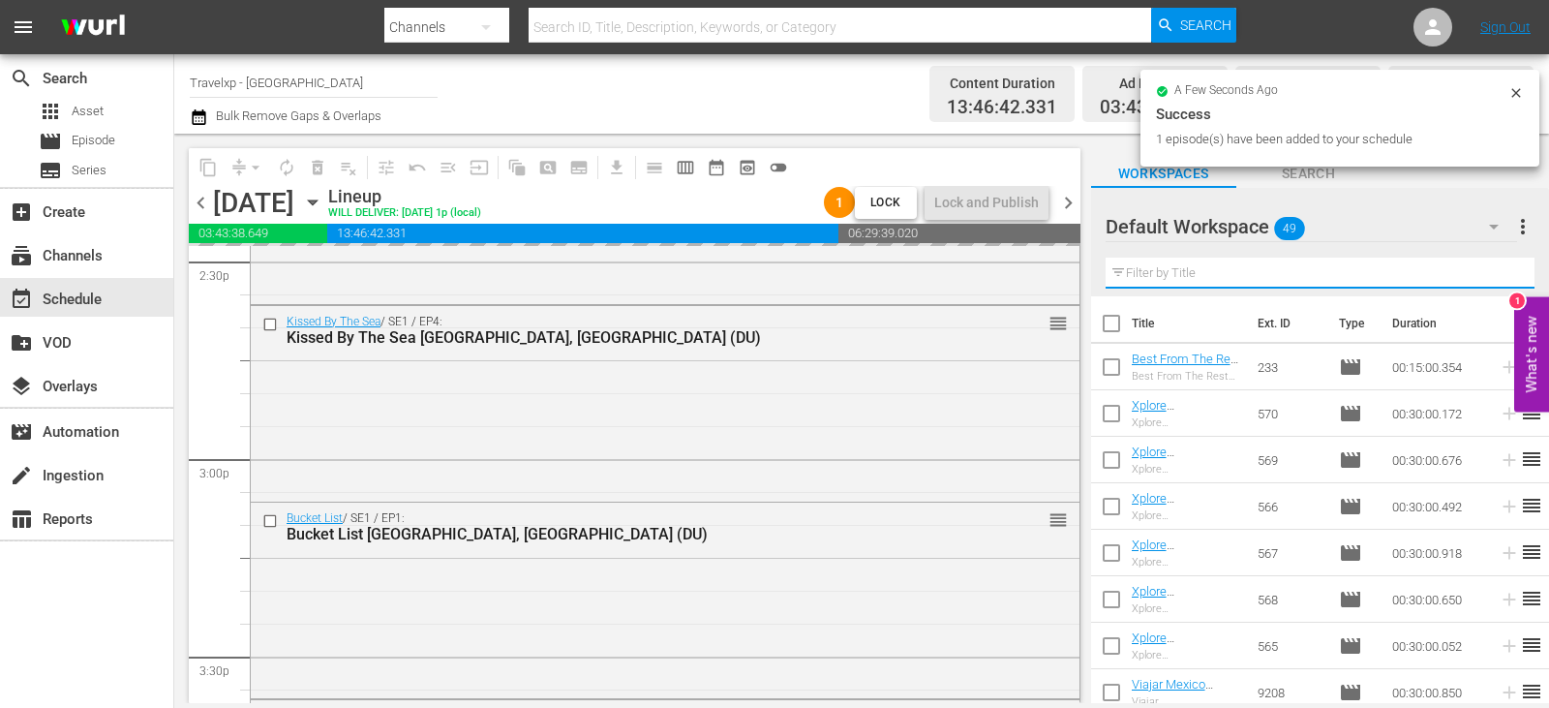
click at [1495, 274] on input "text" at bounding box center [1319, 272] width 429 height 31
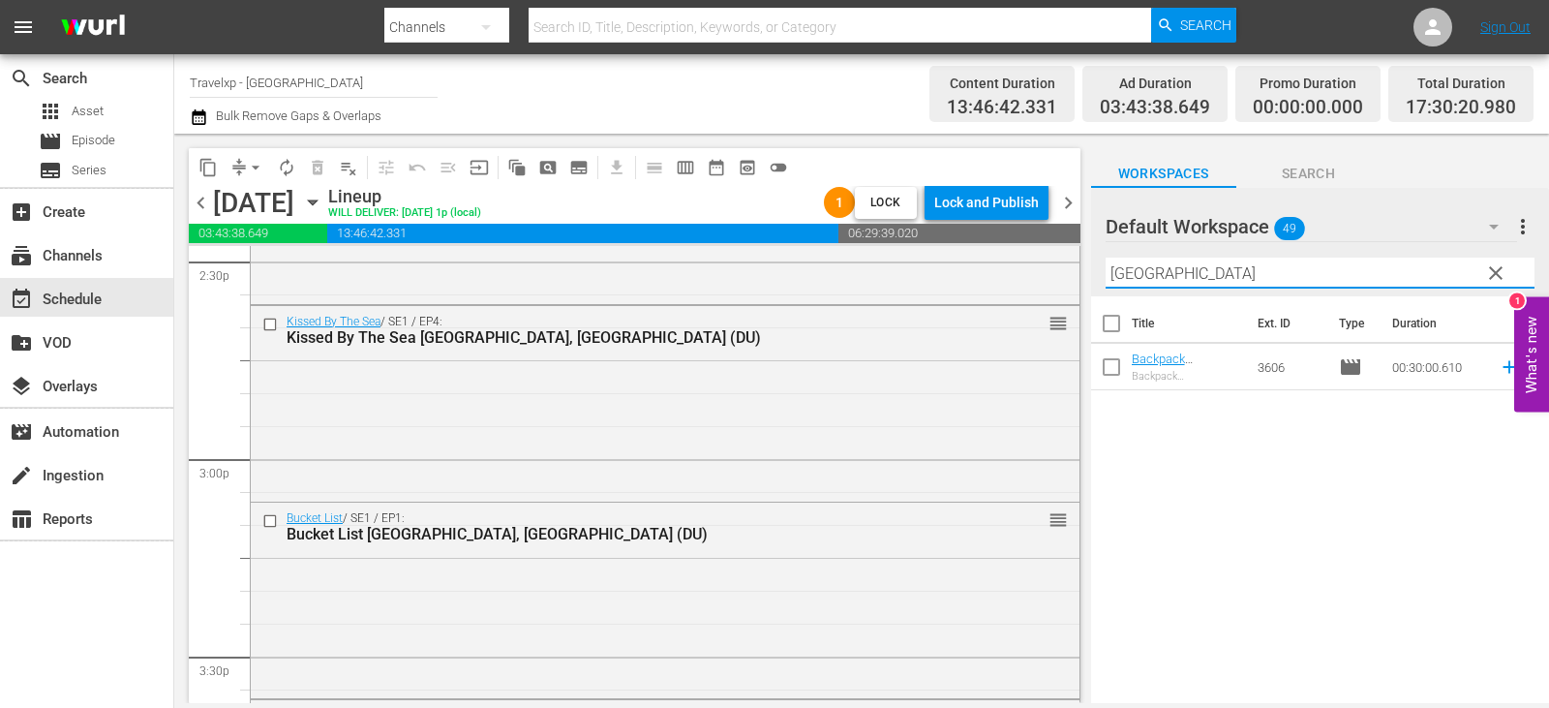
type input "[GEOGRAPHIC_DATA]"
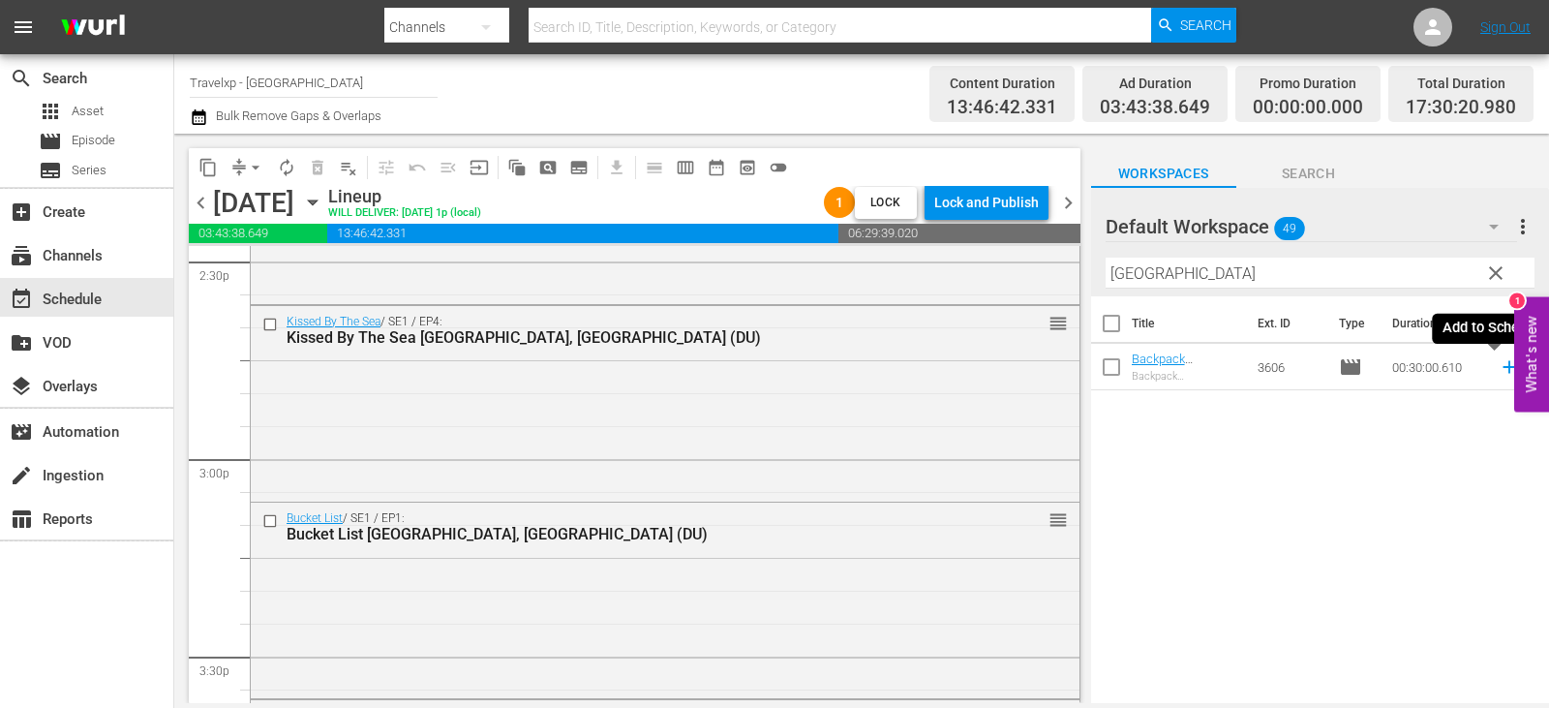
click at [1498, 369] on icon at bounding box center [1508, 366] width 21 height 21
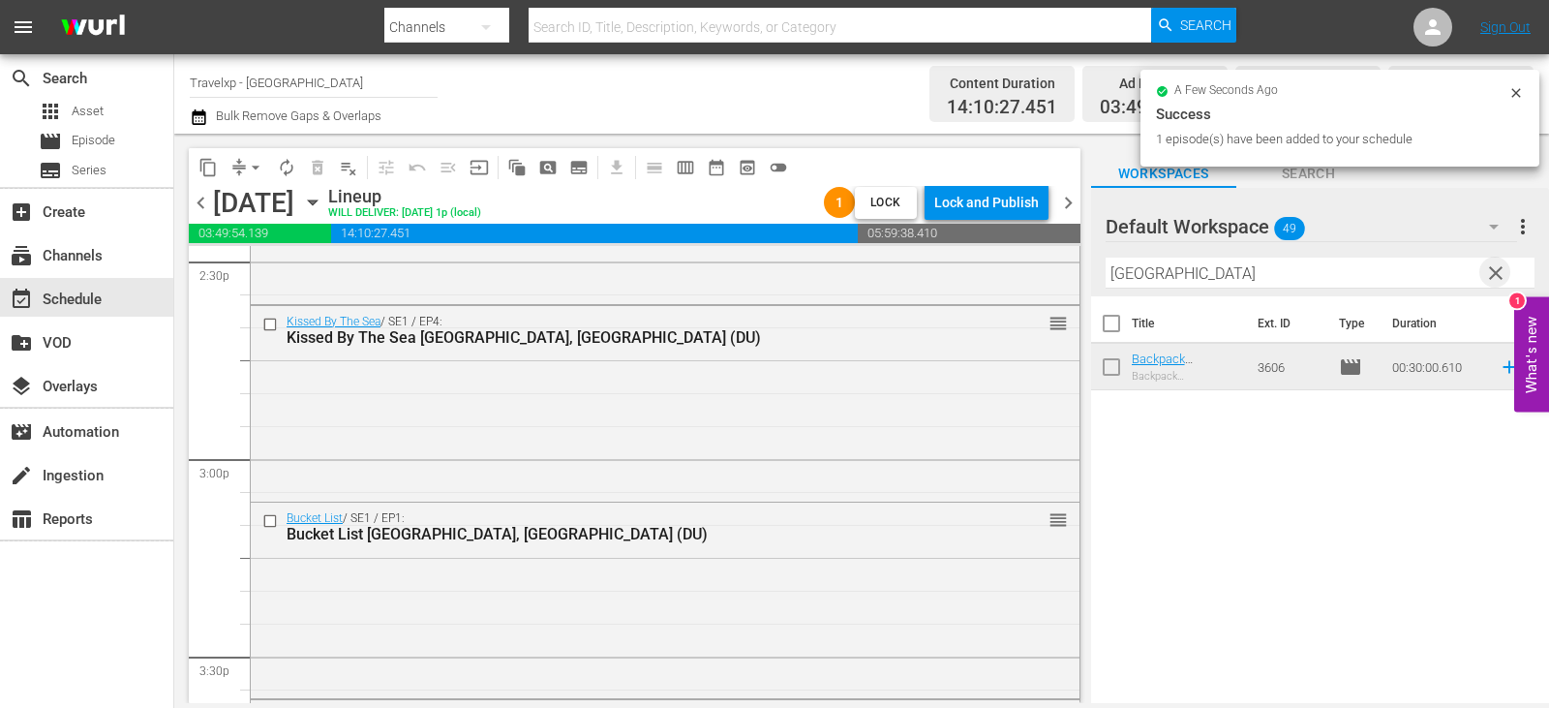
click at [1488, 273] on span "clear" at bounding box center [1495, 272] width 23 height 23
click at [1488, 273] on input "text" at bounding box center [1319, 272] width 429 height 31
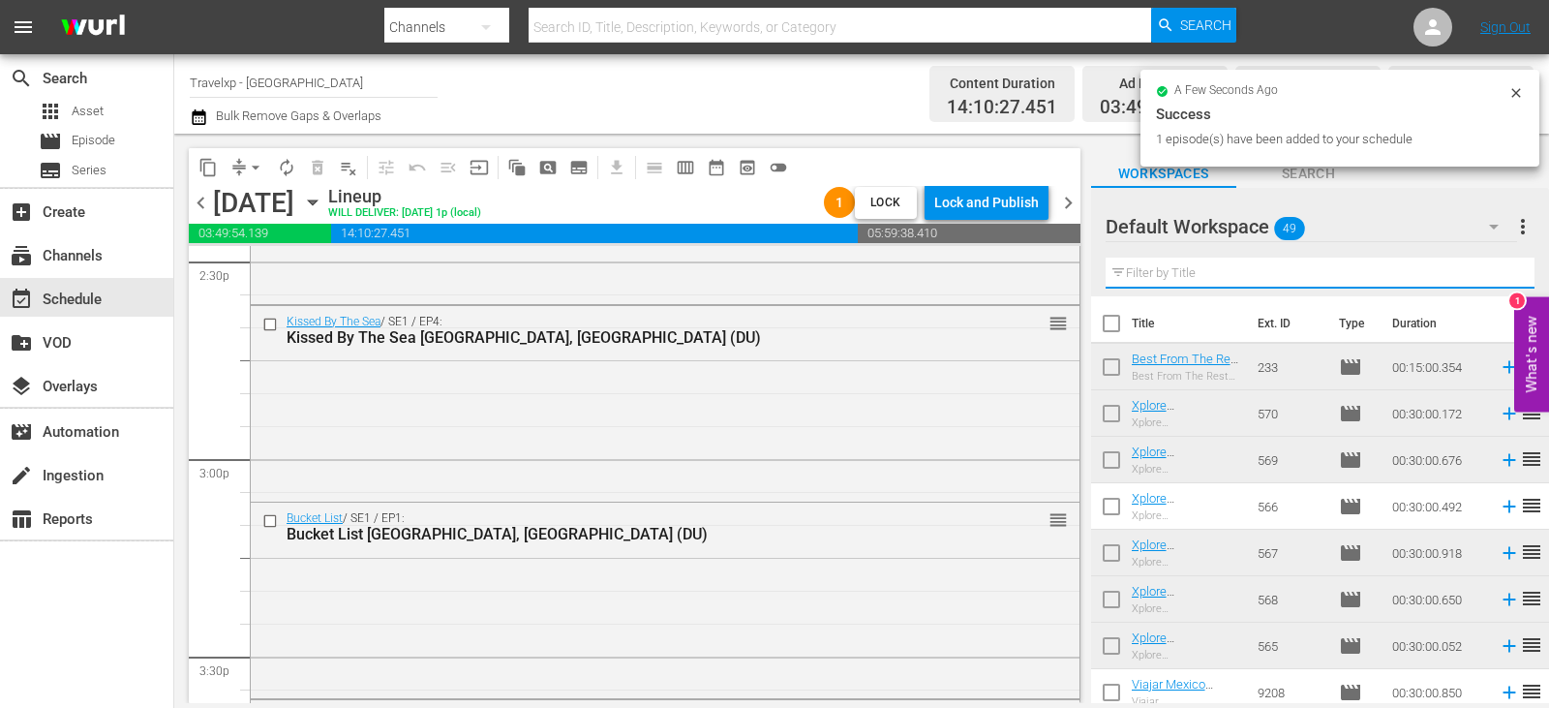
click at [1488, 273] on input "text" at bounding box center [1319, 272] width 429 height 31
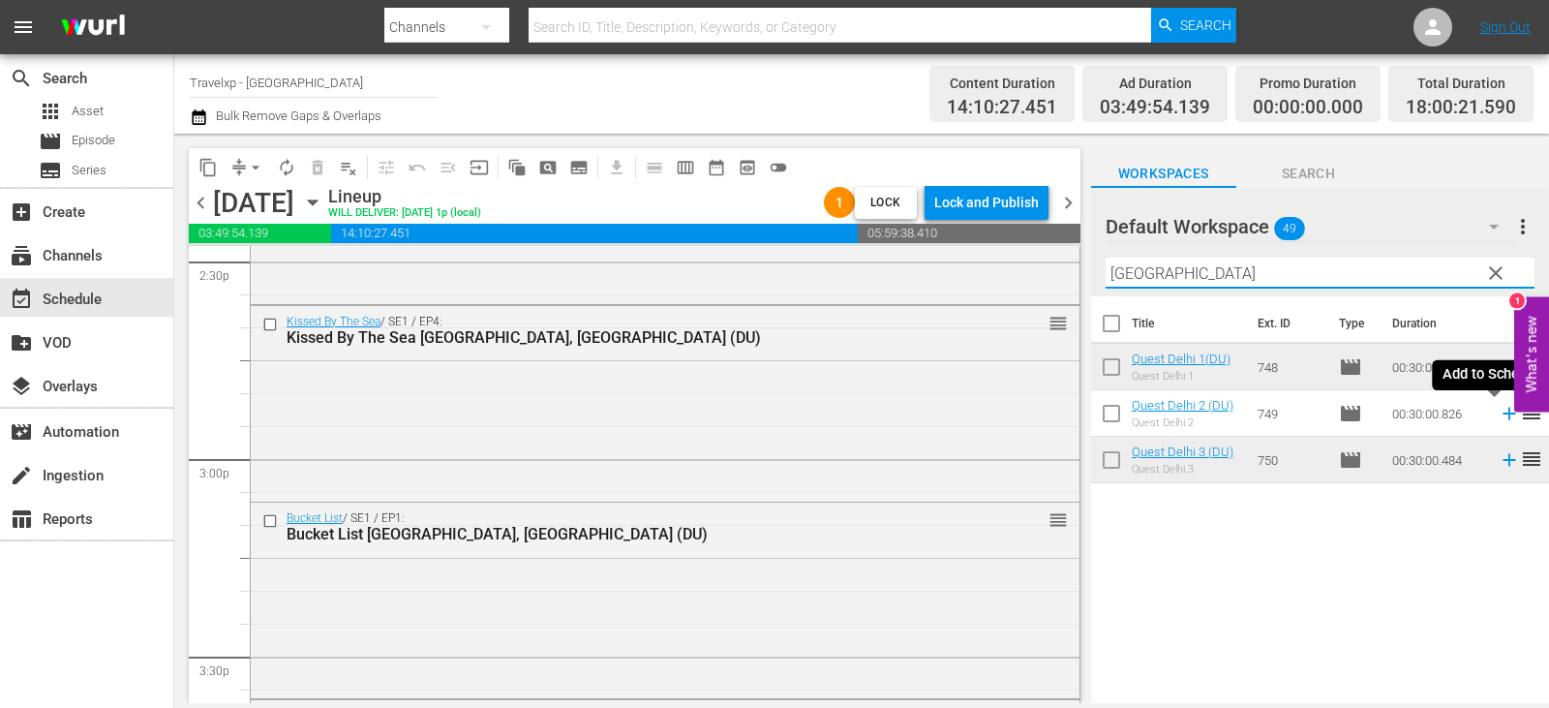
type input "[GEOGRAPHIC_DATA]"
click at [1502, 414] on icon at bounding box center [1508, 414] width 13 height 13
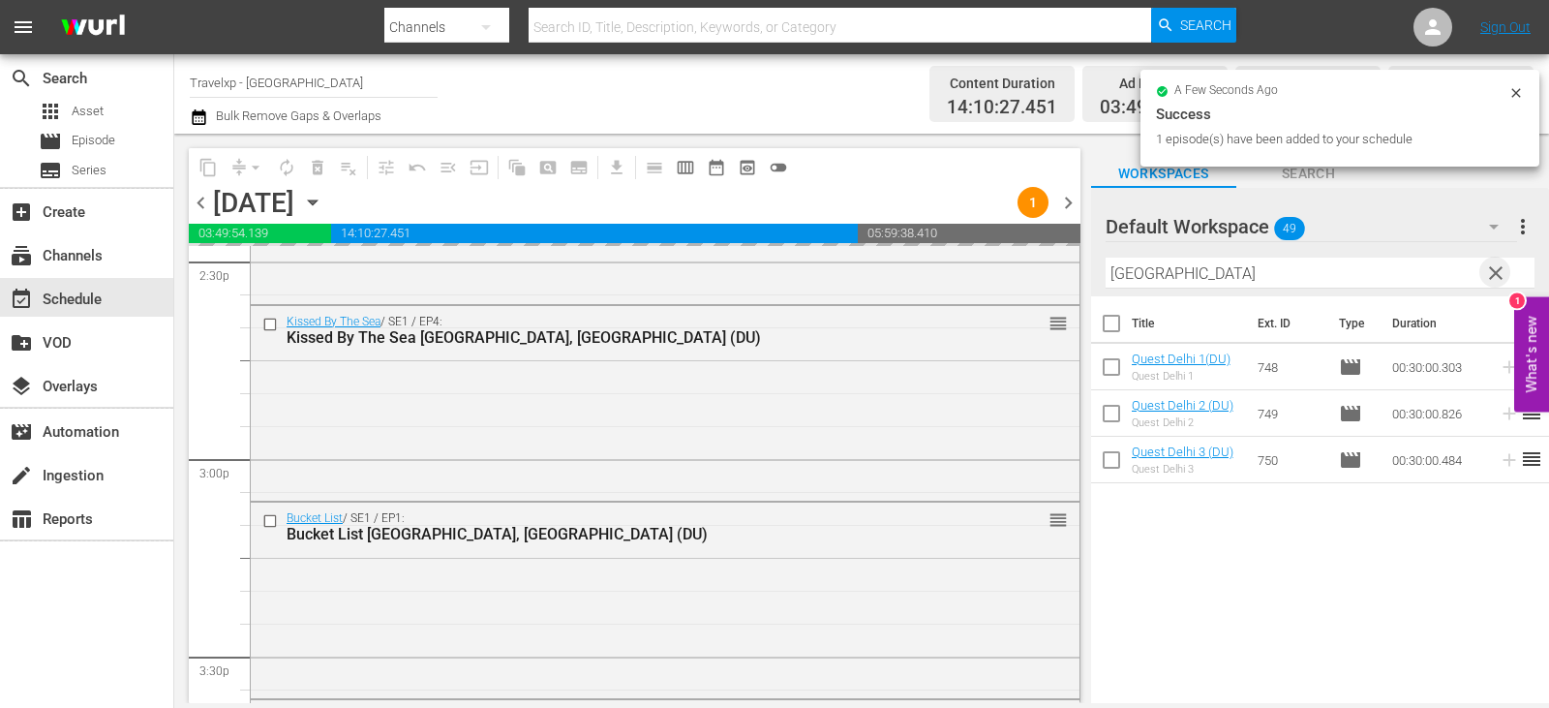
click at [1498, 280] on span "clear" at bounding box center [1495, 272] width 23 height 23
click at [1498, 280] on input "text" at bounding box center [1319, 272] width 429 height 31
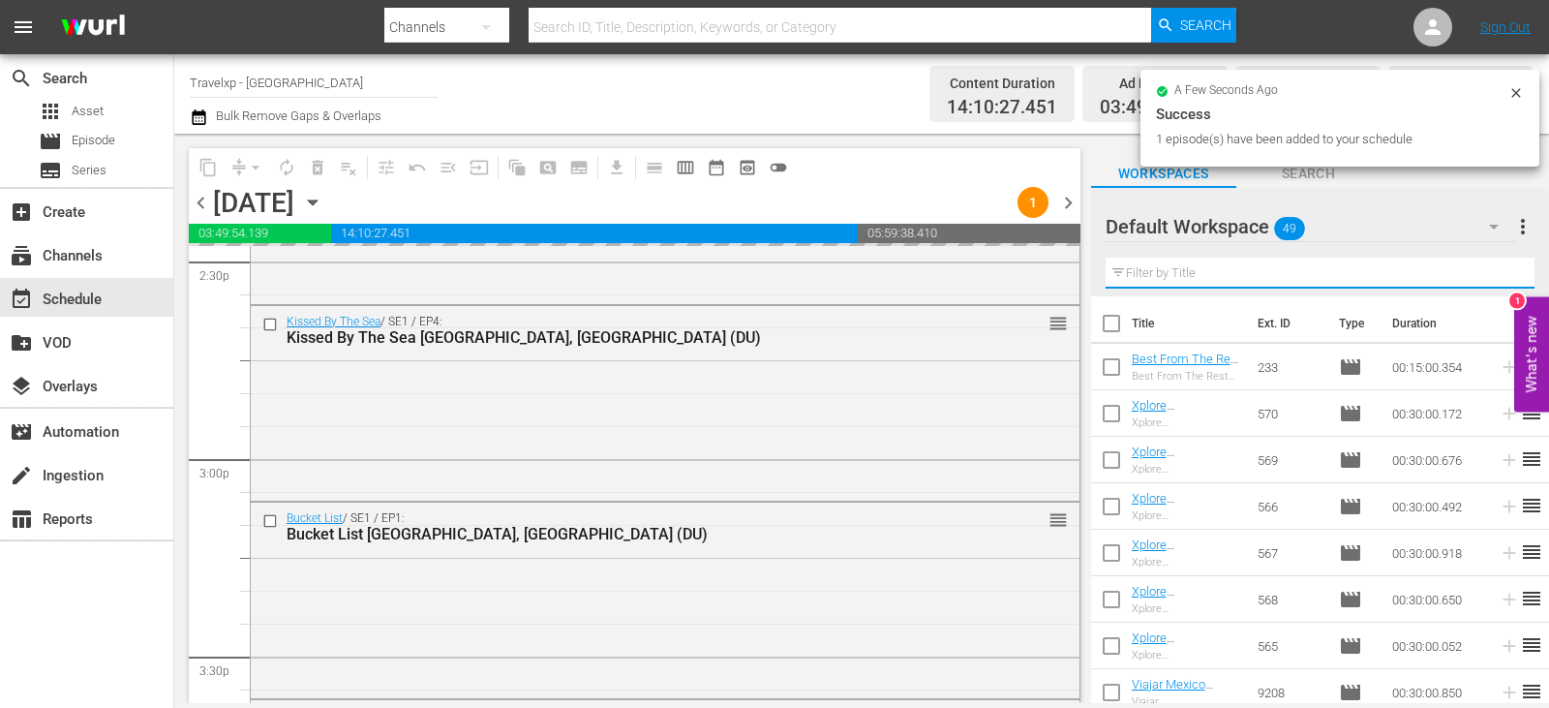
click at [1498, 280] on input "text" at bounding box center [1319, 272] width 429 height 31
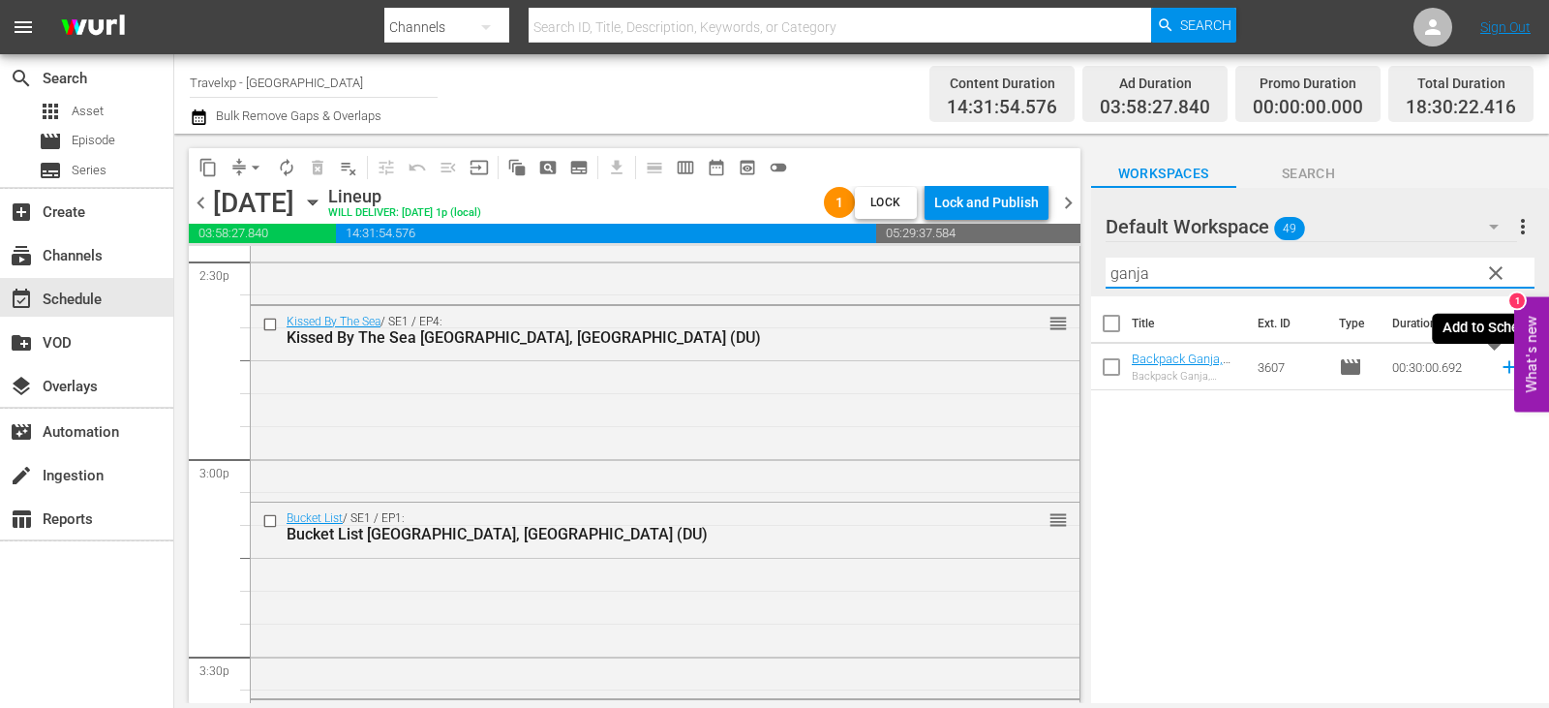
type input "ganja"
click at [1498, 366] on icon at bounding box center [1508, 366] width 21 height 21
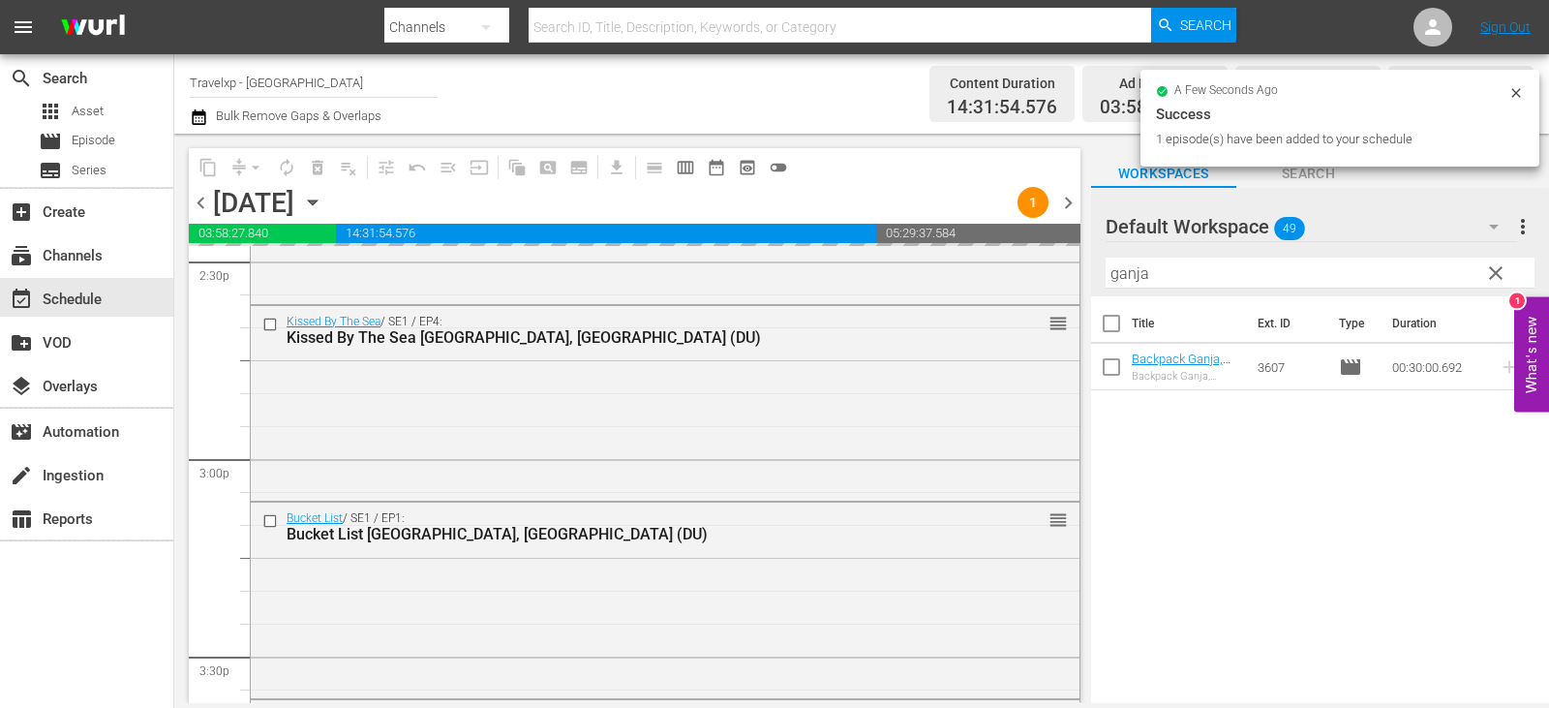
click at [1495, 270] on span "clear" at bounding box center [1495, 272] width 23 height 23
click at [1495, 270] on input "ganja" at bounding box center [1319, 272] width 429 height 31
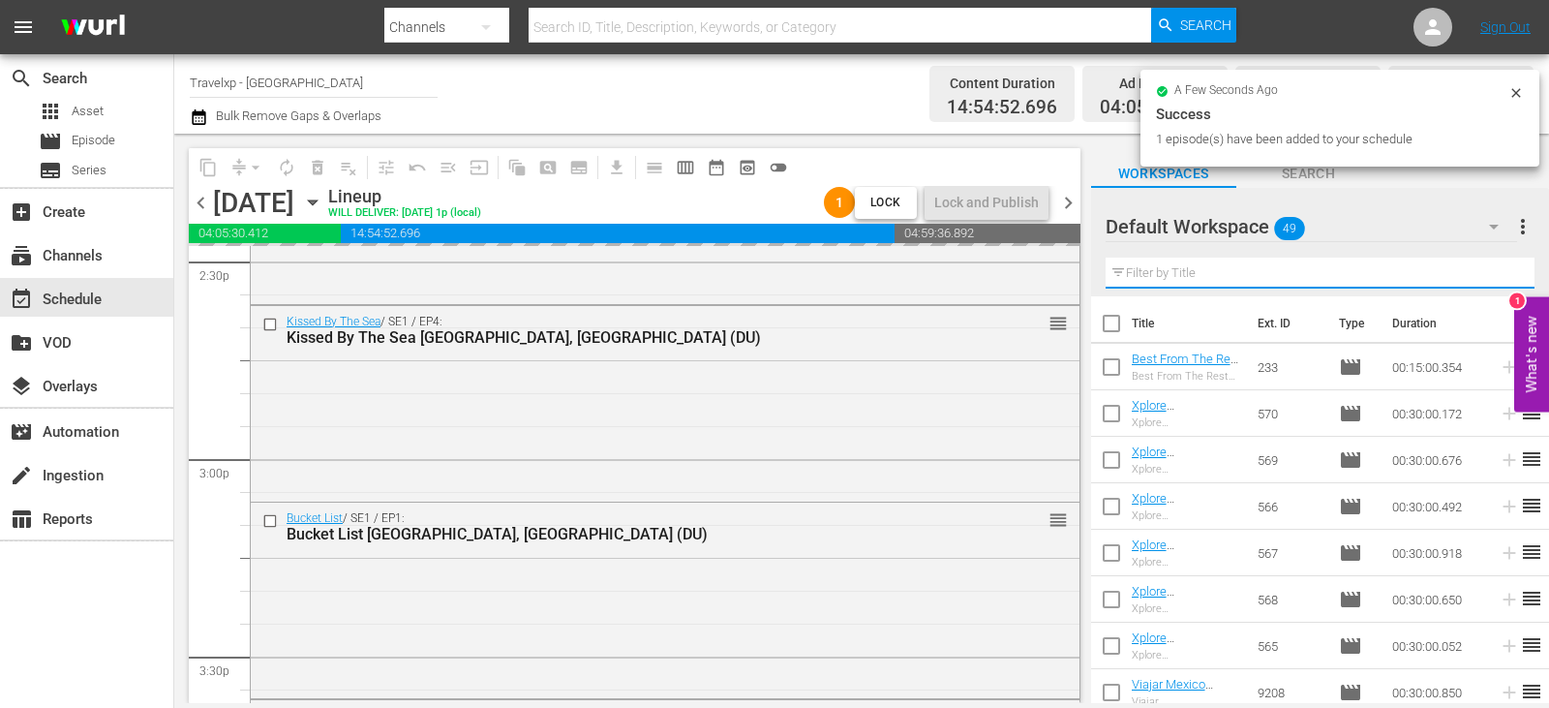
click at [1495, 270] on input "text" at bounding box center [1319, 272] width 429 height 31
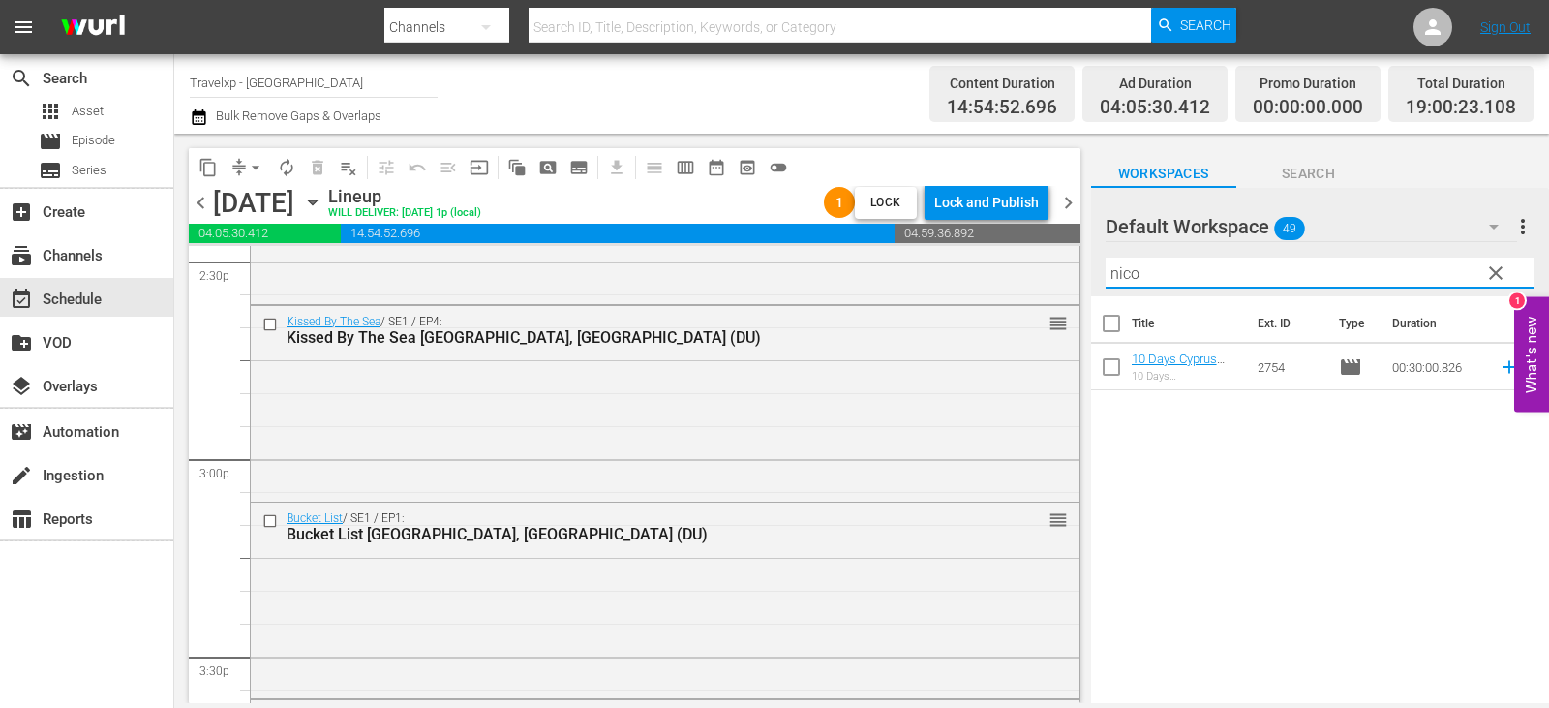
type input "nico"
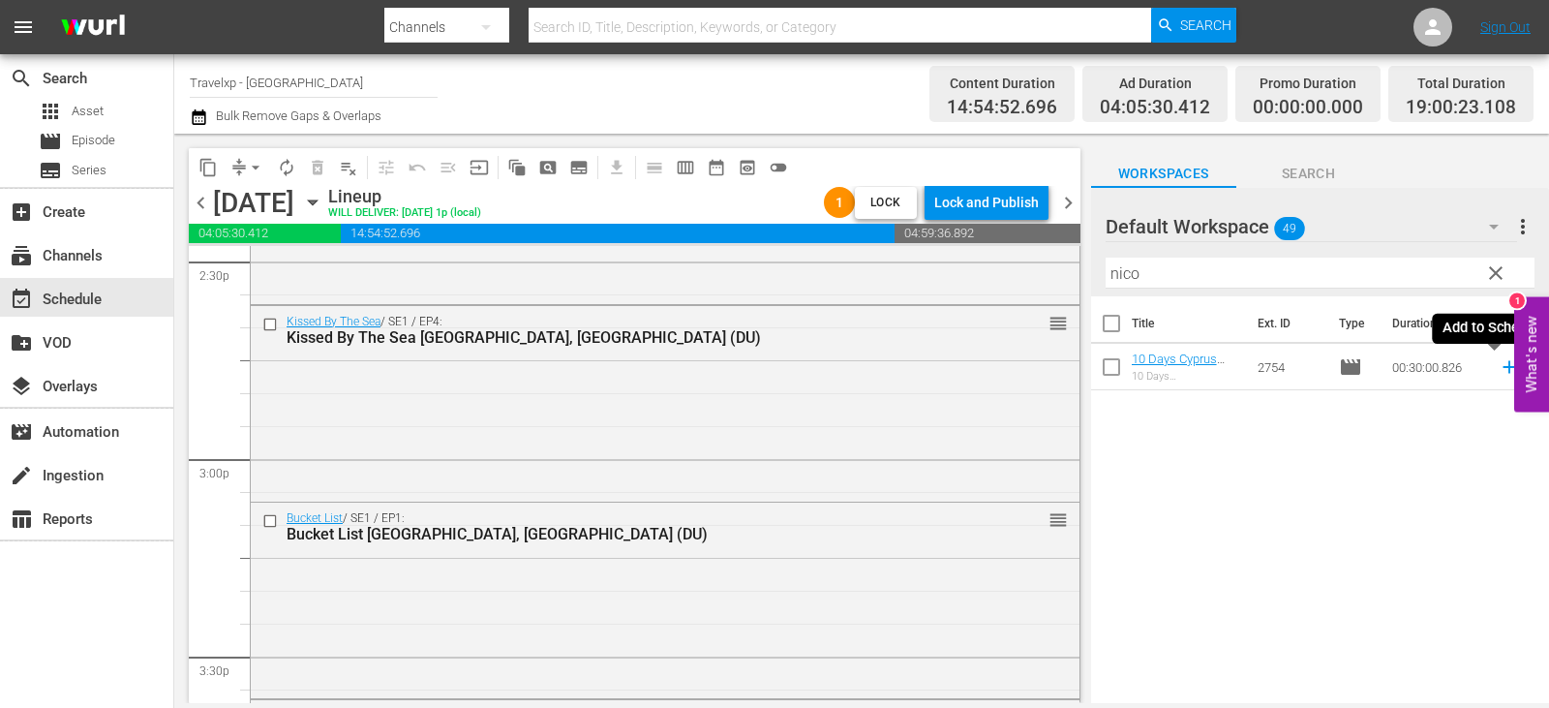
click at [1498, 369] on icon at bounding box center [1508, 366] width 21 height 21
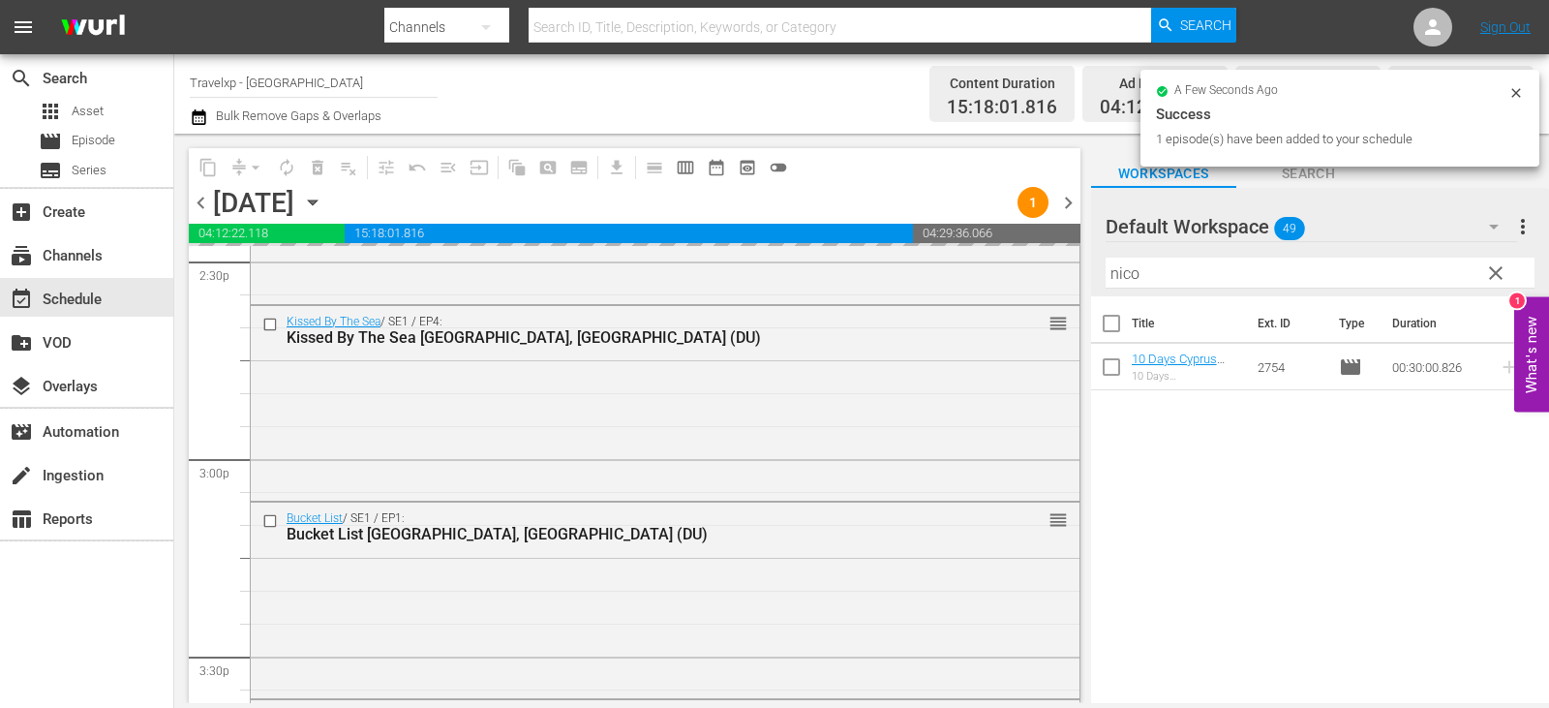
click at [1495, 276] on span "clear" at bounding box center [1495, 272] width 23 height 23
click at [1495, 276] on input "nico" at bounding box center [1319, 272] width 429 height 31
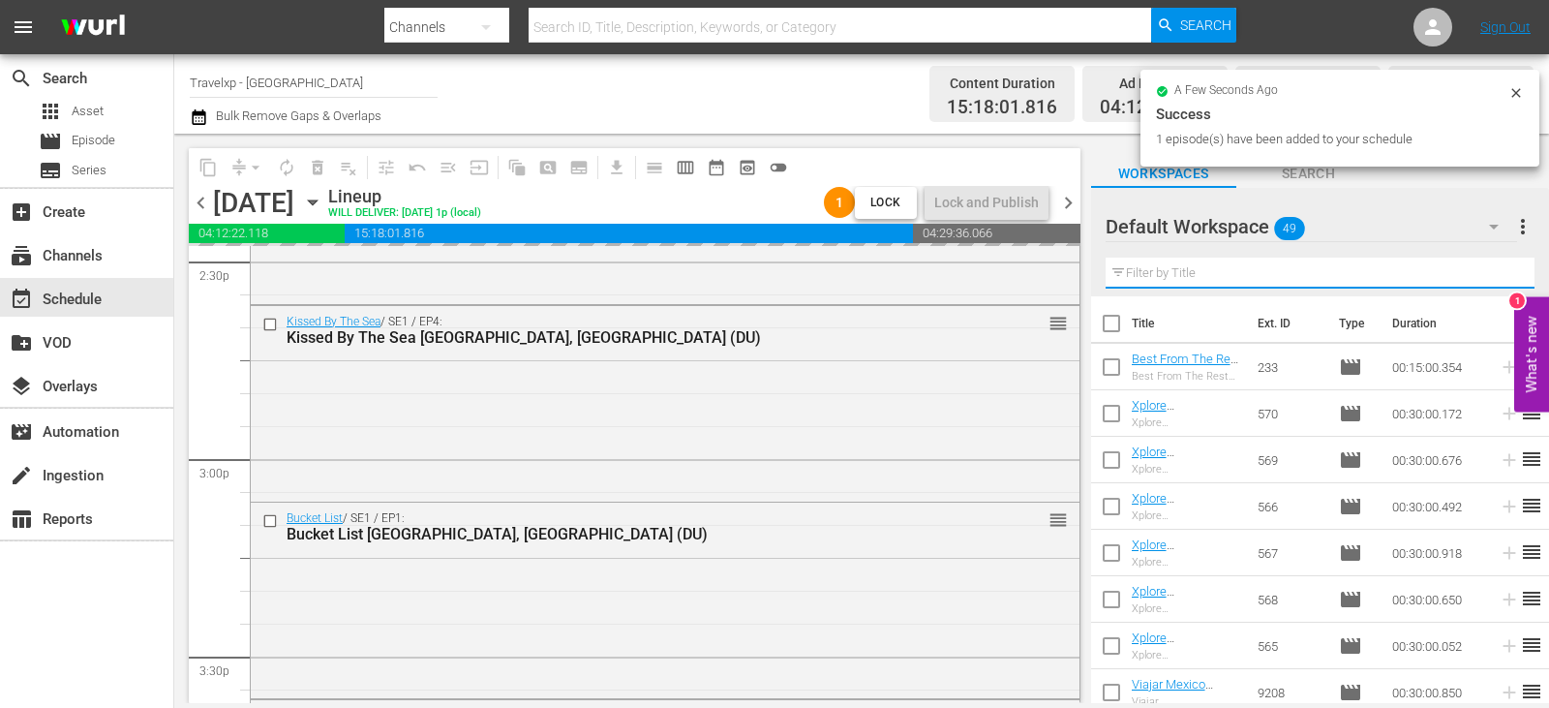
click at [1495, 276] on input "text" at bounding box center [1319, 272] width 429 height 31
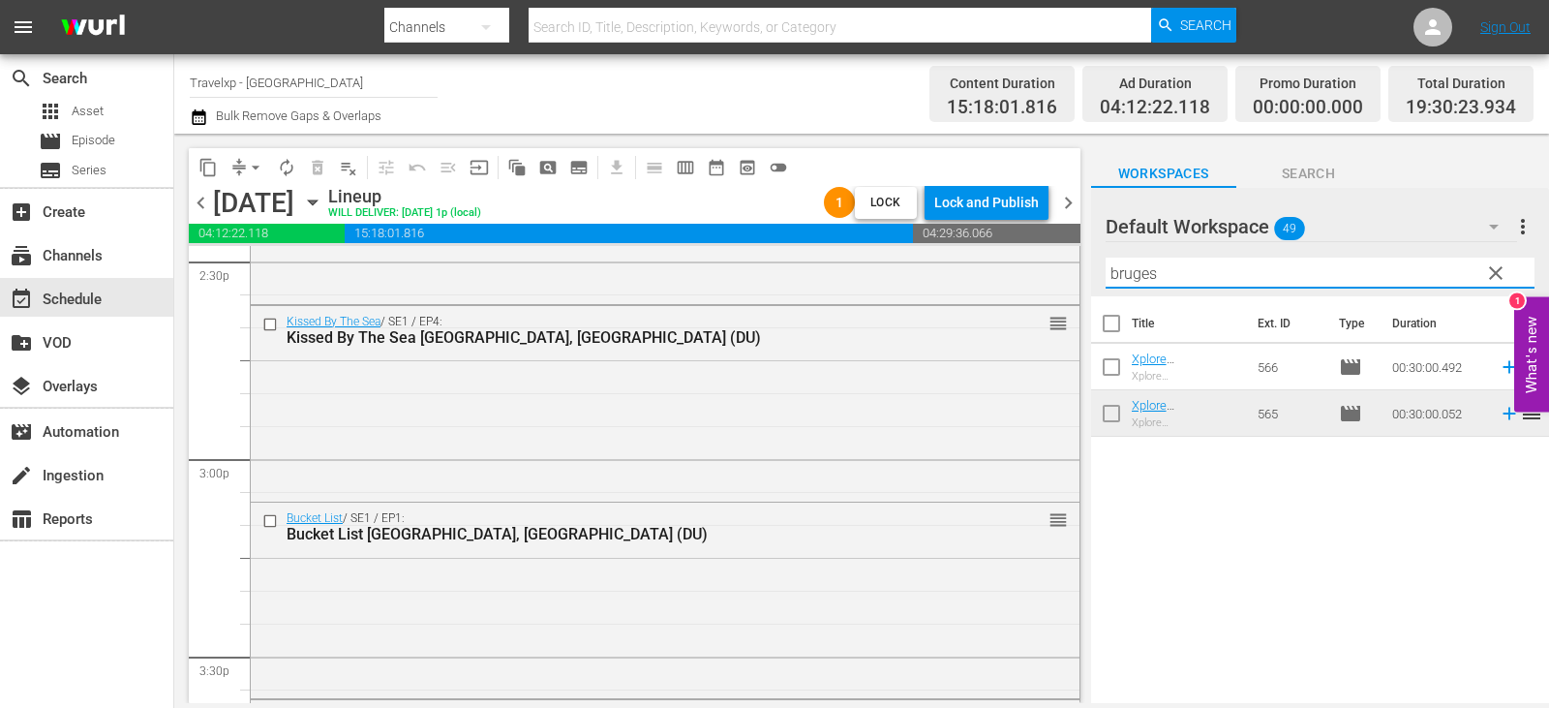
type input "bruges"
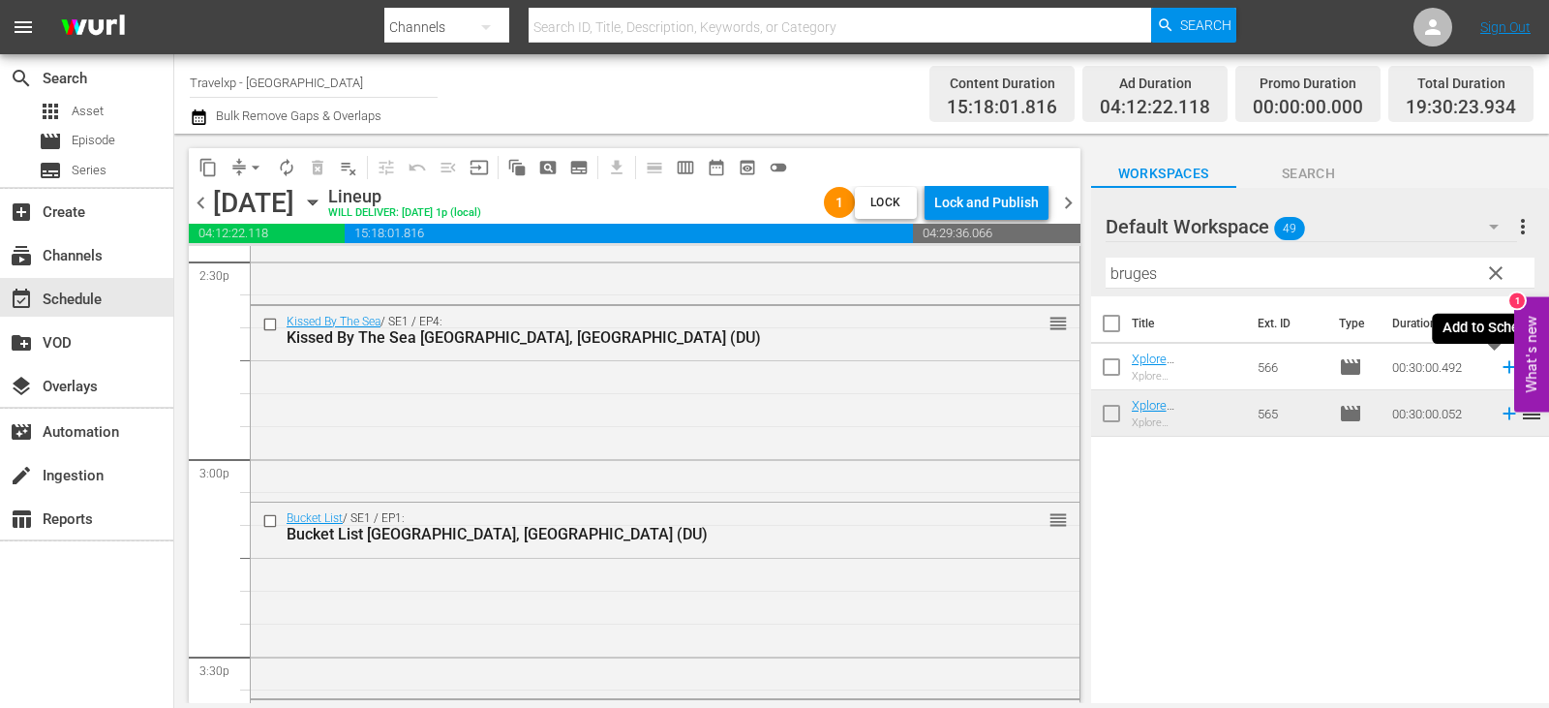
click at [1498, 369] on icon at bounding box center [1508, 366] width 21 height 21
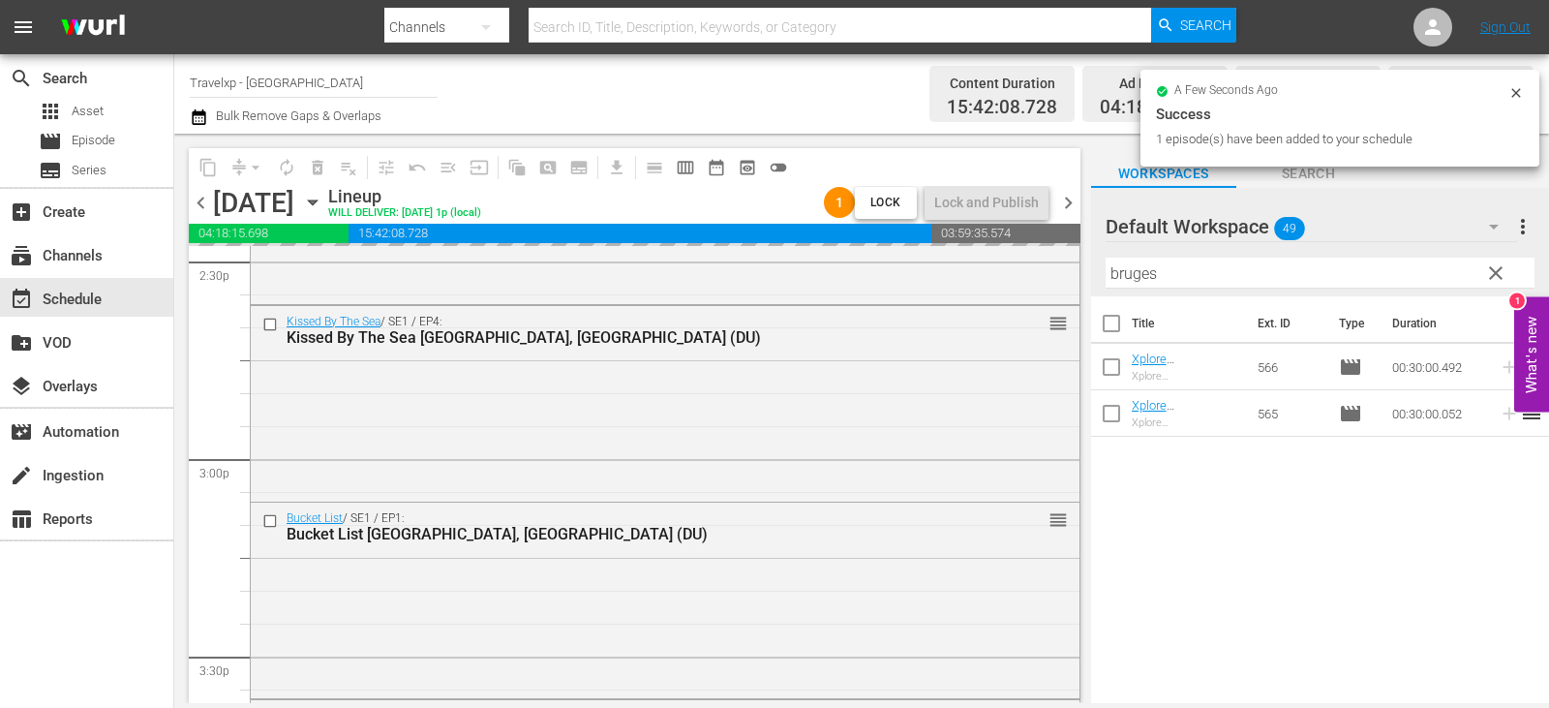
click at [1500, 268] on span "clear" at bounding box center [1495, 272] width 23 height 23
click at [1500, 268] on input "bruges" at bounding box center [1319, 272] width 429 height 31
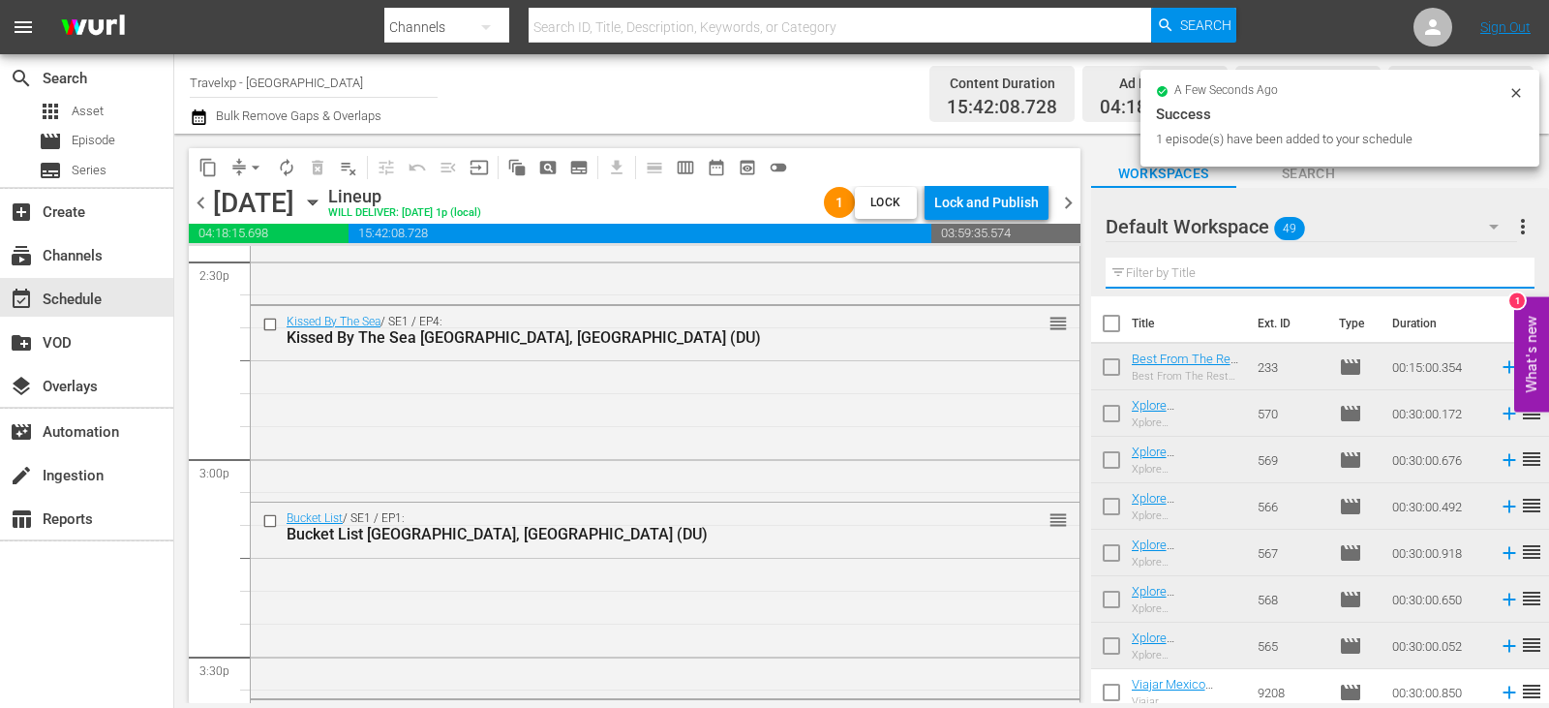
click at [1500, 268] on input "text" at bounding box center [1319, 272] width 429 height 31
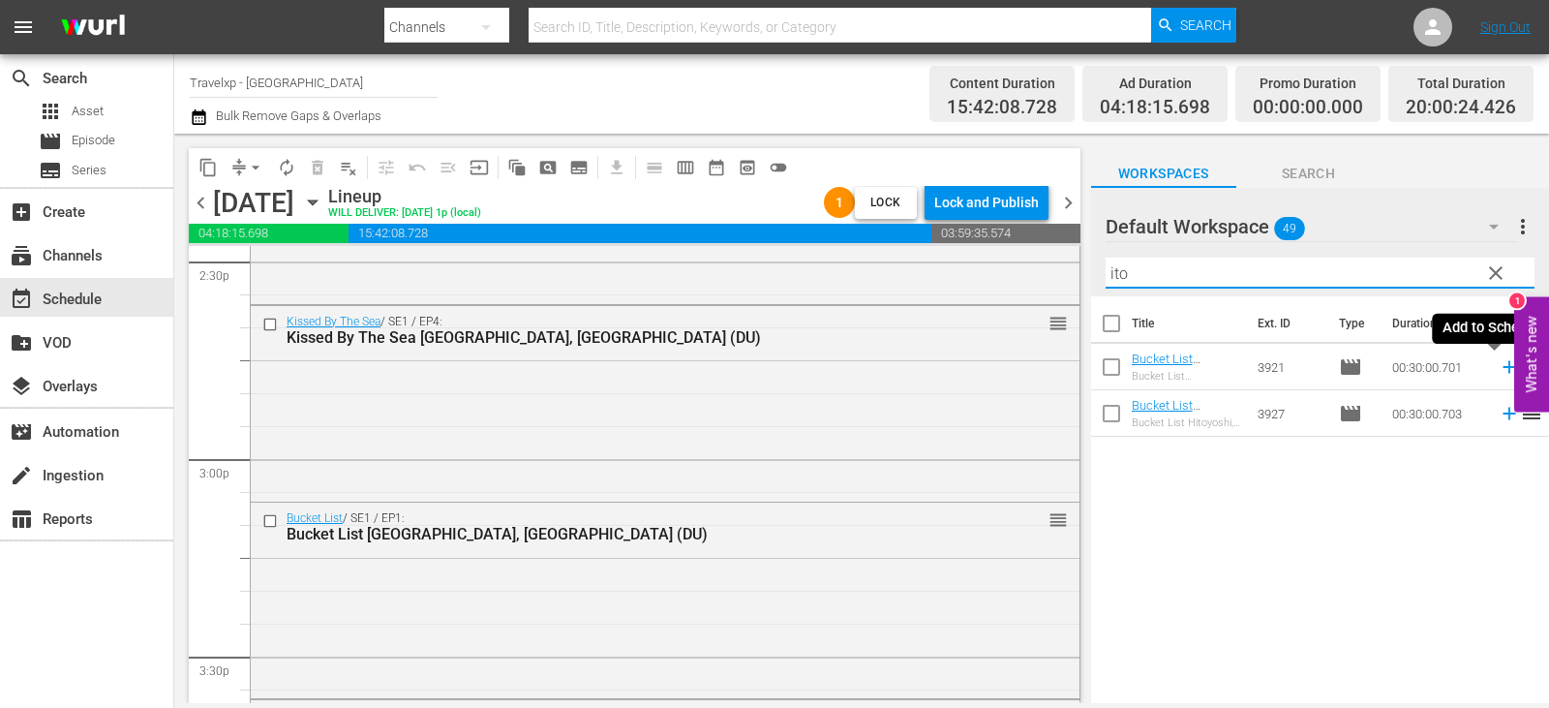
type input "ito"
click at [1498, 369] on icon at bounding box center [1508, 366] width 21 height 21
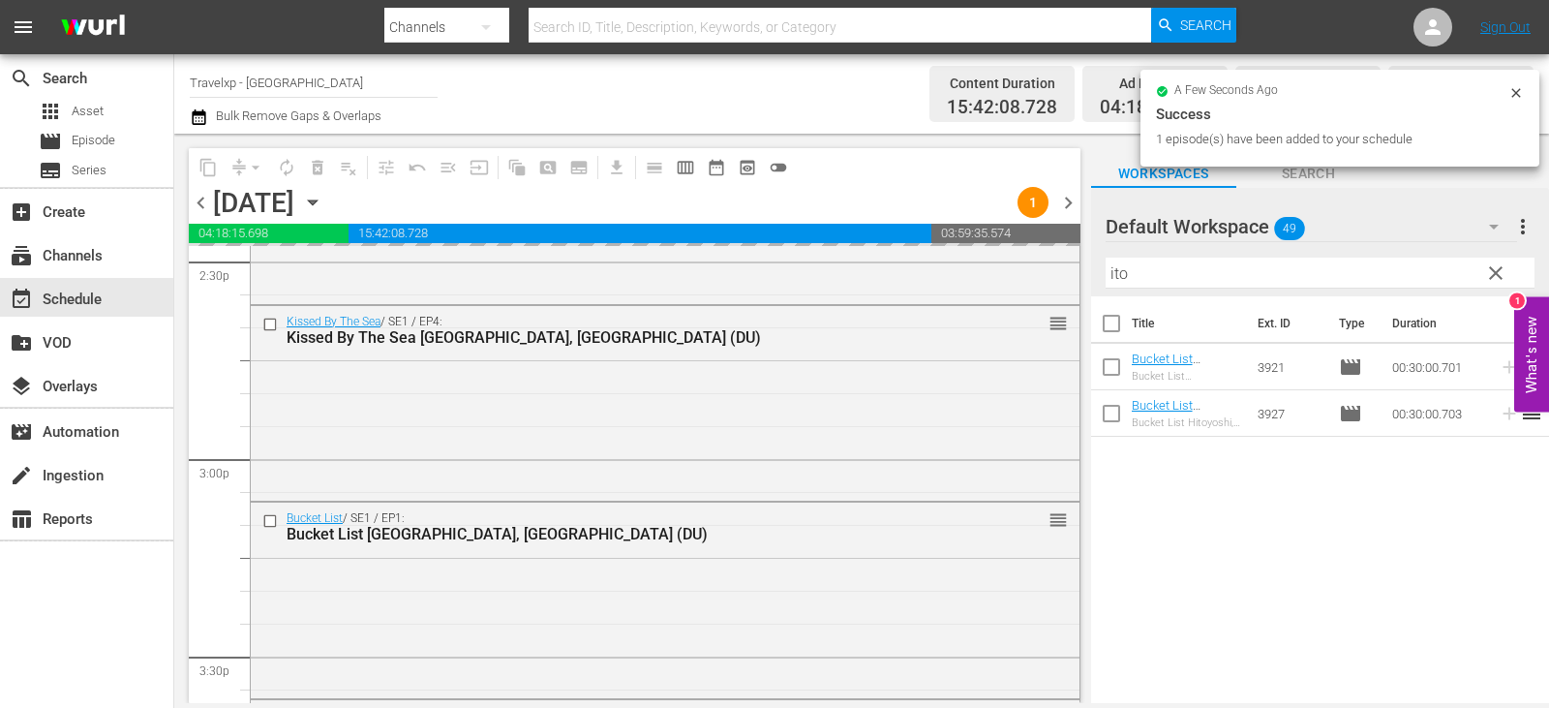
click at [1498, 273] on span "clear" at bounding box center [1495, 272] width 23 height 23
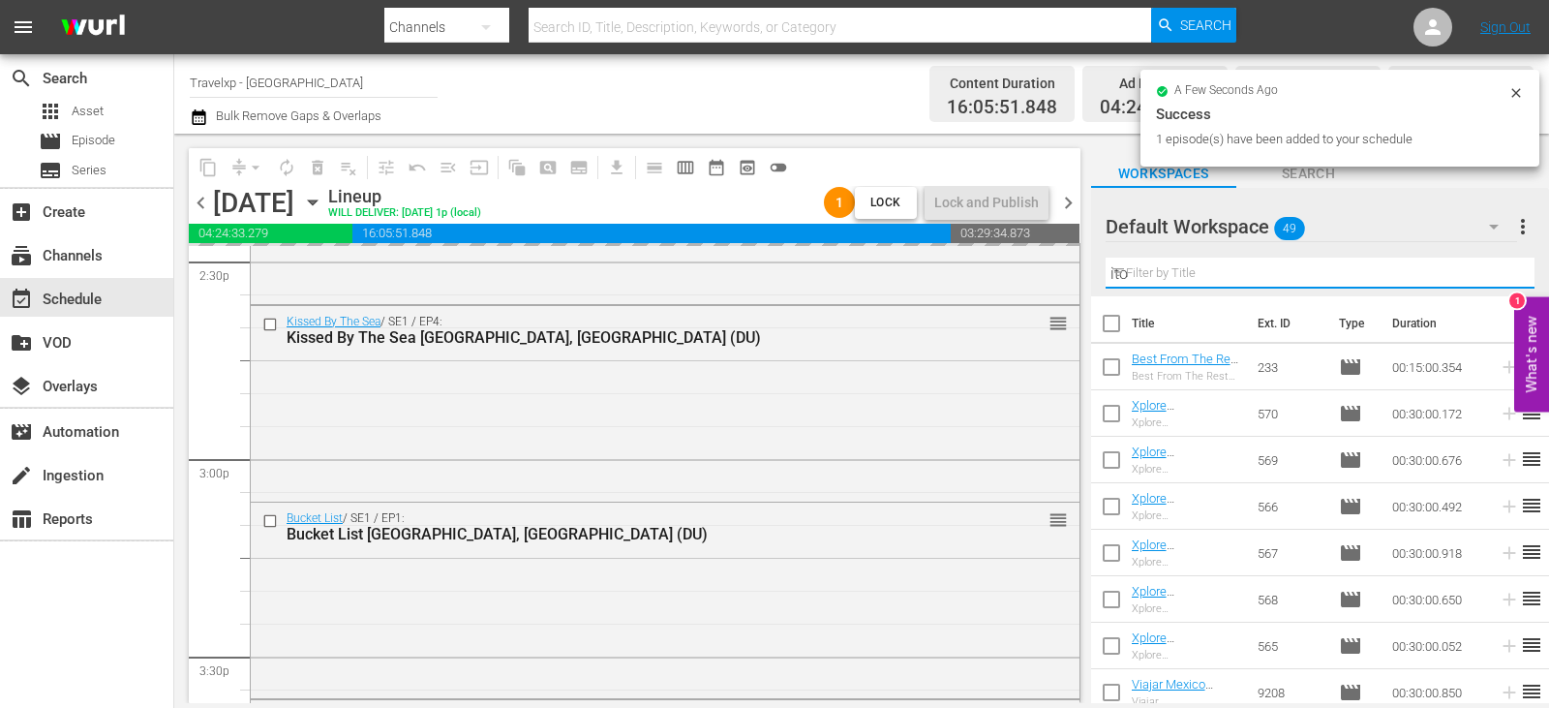
click at [1498, 273] on input "ito" at bounding box center [1319, 272] width 429 height 31
click at [1498, 273] on input "text" at bounding box center [1319, 272] width 429 height 31
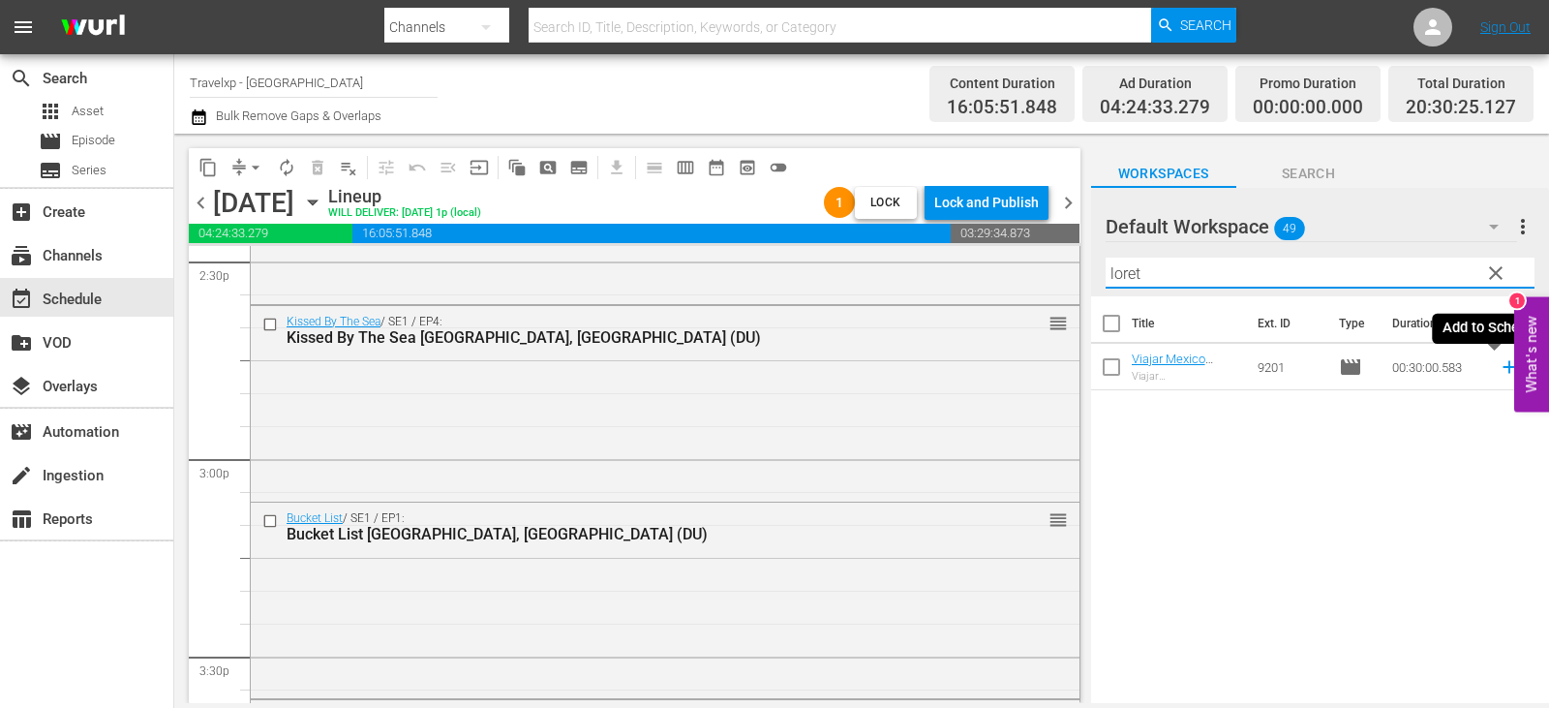
type input "loret"
click at [1502, 367] on icon at bounding box center [1508, 367] width 13 height 13
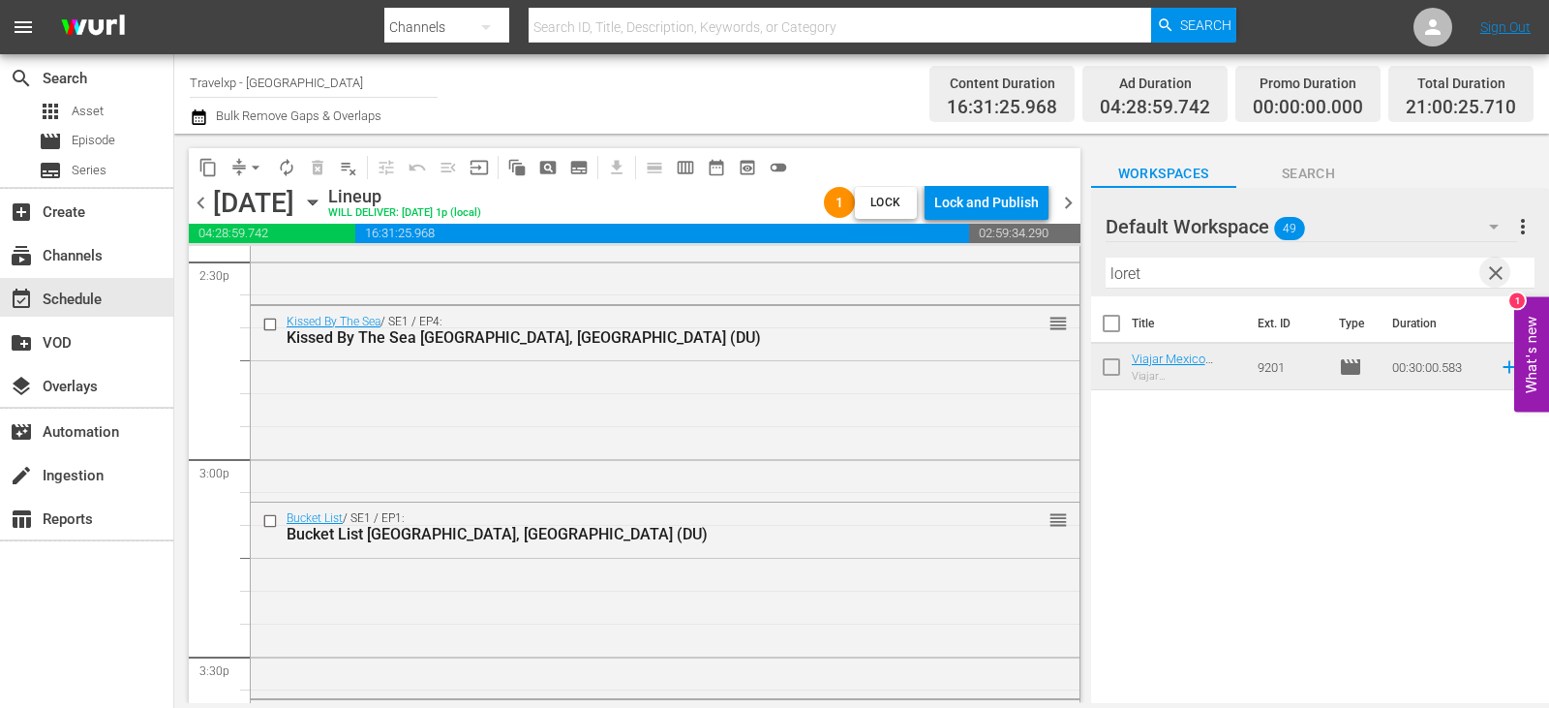
click at [1500, 277] on span "clear" at bounding box center [1495, 272] width 23 height 23
click at [1500, 277] on input "text" at bounding box center [1319, 272] width 429 height 31
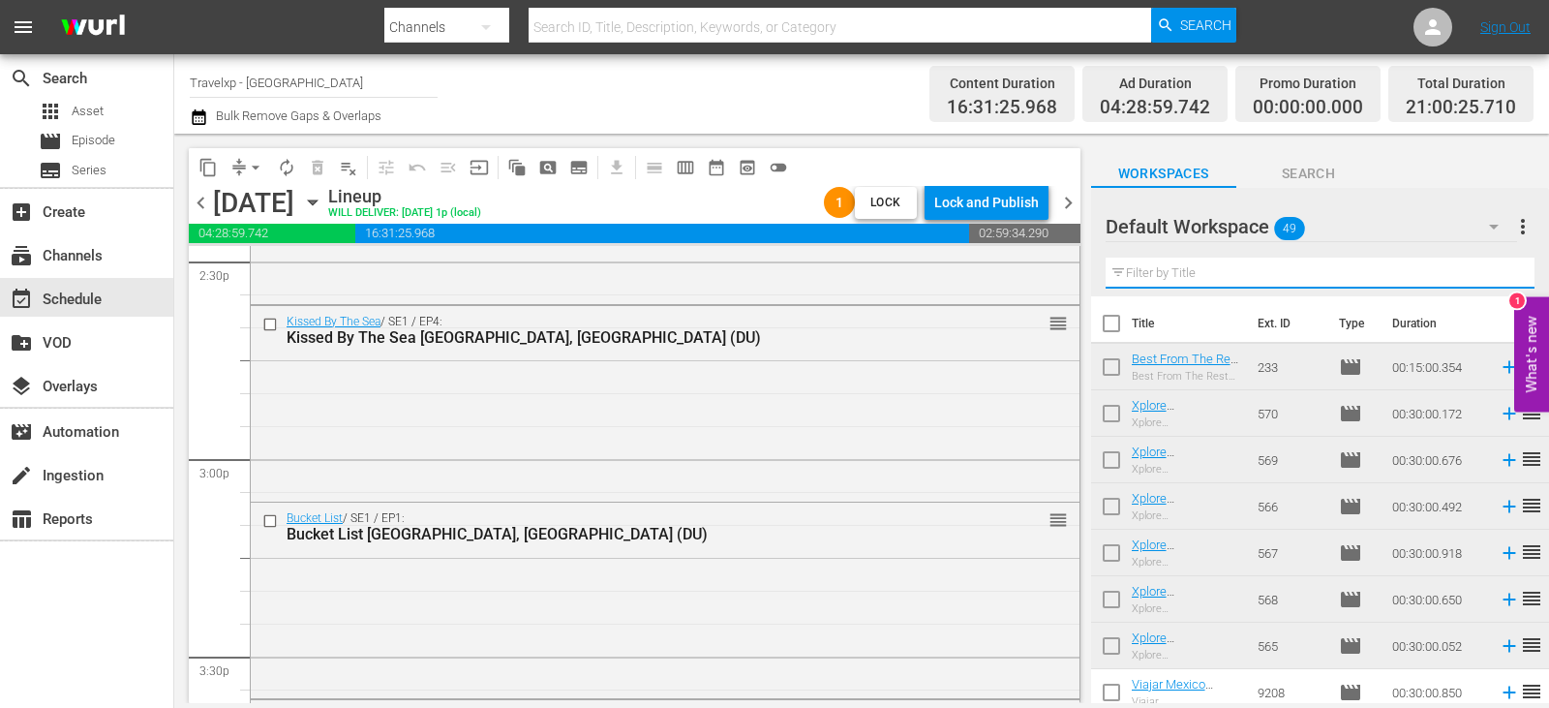
click at [1500, 277] on input "text" at bounding box center [1319, 272] width 429 height 31
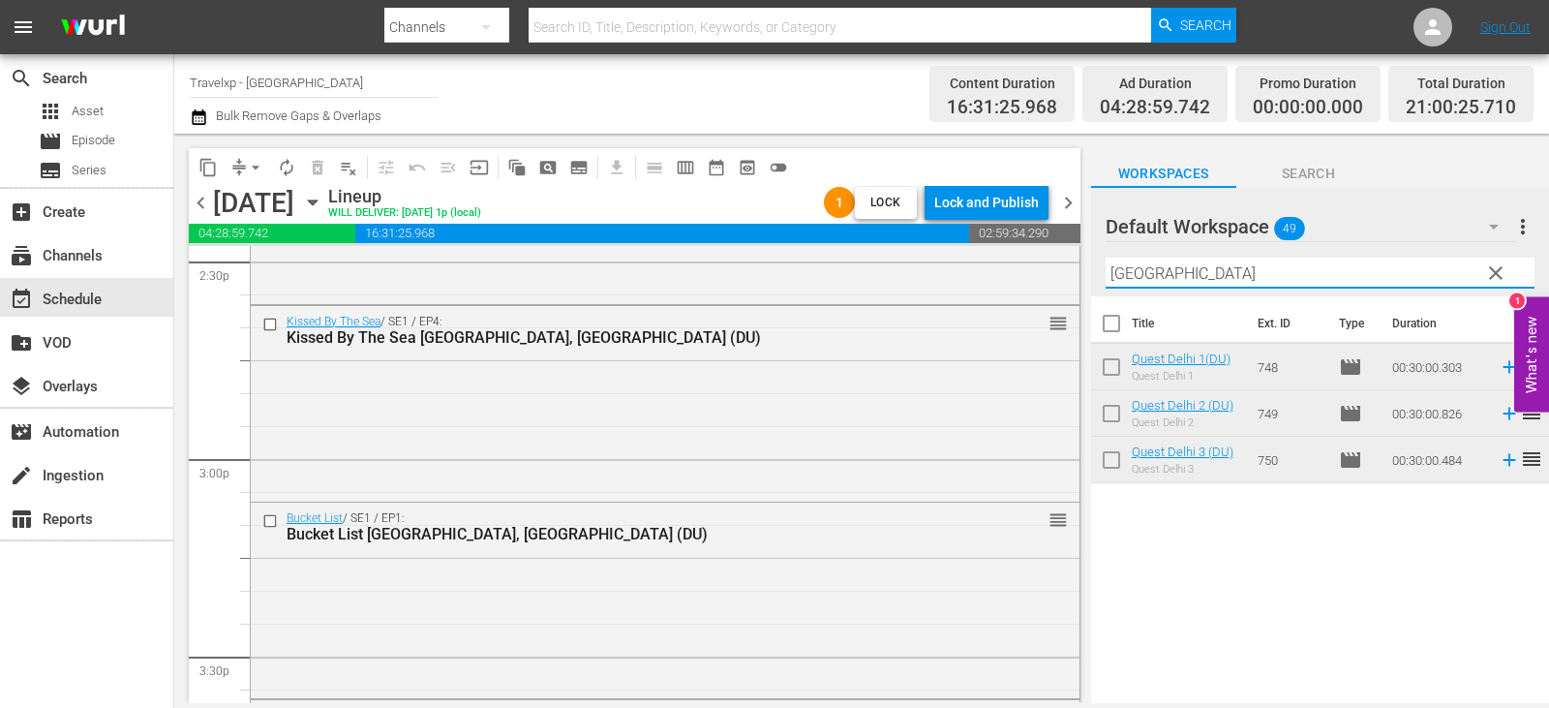
type input "[GEOGRAPHIC_DATA]"
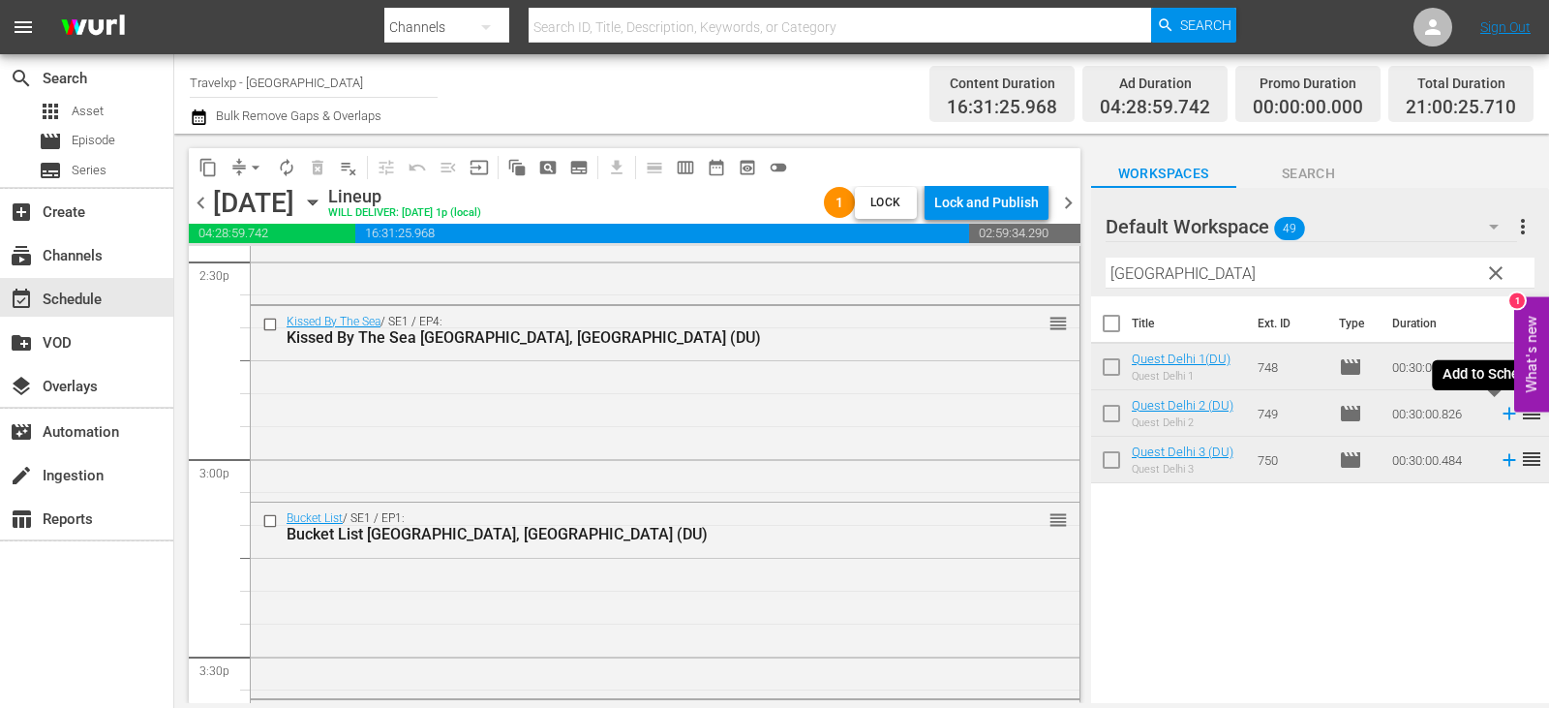
click at [1498, 418] on icon at bounding box center [1508, 413] width 21 height 21
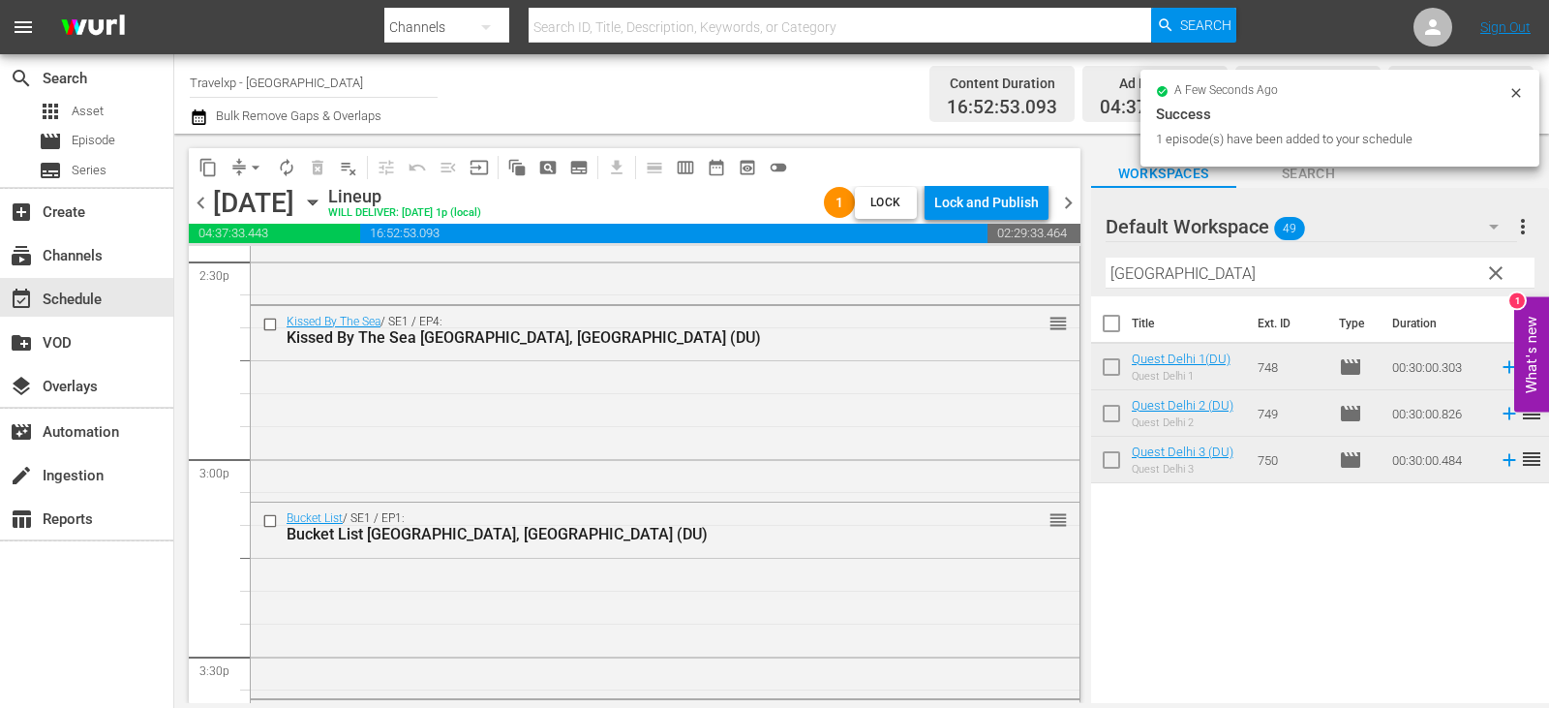
click at [1493, 275] on span "clear" at bounding box center [1495, 272] width 23 height 23
click at [1493, 275] on input "text" at bounding box center [1319, 272] width 429 height 31
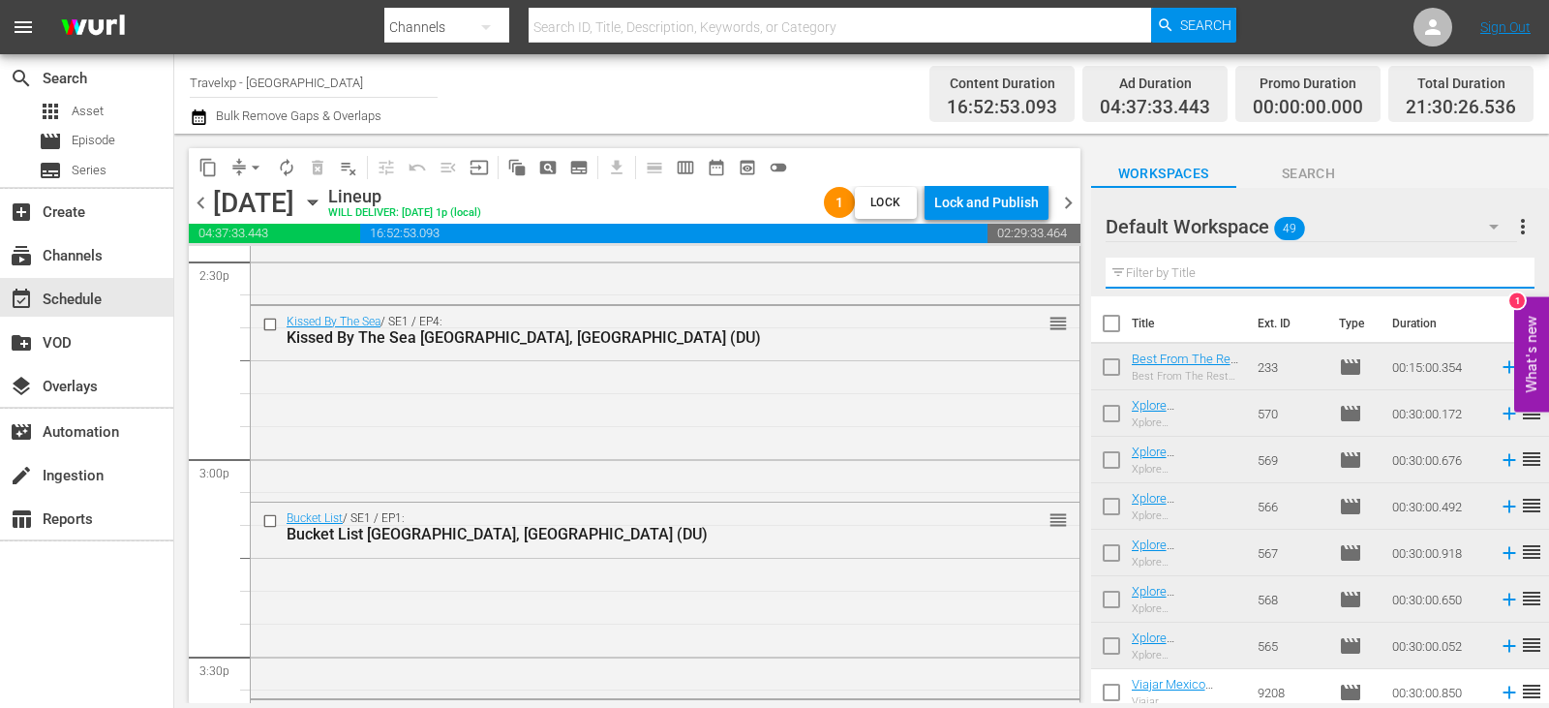
click at [1493, 275] on input "text" at bounding box center [1319, 272] width 429 height 31
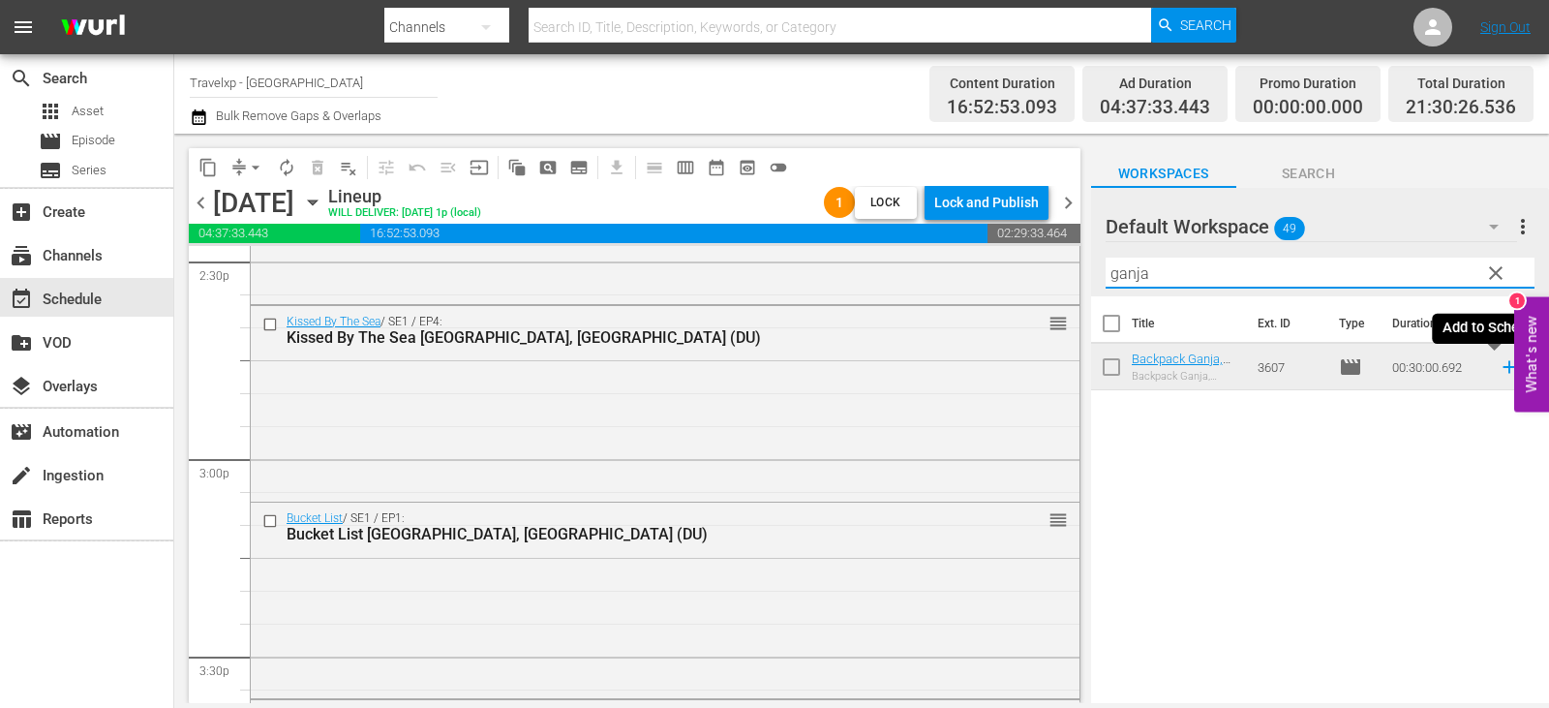
type input "ganja"
click at [1498, 369] on icon at bounding box center [1508, 366] width 21 height 21
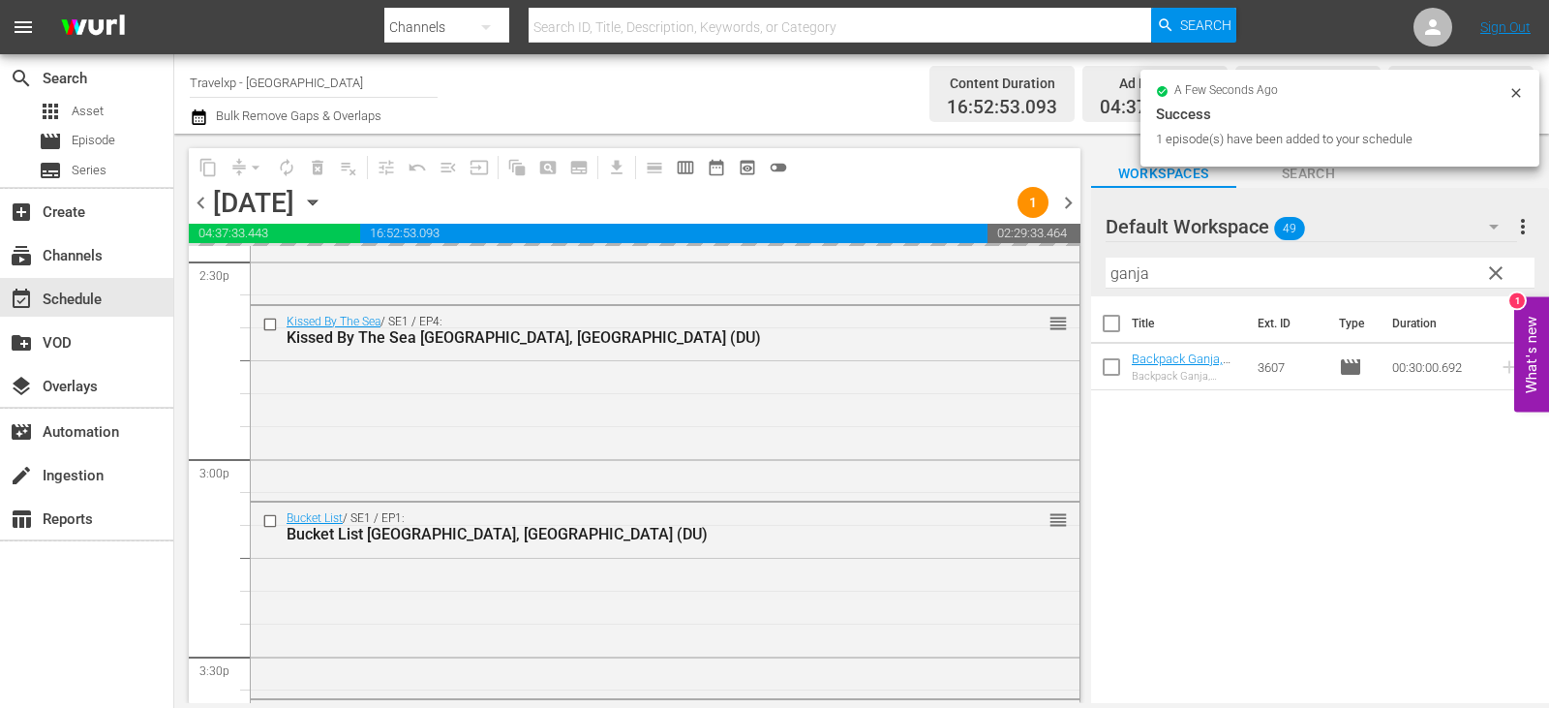
click at [1487, 272] on span "clear" at bounding box center [1495, 272] width 23 height 23
click at [1487, 272] on input "ganja" at bounding box center [1319, 272] width 429 height 31
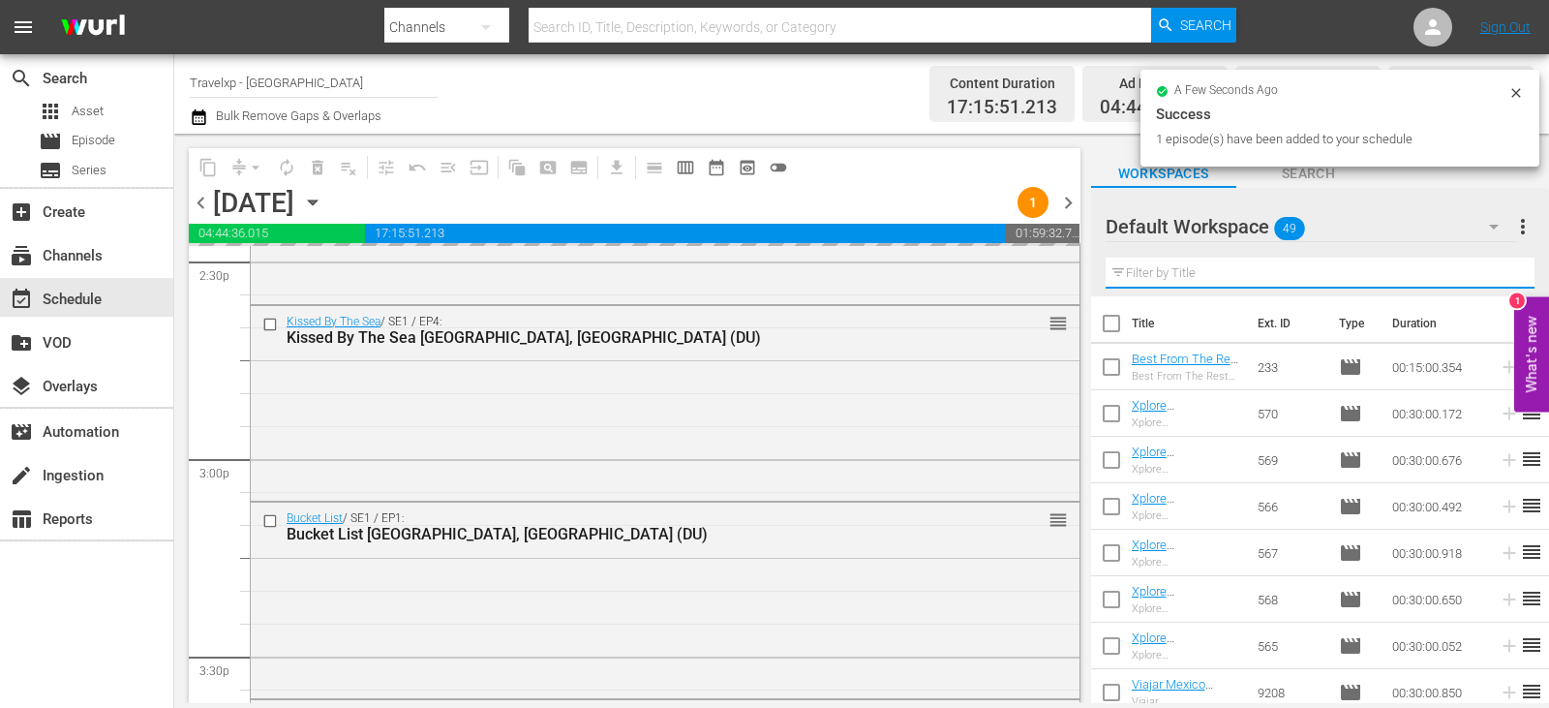
click at [1487, 272] on input "text" at bounding box center [1319, 272] width 429 height 31
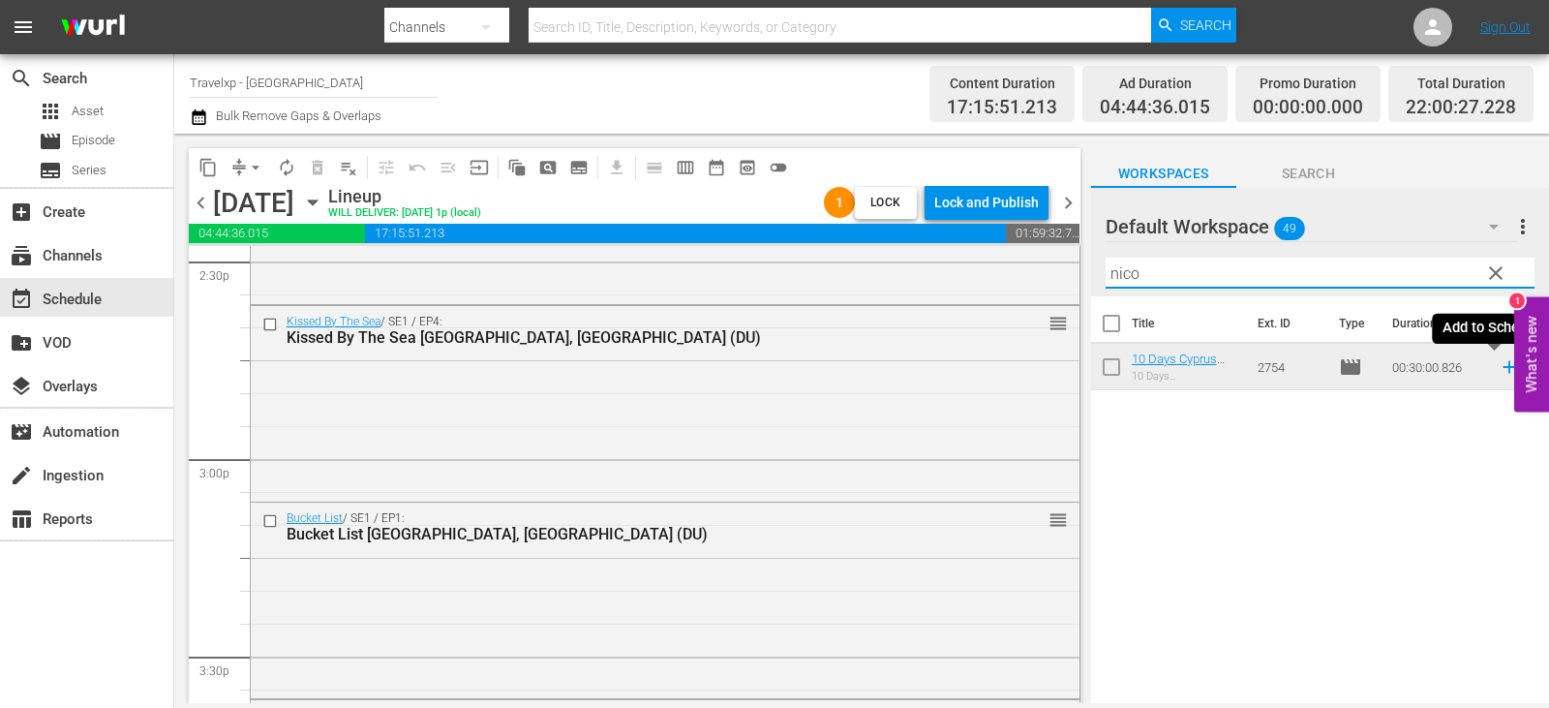
type input "nico"
click at [1500, 371] on icon at bounding box center [1508, 366] width 21 height 21
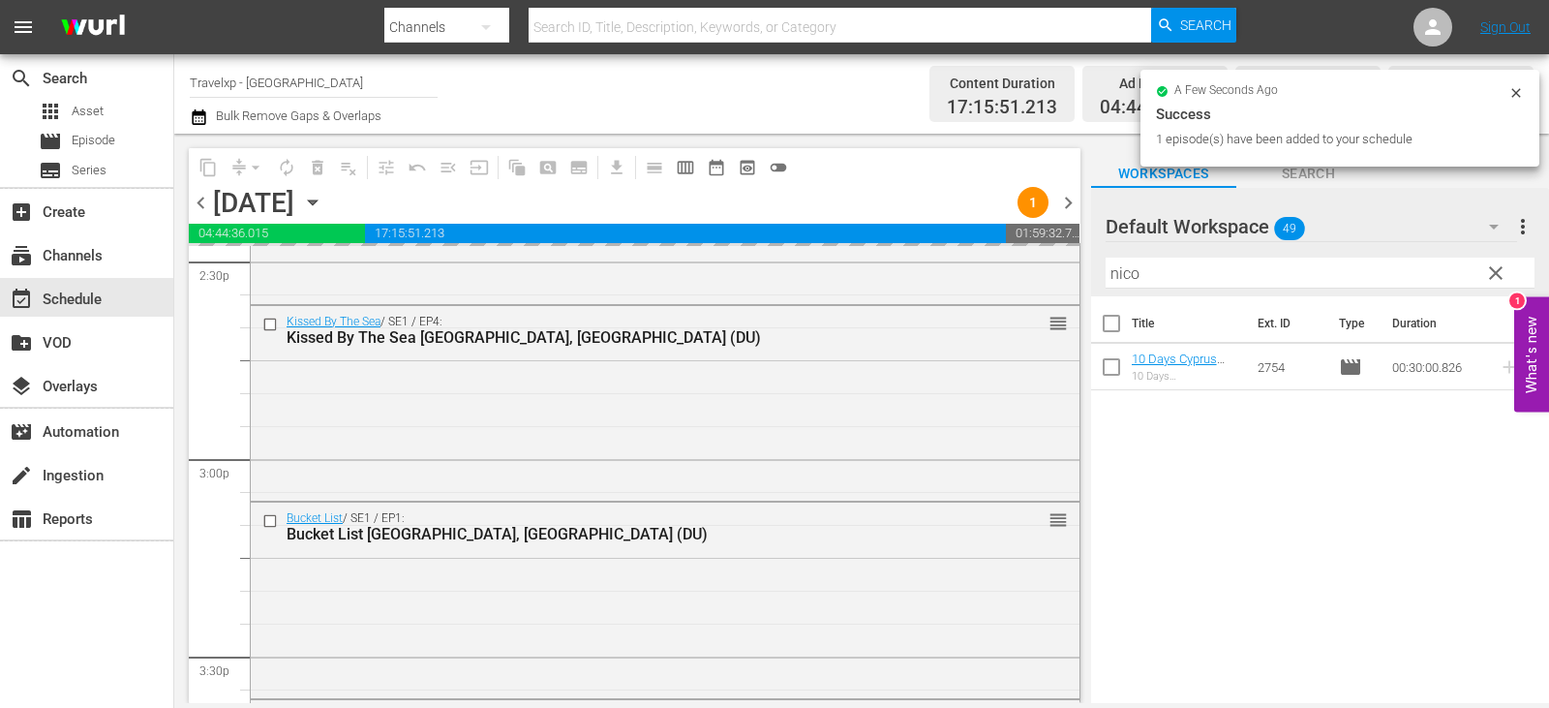
click at [1494, 270] on span "clear" at bounding box center [1495, 272] width 23 height 23
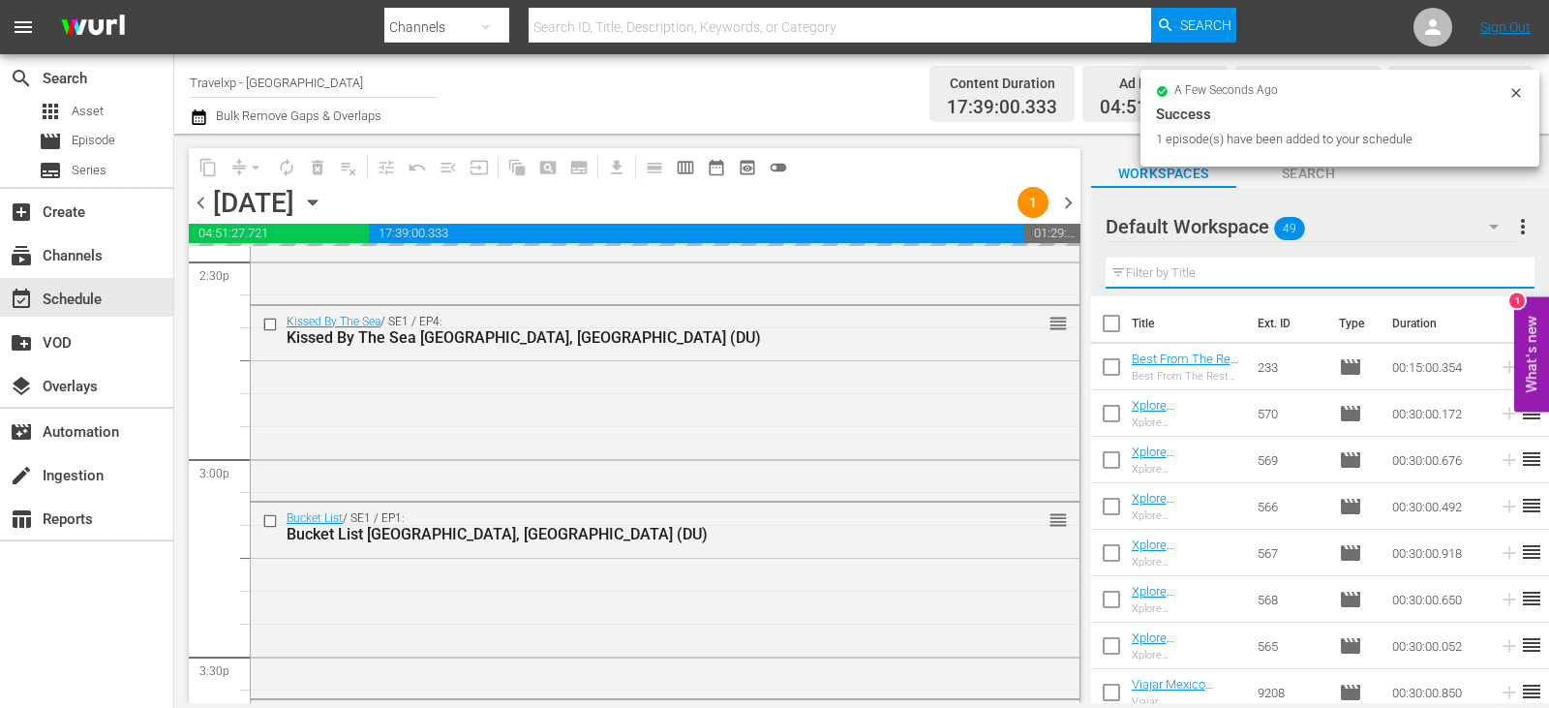
click at [1494, 270] on input "text" at bounding box center [1319, 272] width 429 height 31
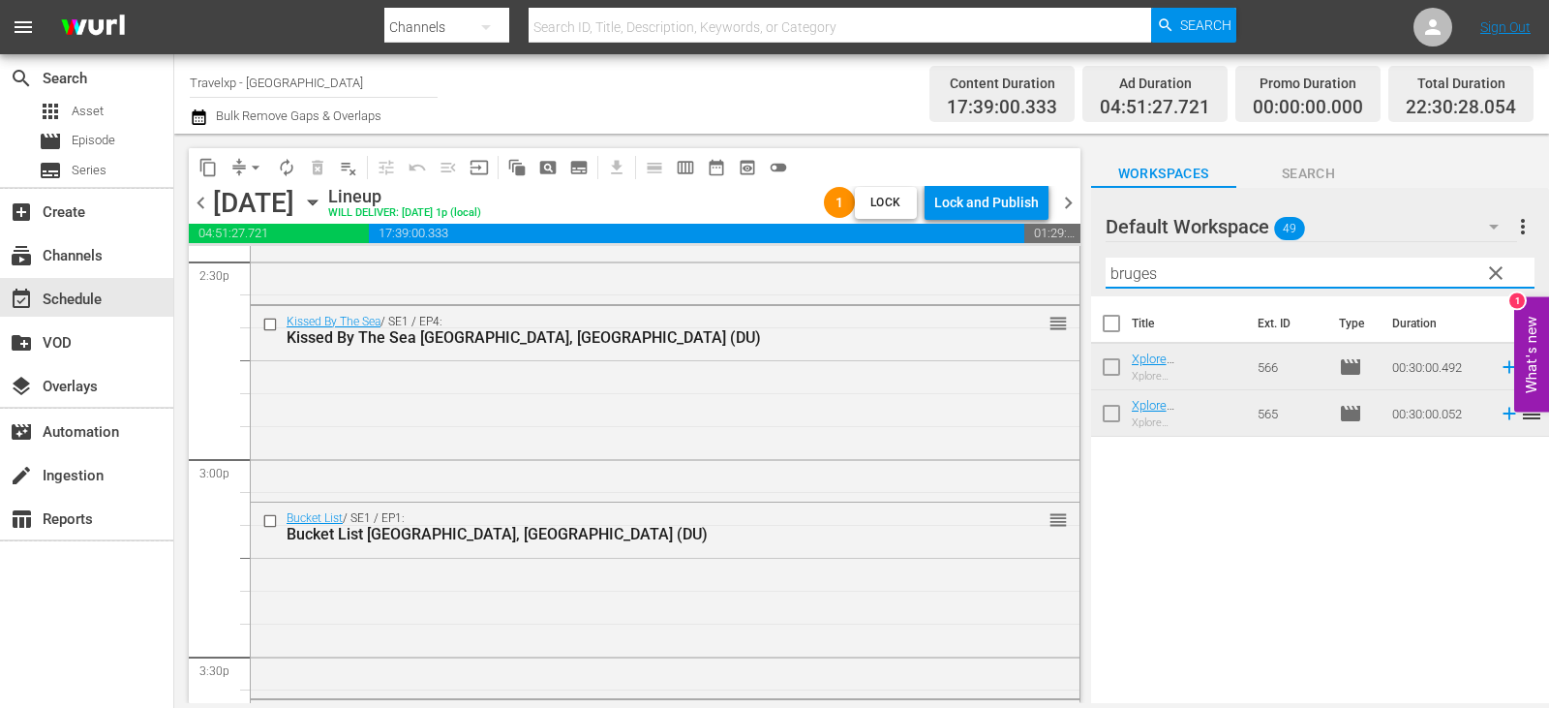
type input "bruges"
click at [1498, 363] on icon at bounding box center [1508, 366] width 21 height 21
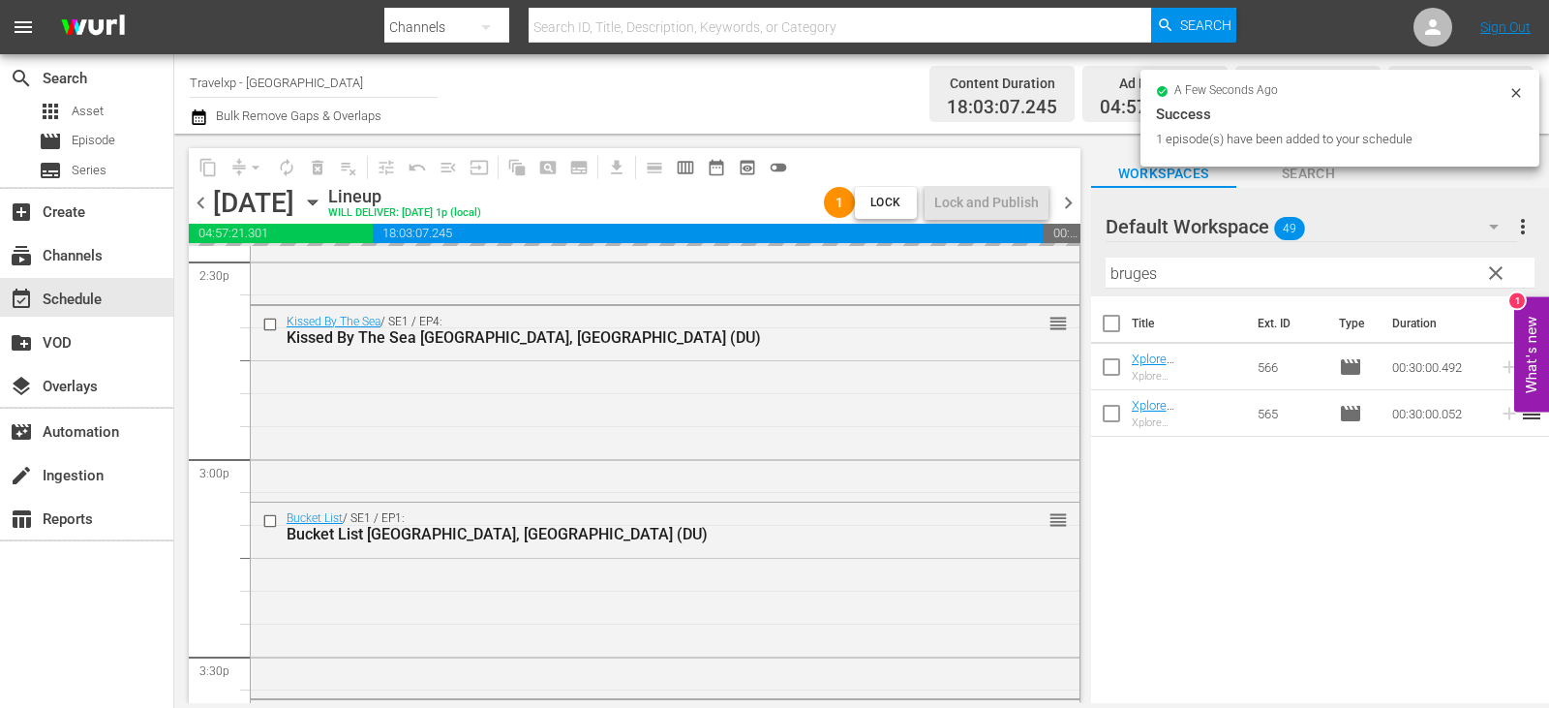
click at [1498, 269] on span "clear" at bounding box center [1495, 272] width 23 height 23
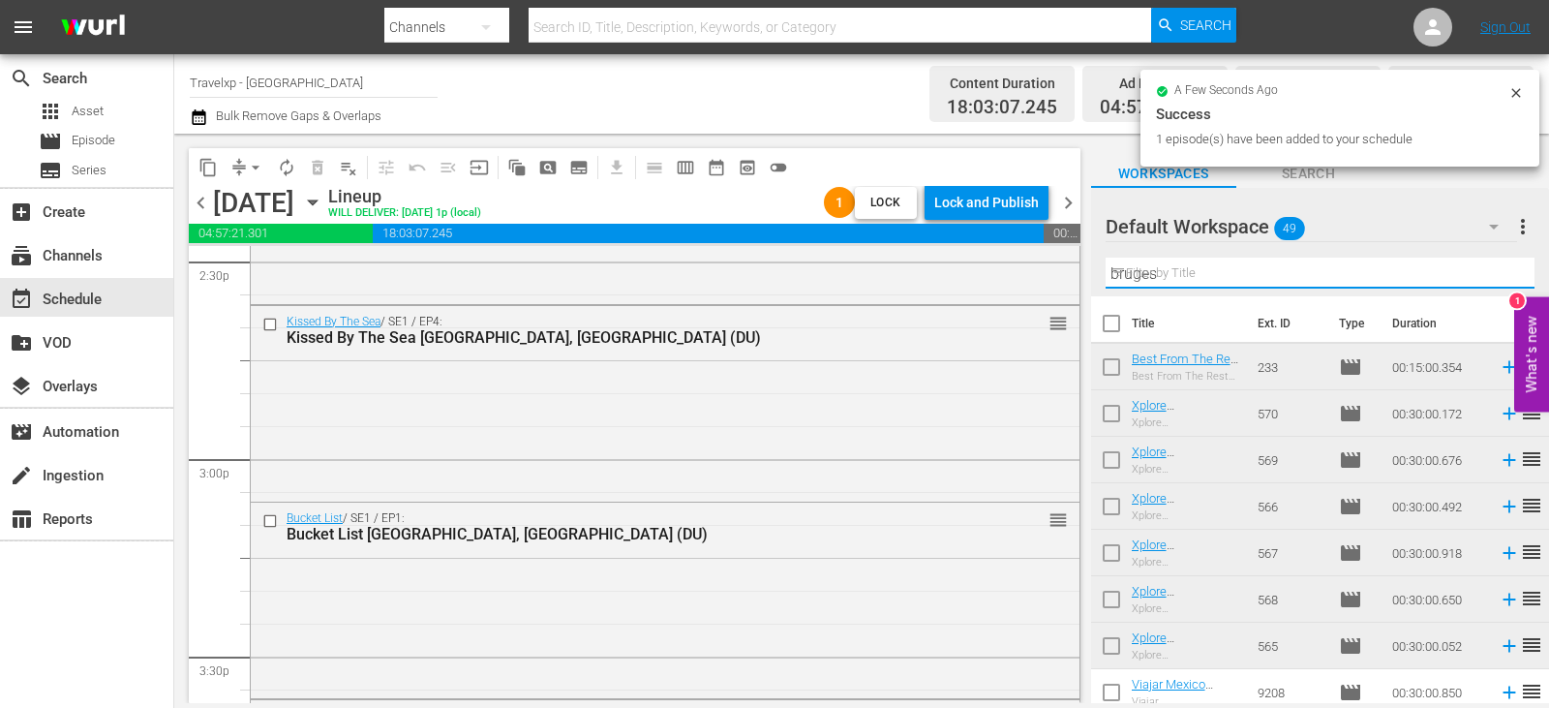
click at [1498, 269] on input "bruges" at bounding box center [1319, 272] width 429 height 31
click at [1498, 269] on input "text" at bounding box center [1319, 272] width 429 height 31
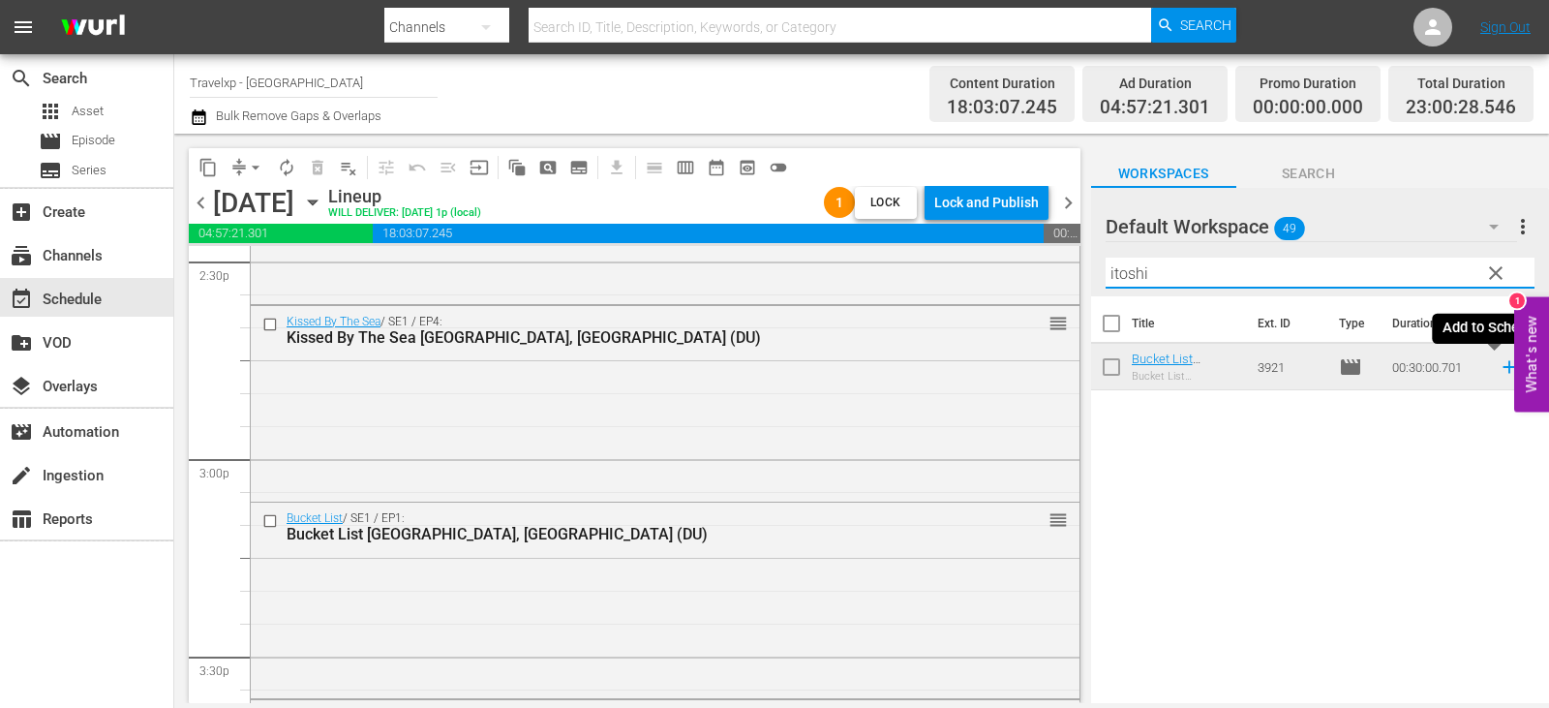
type input "itoshi"
click at [1498, 371] on icon at bounding box center [1508, 366] width 21 height 21
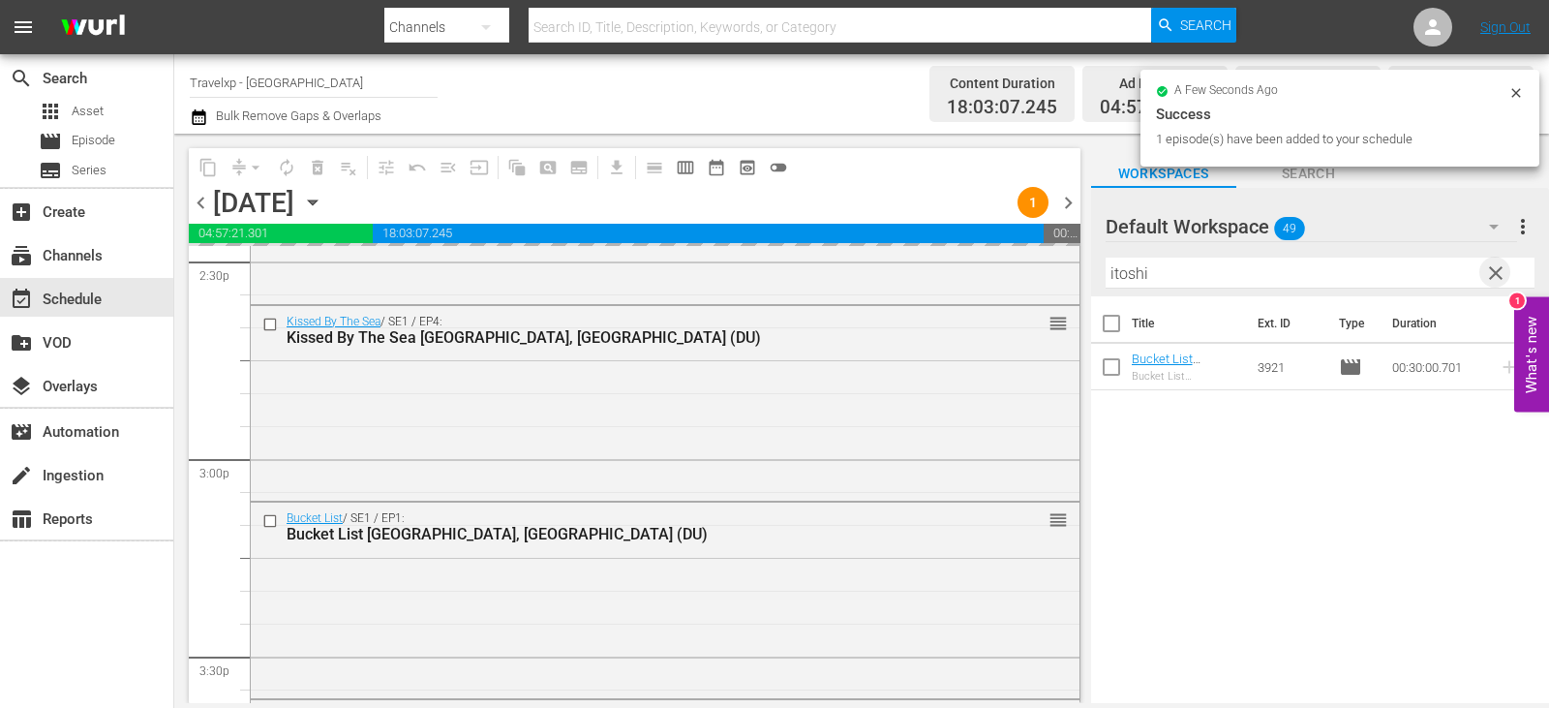
click at [1493, 283] on span "clear" at bounding box center [1495, 272] width 23 height 23
click at [1493, 283] on input "itoshi" at bounding box center [1319, 272] width 429 height 31
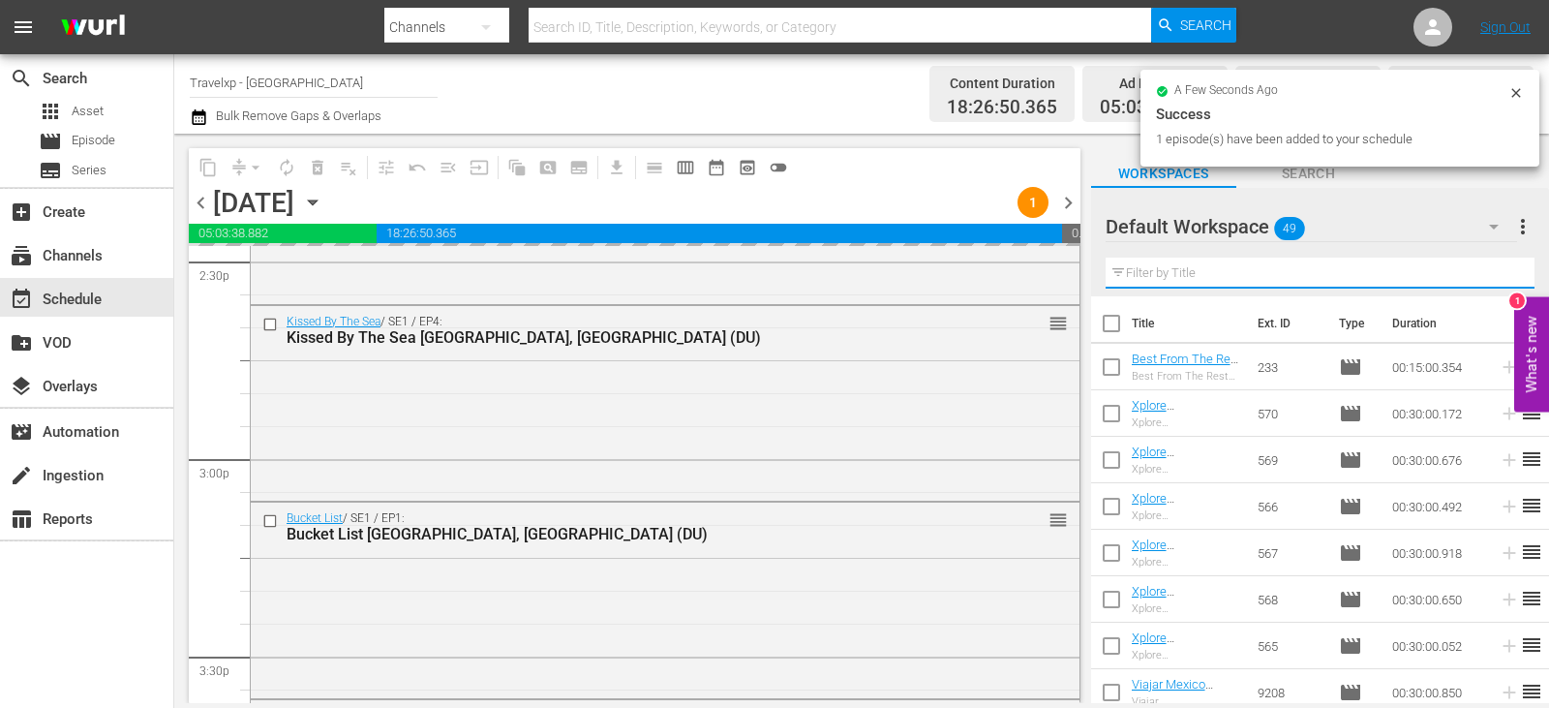
click at [1493, 283] on input "text" at bounding box center [1319, 272] width 429 height 31
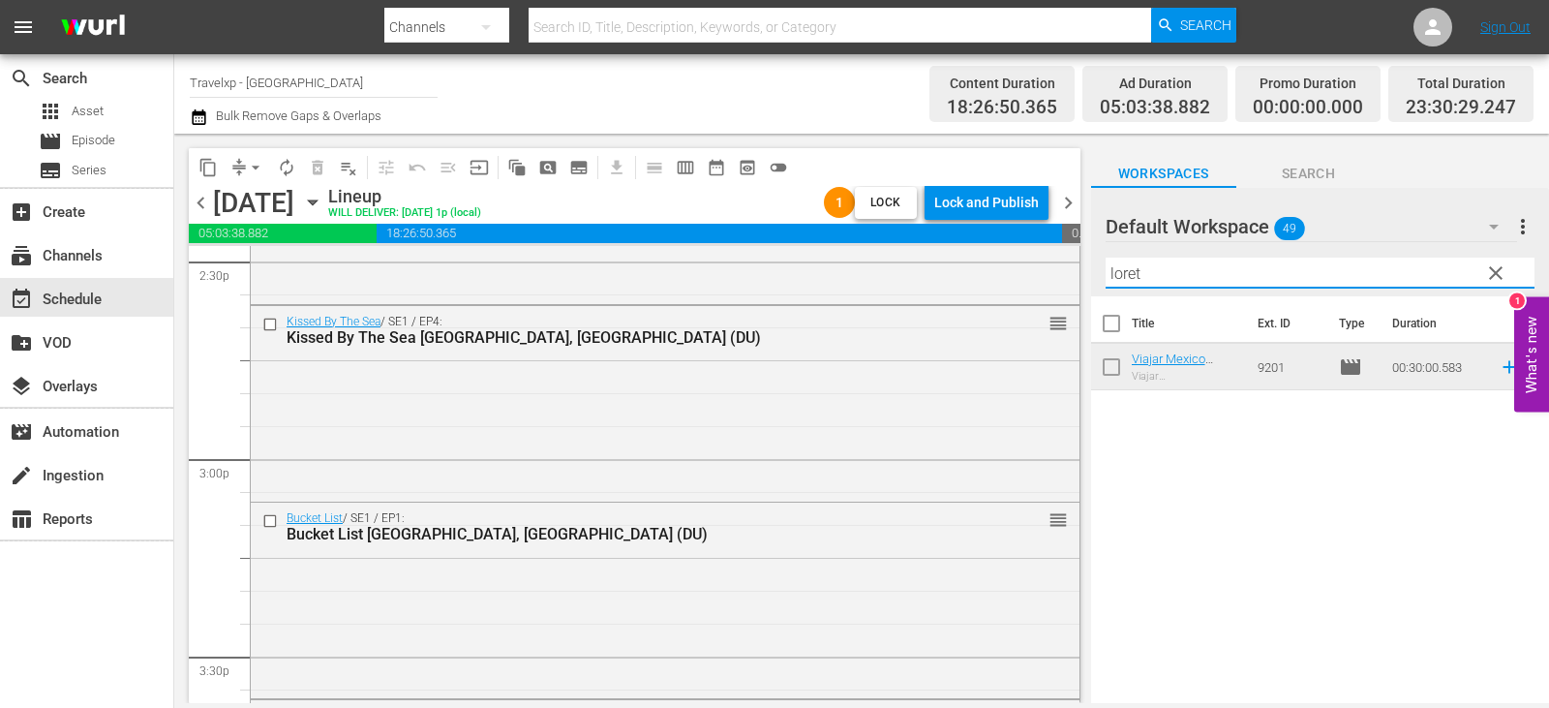
type input "loret"
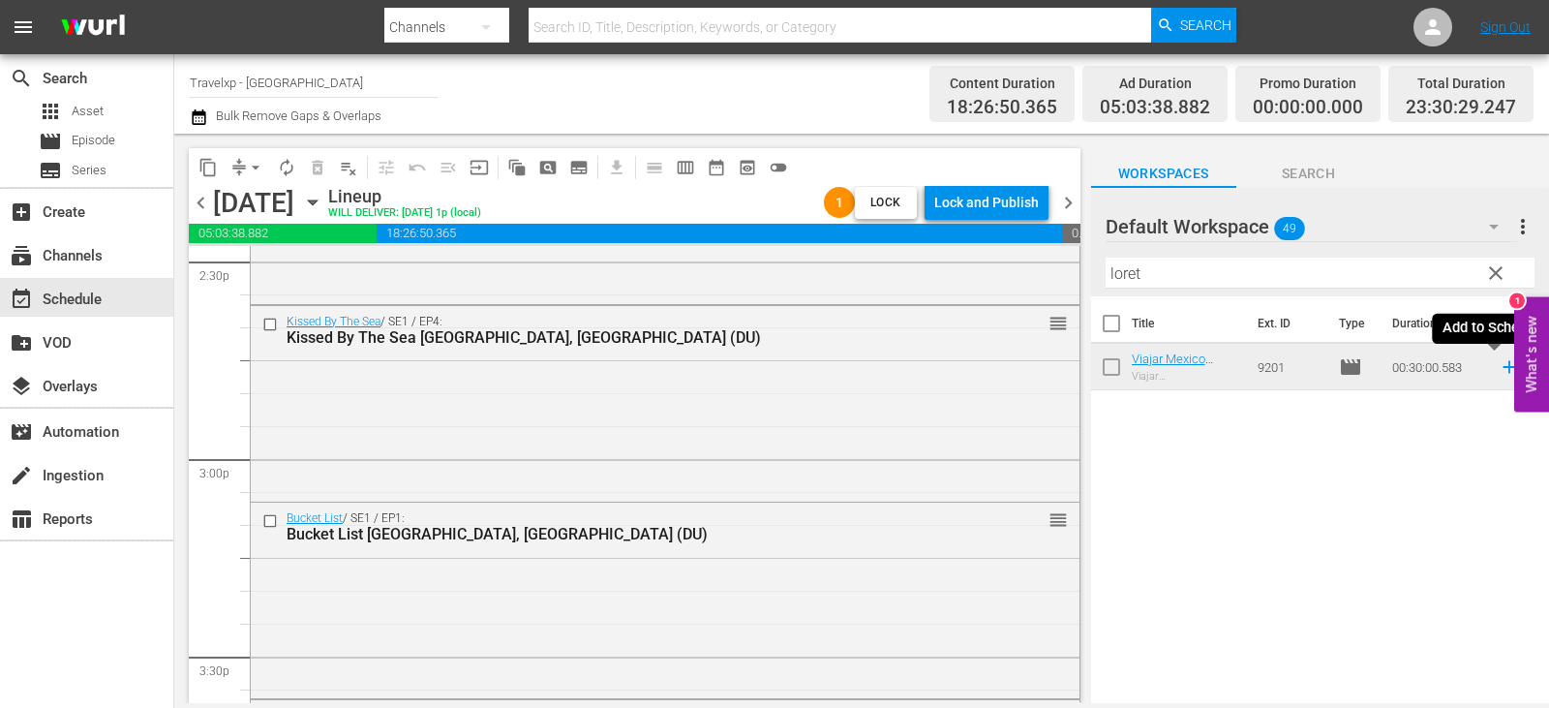
click at [1502, 369] on icon at bounding box center [1508, 367] width 13 height 13
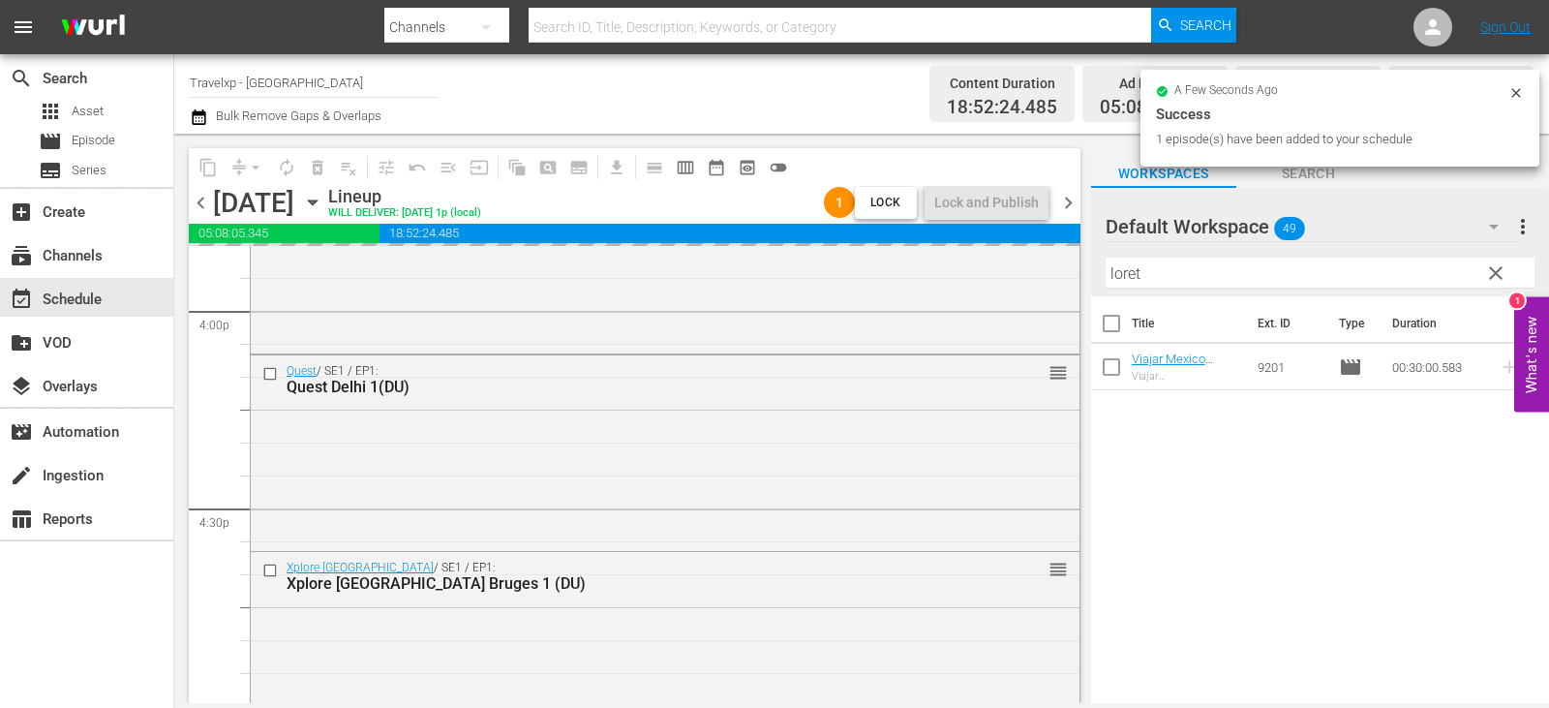
scroll to position [9022, 0]
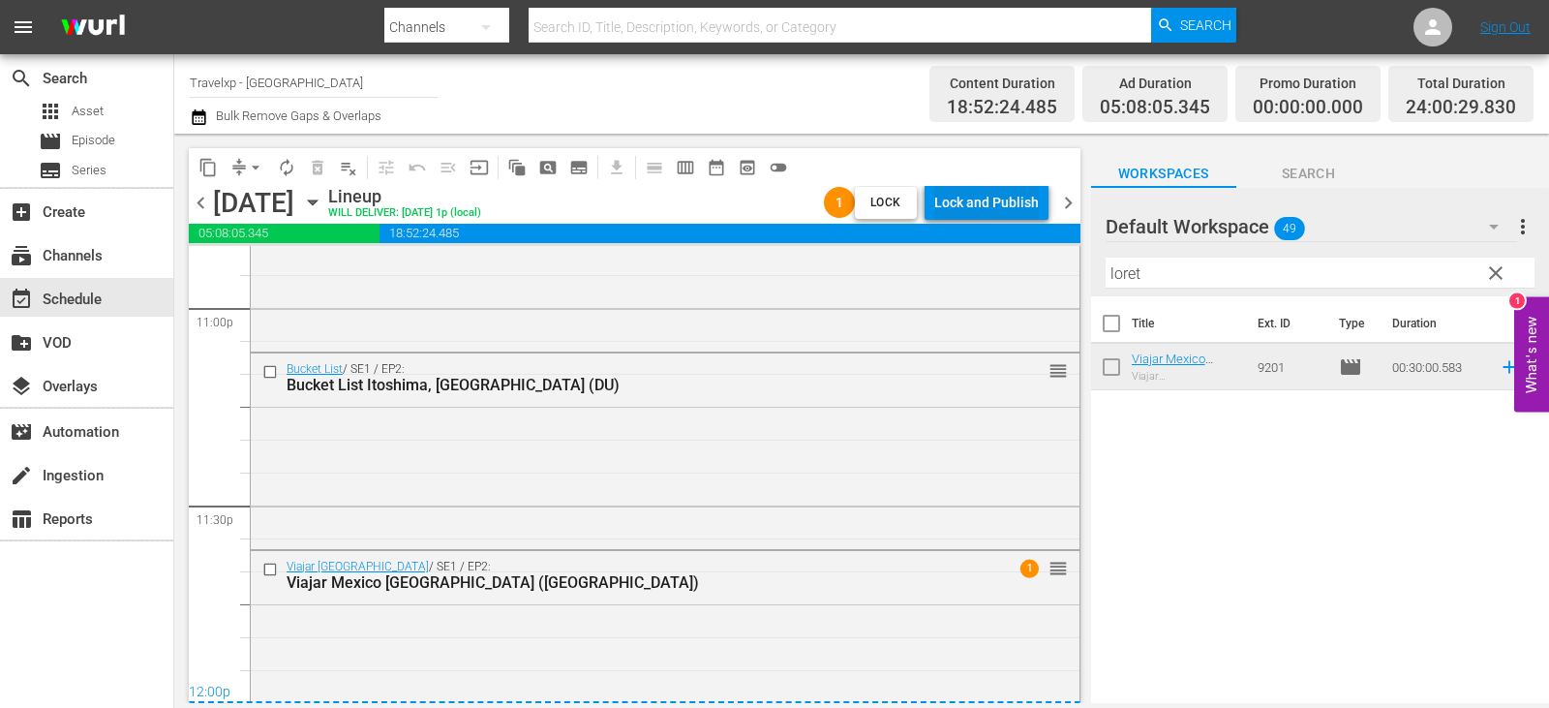
click at [992, 195] on div "Lock and Publish" at bounding box center [986, 202] width 105 height 35
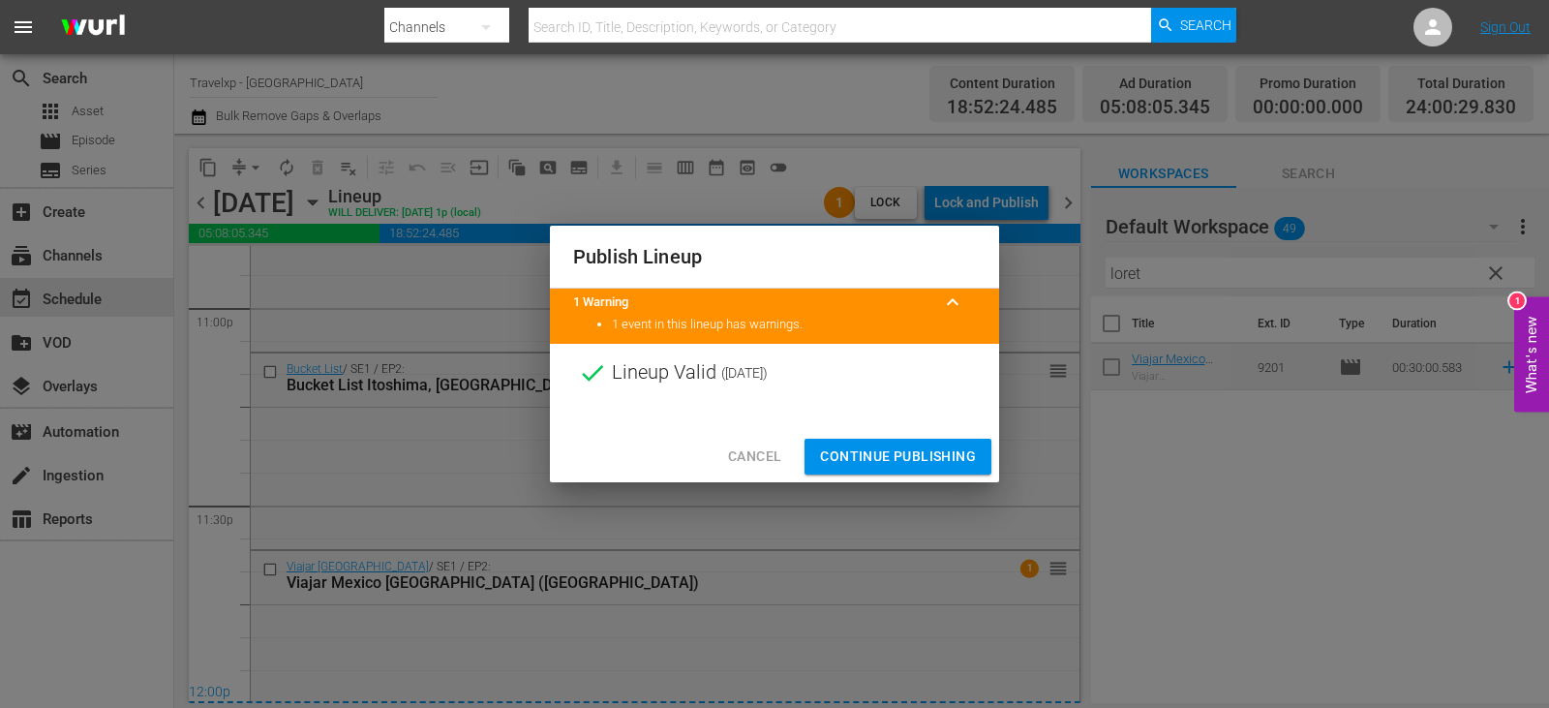
click at [901, 447] on span "Continue Publishing" at bounding box center [898, 456] width 156 height 24
